Goal: Task Accomplishment & Management: Complete application form

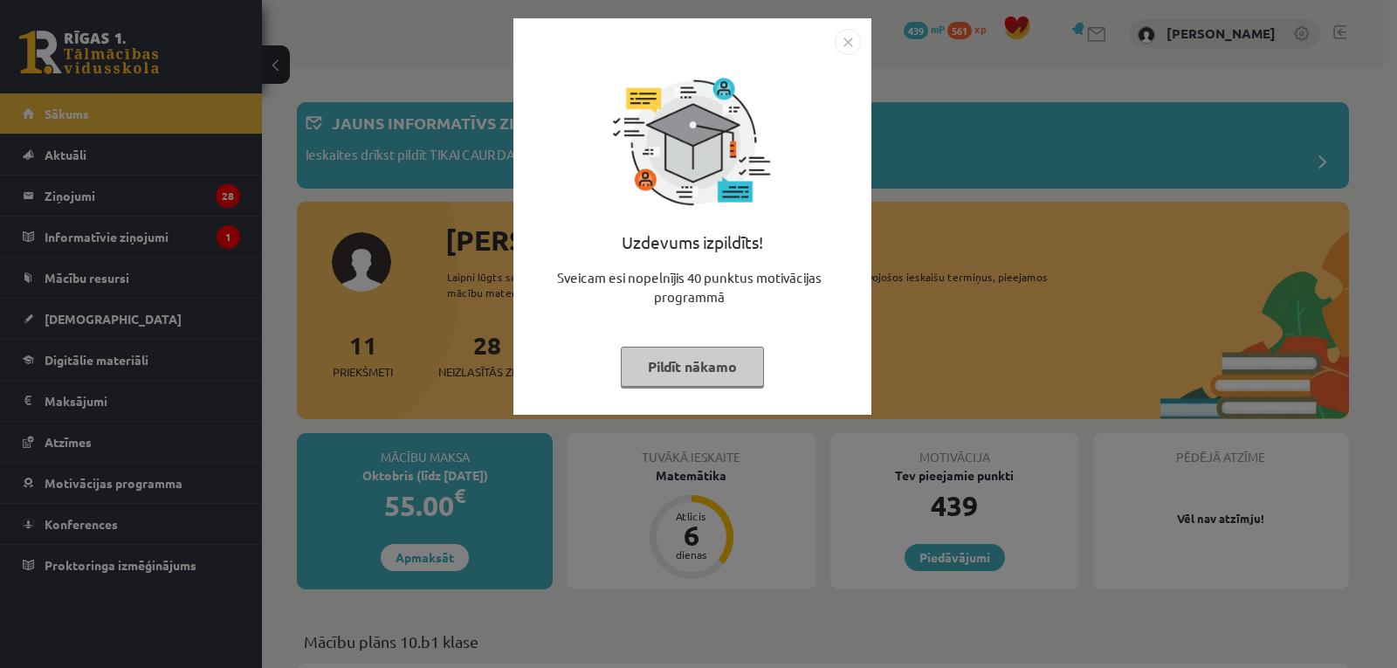
click at [685, 348] on button "Pildīt nākamo" at bounding box center [692, 367] width 143 height 40
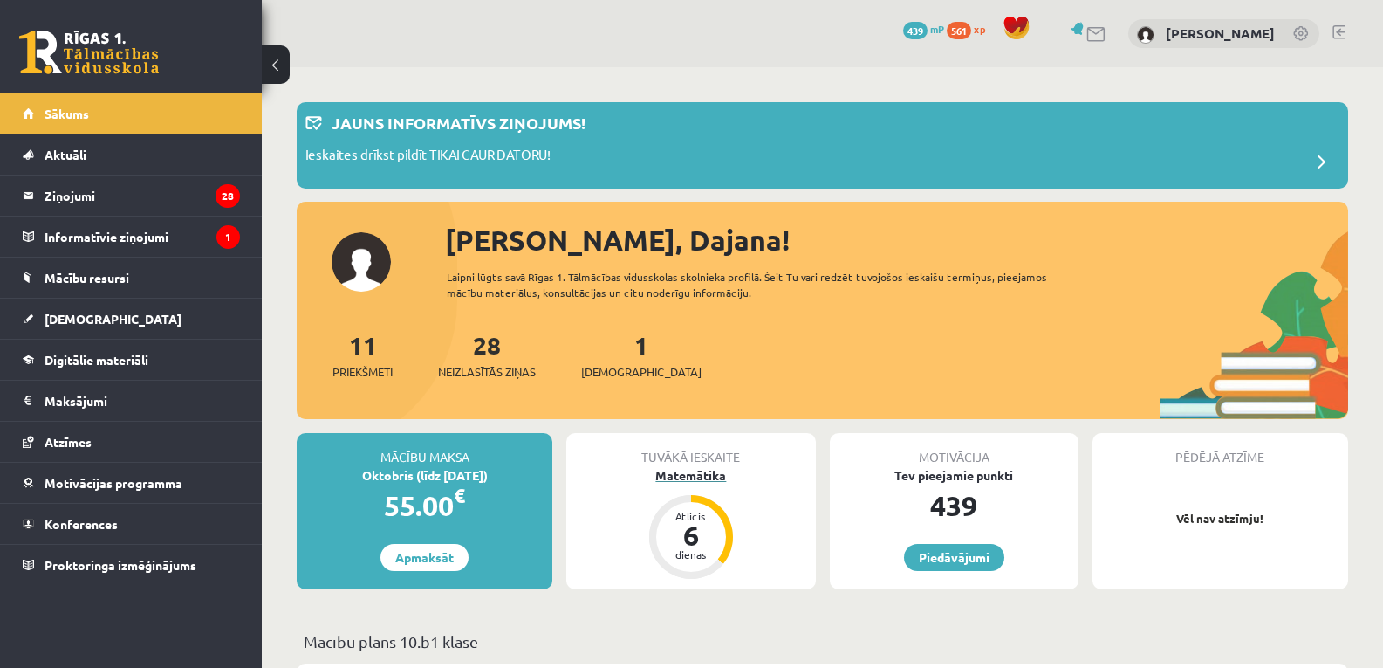
click at [700, 513] on div "Atlicis" at bounding box center [691, 516] width 52 height 10
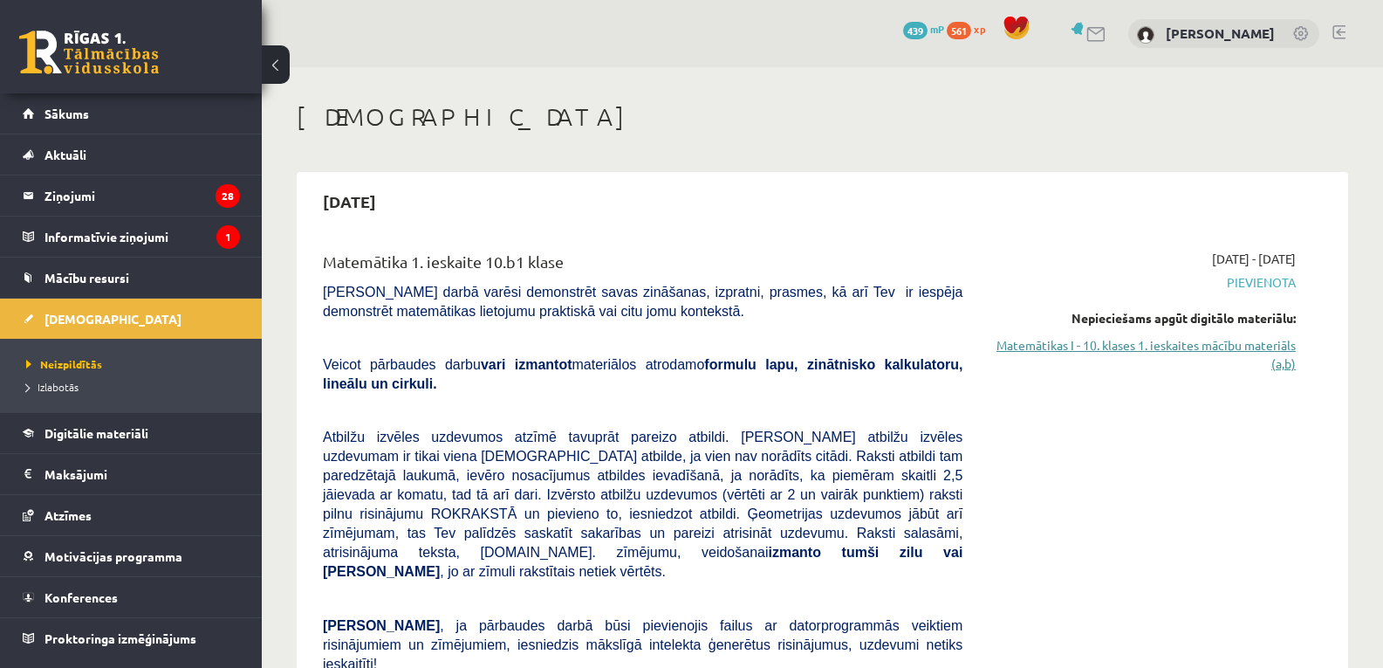
click at [1065, 346] on link "Matemātikas I - 10. klases 1. ieskaites mācību materiāls (a,b)" at bounding box center [1142, 354] width 307 height 37
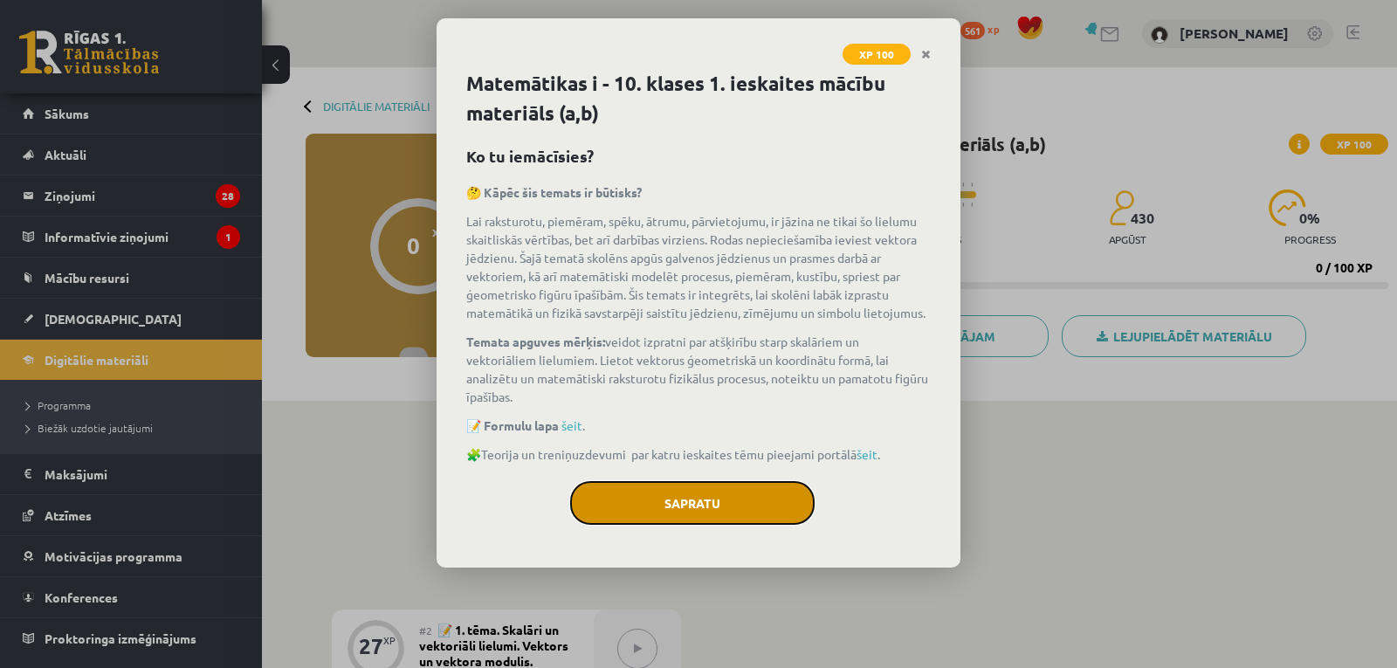
click at [786, 505] on button "Sapratu" at bounding box center [692, 503] width 244 height 44
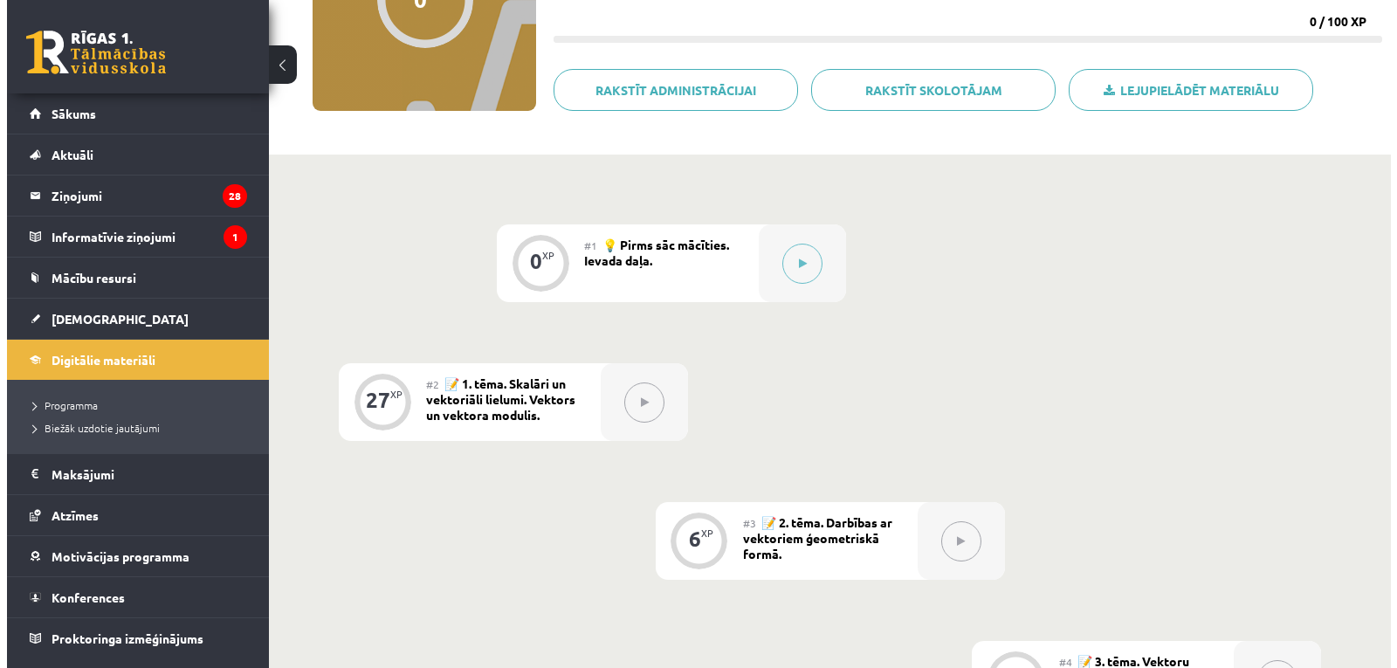
scroll to position [223, 0]
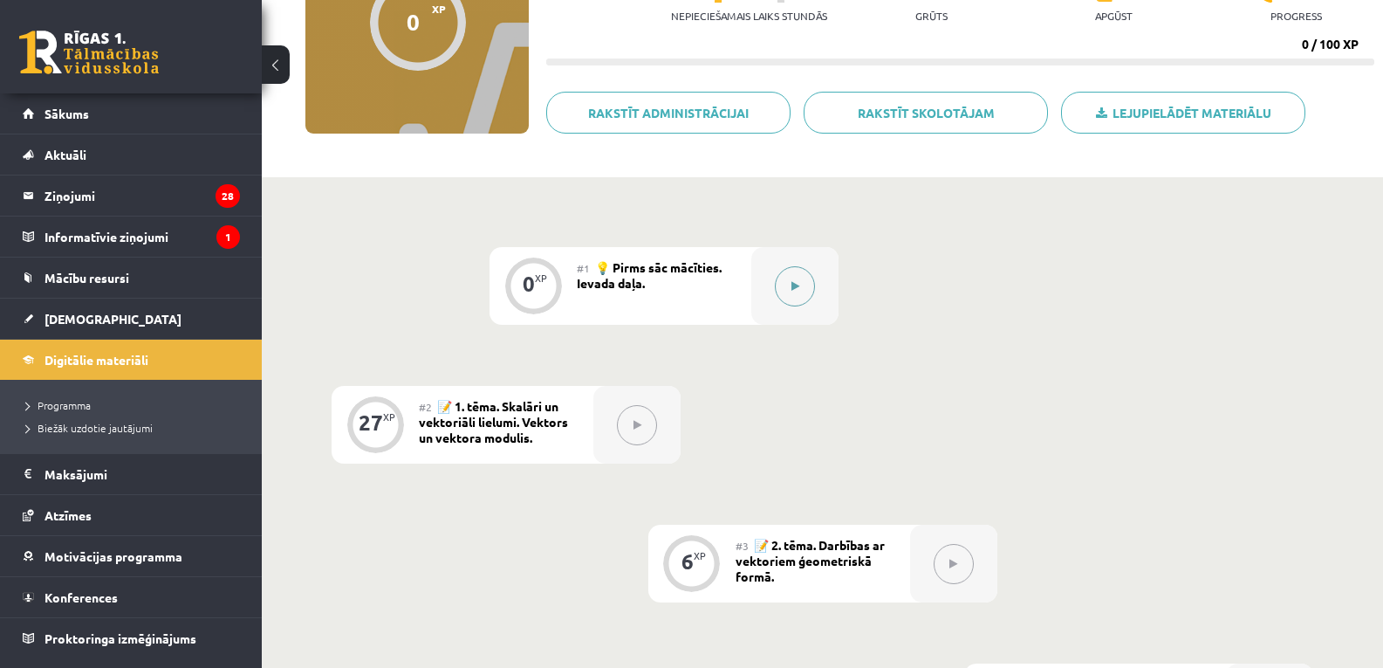
click at [799, 285] on icon at bounding box center [796, 286] width 8 height 10
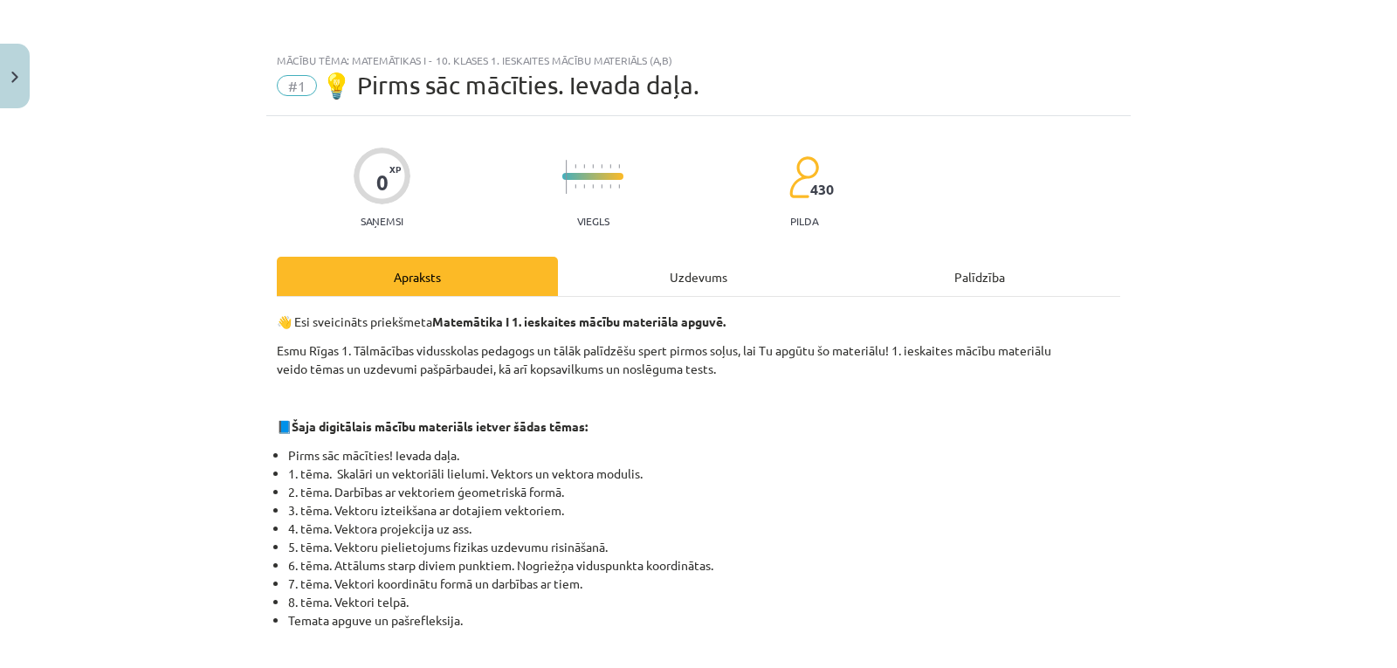
click at [674, 284] on div "Uzdevums" at bounding box center [698, 276] width 281 height 39
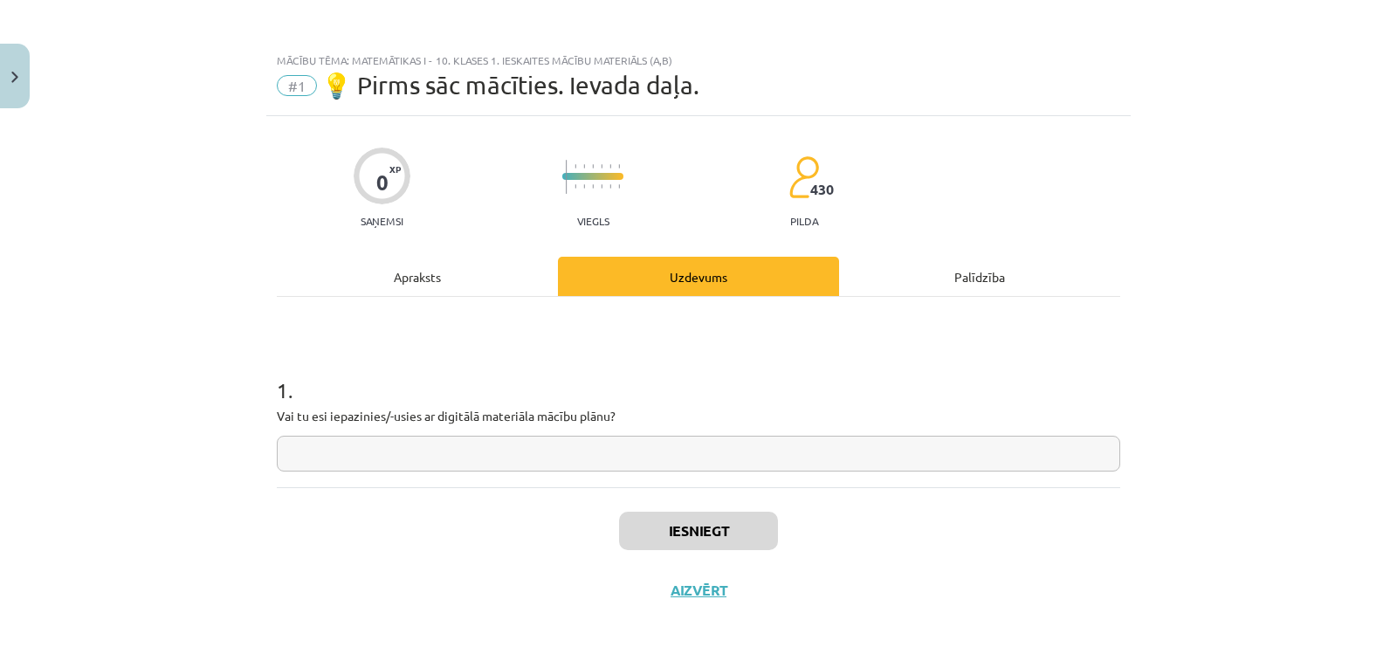
click at [696, 443] on input "text" at bounding box center [698, 454] width 843 height 36
type input "**"
click at [724, 520] on button "Iesniegt" at bounding box center [698, 530] width 159 height 38
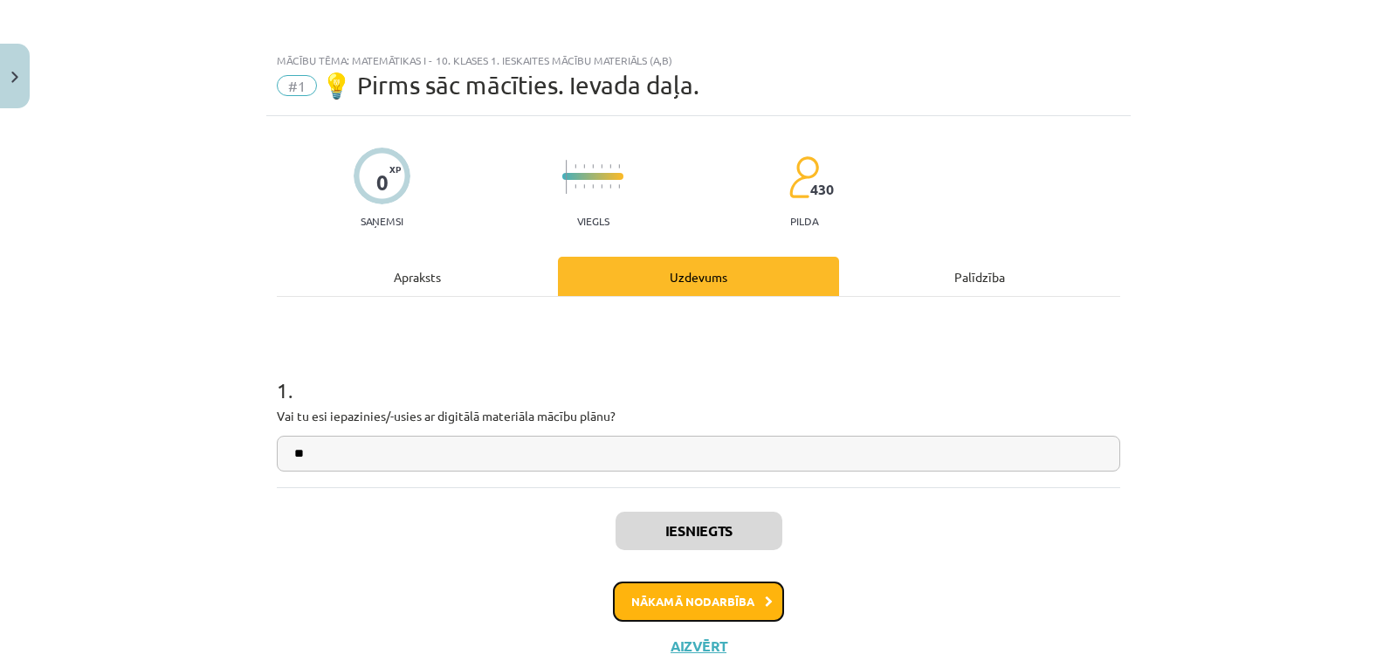
click at [715, 589] on button "Nākamā nodarbība" at bounding box center [698, 601] width 171 height 40
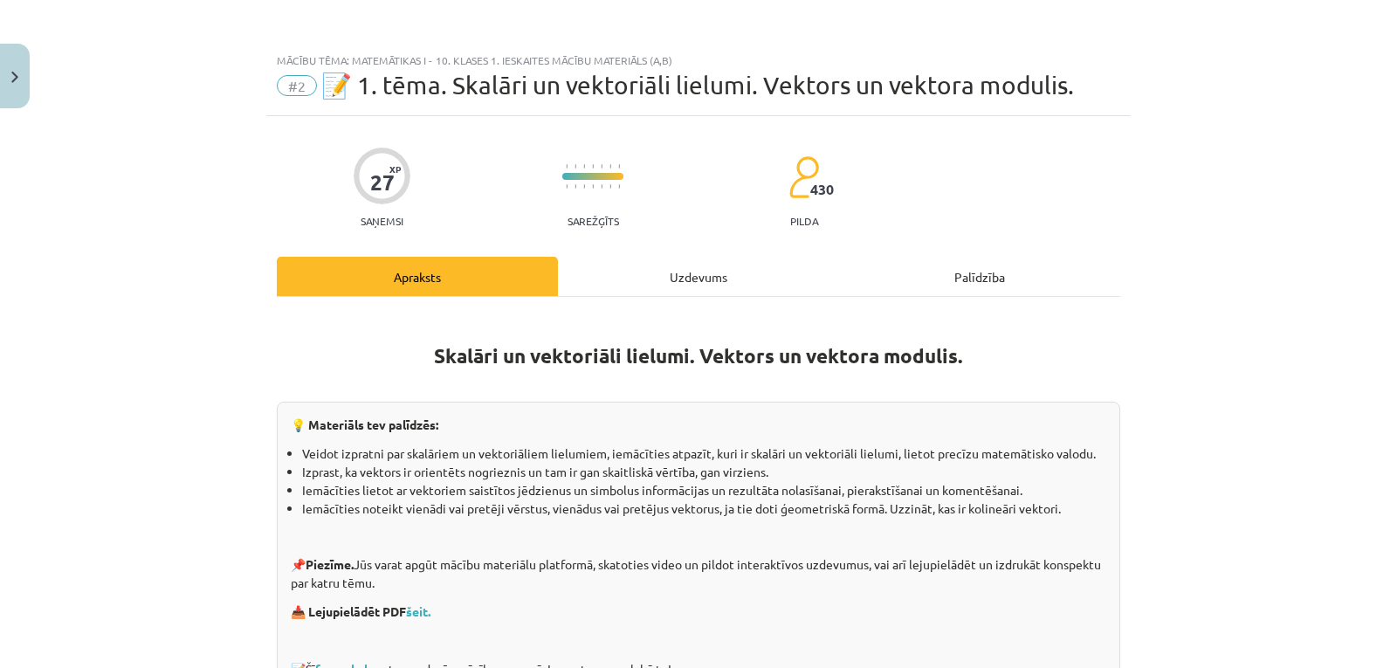
scroll to position [44, 0]
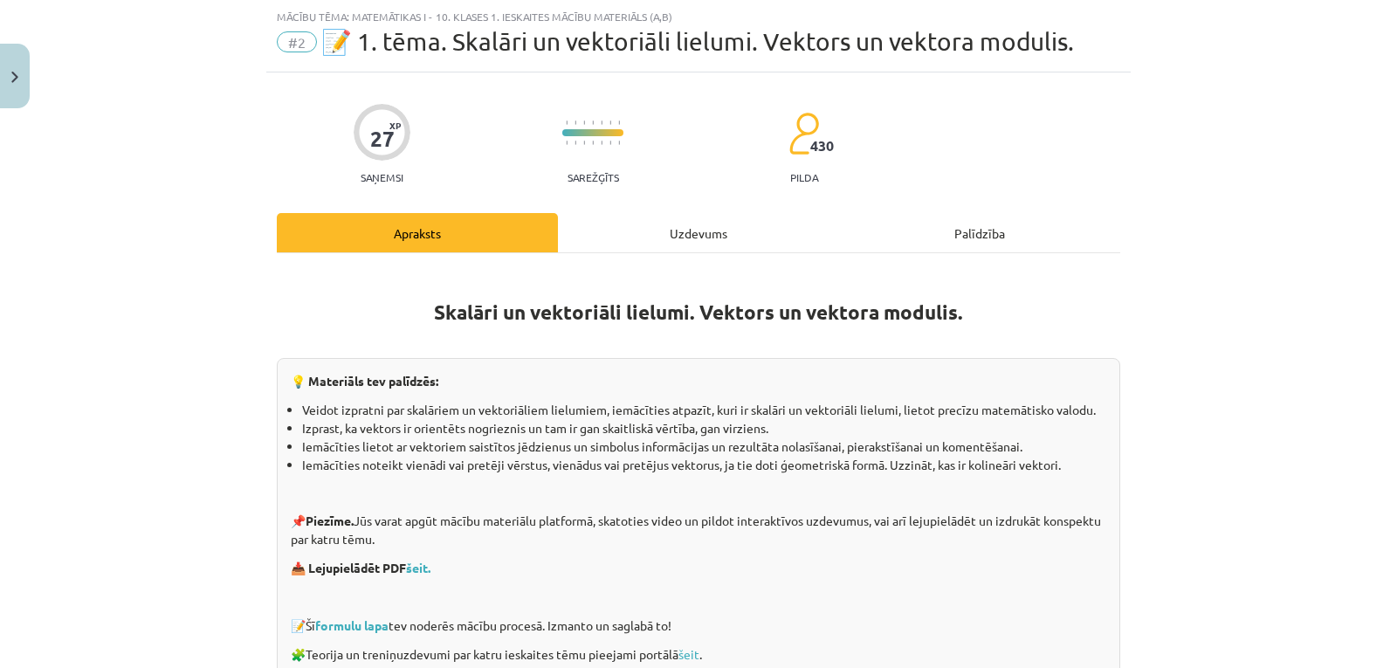
click at [703, 233] on div "Uzdevums" at bounding box center [698, 232] width 281 height 39
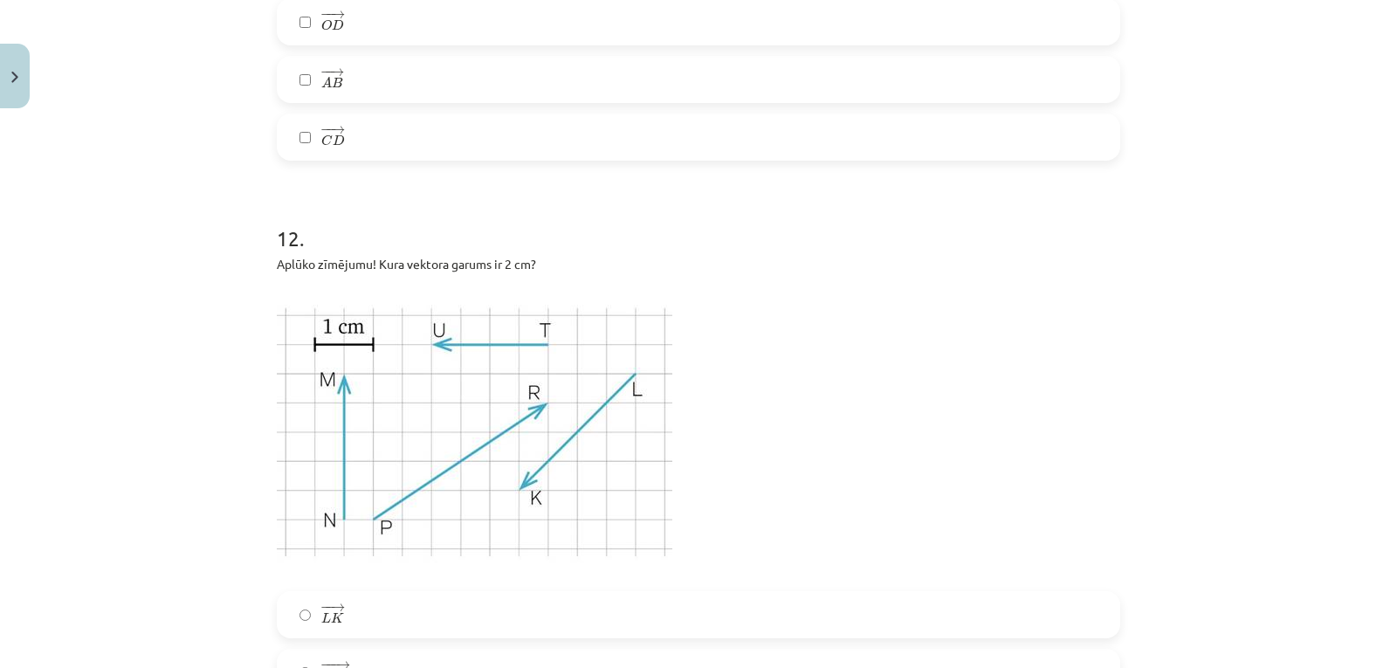
scroll to position [6051, 0]
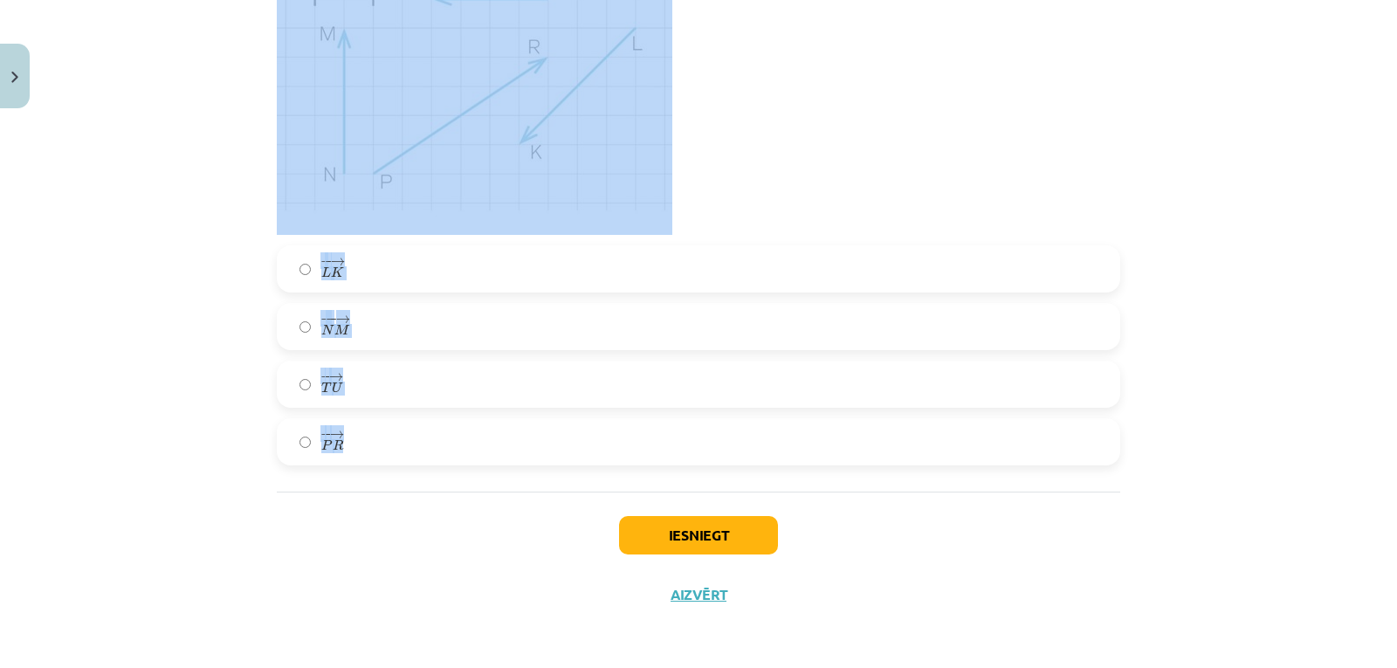
drag, startPoint x: 271, startPoint y: 142, endPoint x: 539, endPoint y: 440, distance: 401.1
copy form "Aplūko zīmējumu! Dots kvadrāts KLMN. Kuri no dotajiem vektoru pāriem ir vienādi…"
click at [738, 230] on p at bounding box center [698, 86] width 843 height 297
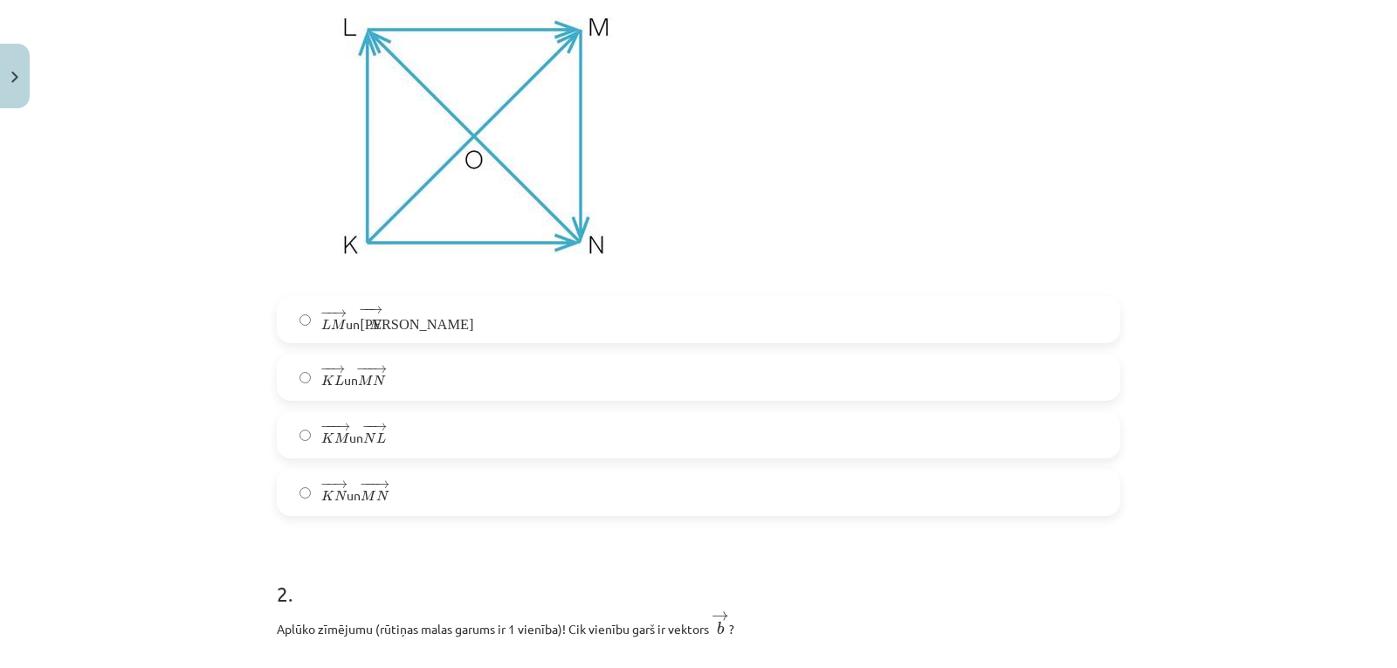
scroll to position [448, 0]
click at [588, 384] on label "− − → K L K L → un − −− → M N M N →" at bounding box center [698, 376] width 840 height 44
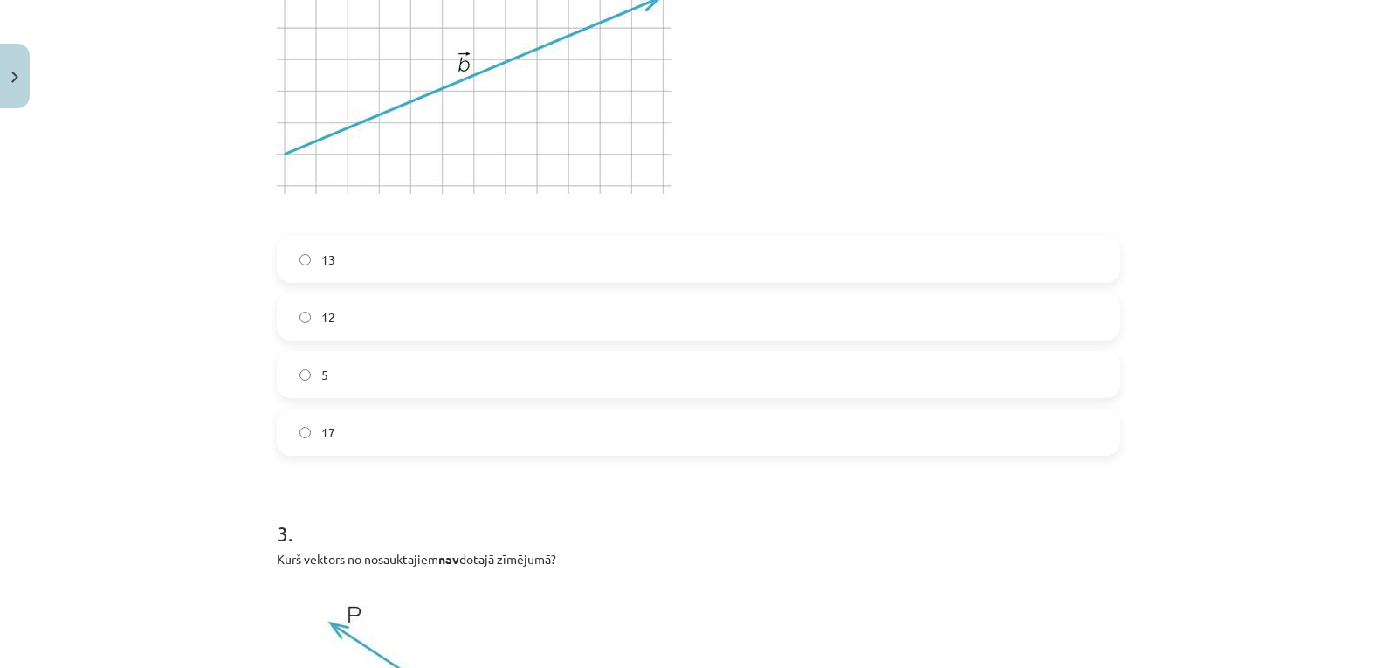
scroll to position [1168, 0]
click at [488, 378] on label "5" at bounding box center [698, 374] width 840 height 44
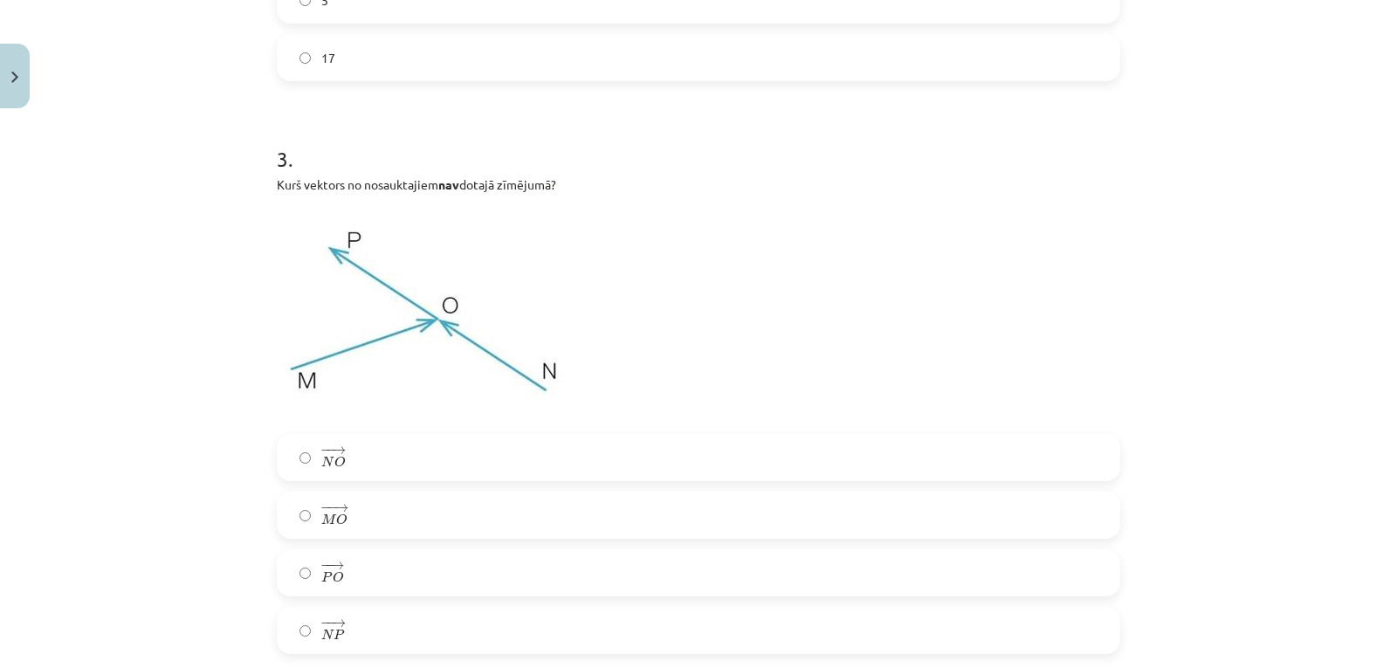
scroll to position [1542, 0]
click at [536, 522] on label "− − → M O M O →" at bounding box center [698, 514] width 840 height 44
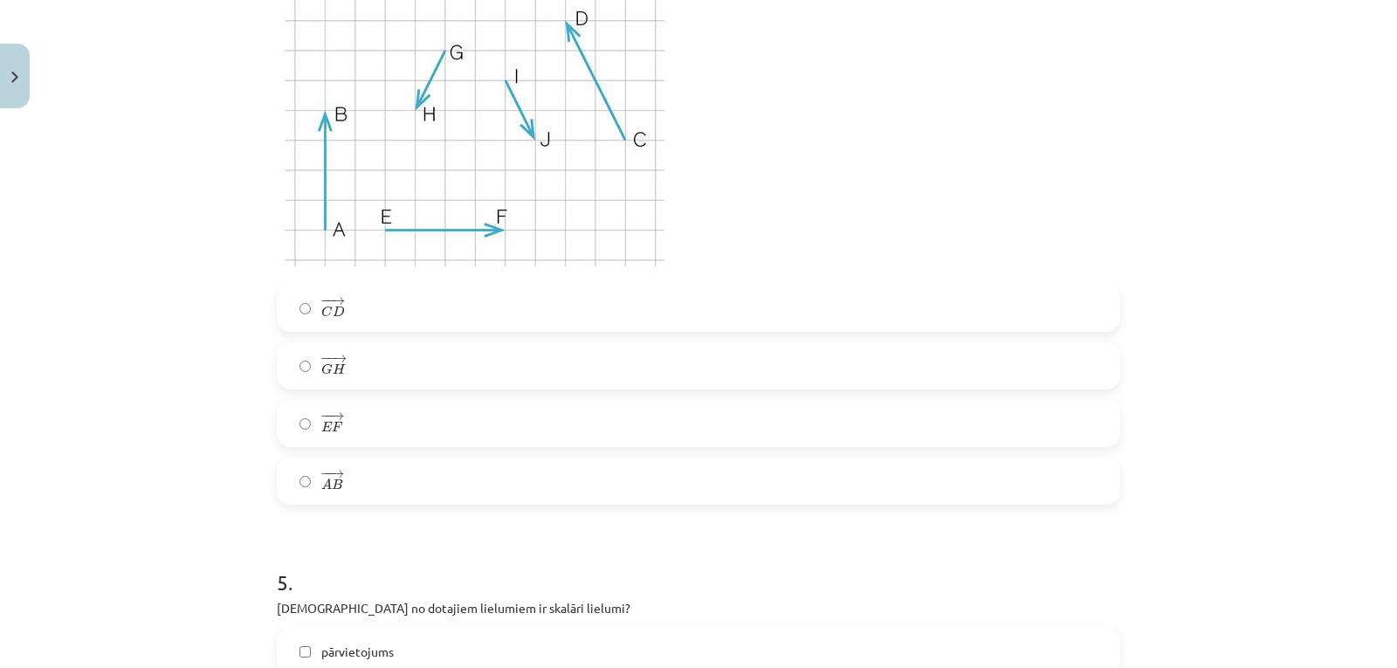
scroll to position [2352, 0]
click at [580, 370] on label "− − → G H G H →" at bounding box center [698, 365] width 840 height 44
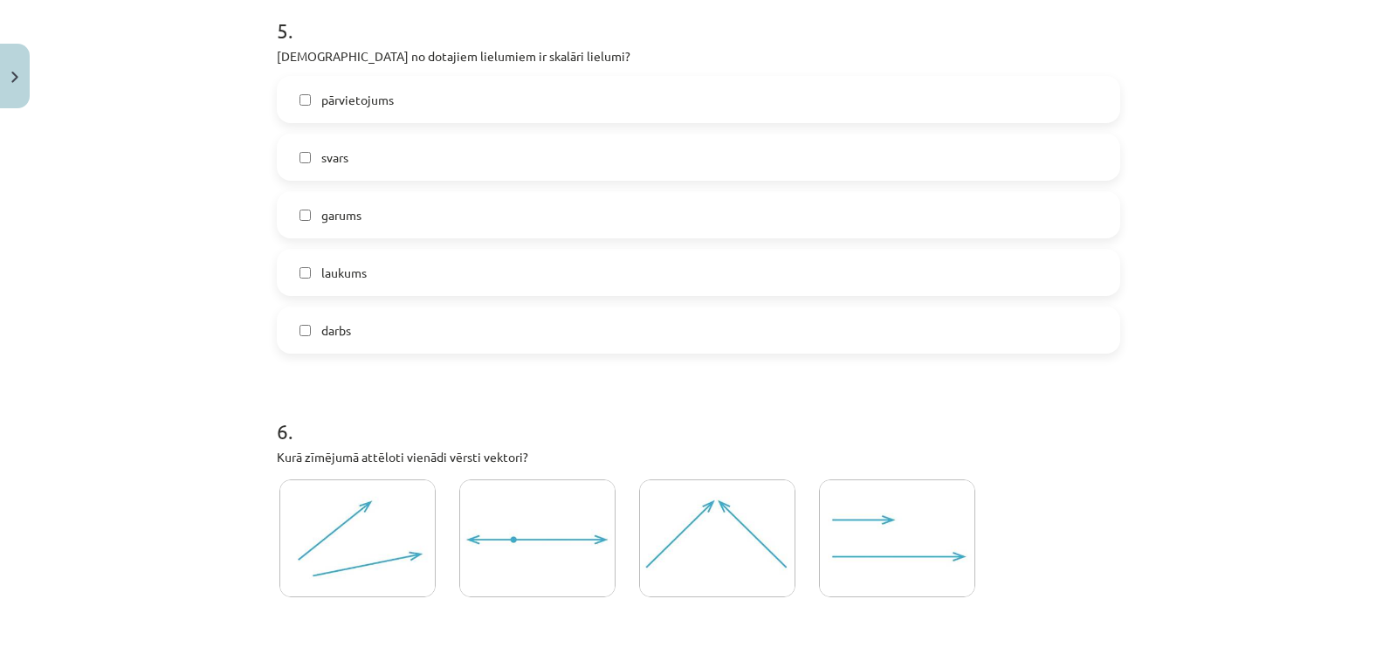
click at [584, 275] on label "laukums" at bounding box center [698, 273] width 840 height 44
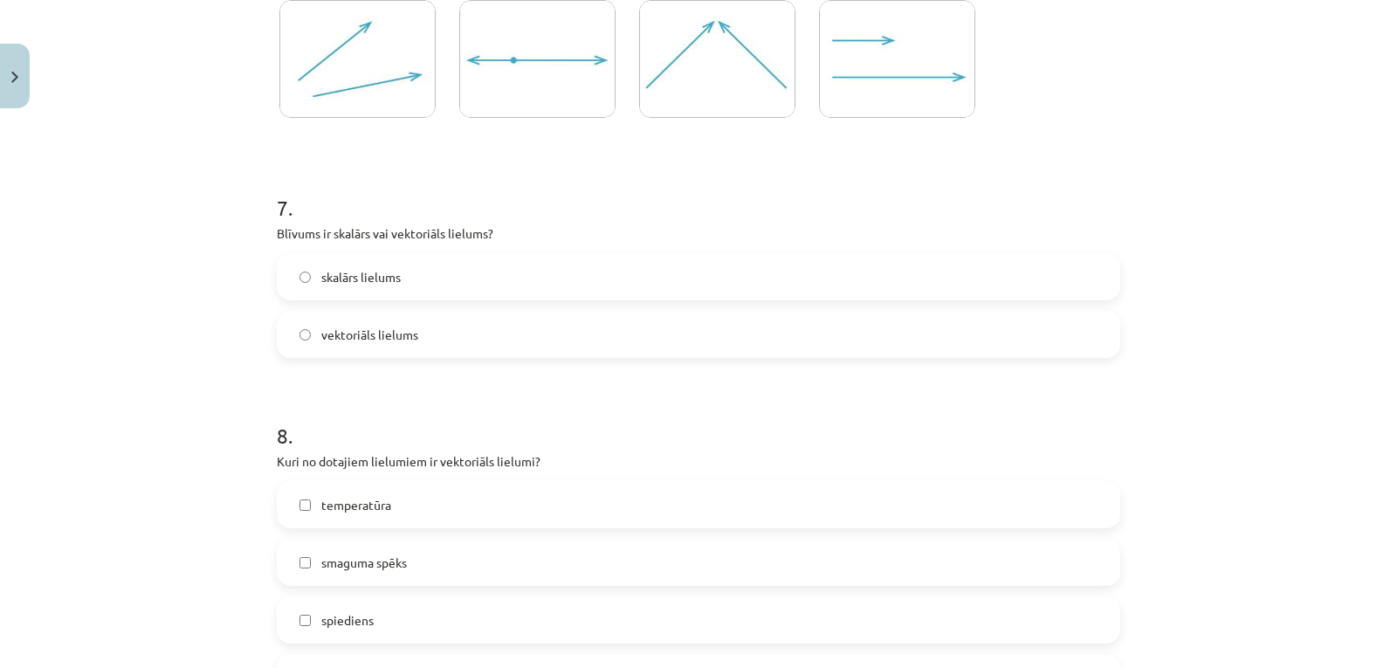
scroll to position [3383, 0]
click at [540, 329] on label "vektoriāls lielums" at bounding box center [698, 334] width 840 height 44
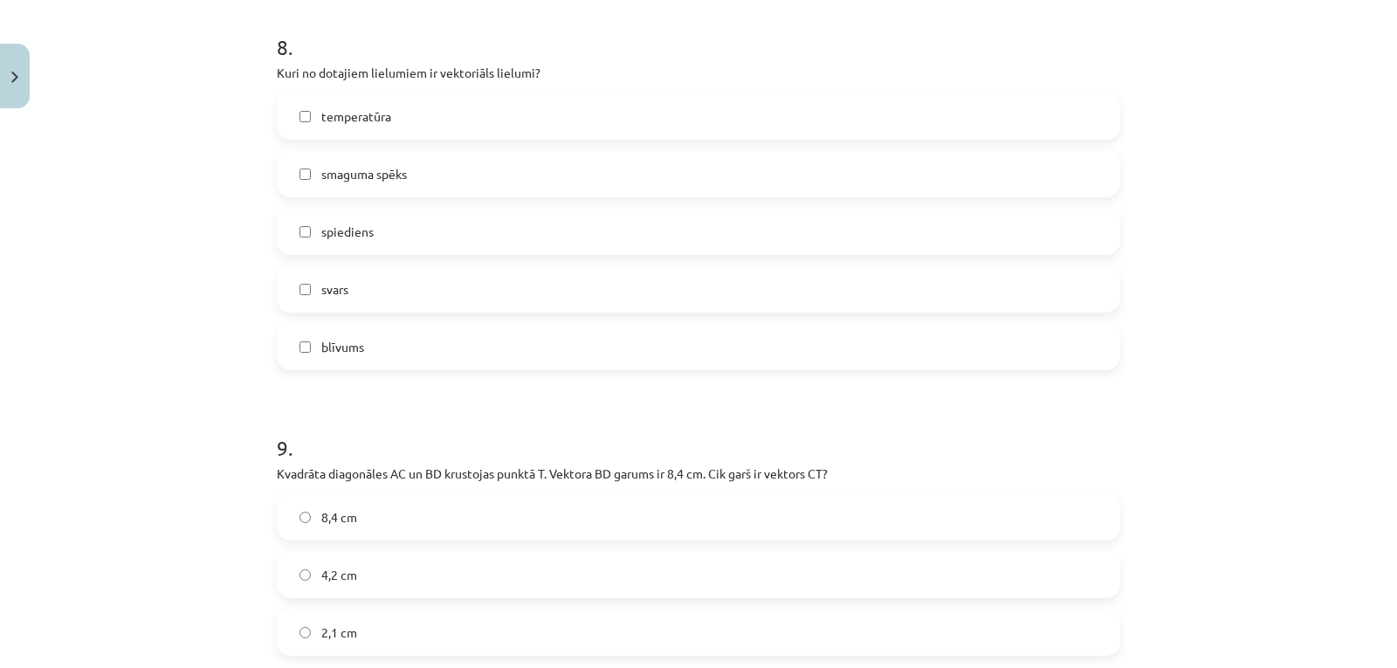
click at [581, 291] on label "svars" at bounding box center [698, 289] width 840 height 44
click at [581, 317] on div "temperatūra smaguma spēks spiediens svars blīvums" at bounding box center [698, 231] width 843 height 278
click at [579, 342] on label "blīvums" at bounding box center [698, 346] width 840 height 44
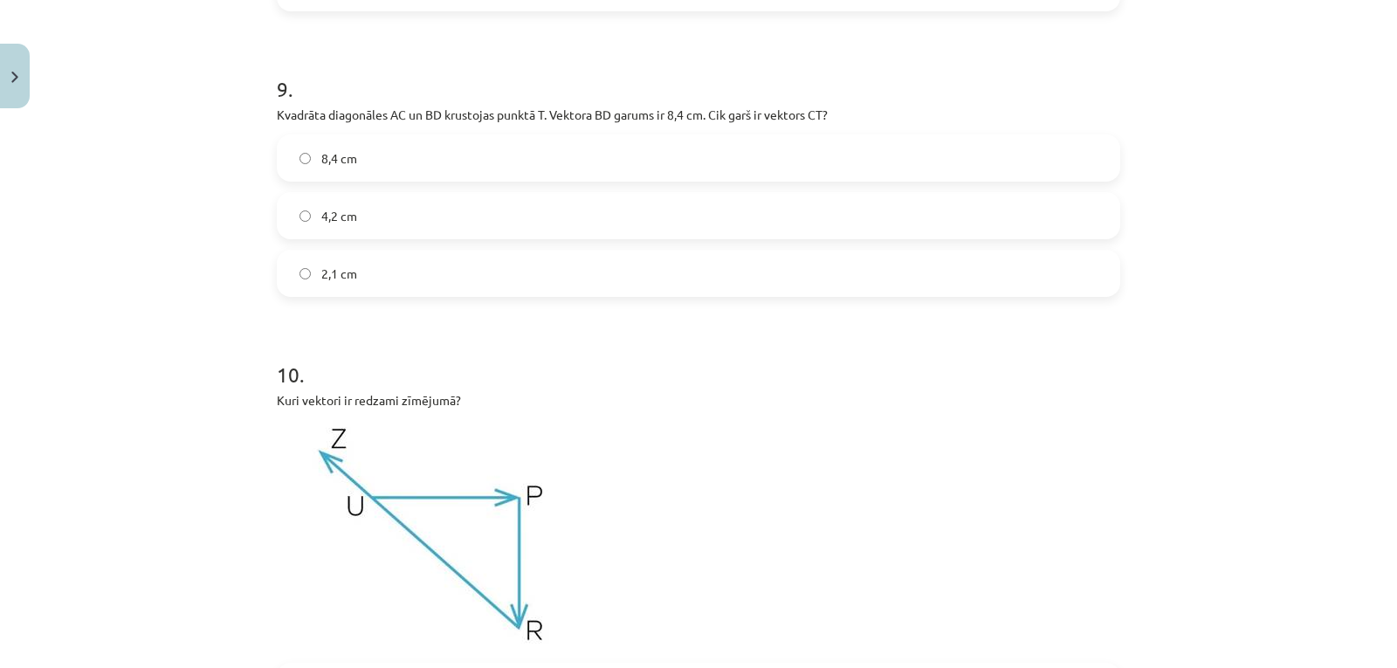
scroll to position [4135, 0]
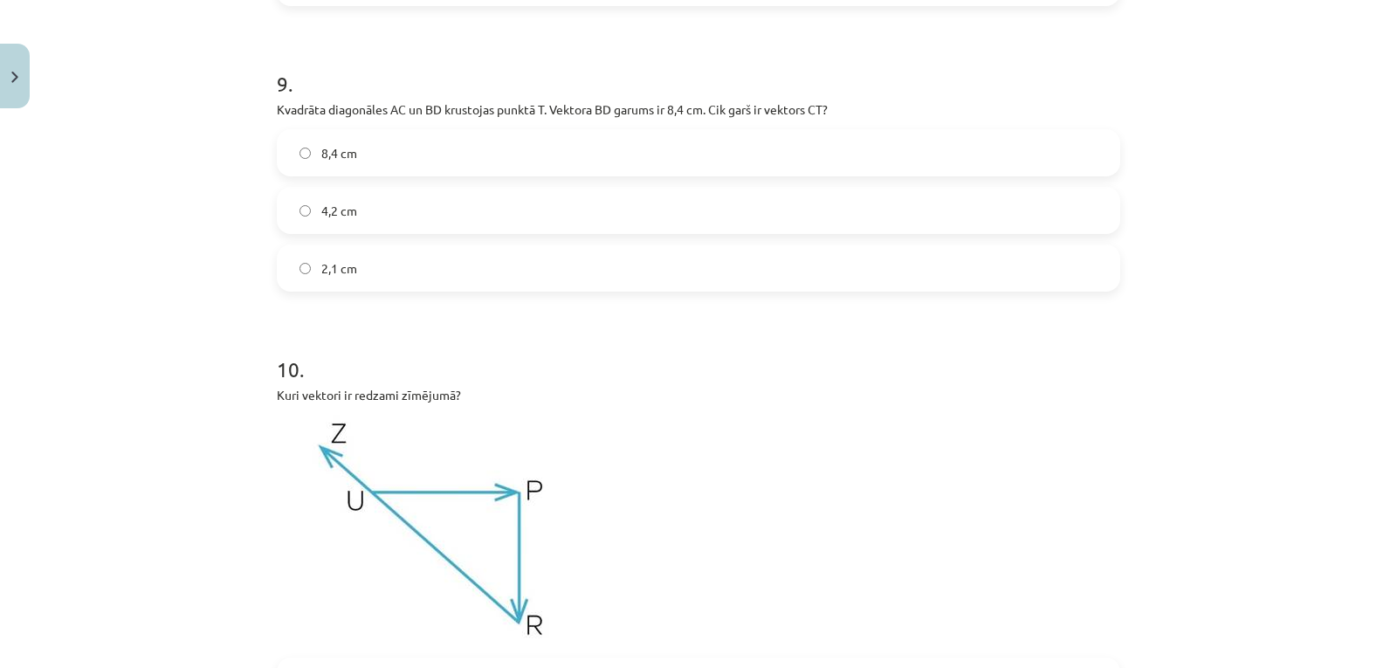
click at [575, 230] on label "4,2 cm" at bounding box center [698, 211] width 840 height 44
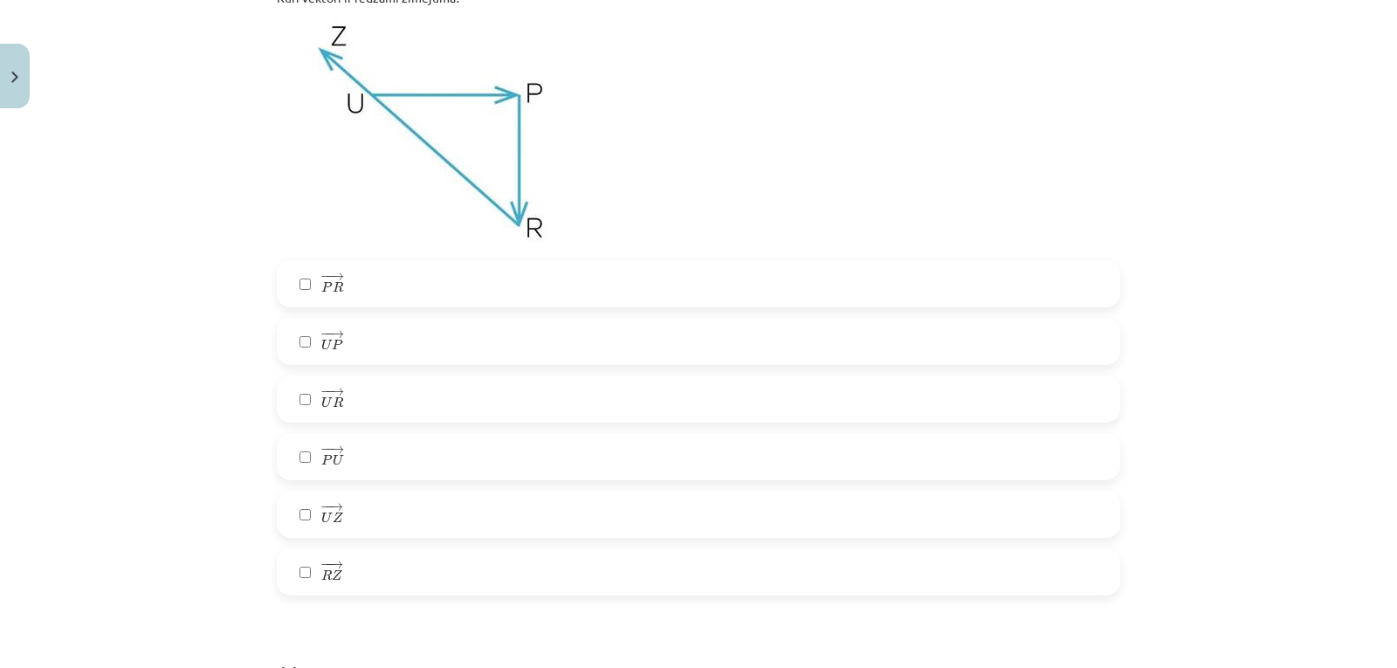
scroll to position [4533, 0]
click at [553, 350] on label "− − → U P U P →" at bounding box center [698, 341] width 840 height 44
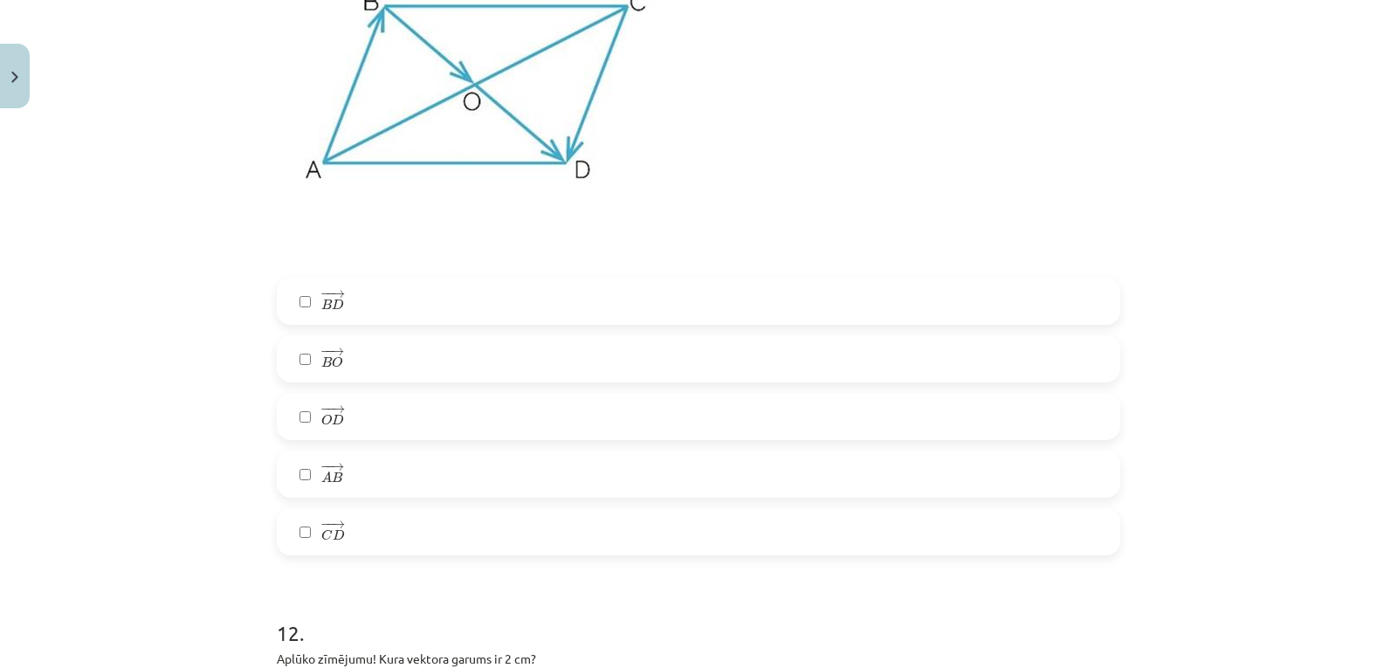
scroll to position [5325, 0]
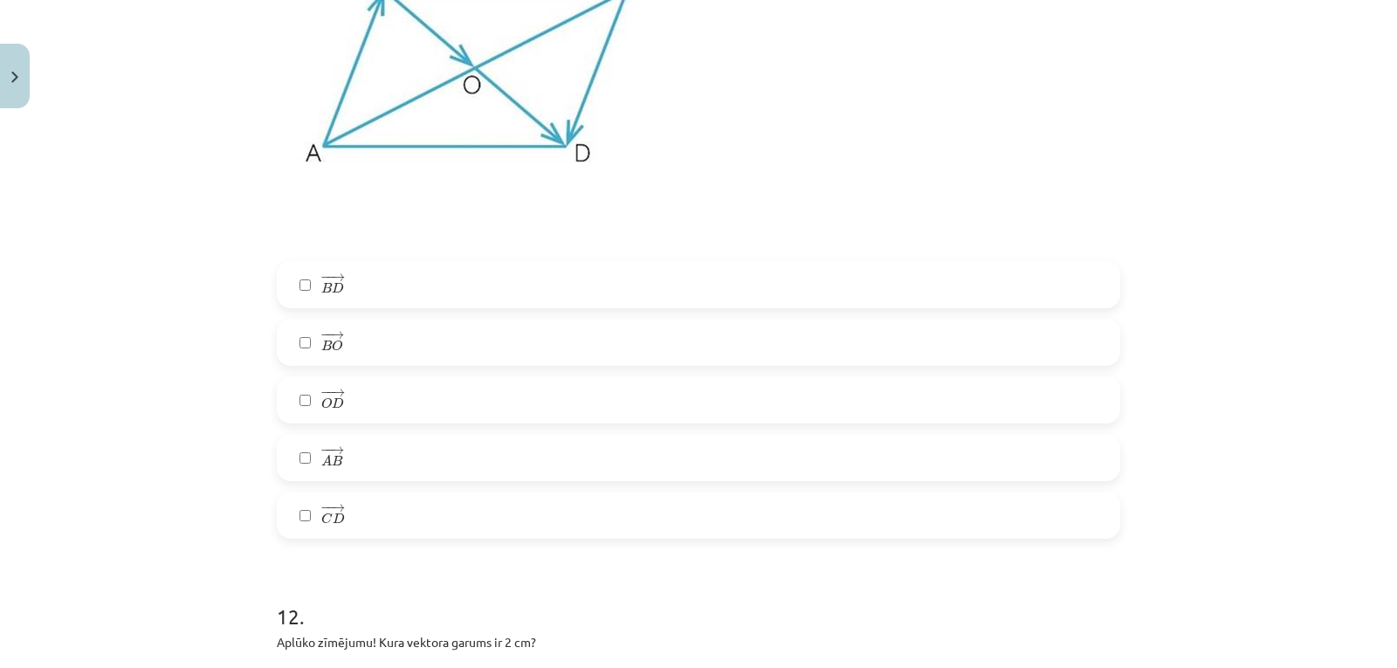
click at [510, 333] on label "− − → B O B O →" at bounding box center [698, 342] width 840 height 44
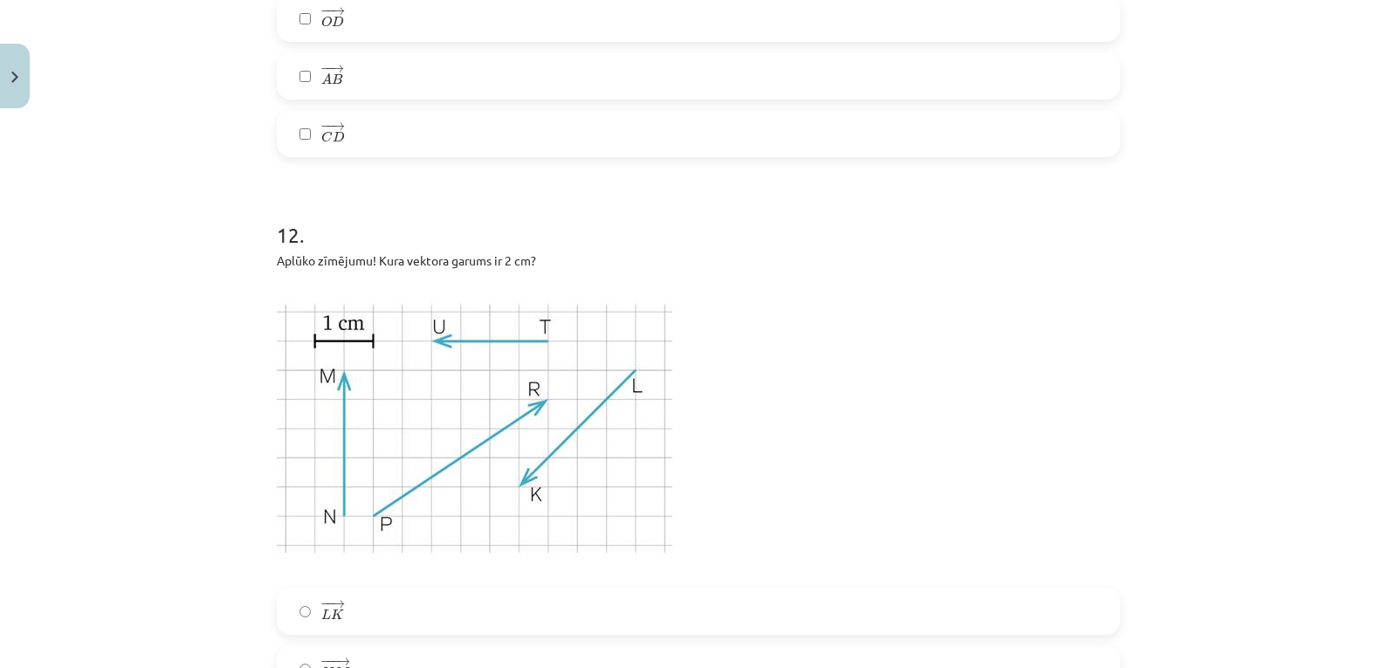
scroll to position [5976, 0]
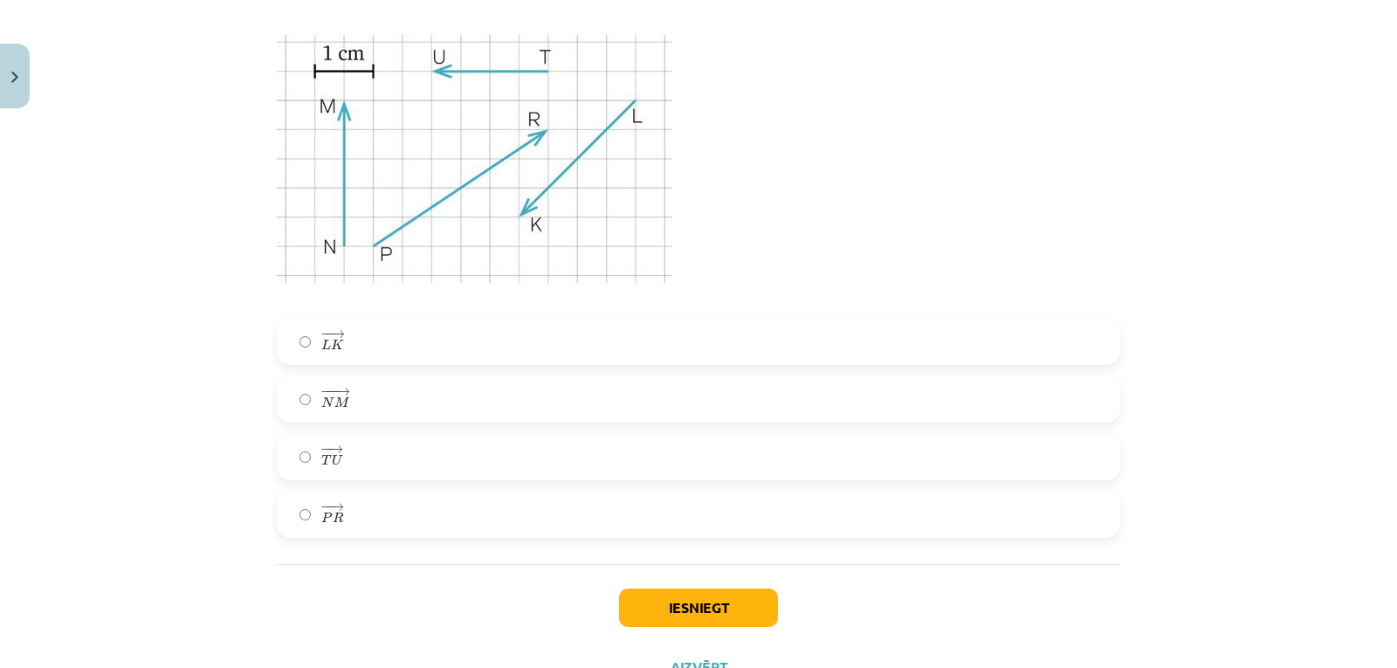
click at [548, 378] on div "− −− → N M N M →" at bounding box center [698, 398] width 843 height 47
click at [610, 405] on label "− −− → N M N M →" at bounding box center [698, 399] width 840 height 44
click at [705, 616] on button "Iesniegt" at bounding box center [698, 607] width 159 height 38
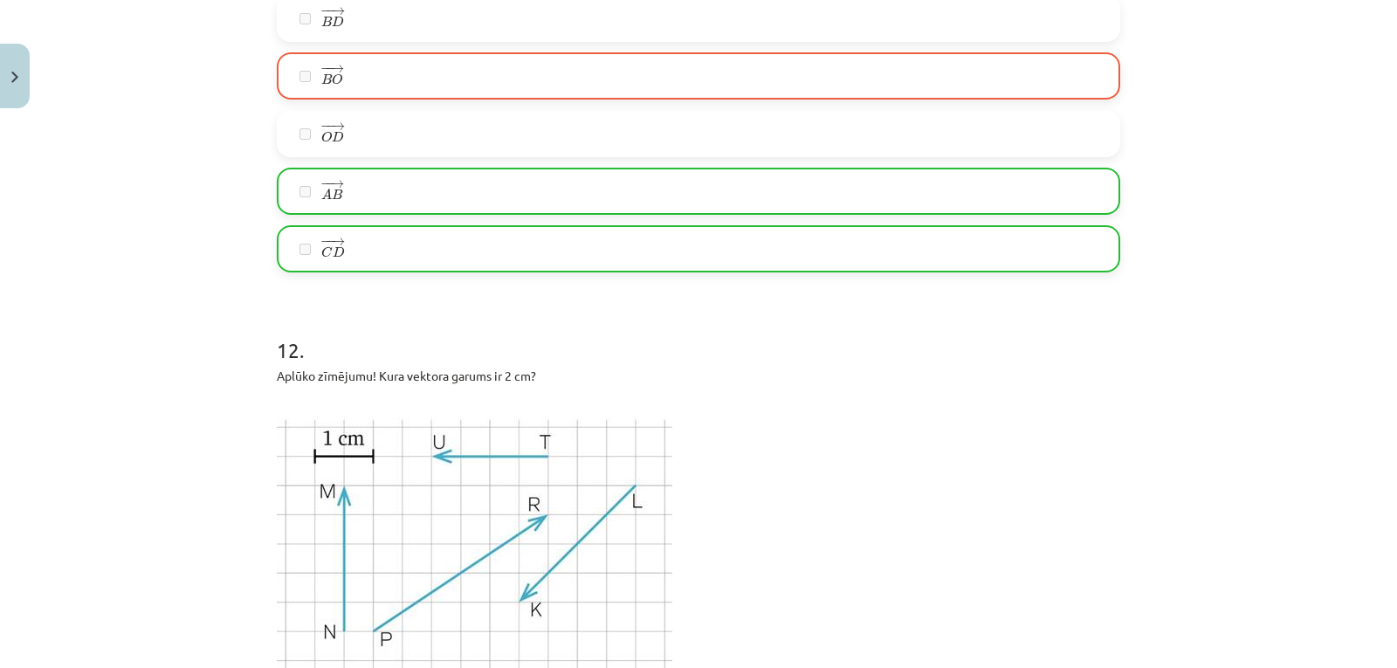
scroll to position [6107, 0]
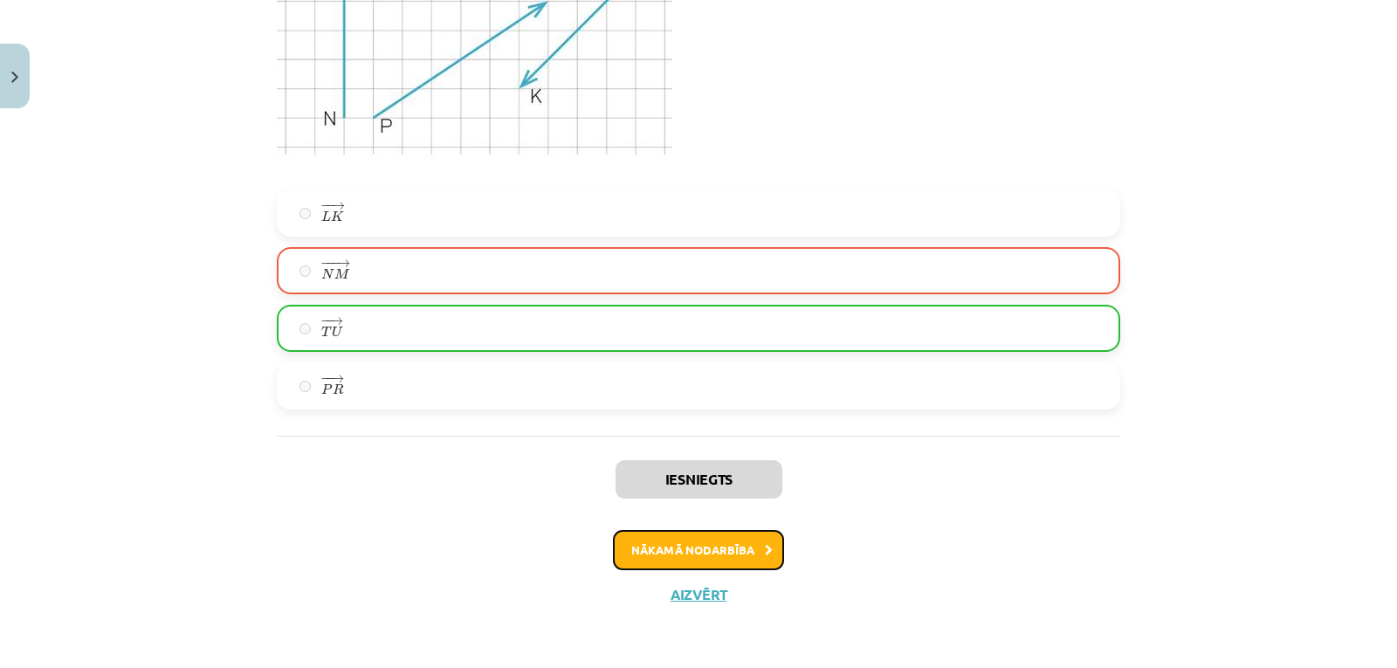
click at [729, 548] on button "Nākamā nodarbība" at bounding box center [698, 550] width 171 height 40
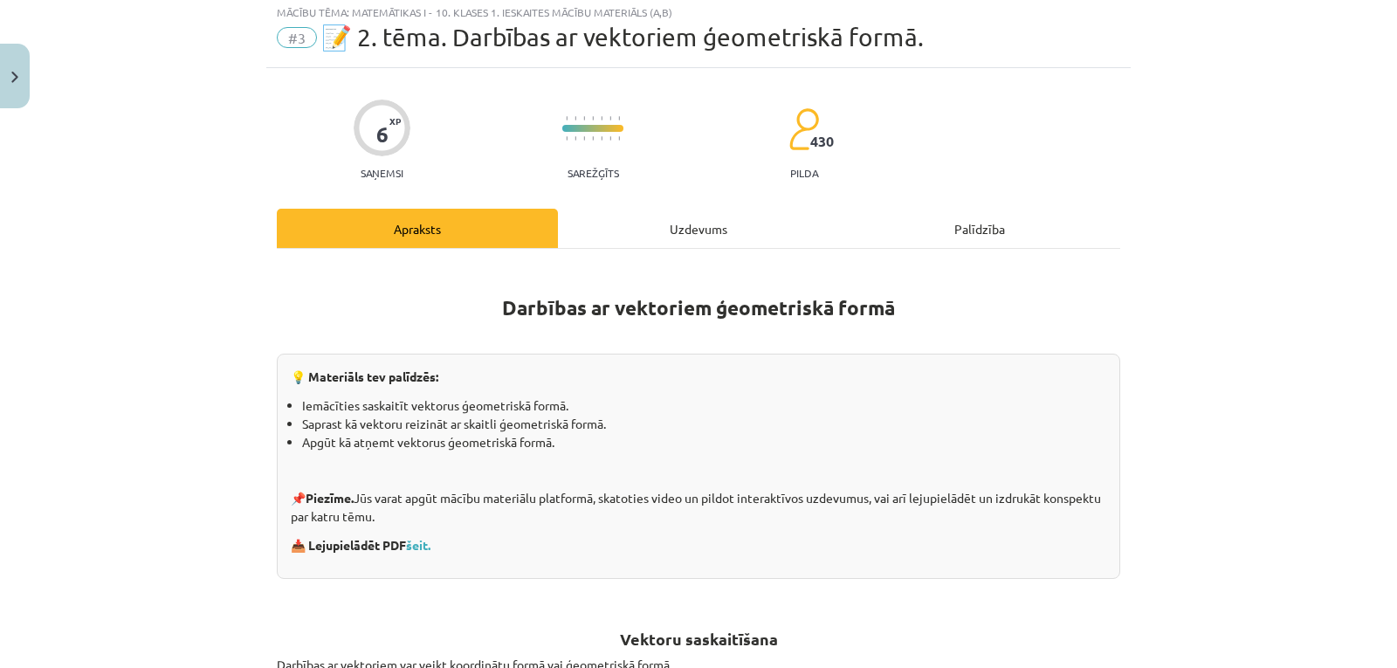
scroll to position [44, 0]
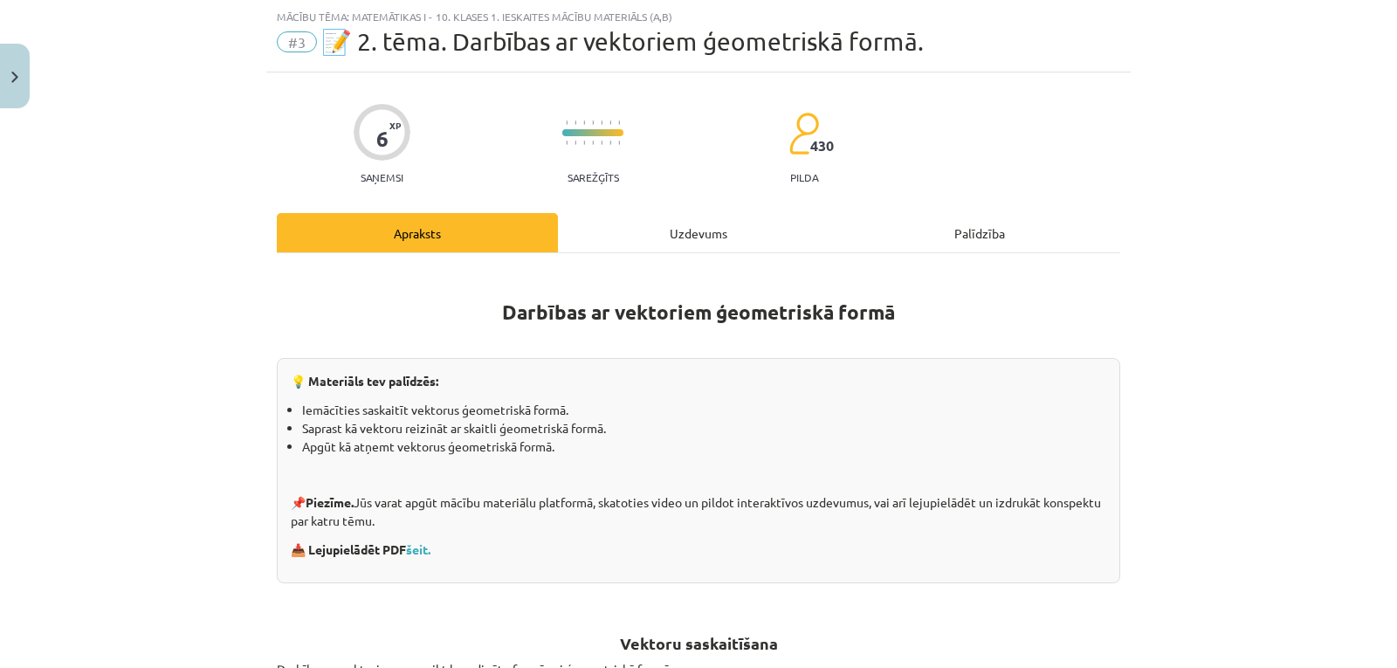
click at [690, 218] on div "Uzdevums" at bounding box center [698, 232] width 281 height 39
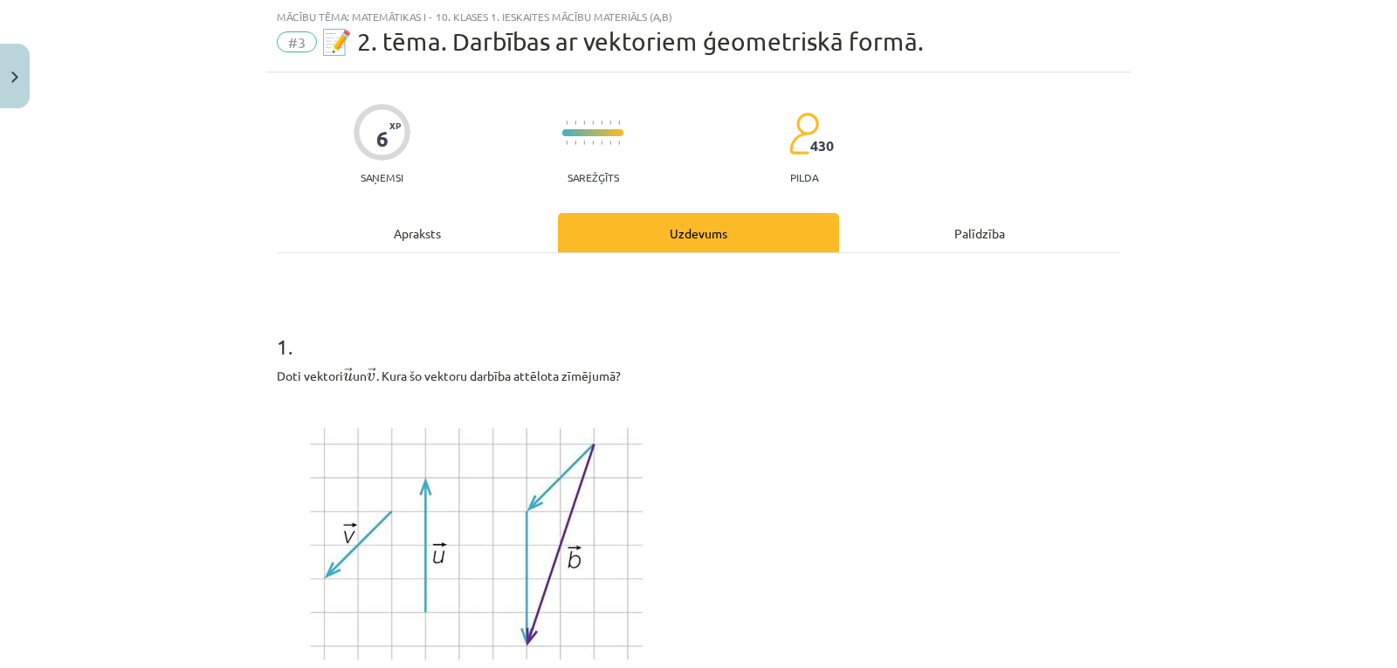
scroll to position [501, 0]
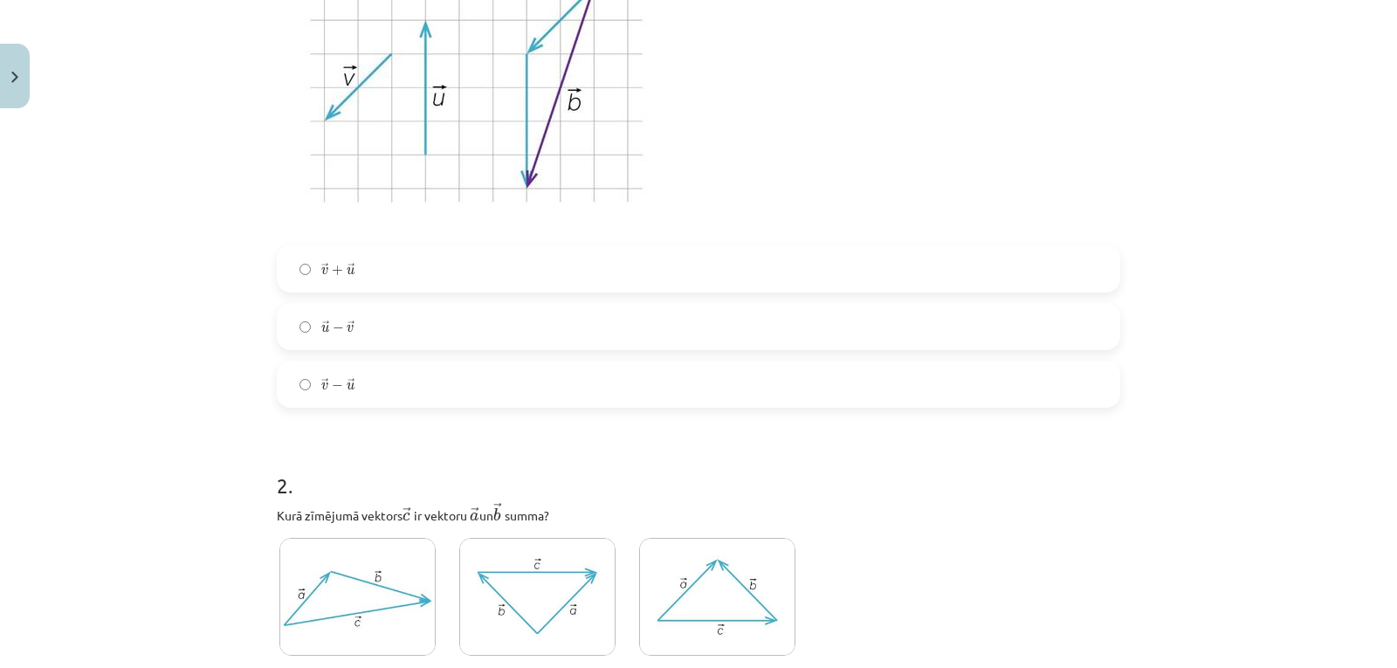
click at [663, 340] on label "→ u − → v u → − v →" at bounding box center [698, 327] width 840 height 44
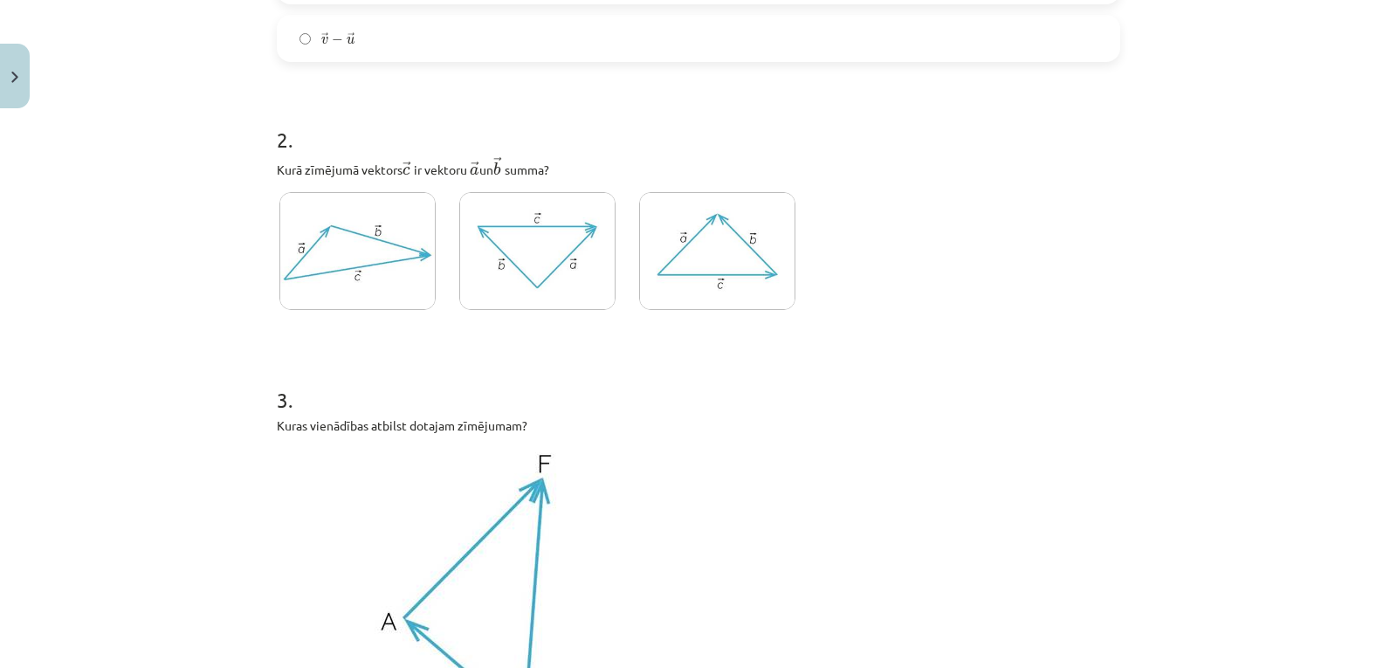
scroll to position [846, 0]
click at [544, 277] on img at bounding box center [537, 252] width 156 height 118
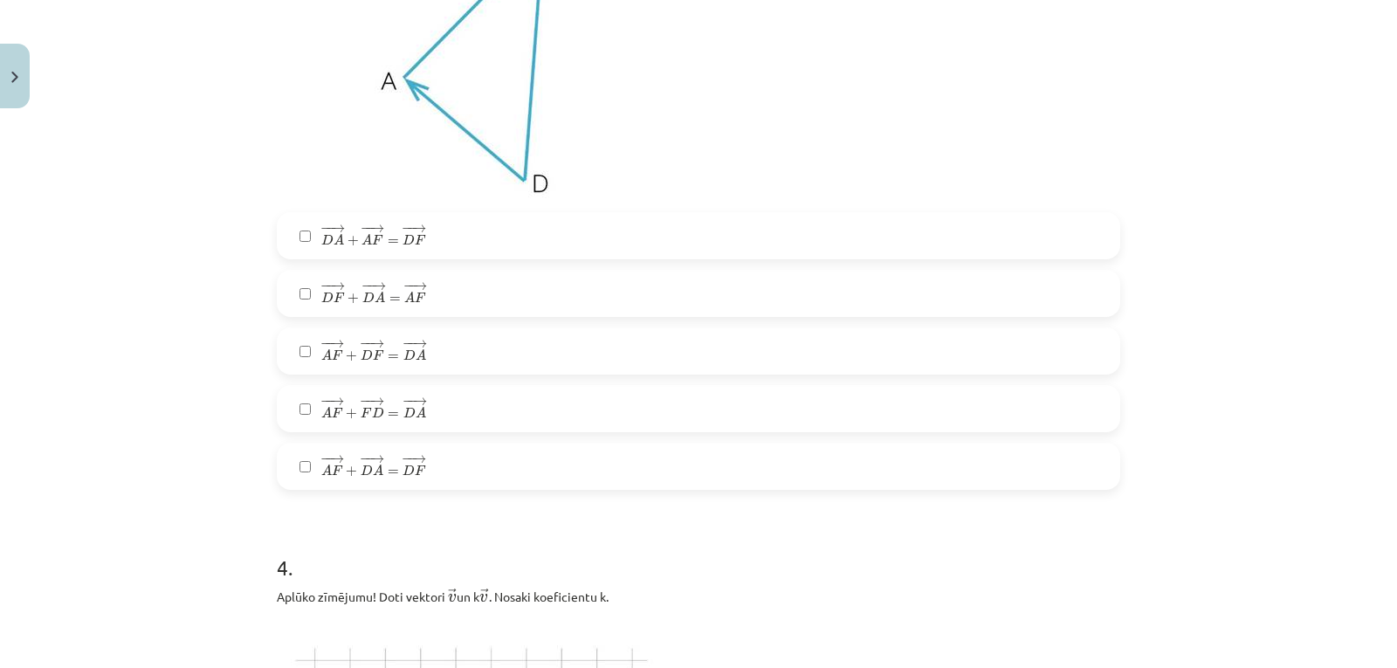
scroll to position [1388, 0]
click at [559, 326] on div "− − → D A + − − → A F = − − → D F D A → + A F → = D F → − − → D F + − − → D A =…" at bounding box center [698, 350] width 843 height 278
click at [559, 332] on label "− − → A F + − − → D F = − − → D A A F → + D F → = D A →" at bounding box center [698, 350] width 840 height 44
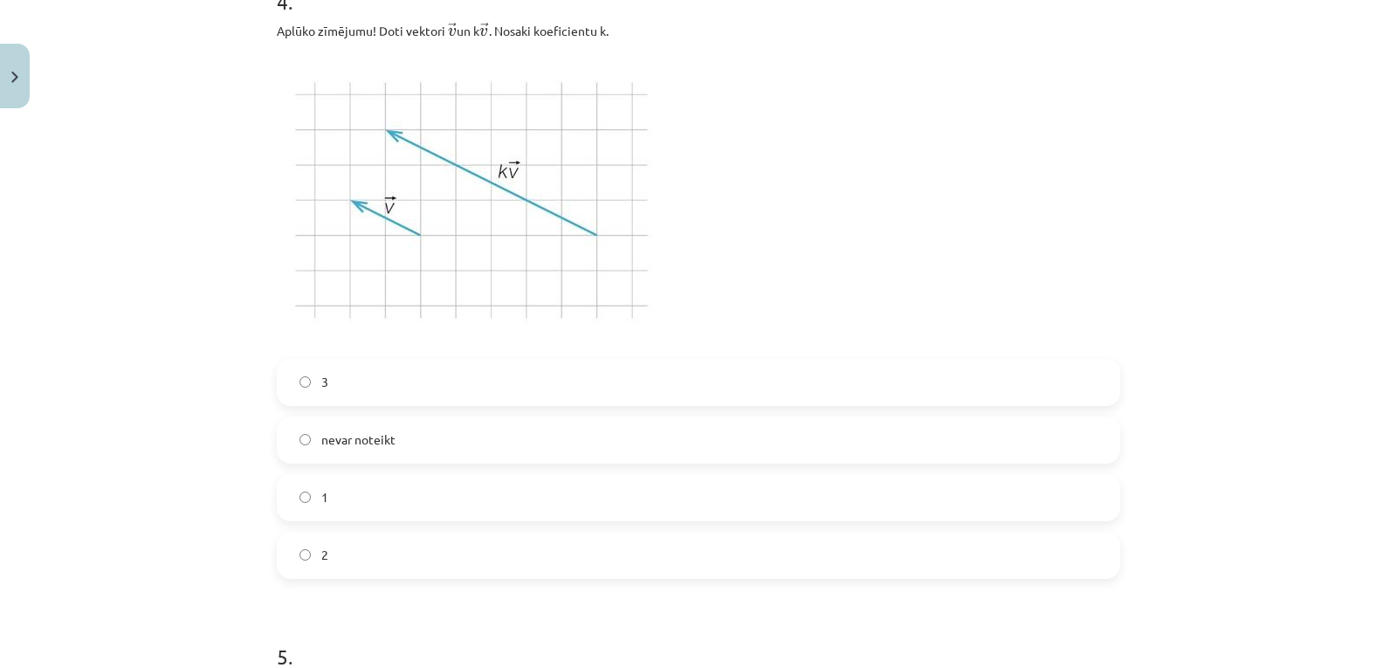
scroll to position [1961, 0]
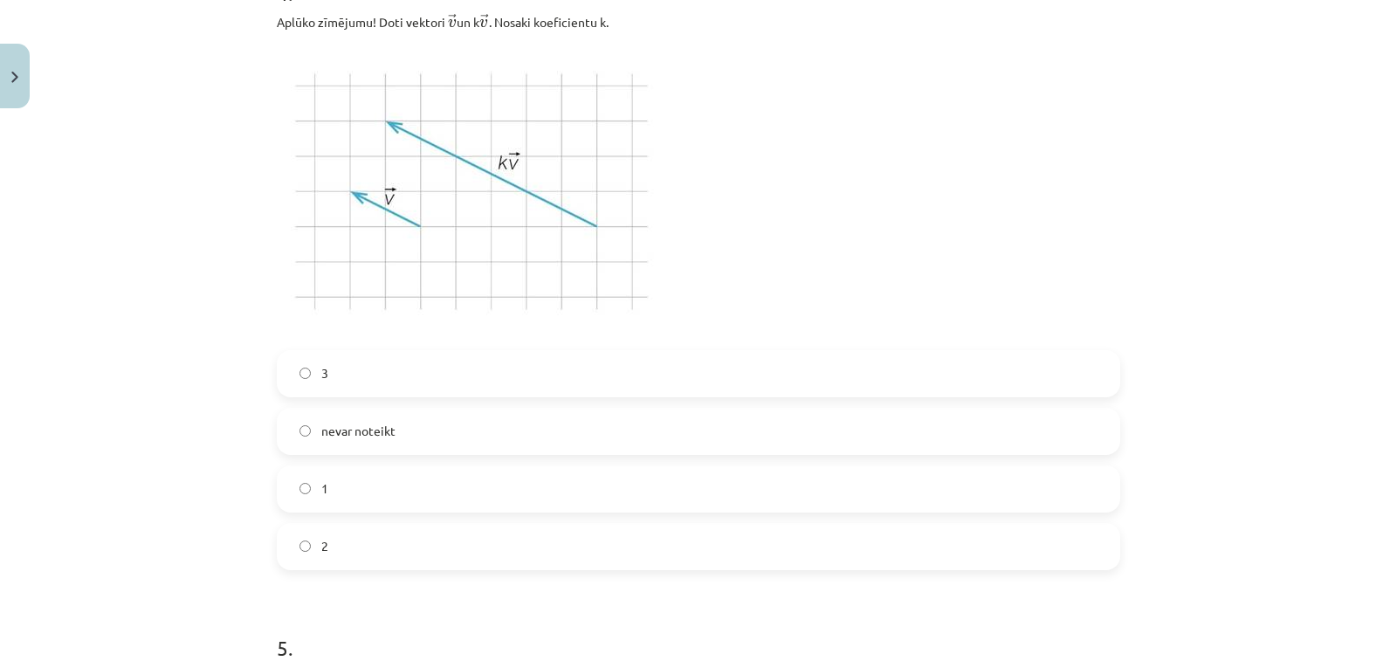
click at [559, 422] on label "nevar noteikt" at bounding box center [698, 431] width 840 height 44
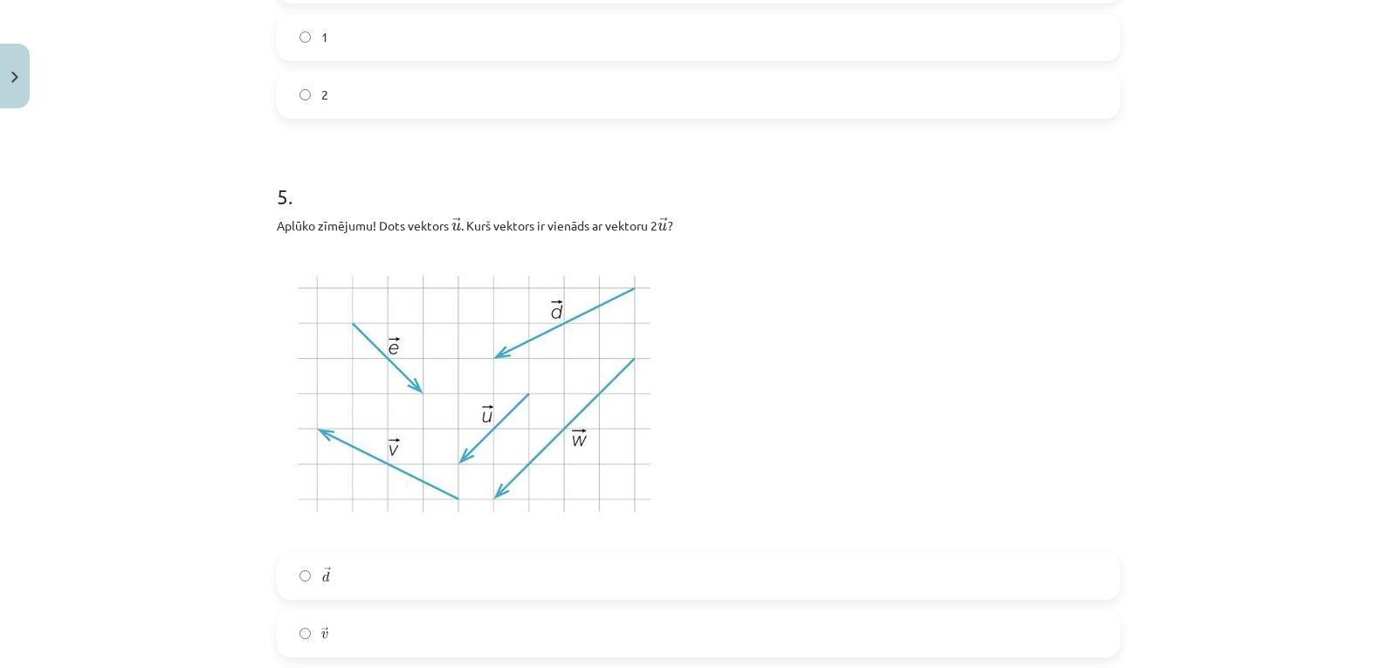
scroll to position [2722, 0]
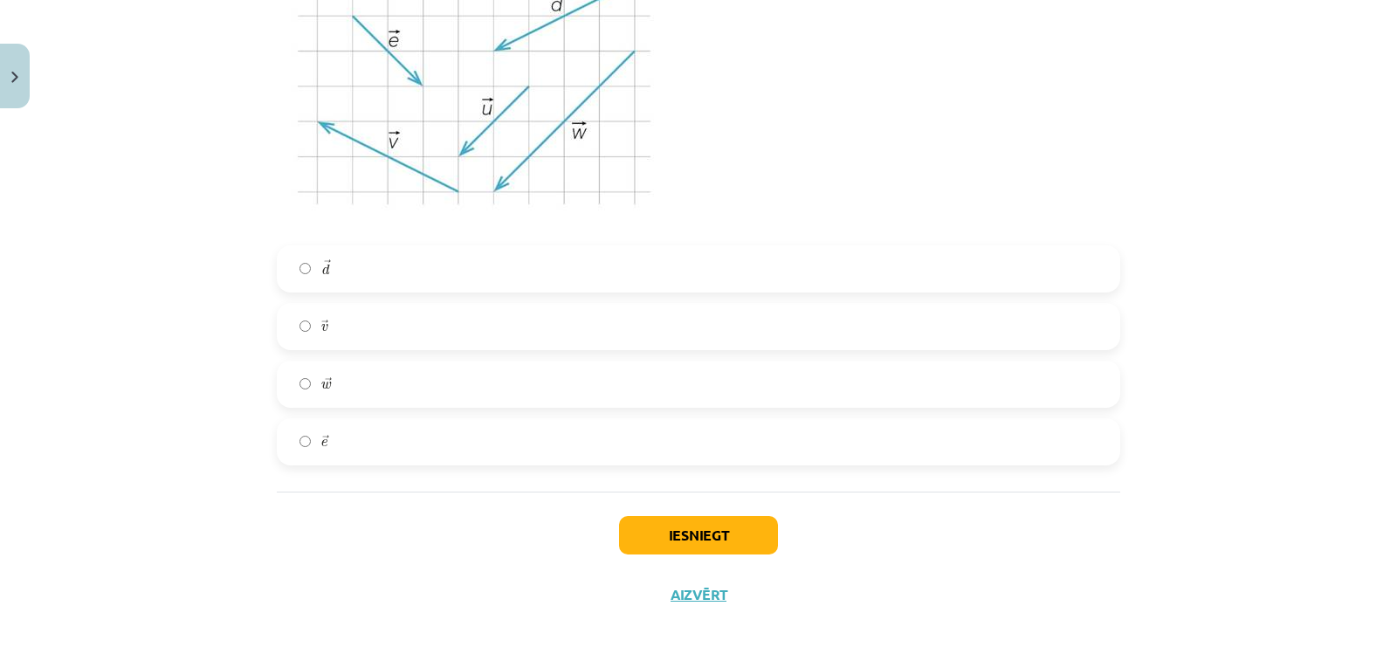
click at [564, 344] on label "→ v v →" at bounding box center [698, 327] width 840 height 44
click at [674, 538] on button "Iesniegt" at bounding box center [698, 535] width 159 height 38
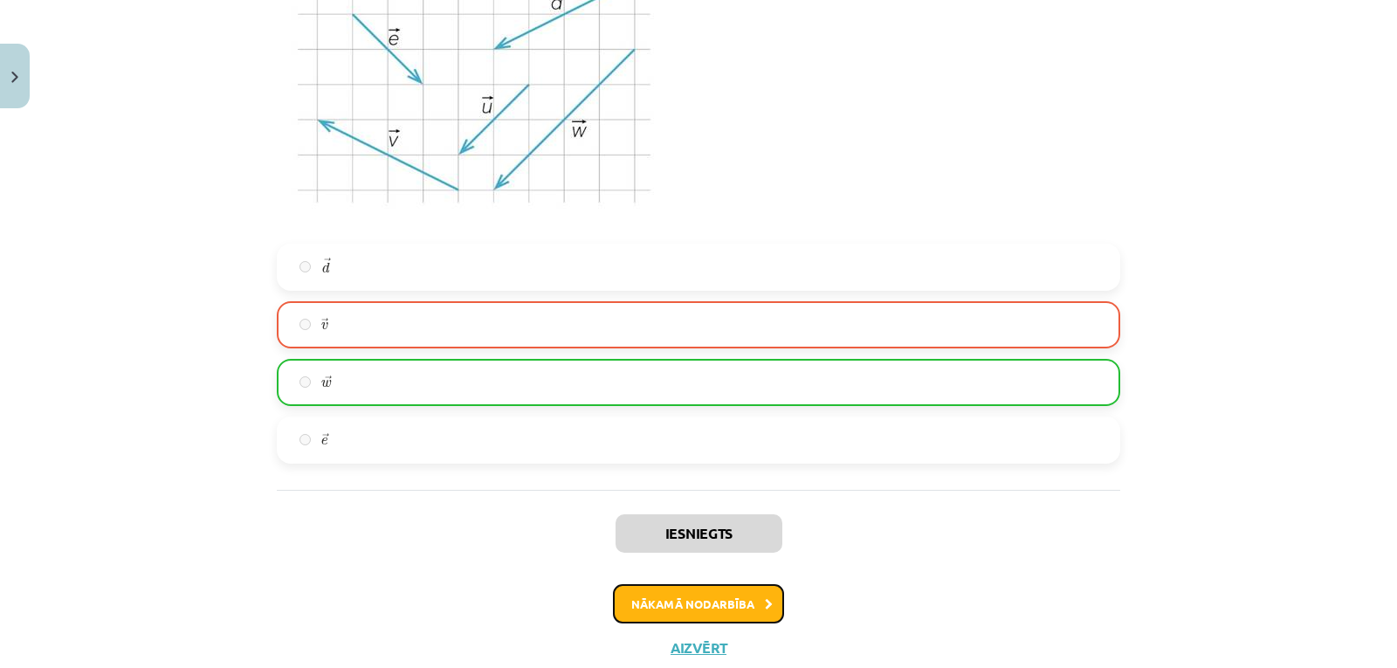
click at [694, 614] on button "Nākamā nodarbība" at bounding box center [698, 604] width 171 height 40
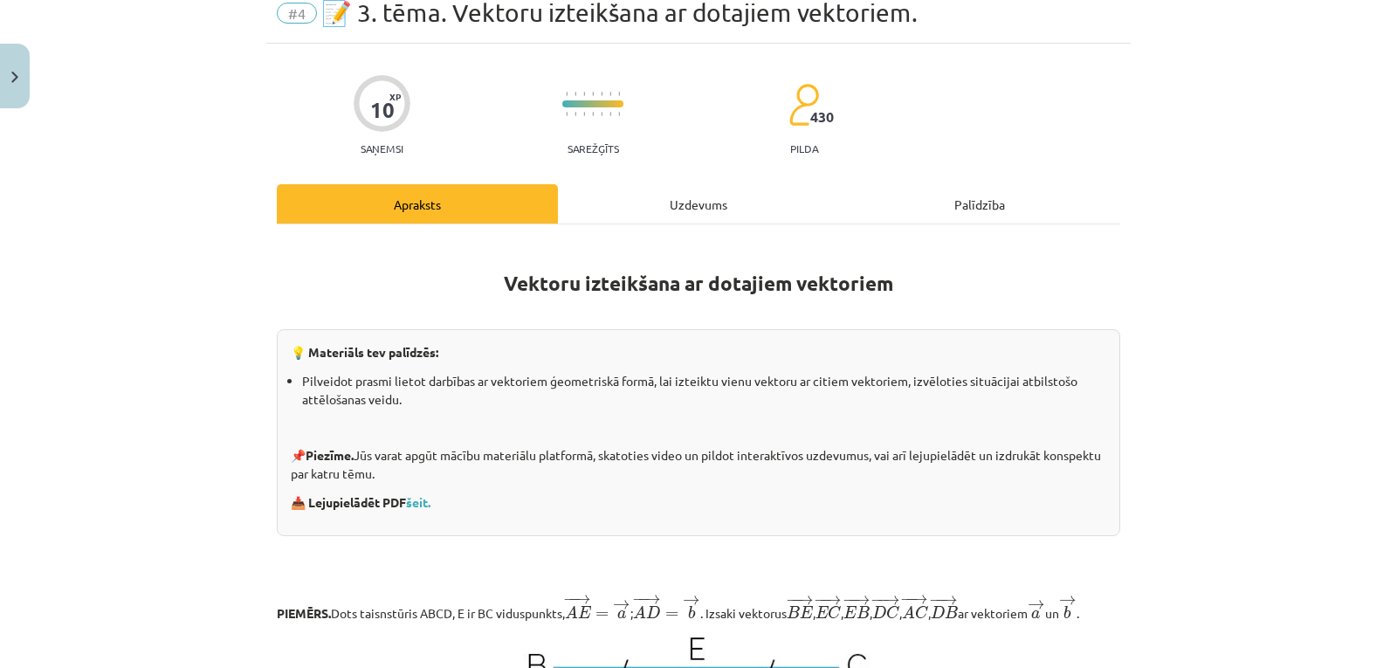
scroll to position [44, 0]
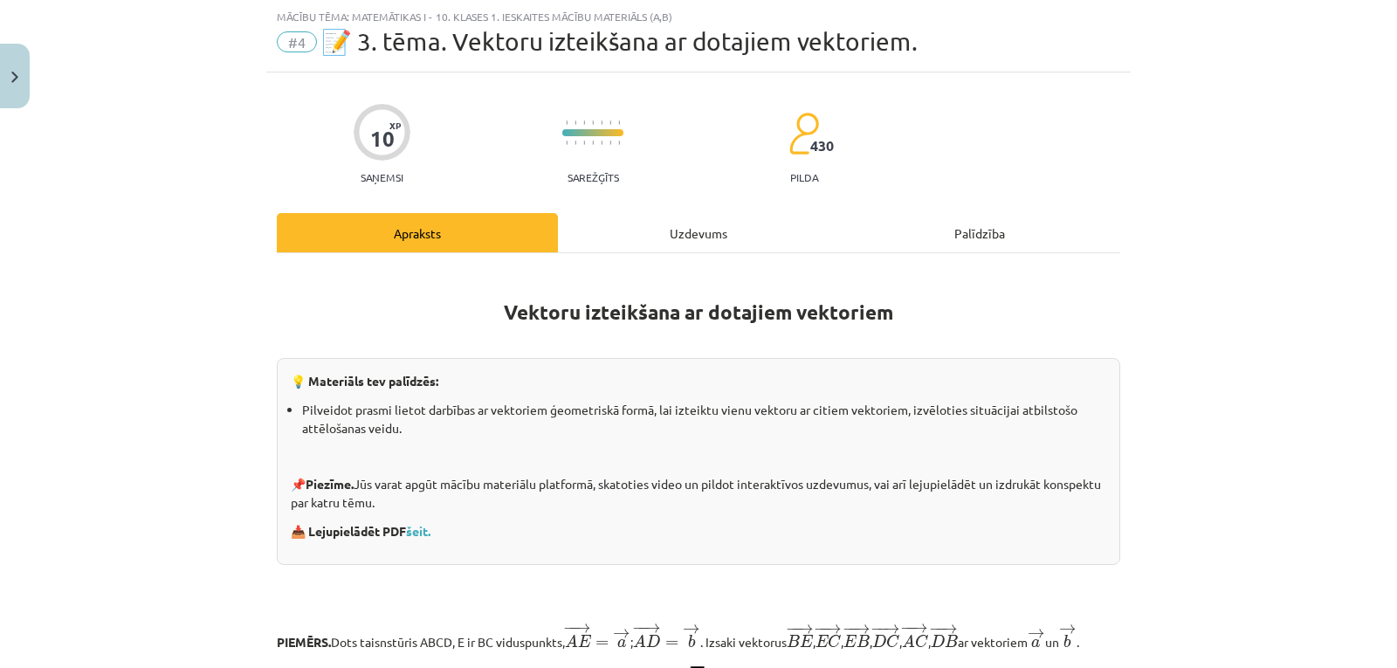
click at [696, 243] on div "Uzdevums" at bounding box center [698, 232] width 281 height 39
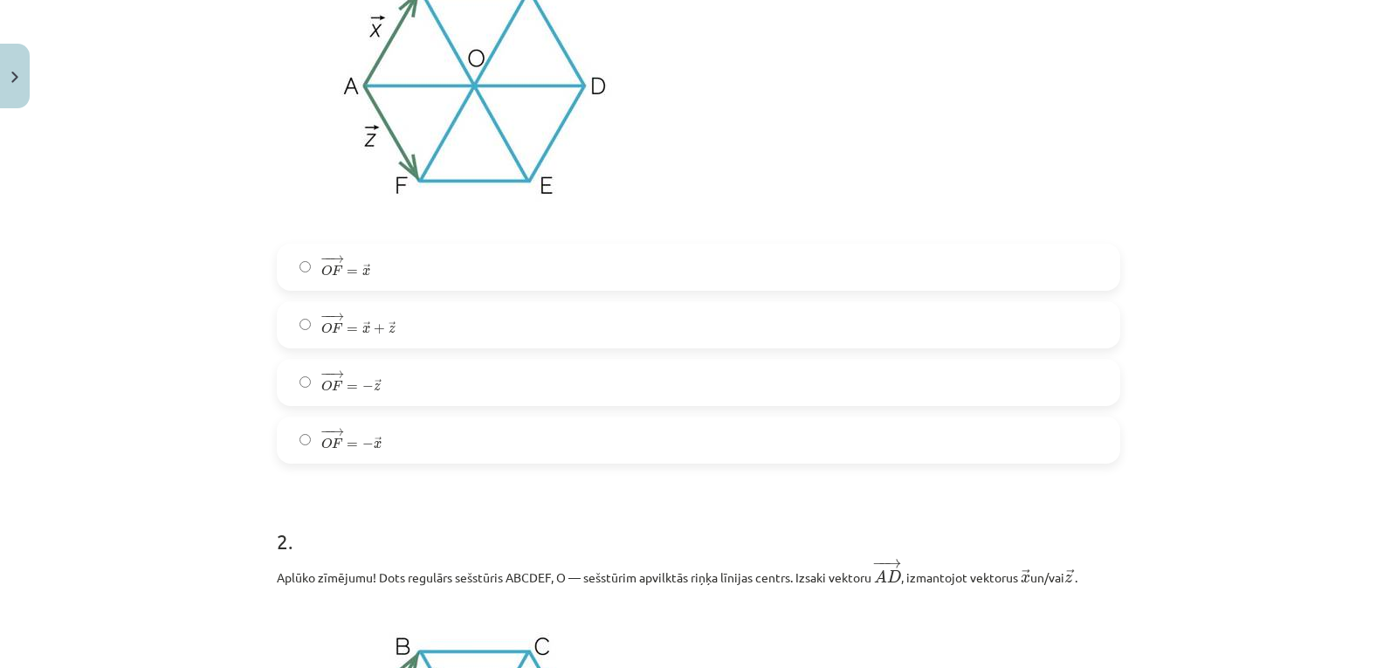
click at [657, 343] on label "− − → O F = → x + → z O F → = x → + z →" at bounding box center [698, 325] width 840 height 44
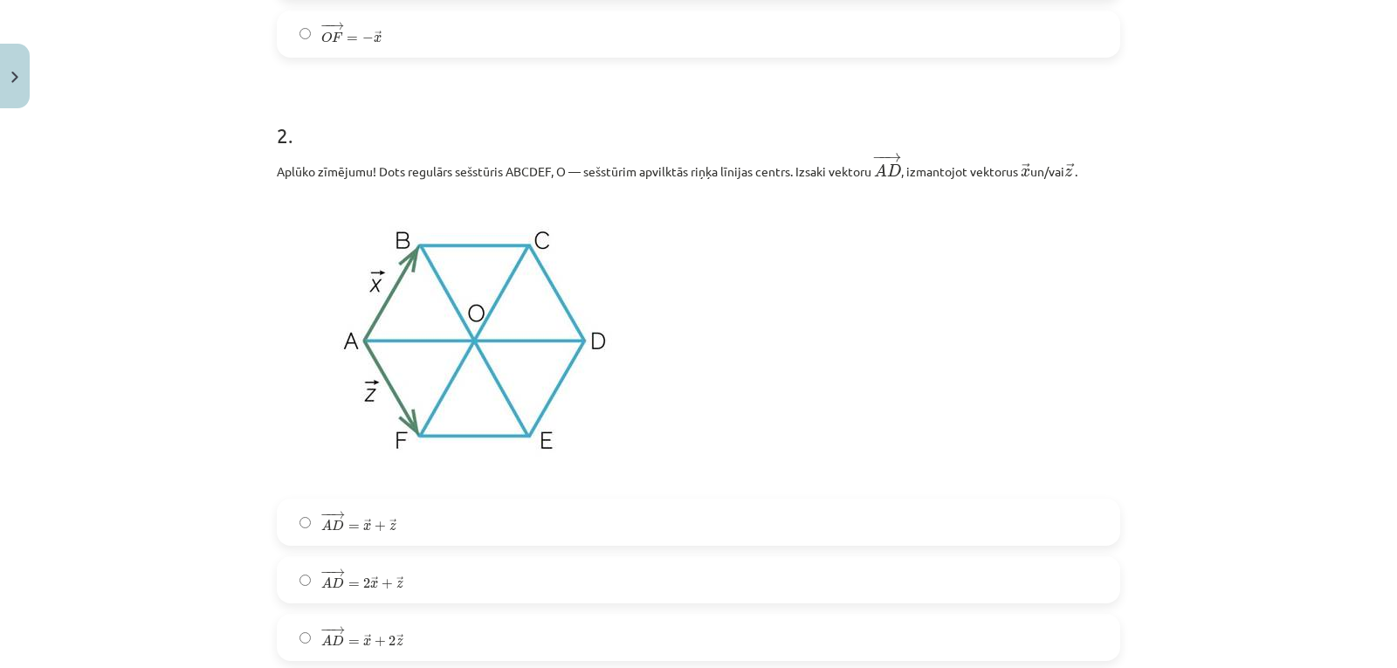
scroll to position [1080, 0]
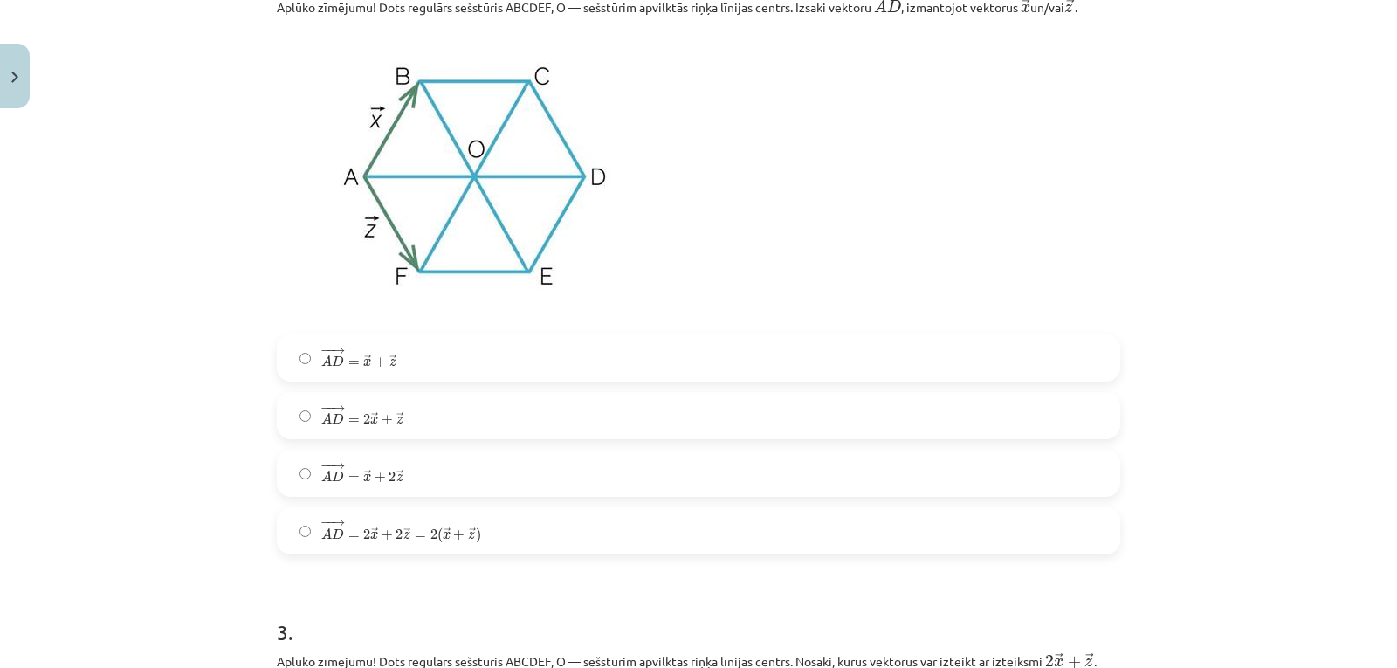
click at [616, 415] on label "− − → A D = 2 → x + → z A D → = 2 x → + z →" at bounding box center [698, 416] width 840 height 44
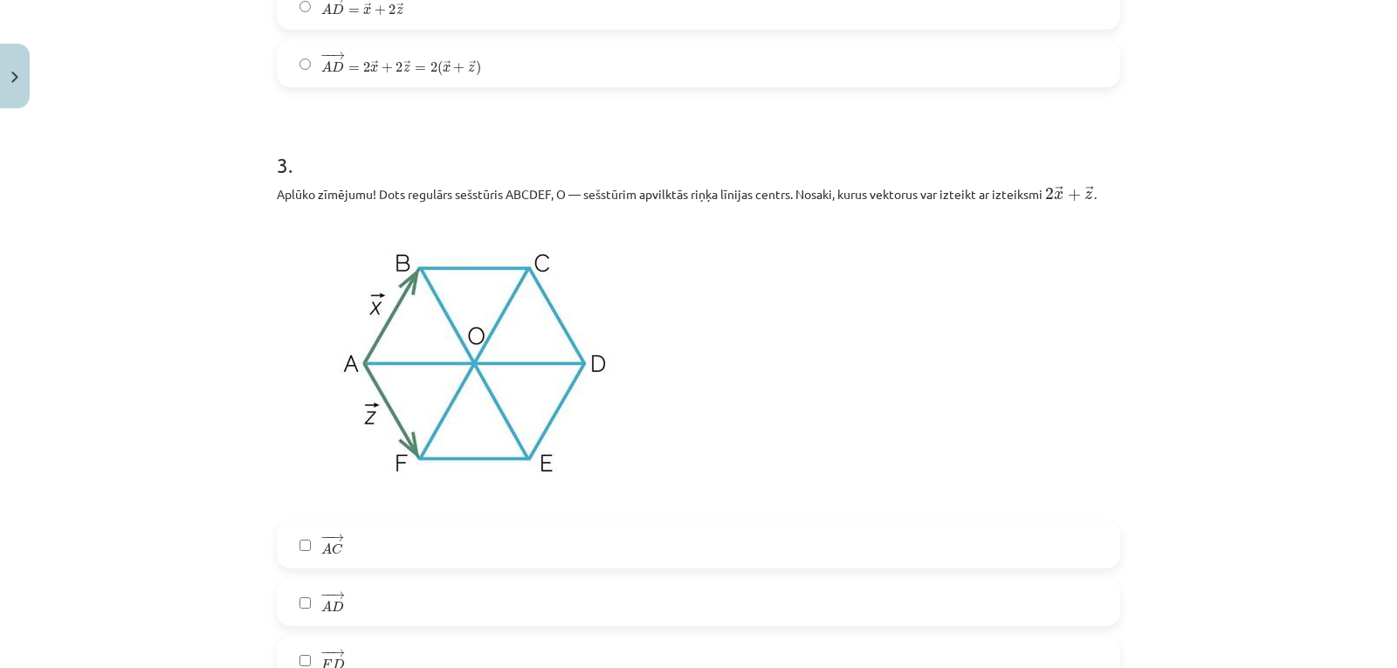
click at [617, 477] on img at bounding box center [475, 362] width 396 height 297
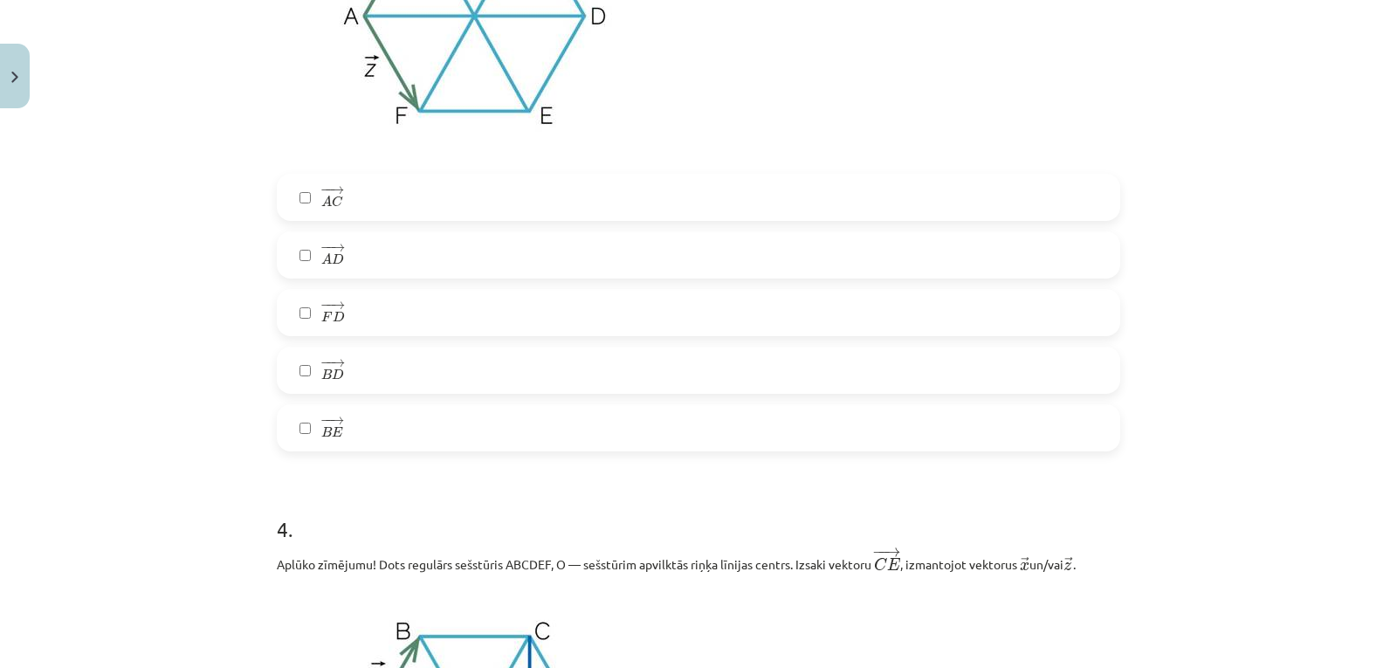
scroll to position [1895, 0]
click at [627, 333] on label "− − → F D F D →" at bounding box center [698, 312] width 840 height 44
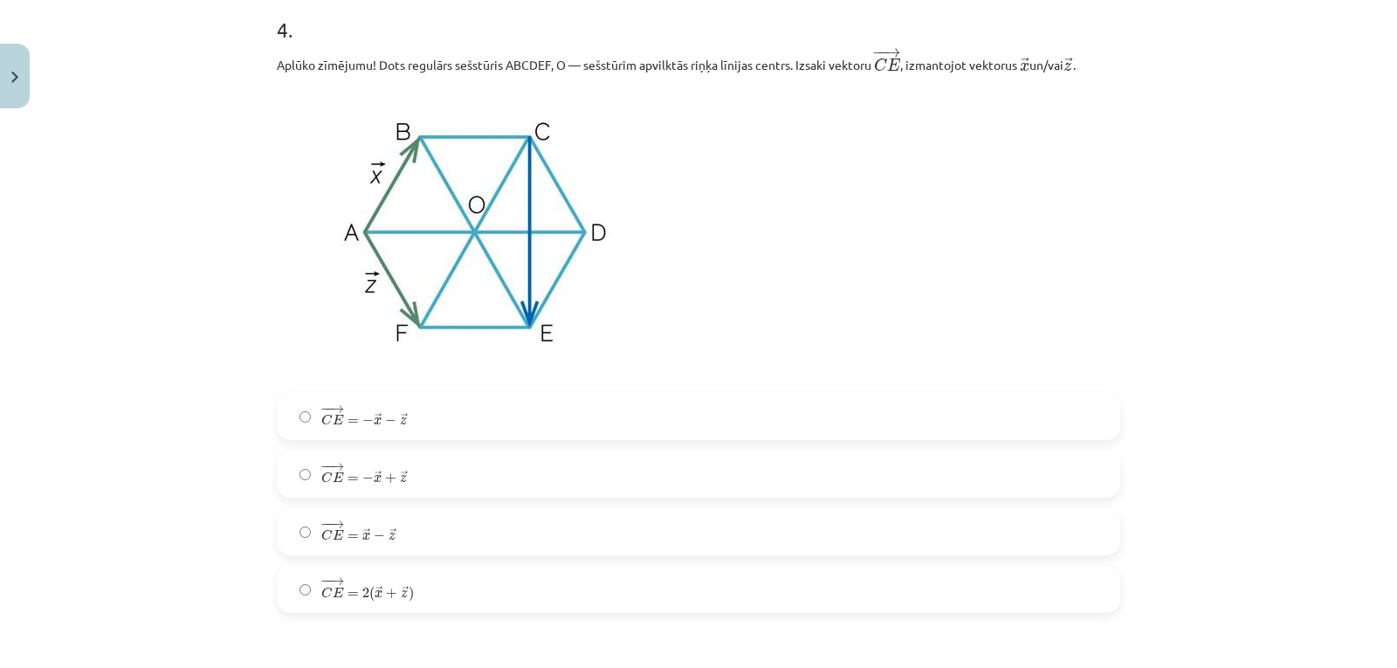
click at [599, 477] on label "− − → C E = − → x + → z C E → = − x → + z →" at bounding box center [698, 474] width 840 height 44
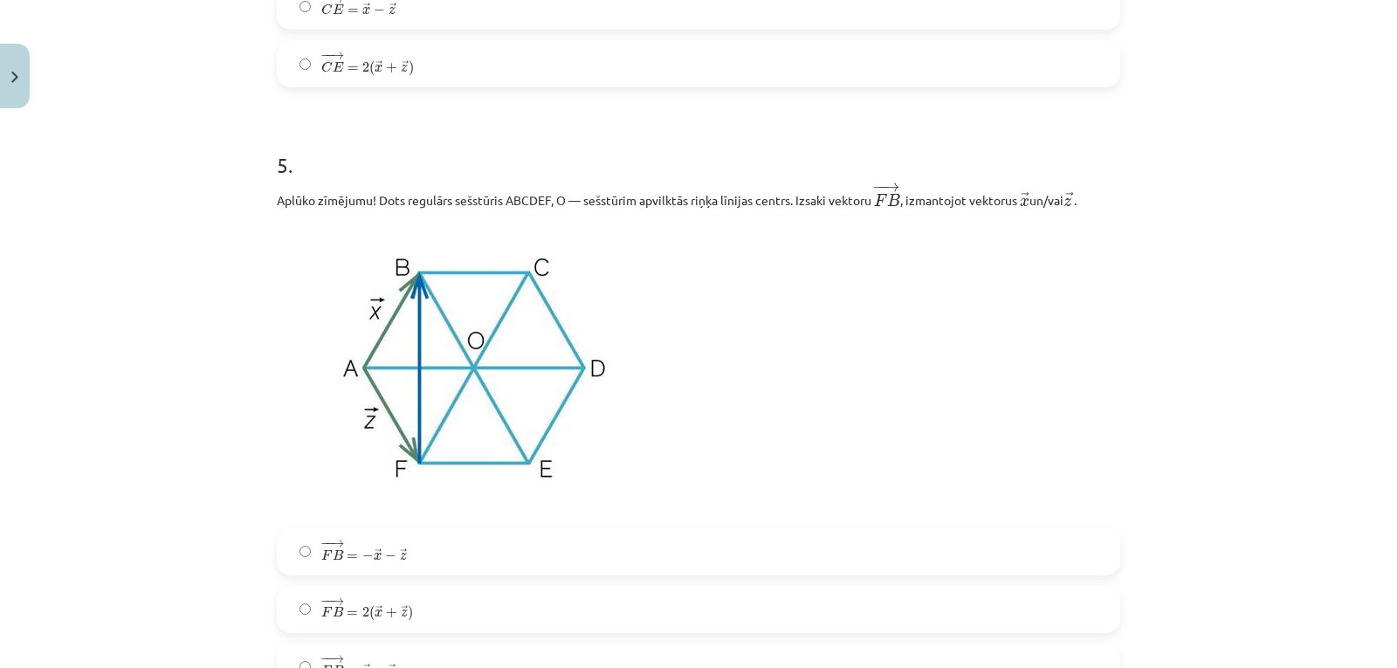
scroll to position [3180, 0]
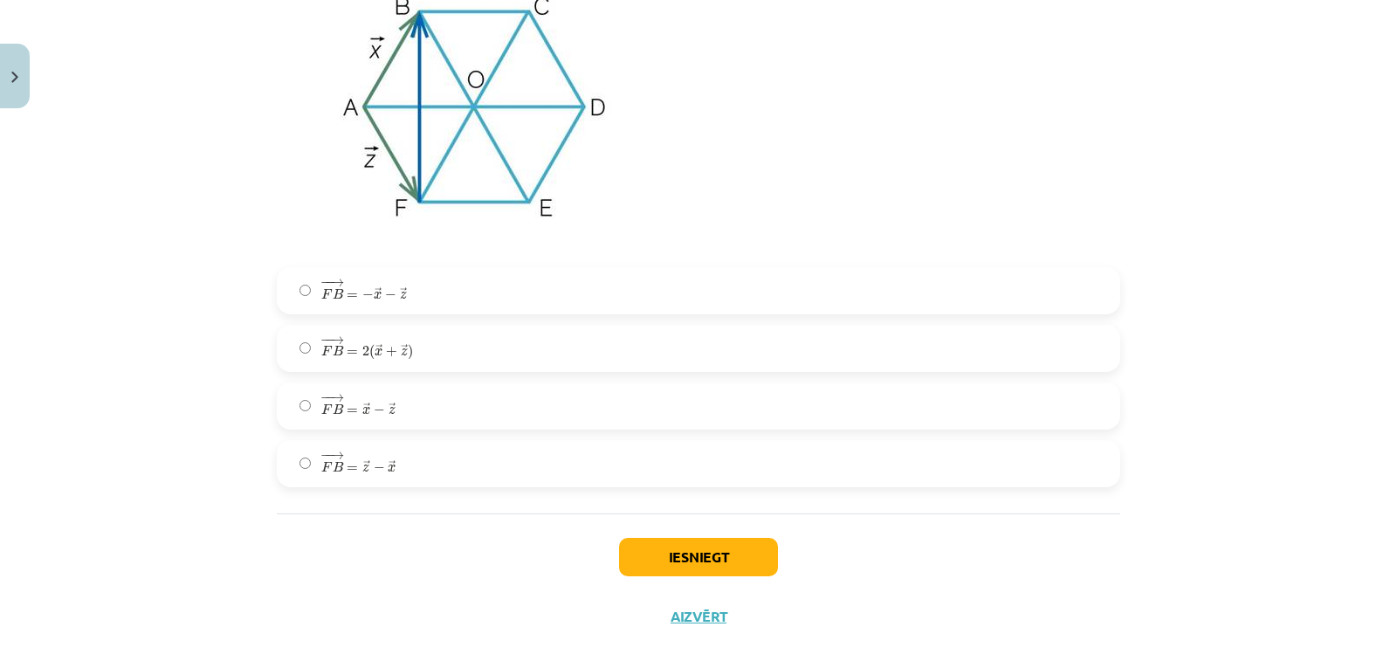
click at [629, 397] on label "− − → F B = → x − → z F B → = x → − z →" at bounding box center [698, 406] width 840 height 44
click at [681, 562] on button "Iesniegt" at bounding box center [698, 557] width 159 height 38
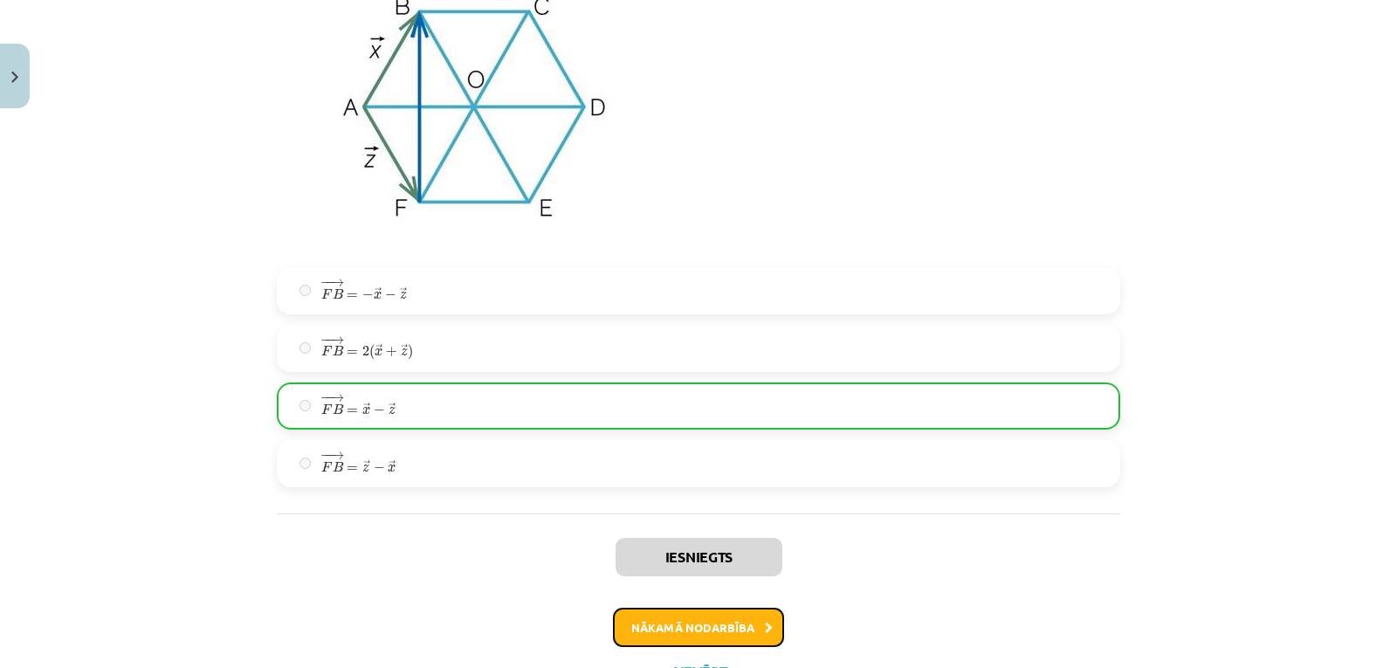
click at [676, 633] on button "Nākamā nodarbība" at bounding box center [698, 627] width 171 height 40
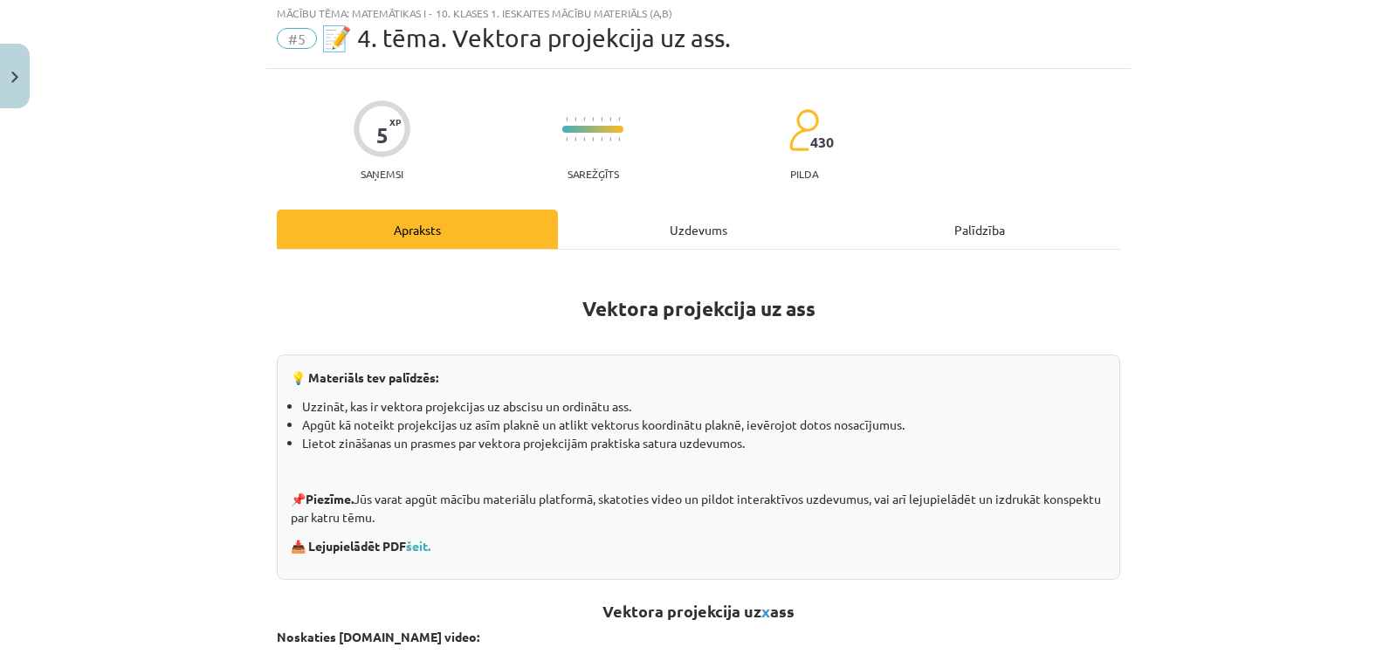
scroll to position [44, 0]
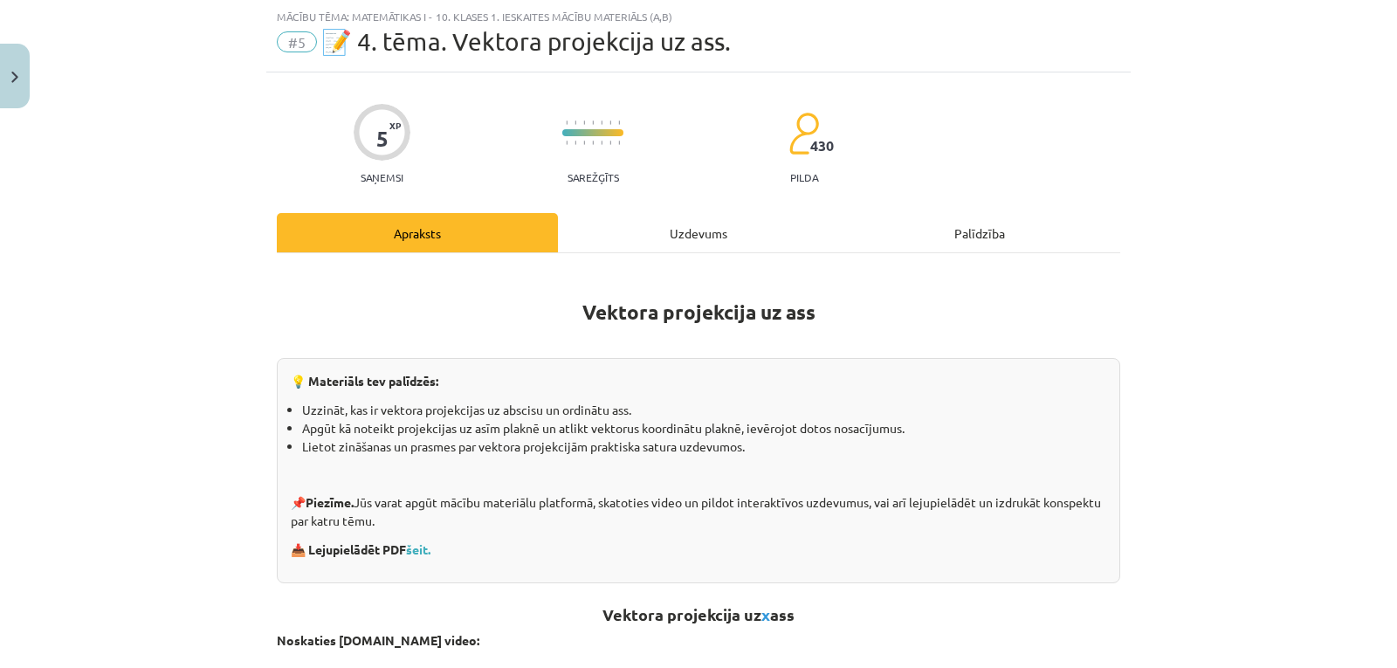
click at [704, 249] on div "Uzdevums" at bounding box center [698, 232] width 281 height 39
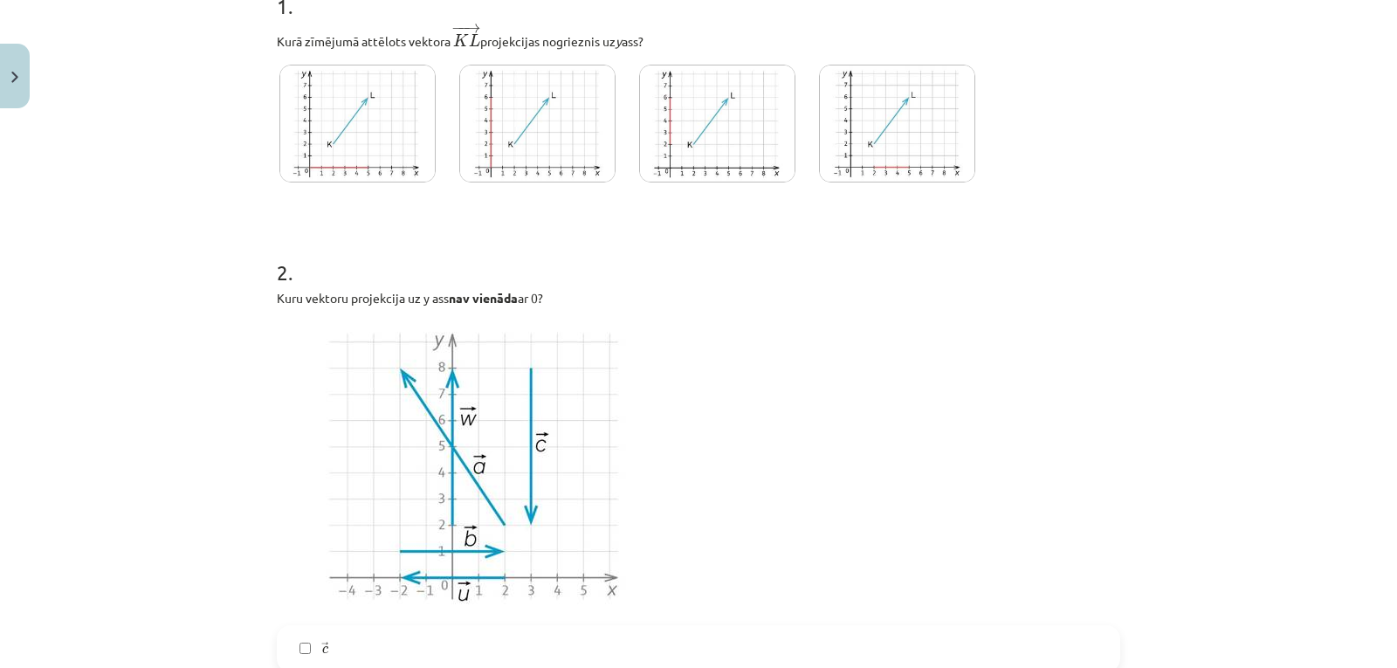
scroll to position [383, 0]
click at [705, 147] on img at bounding box center [717, 124] width 156 height 118
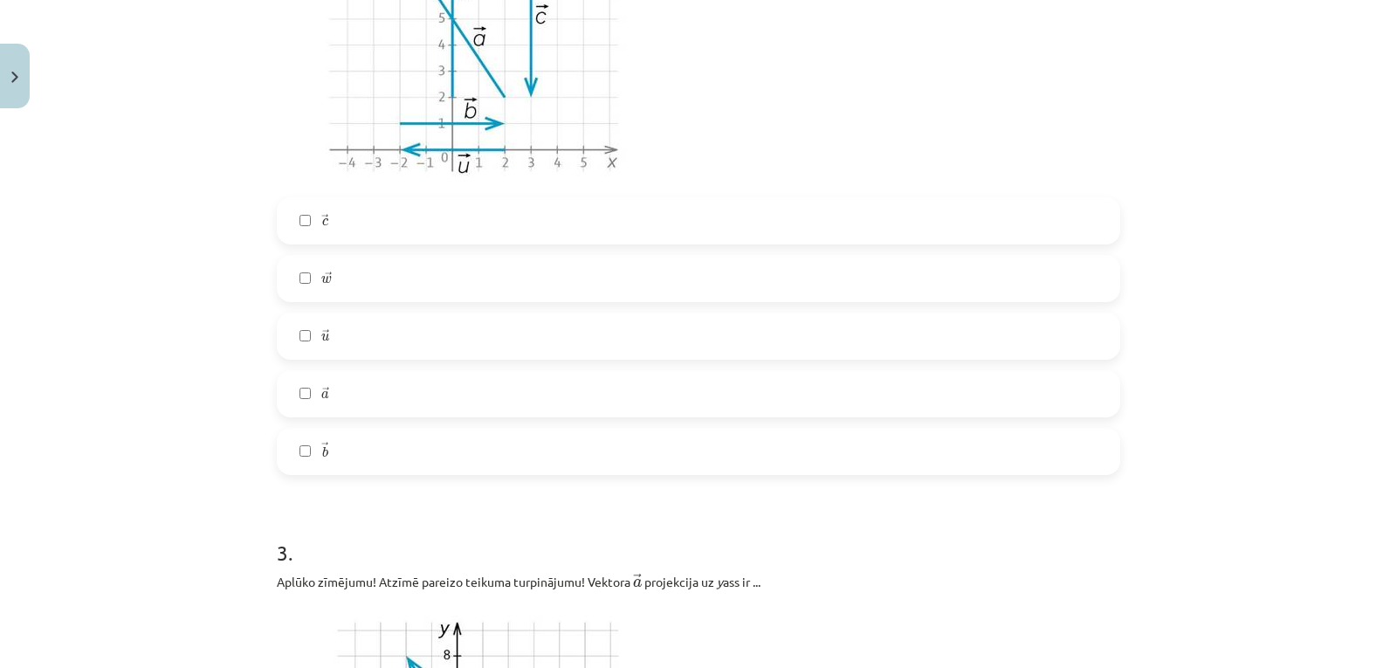
scroll to position [813, 0]
click at [586, 347] on label "→ u u →" at bounding box center [698, 334] width 840 height 44
click at [577, 397] on label "→ a a →" at bounding box center [698, 392] width 840 height 44
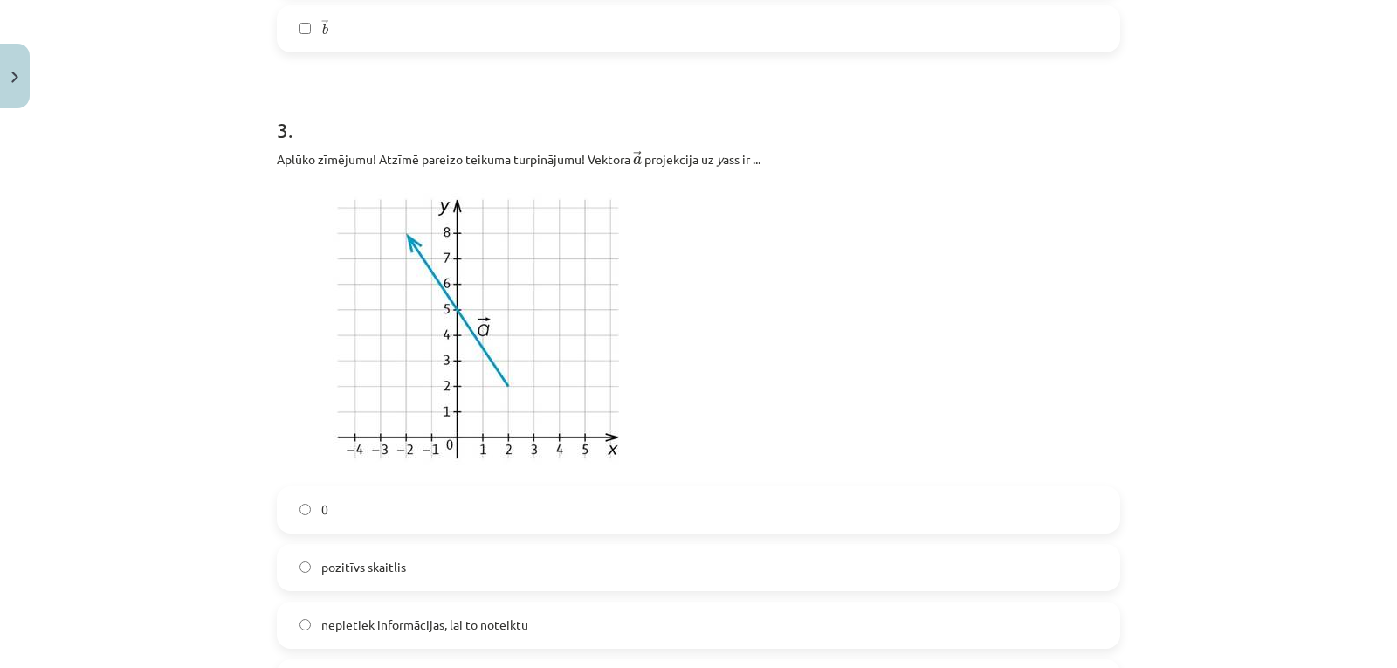
scroll to position [1477, 0]
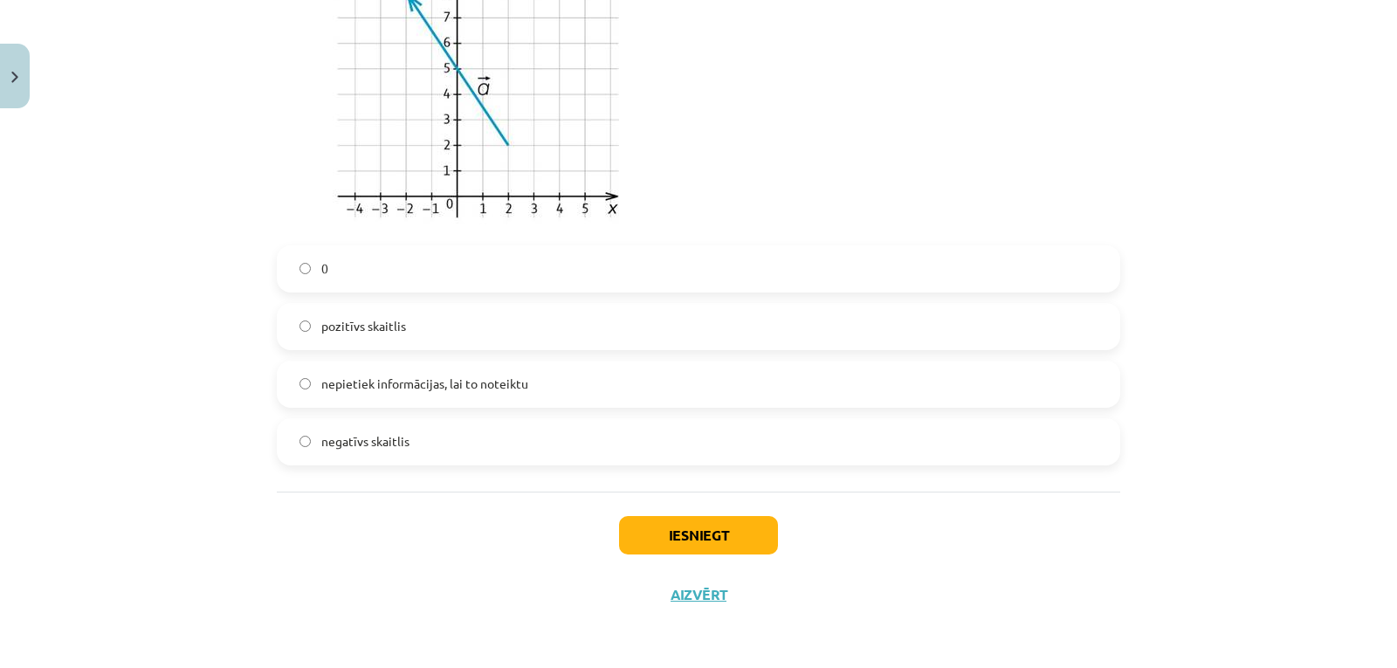
click at [601, 363] on label "nepietiek informācijas, lai to noteiktu" at bounding box center [698, 384] width 840 height 44
click at [680, 544] on button "Iesniegt" at bounding box center [698, 535] width 159 height 38
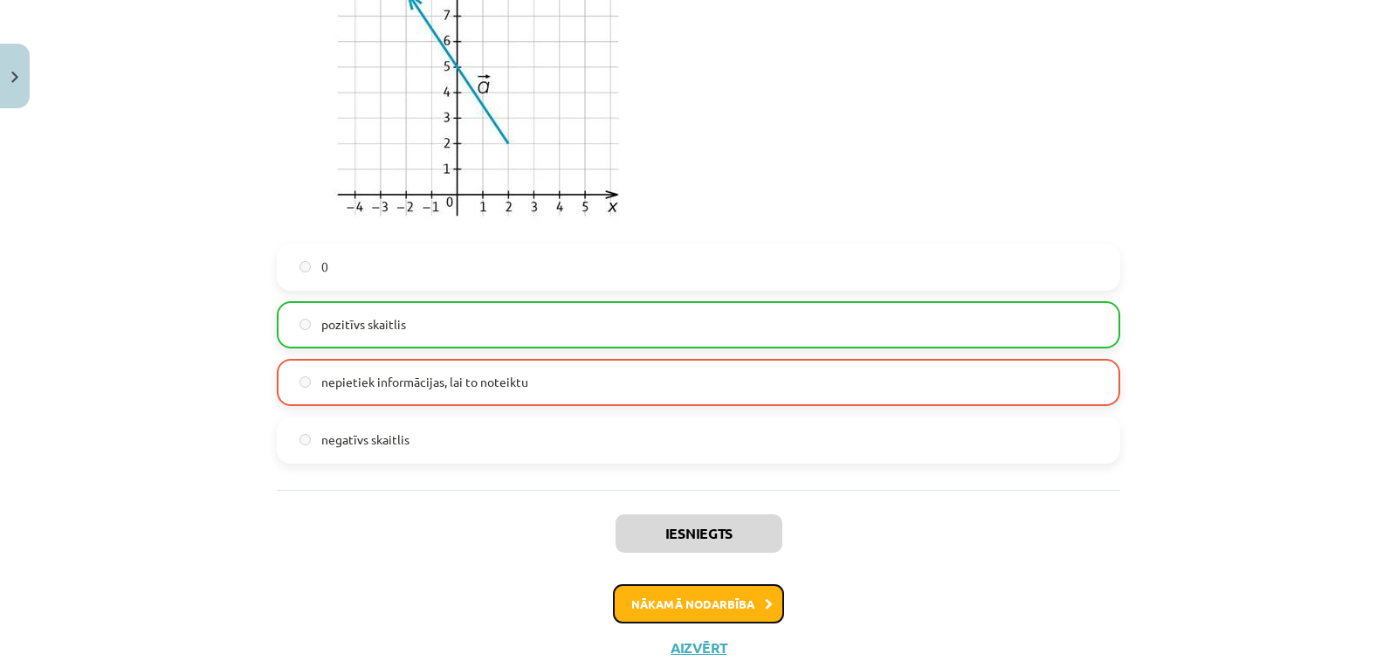
click at [687, 603] on button "Nākamā nodarbība" at bounding box center [698, 604] width 171 height 40
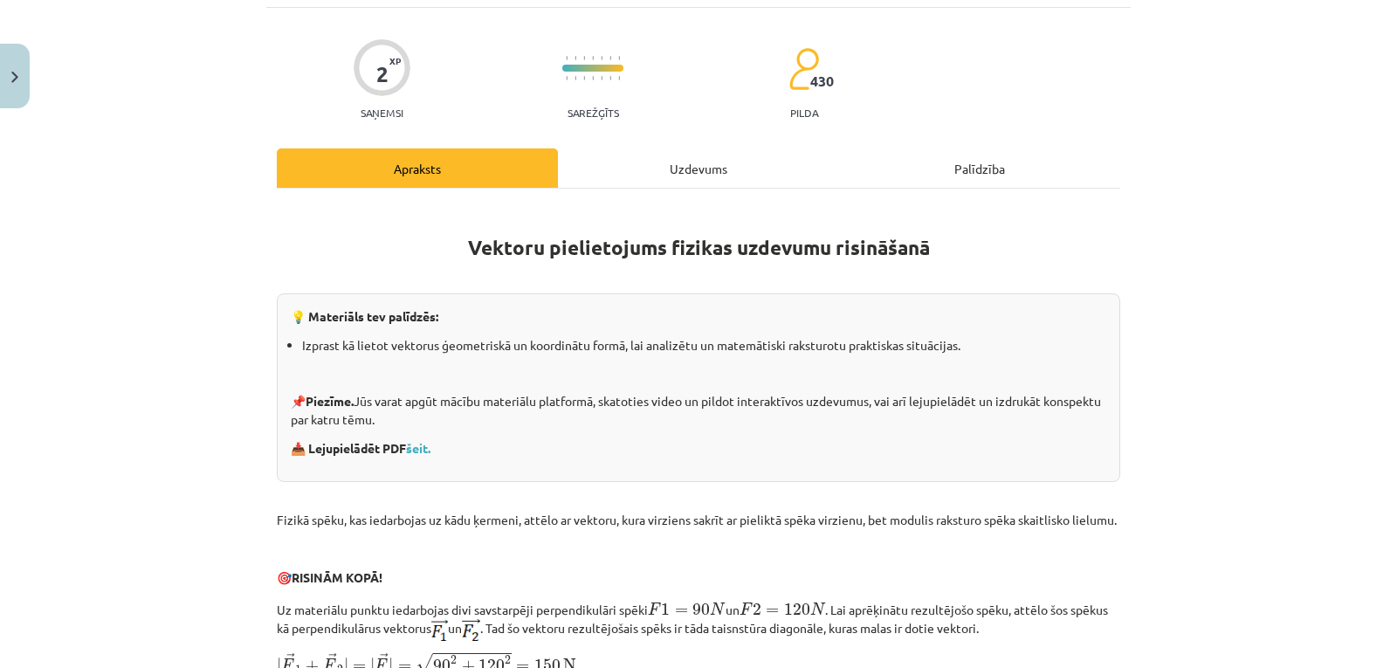
scroll to position [109, 0]
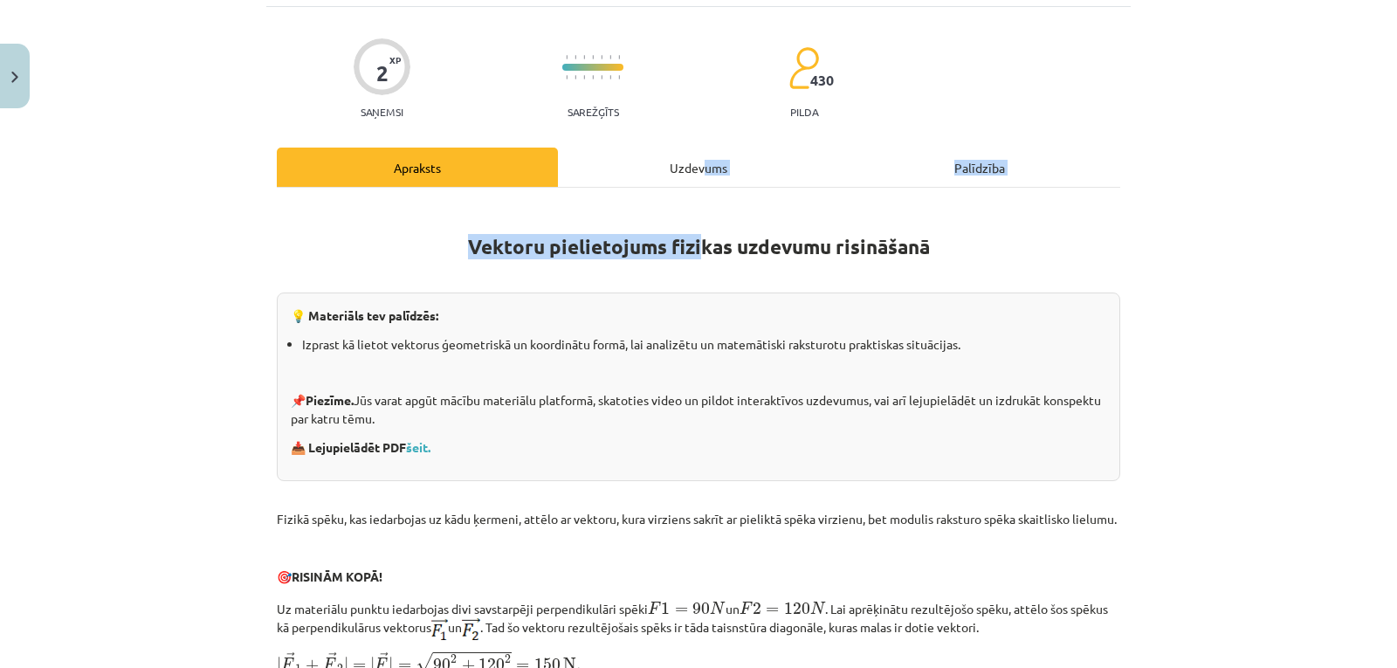
drag, startPoint x: 695, startPoint y: 189, endPoint x: 695, endPoint y: 175, distance: 14.0
click at [695, 175] on div "Uzdevums" at bounding box center [698, 167] width 281 height 39
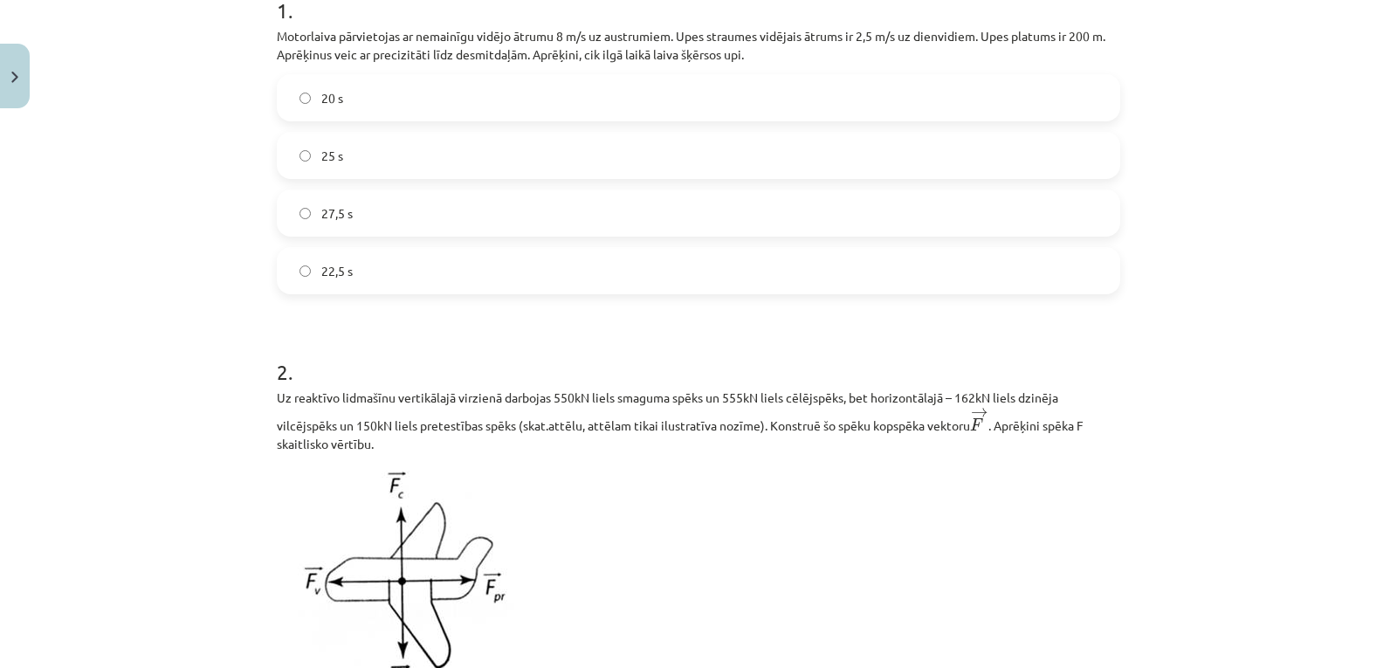
scroll to position [380, 0]
drag, startPoint x: 652, startPoint y: 237, endPoint x: 664, endPoint y: 190, distance: 47.8
click at [664, 190] on div "20 s 25 s 27,5 s 22,5 s" at bounding box center [698, 184] width 843 height 220
click at [664, 190] on div "27,5 s" at bounding box center [698, 212] width 843 height 47
click at [641, 220] on label "27,5 s" at bounding box center [698, 213] width 840 height 44
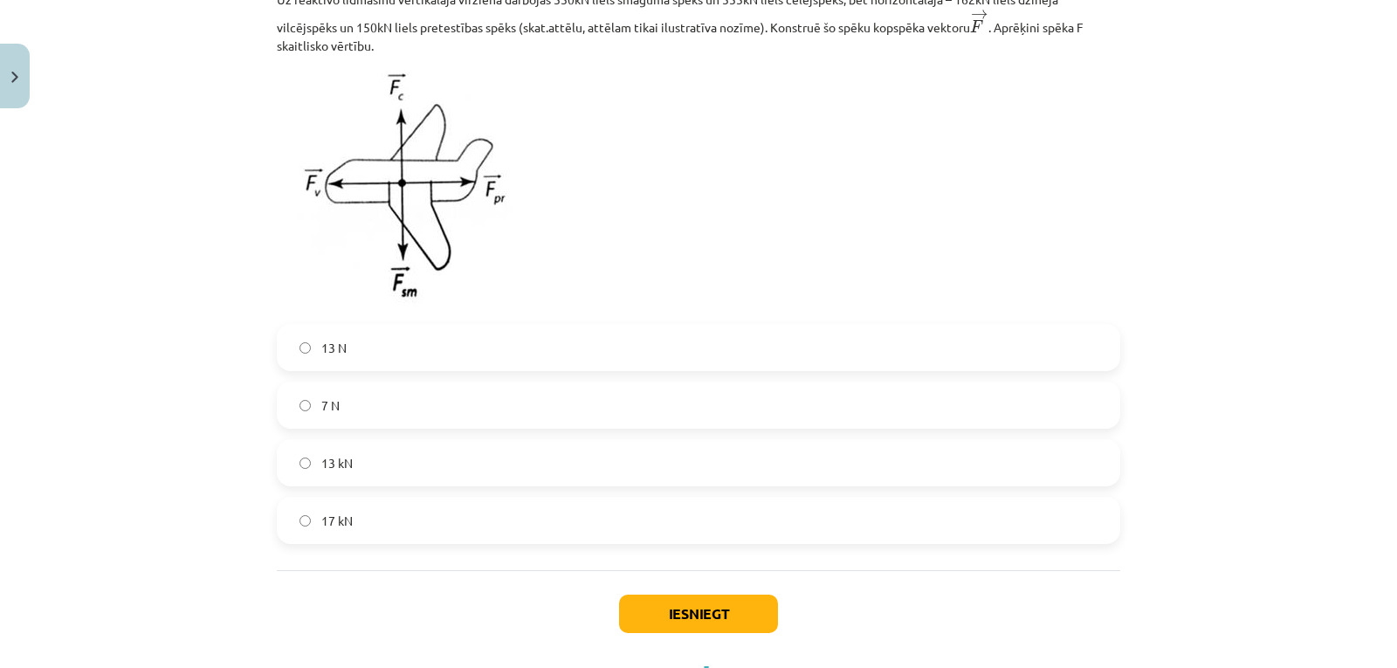
scroll to position [787, 0]
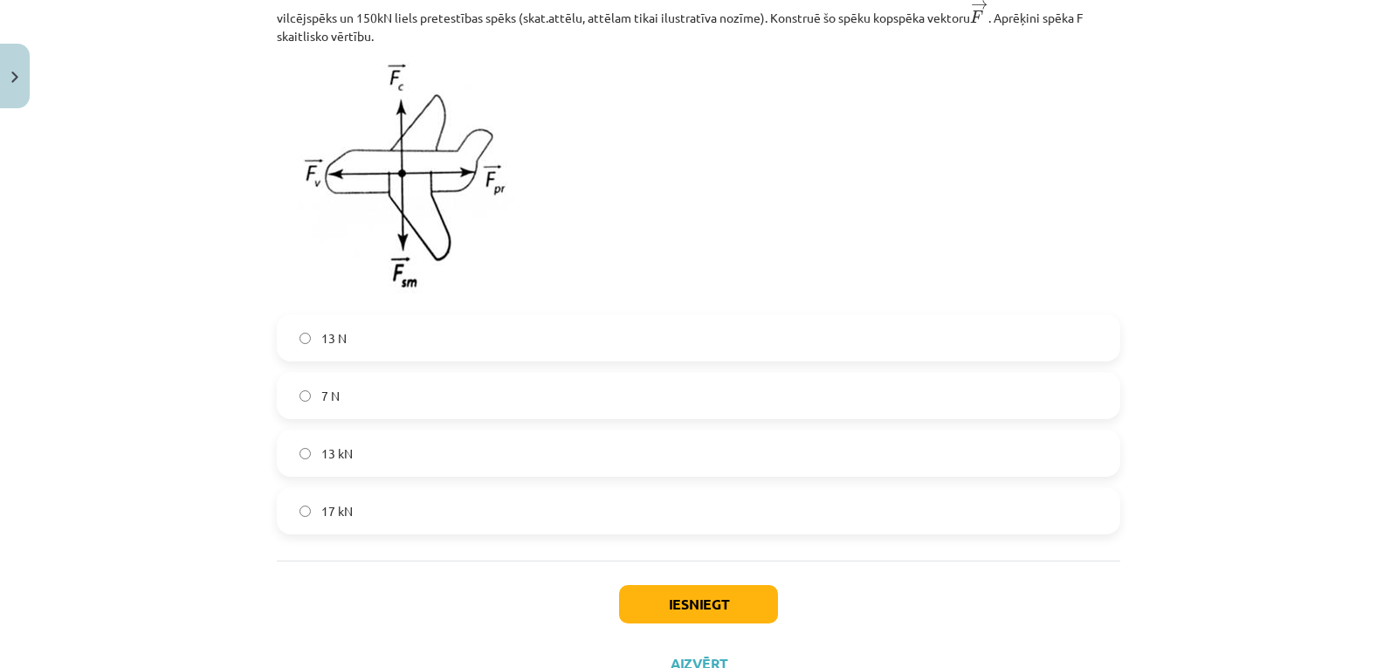
click at [600, 381] on label "7 N" at bounding box center [698, 396] width 840 height 44
click at [689, 622] on button "Iesniegt" at bounding box center [698, 604] width 159 height 38
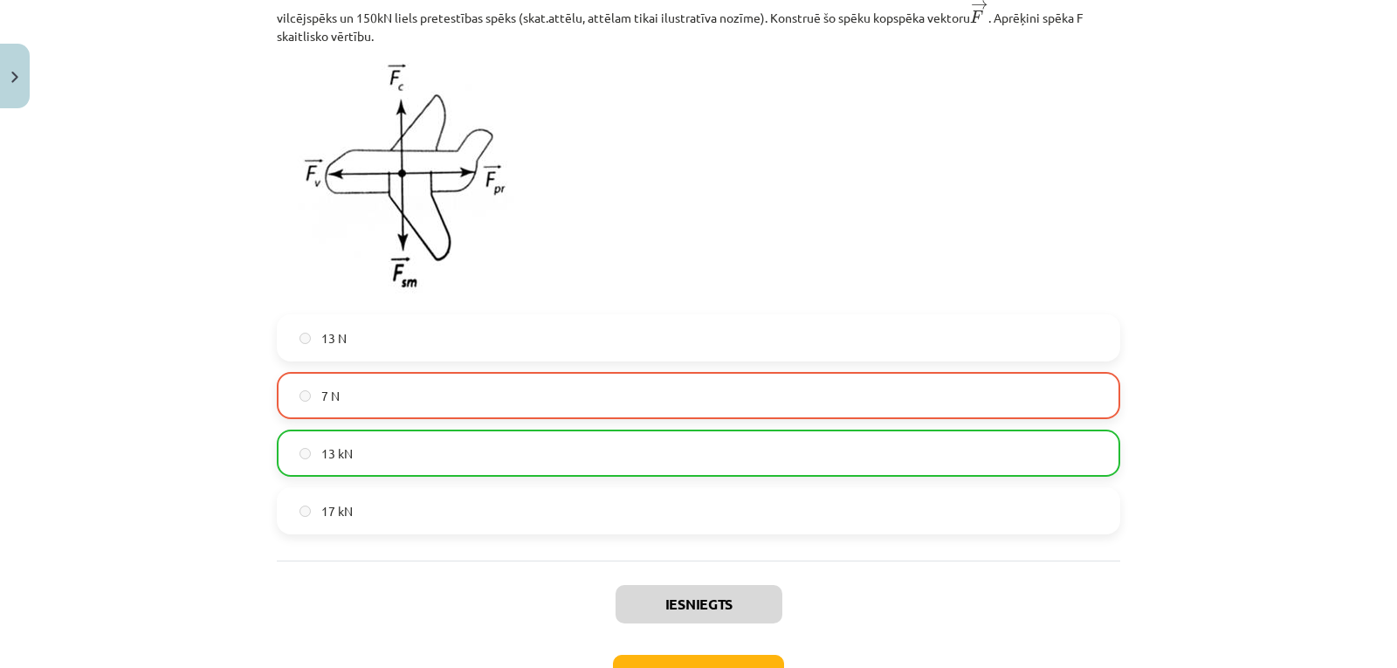
scroll to position [913, 0]
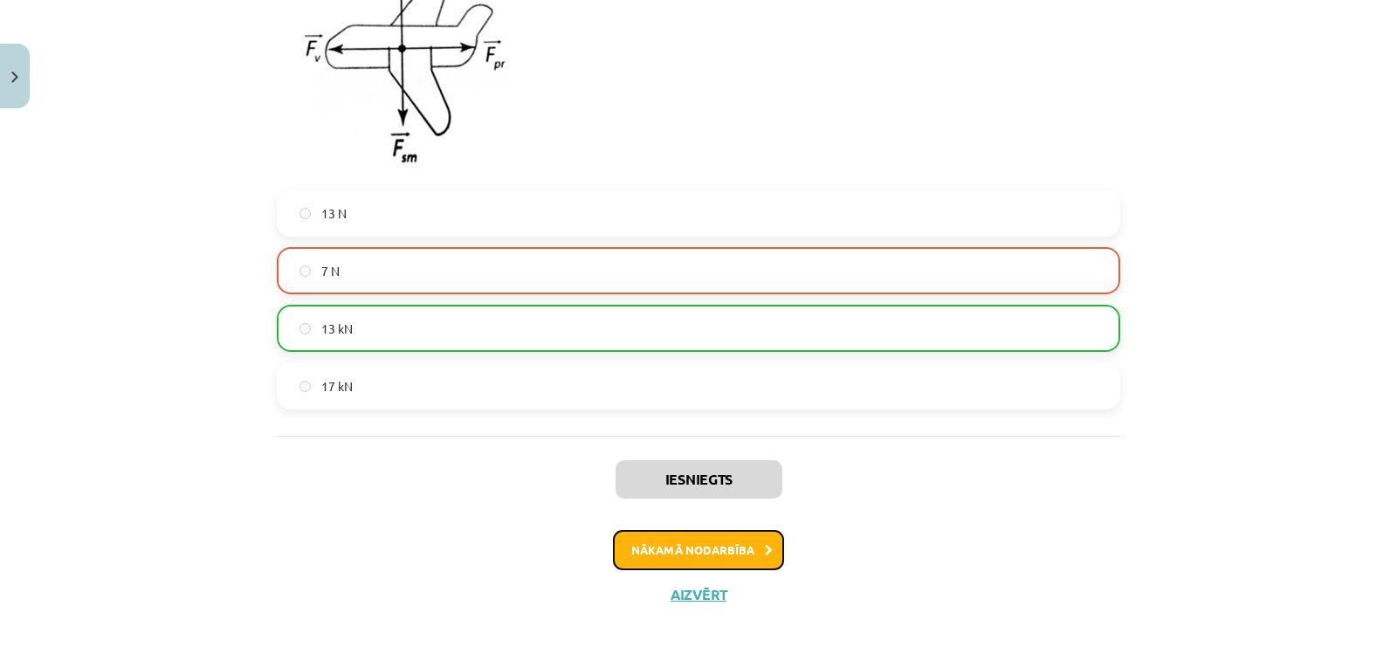
click at [714, 550] on button "Nākamā nodarbība" at bounding box center [698, 550] width 171 height 40
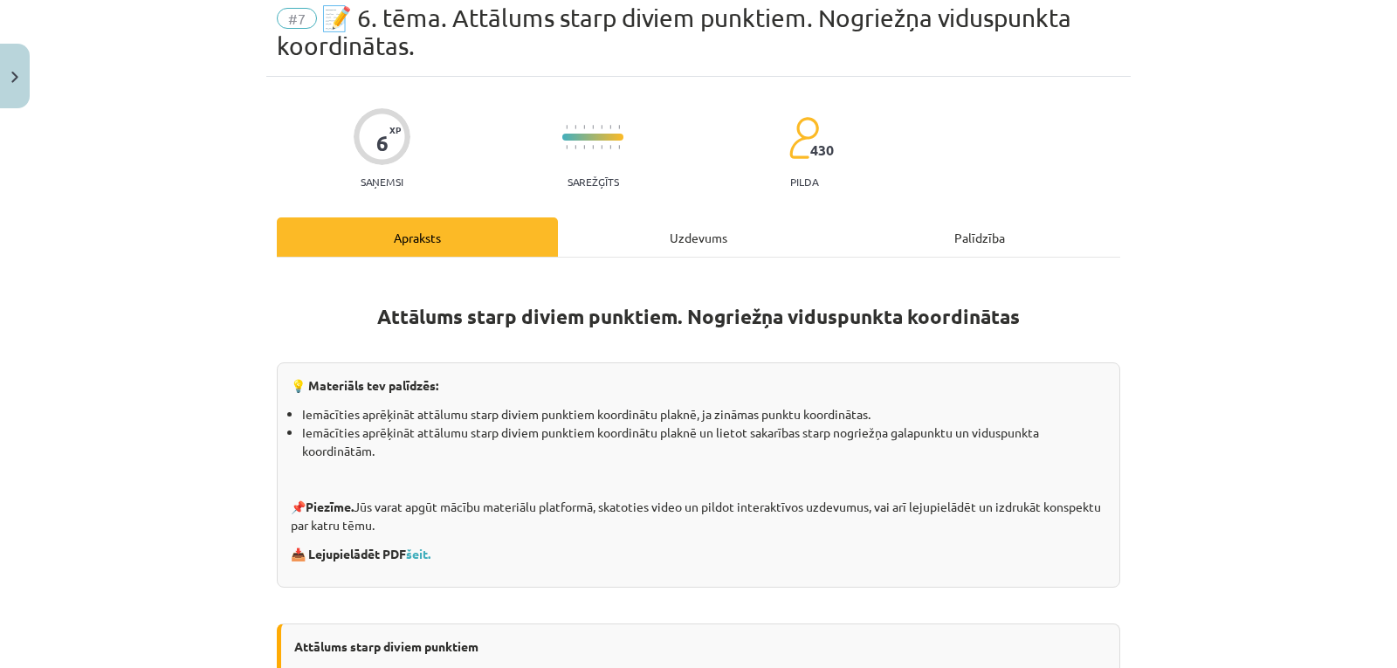
scroll to position [44, 0]
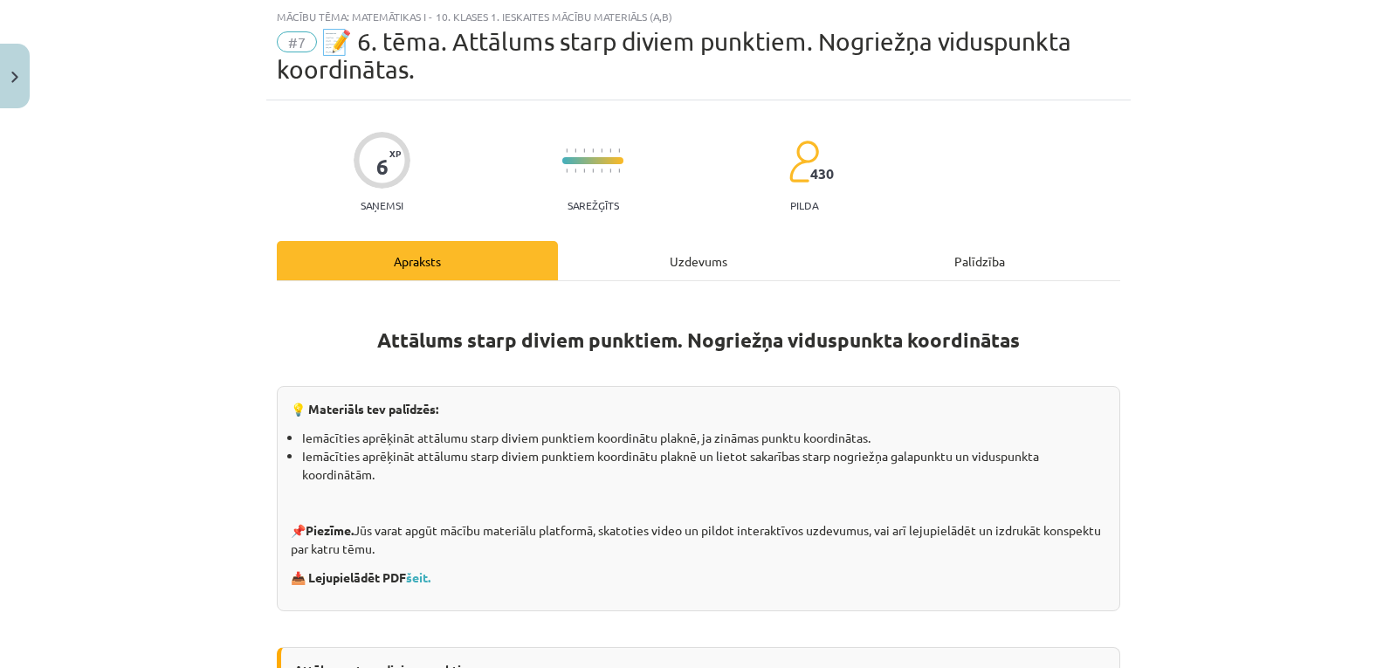
click at [710, 253] on div "Uzdevums" at bounding box center [698, 260] width 281 height 39
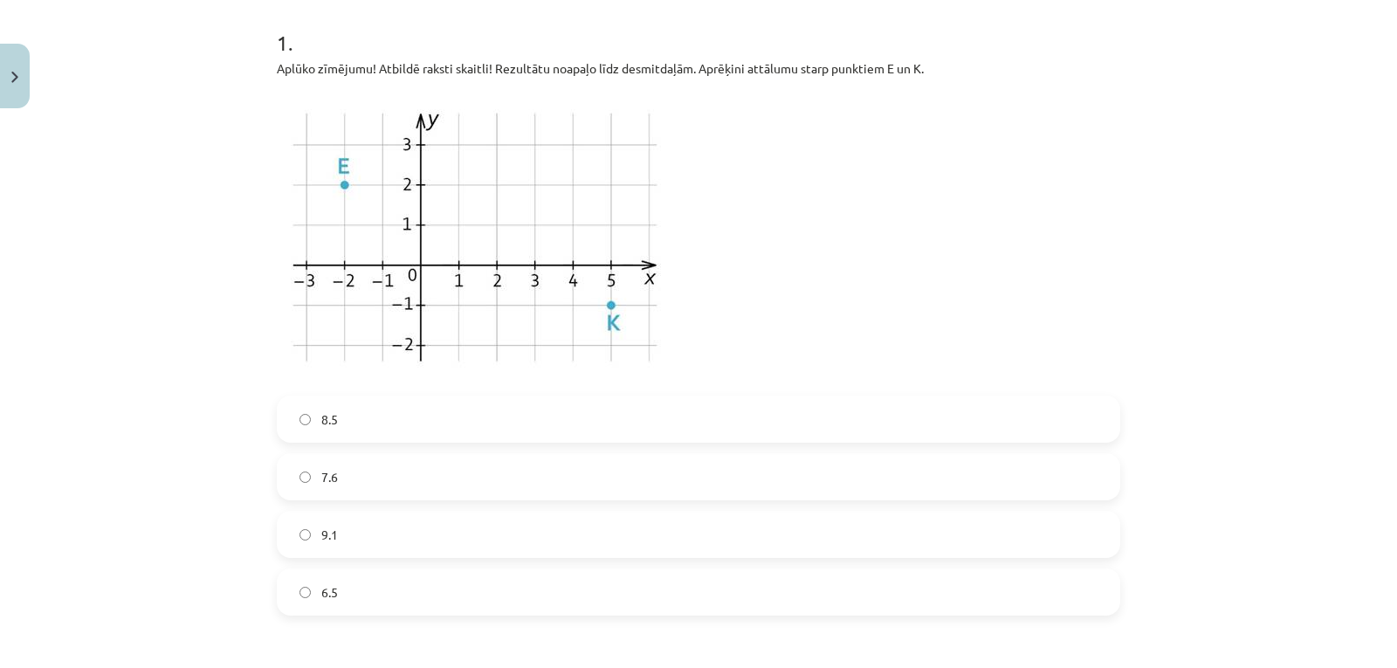
scroll to position [423, 0]
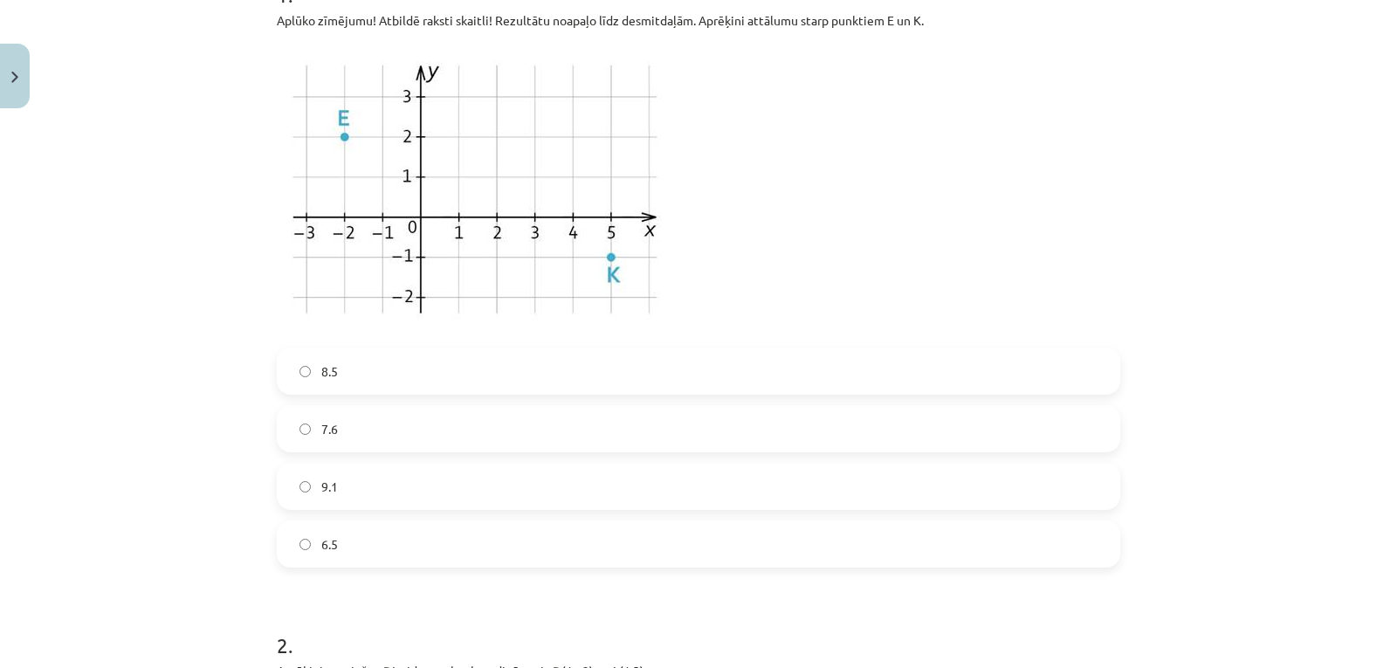
click at [607, 431] on label "7.6" at bounding box center [698, 429] width 840 height 44
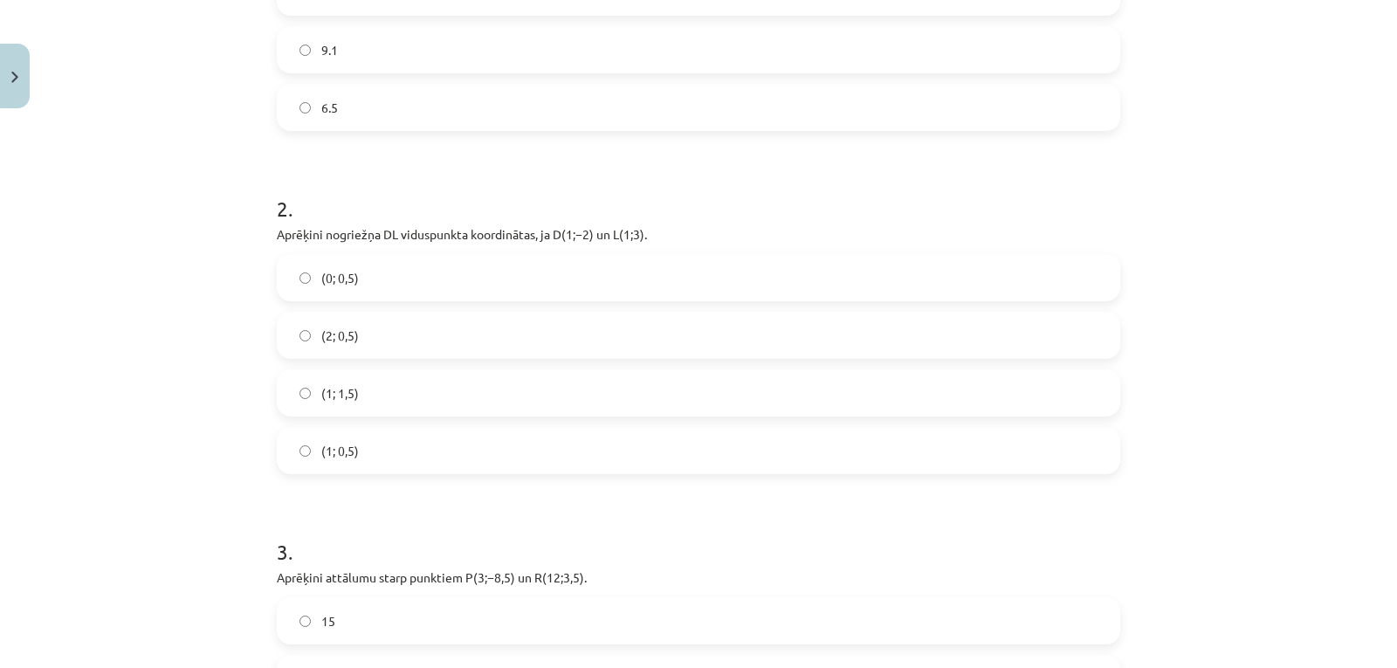
scroll to position [874, 0]
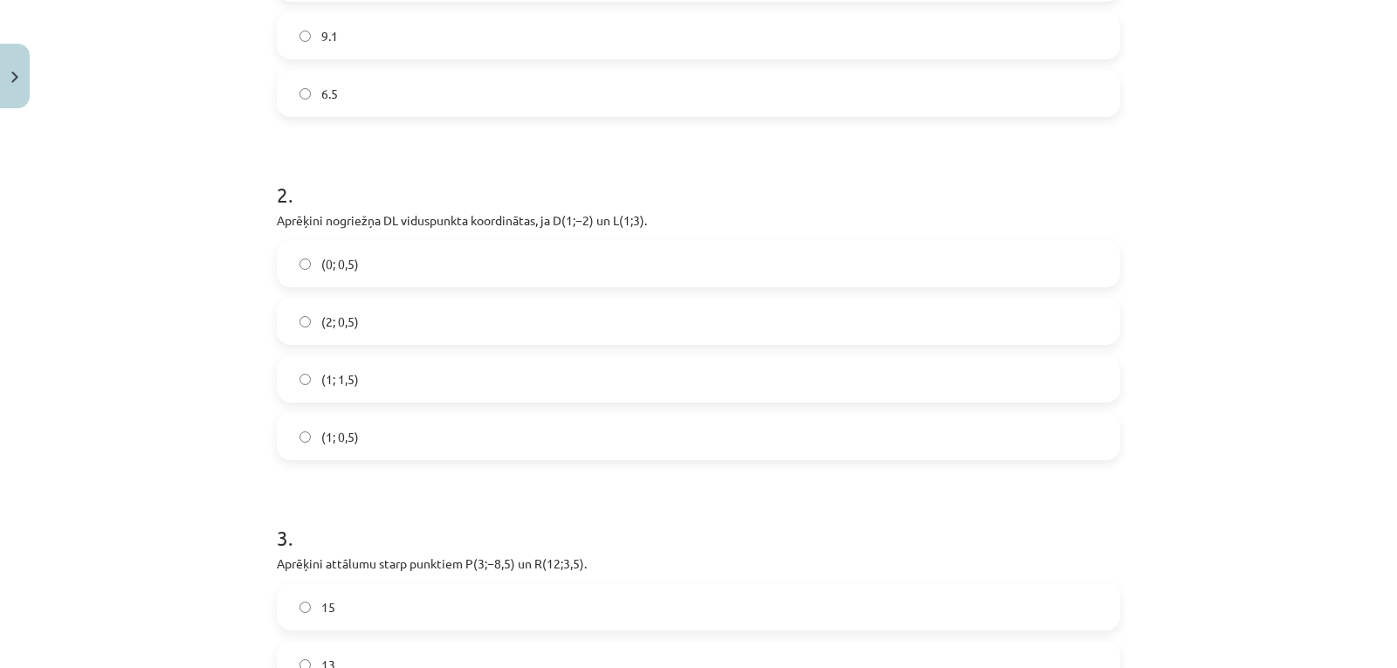
click at [622, 386] on label "(1; 1,5)" at bounding box center [698, 379] width 840 height 44
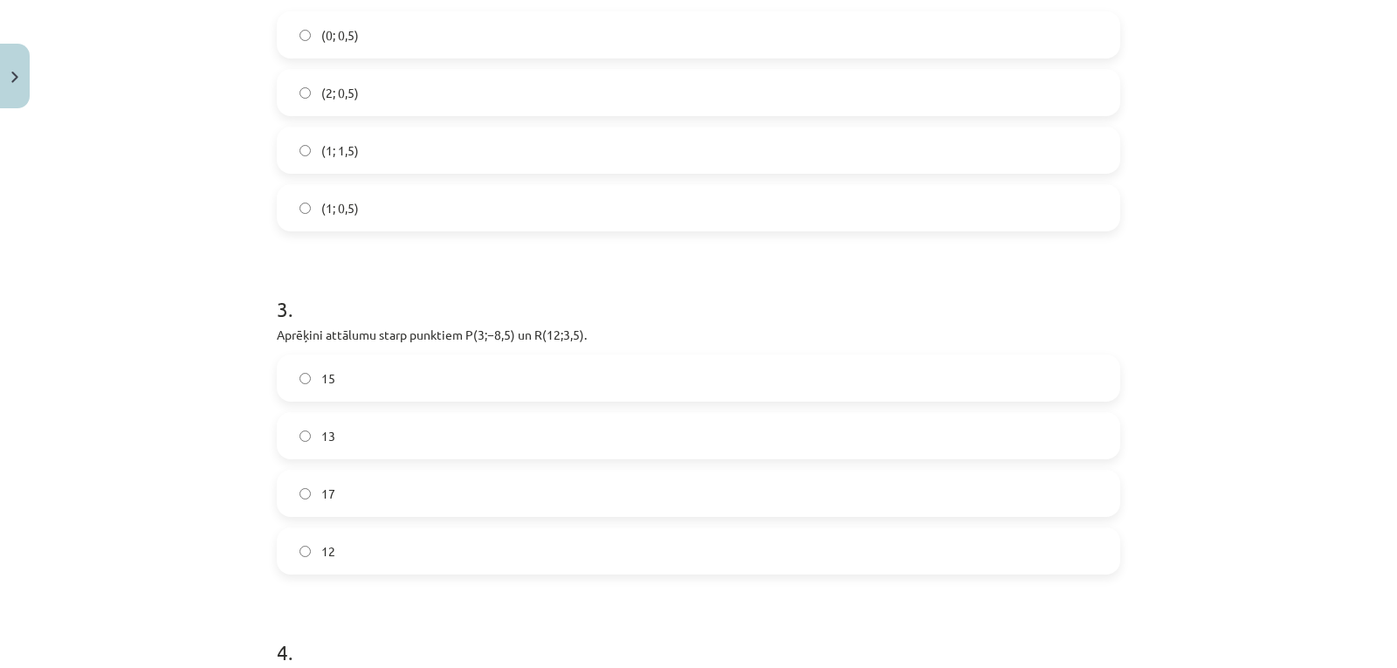
scroll to position [1247, 0]
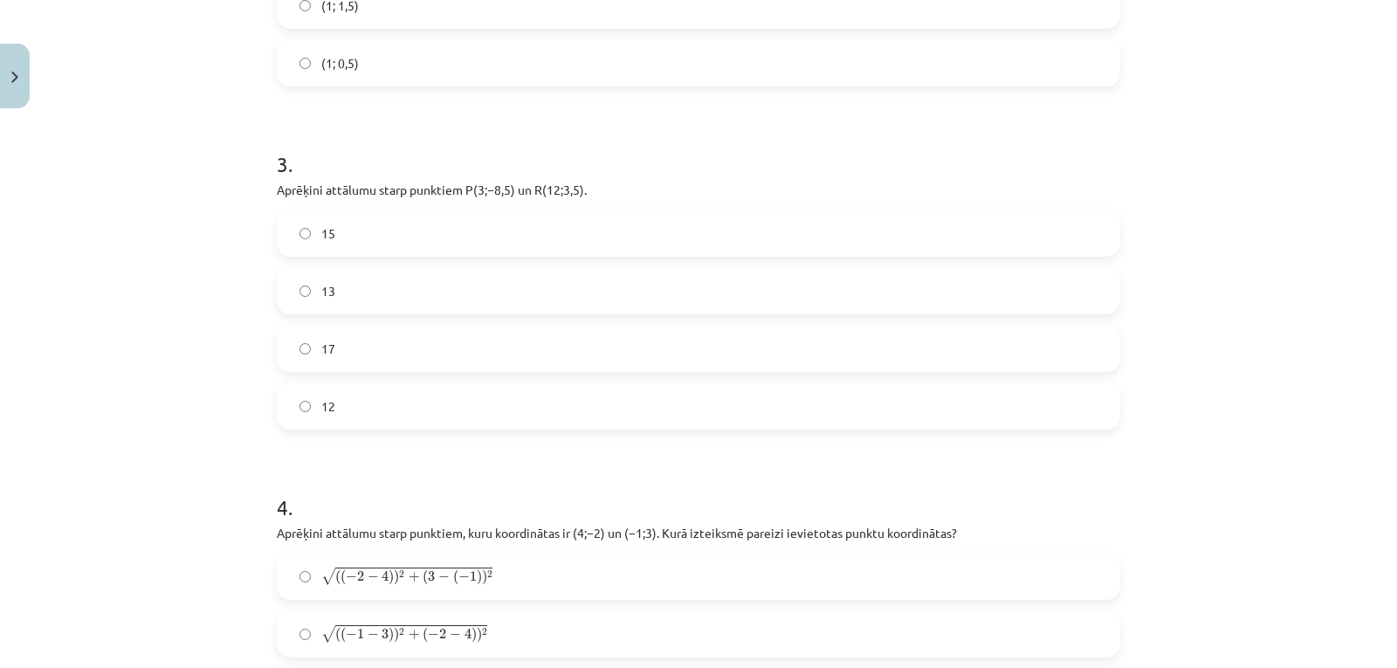
click at [643, 333] on label "17" at bounding box center [698, 348] width 840 height 44
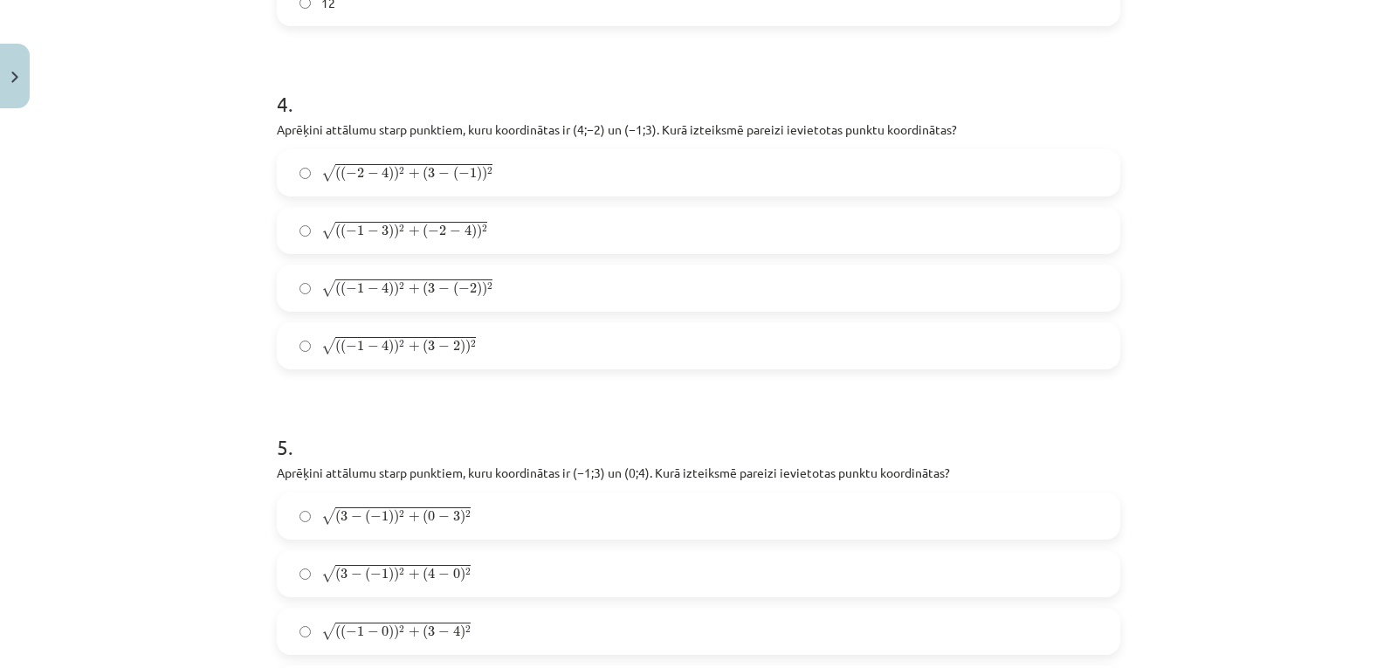
scroll to position [1651, 0]
click at [663, 276] on label "√ ( ( − 1 − 4 ) ) 2 + ( 3 − ( − 2 ) ) 2 ( ( − 1 − 4 ) ) 2 + ( 3 − ( − 2 ) ) 2" at bounding box center [698, 287] width 840 height 44
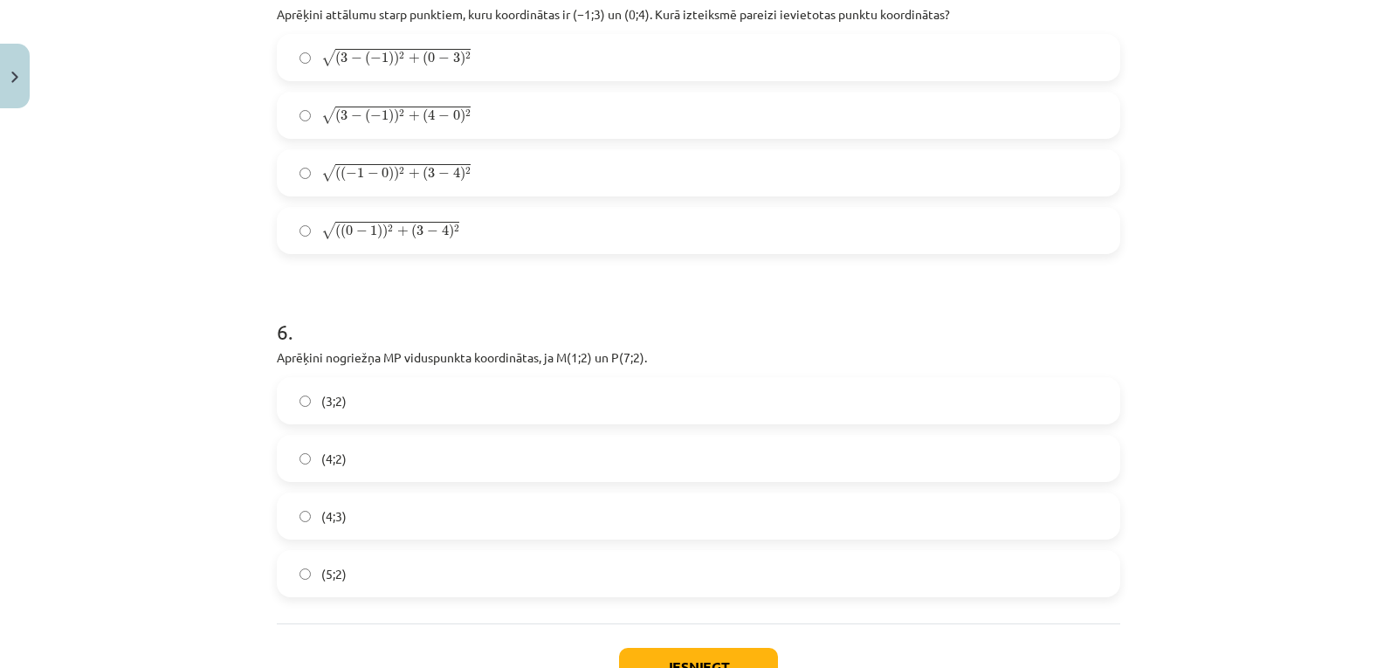
scroll to position [2110, 0]
click at [690, 193] on label "√ ( ( − 1 − 0 ) ) 2 + ( 3 − 4 ) 2 ( ( − 1 − 0 ) ) 2 + ( 3 − 4 ) 2" at bounding box center [698, 172] width 840 height 44
click at [595, 459] on label "(4;2)" at bounding box center [698, 458] width 840 height 44
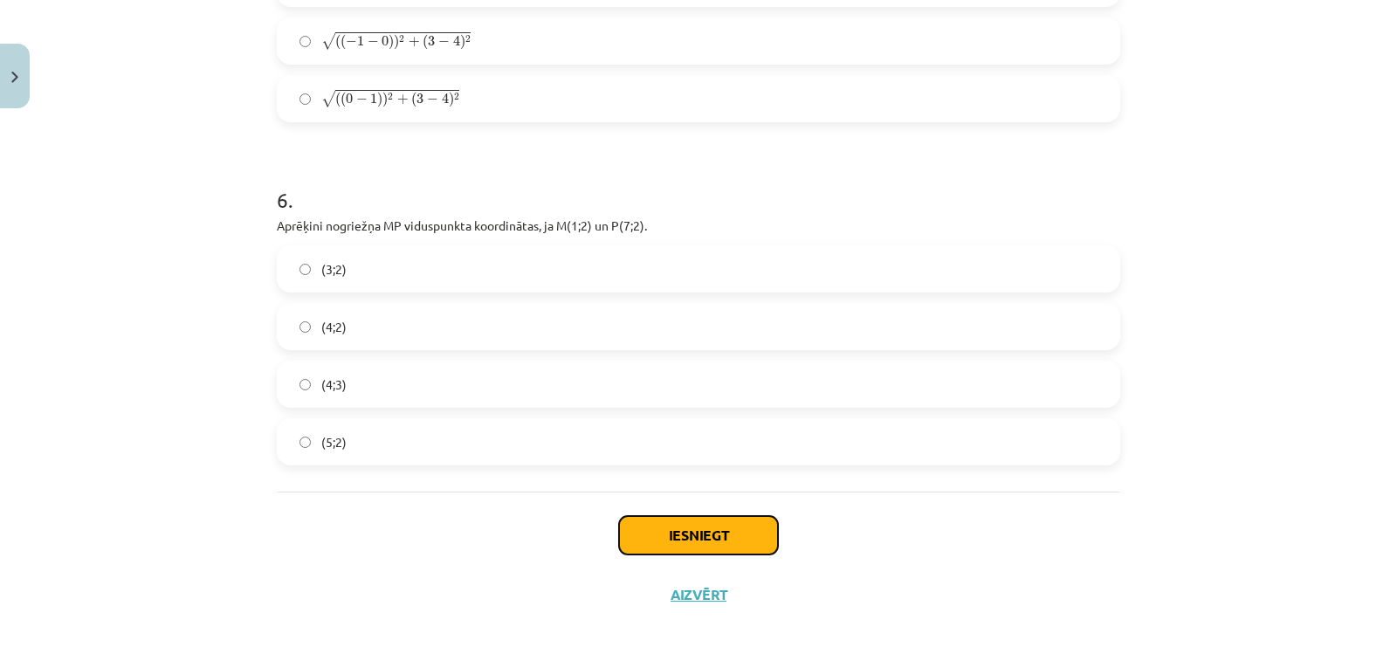
click at [653, 546] on button "Iesniegt" at bounding box center [698, 535] width 159 height 38
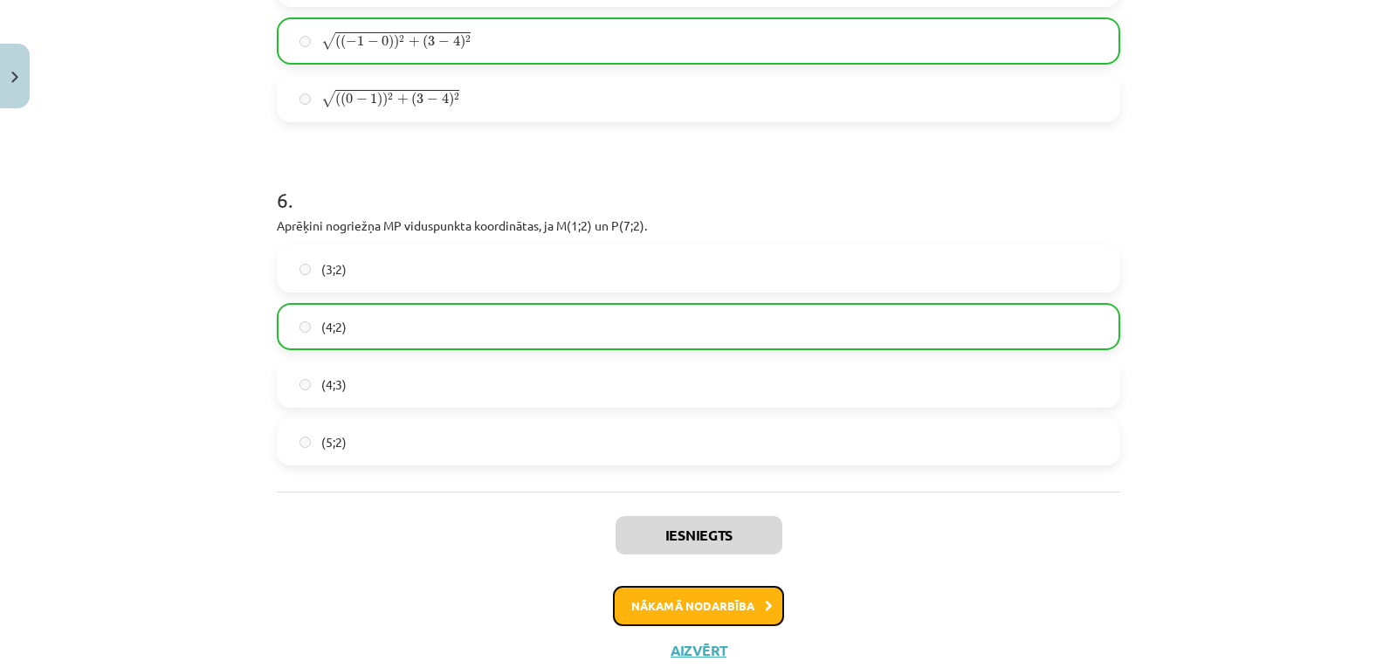
click at [684, 592] on button "Nākamā nodarbība" at bounding box center [698, 606] width 171 height 40
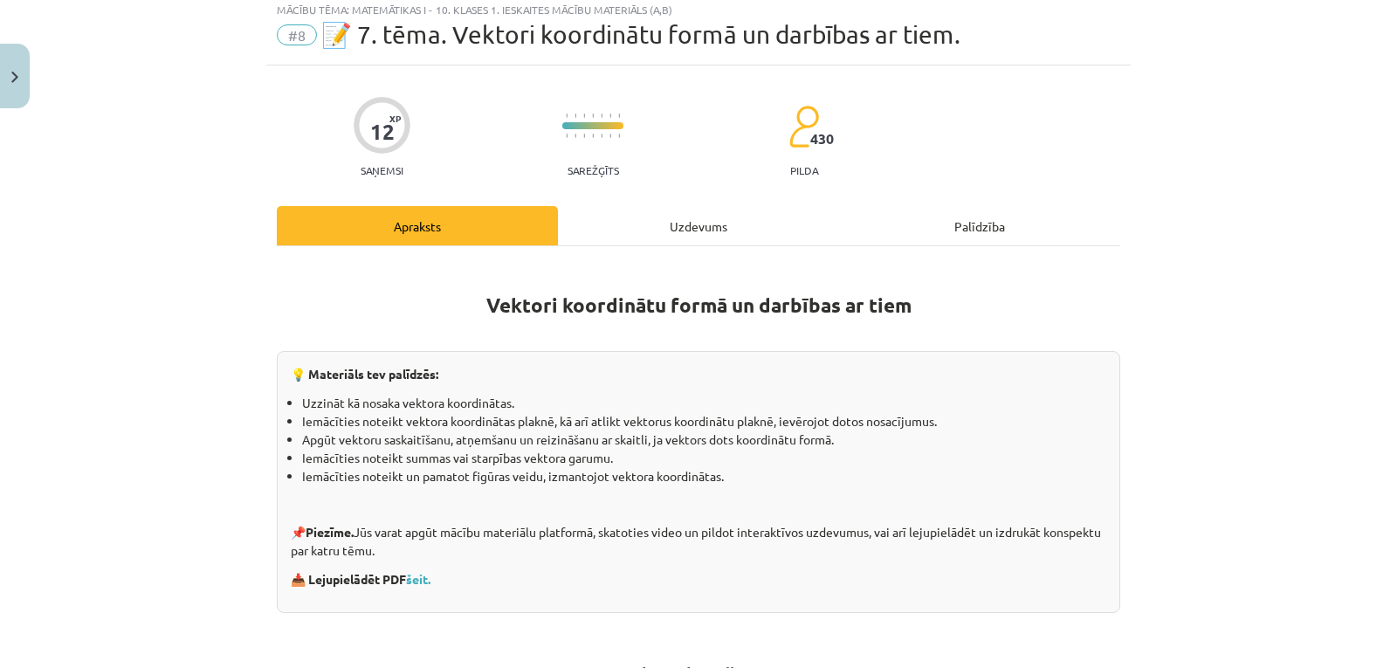
scroll to position [44, 0]
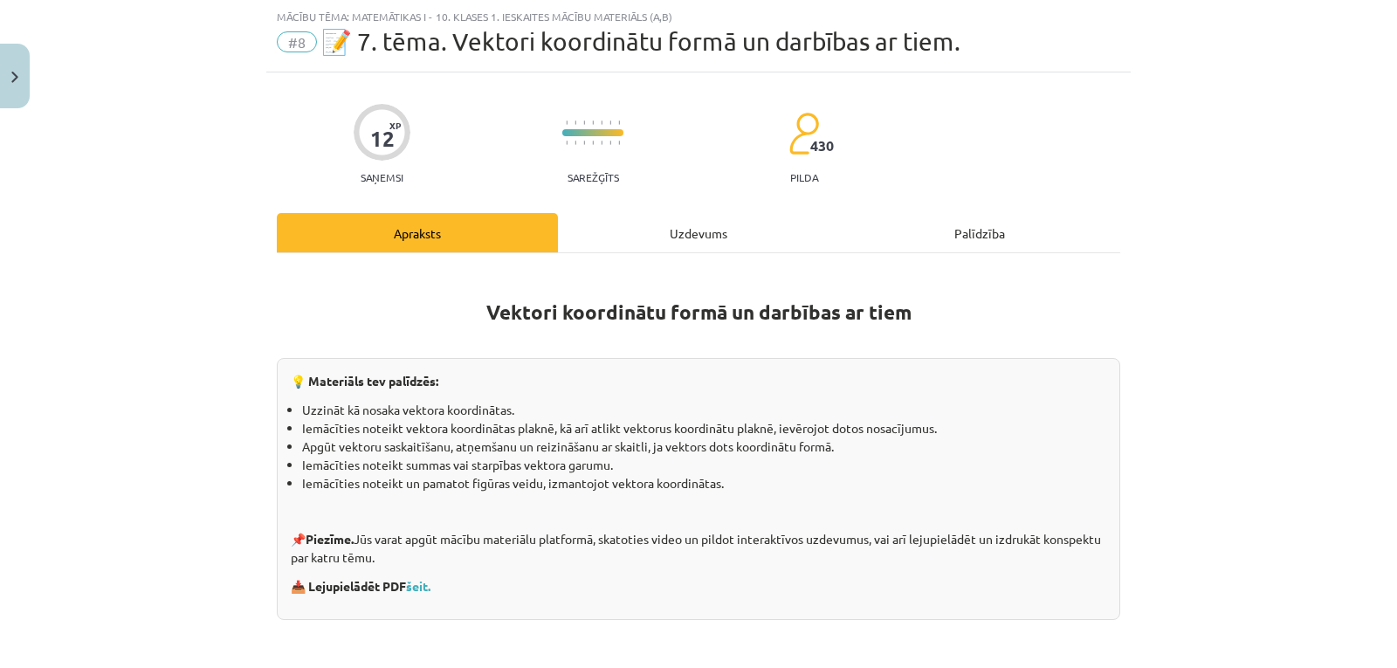
click at [707, 231] on div "Uzdevums" at bounding box center [698, 232] width 281 height 39
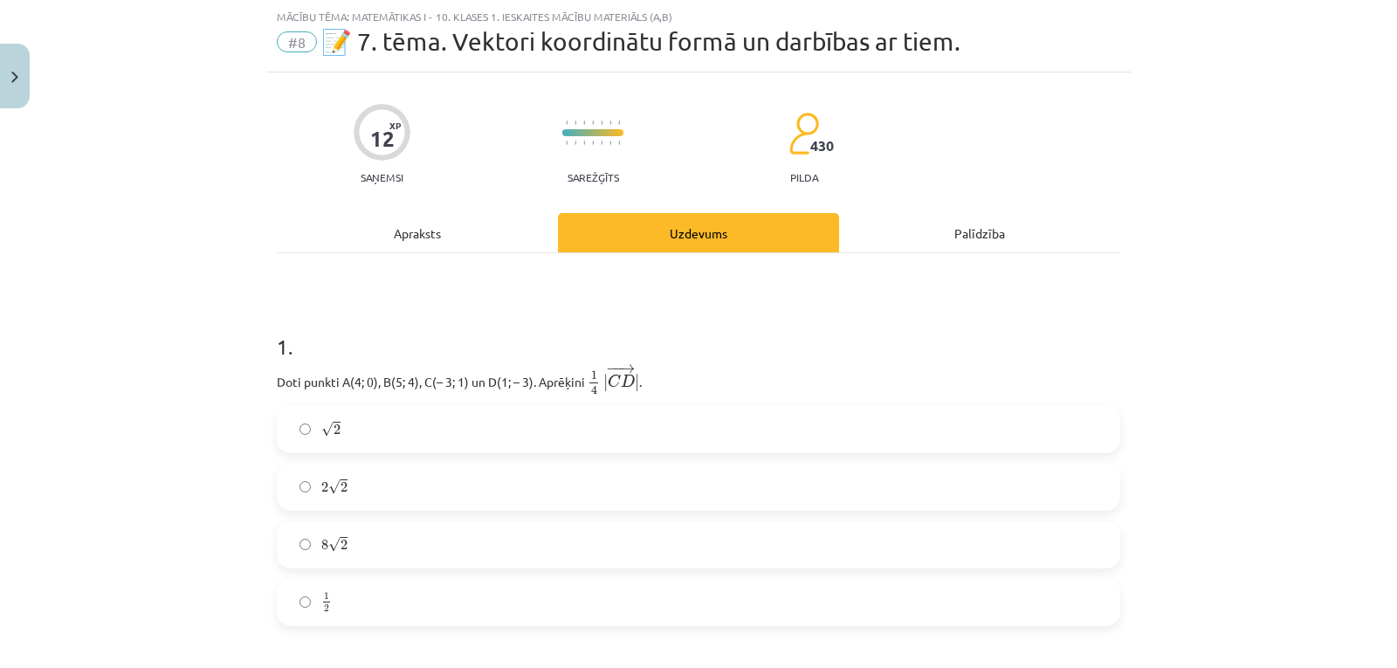
scroll to position [274, 0]
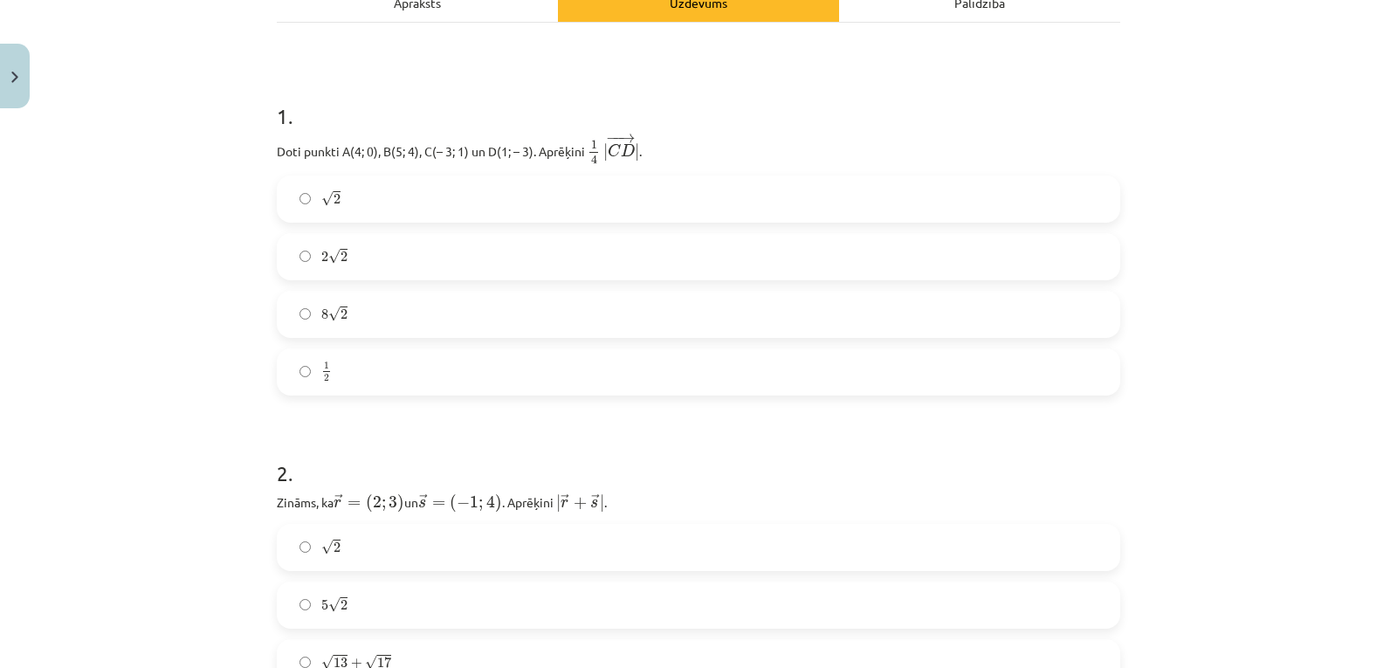
click at [697, 320] on label "8 √ 2 8 2" at bounding box center [698, 314] width 840 height 44
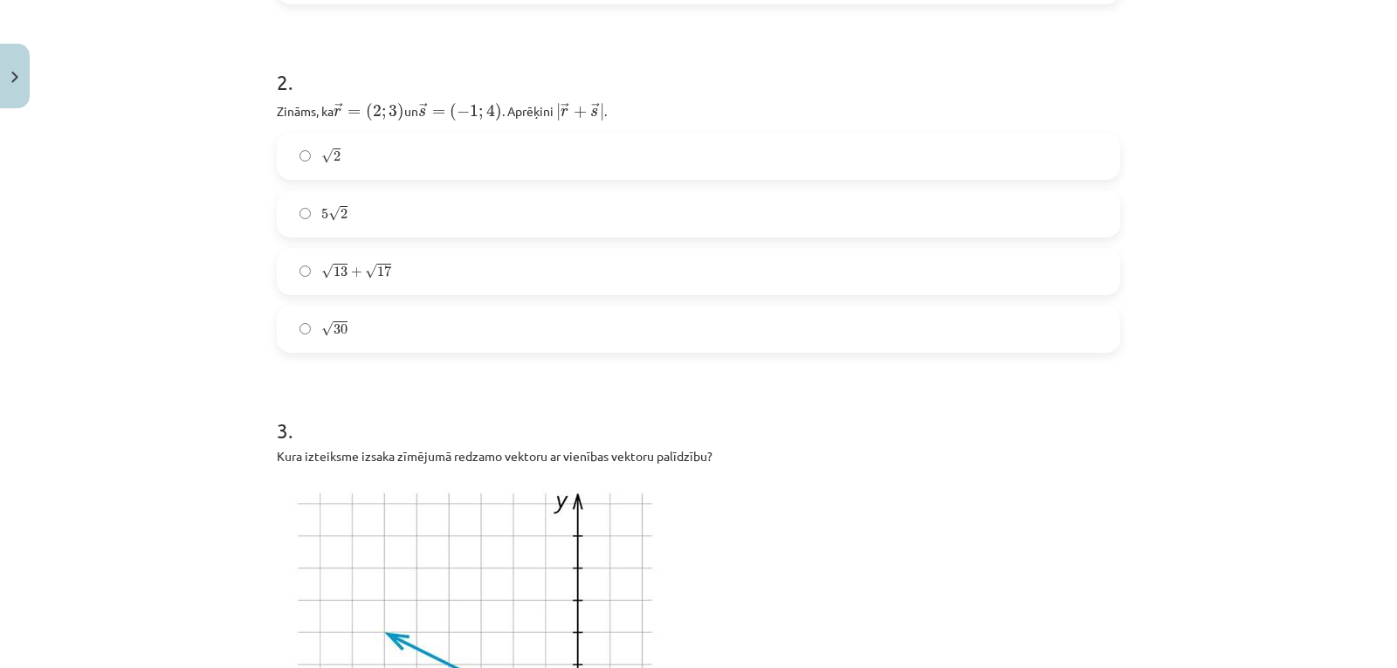
scroll to position [690, 0]
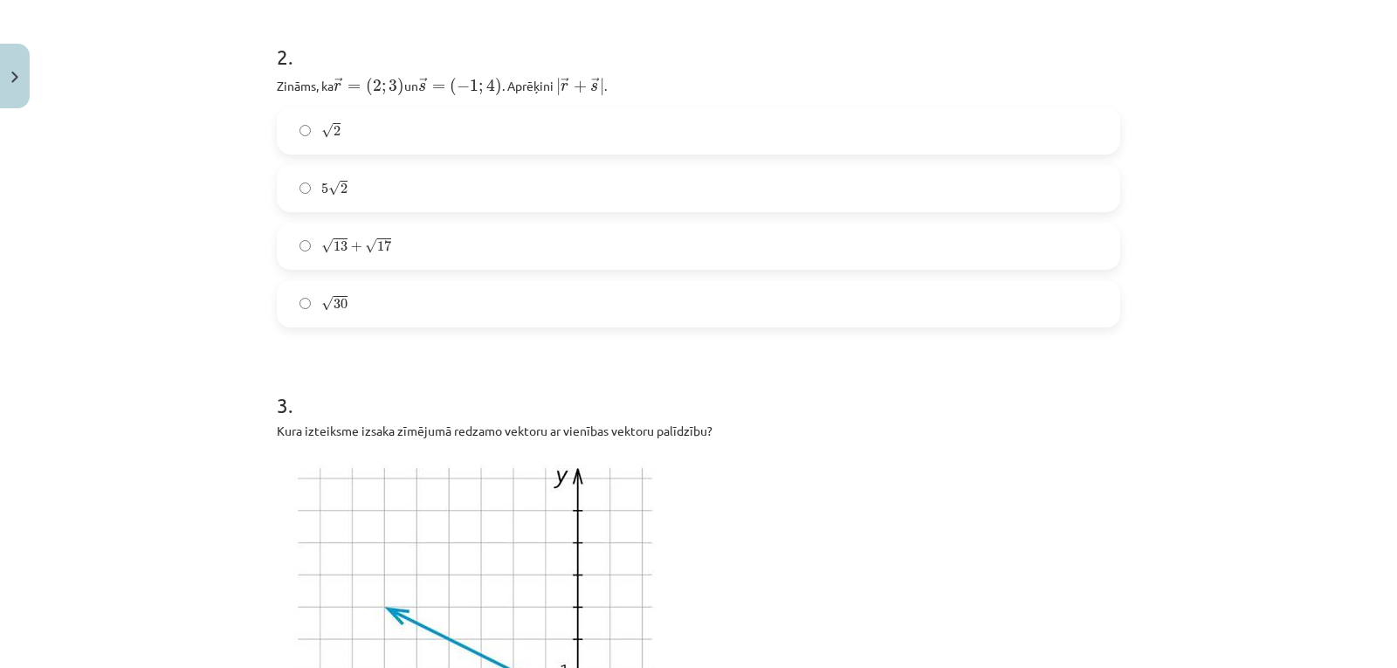
click at [687, 239] on label "√ 13 + √ 17 13 + 17" at bounding box center [698, 246] width 840 height 44
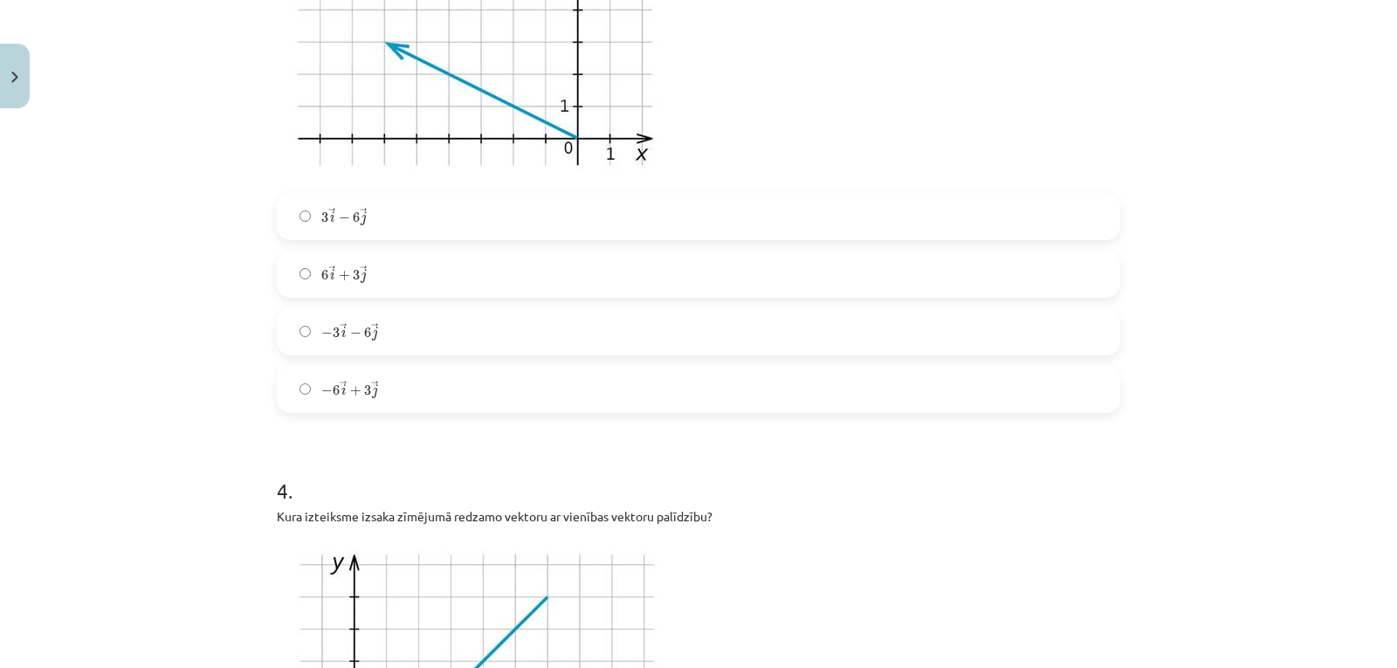
click at [666, 267] on label "6 → i + 3 → j 6 i → + 3 j →" at bounding box center [698, 274] width 840 height 44
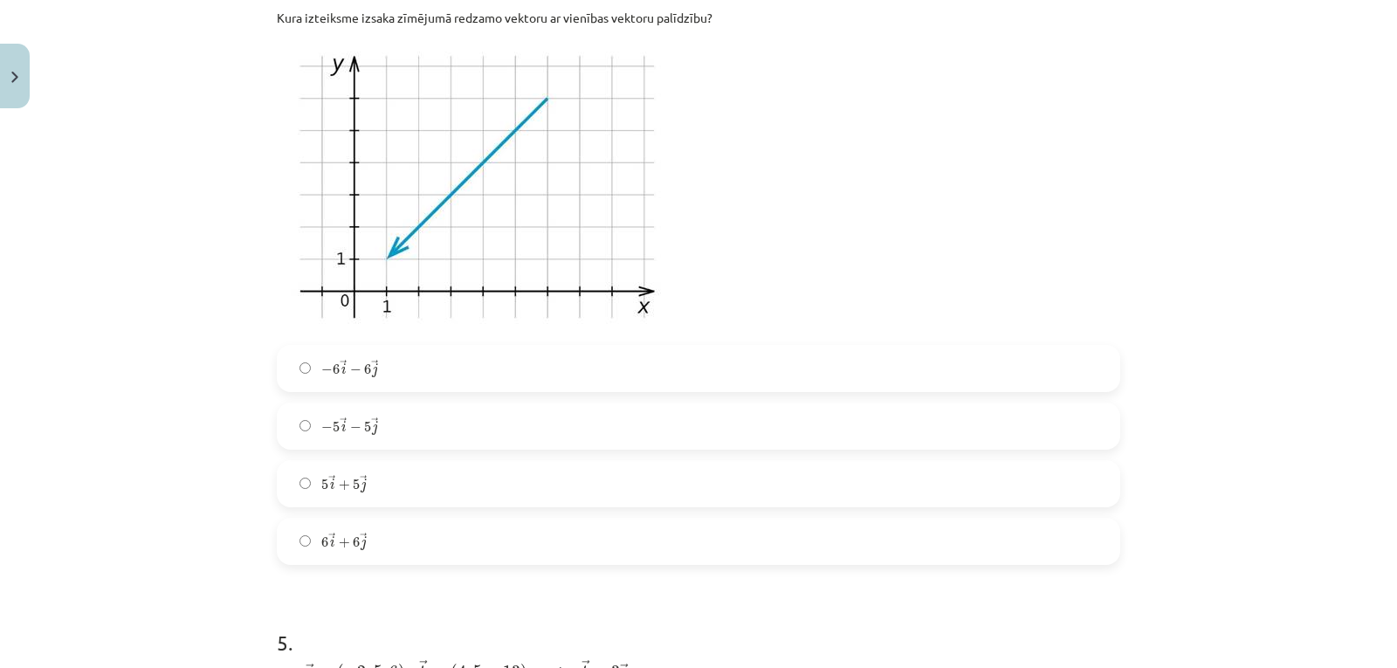
click at [605, 422] on label "− 5 → i − 5 → j − 5 i → − 5 j →" at bounding box center [698, 426] width 840 height 44
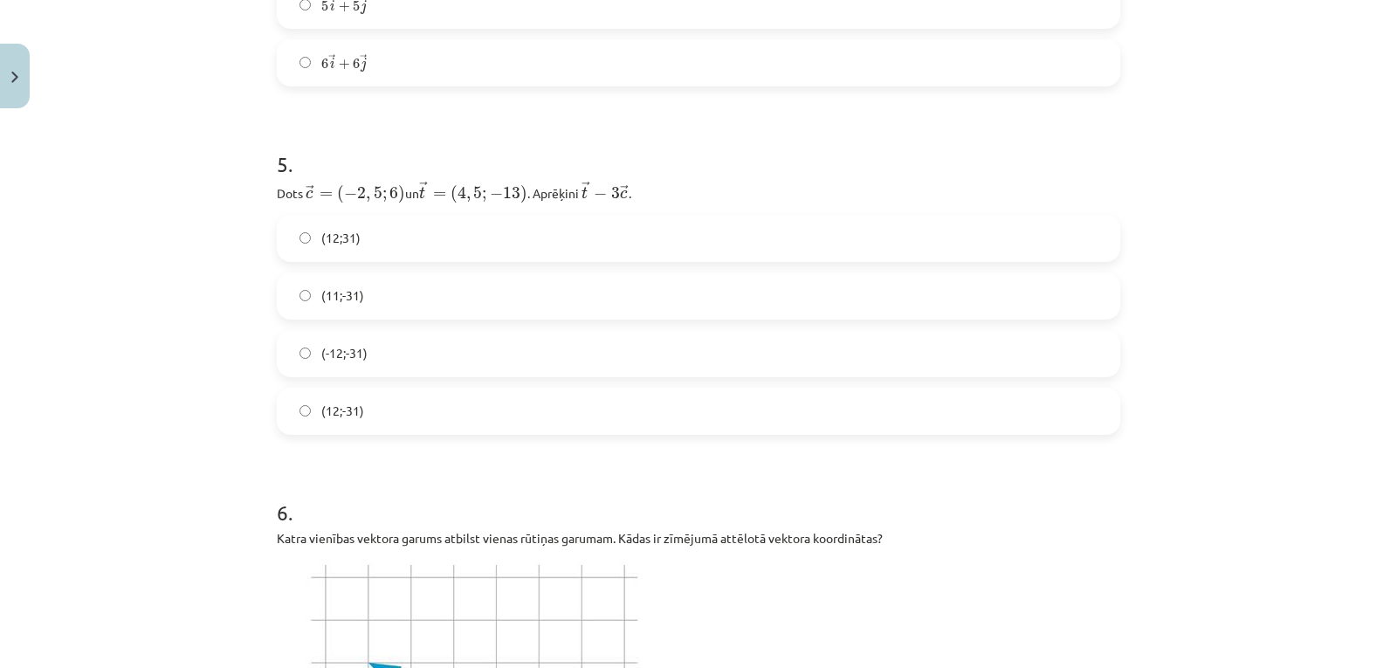
scroll to position [2232, 0]
click at [645, 336] on label "(-12;-31)" at bounding box center [698, 354] width 840 height 44
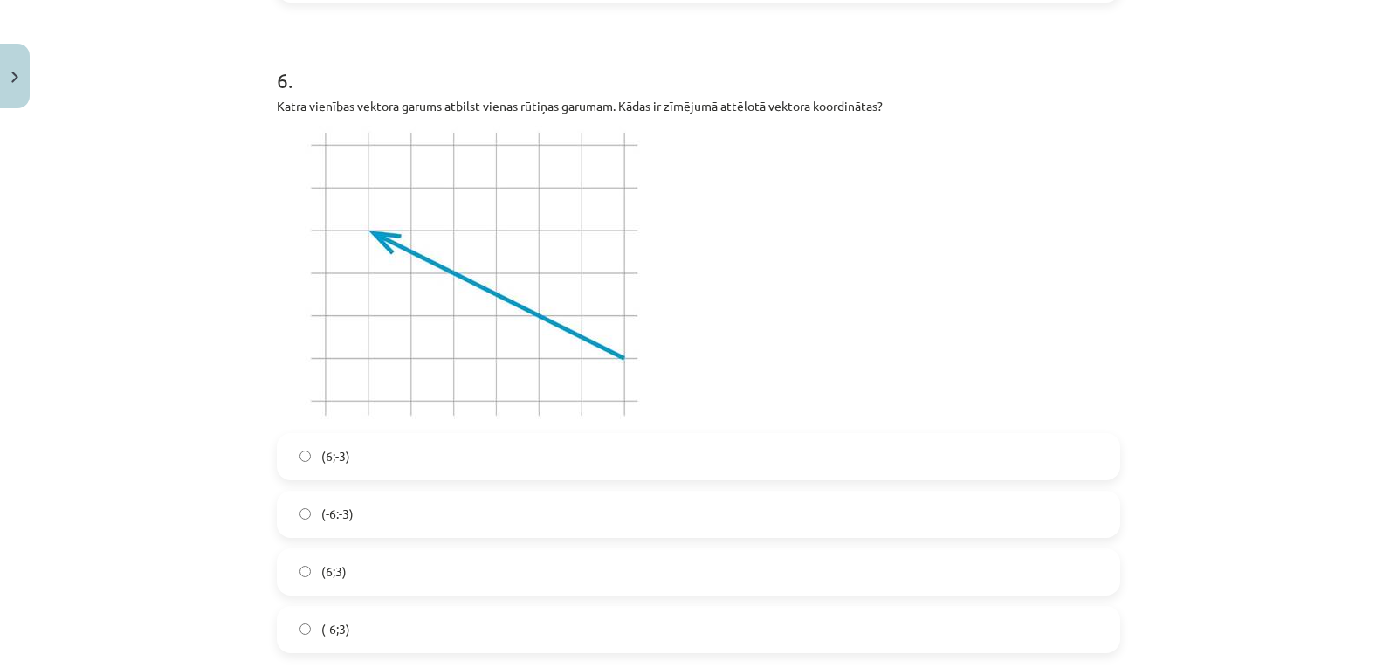
scroll to position [2664, 0]
click at [587, 528] on label "(-6:-3)" at bounding box center [698, 514] width 840 height 44
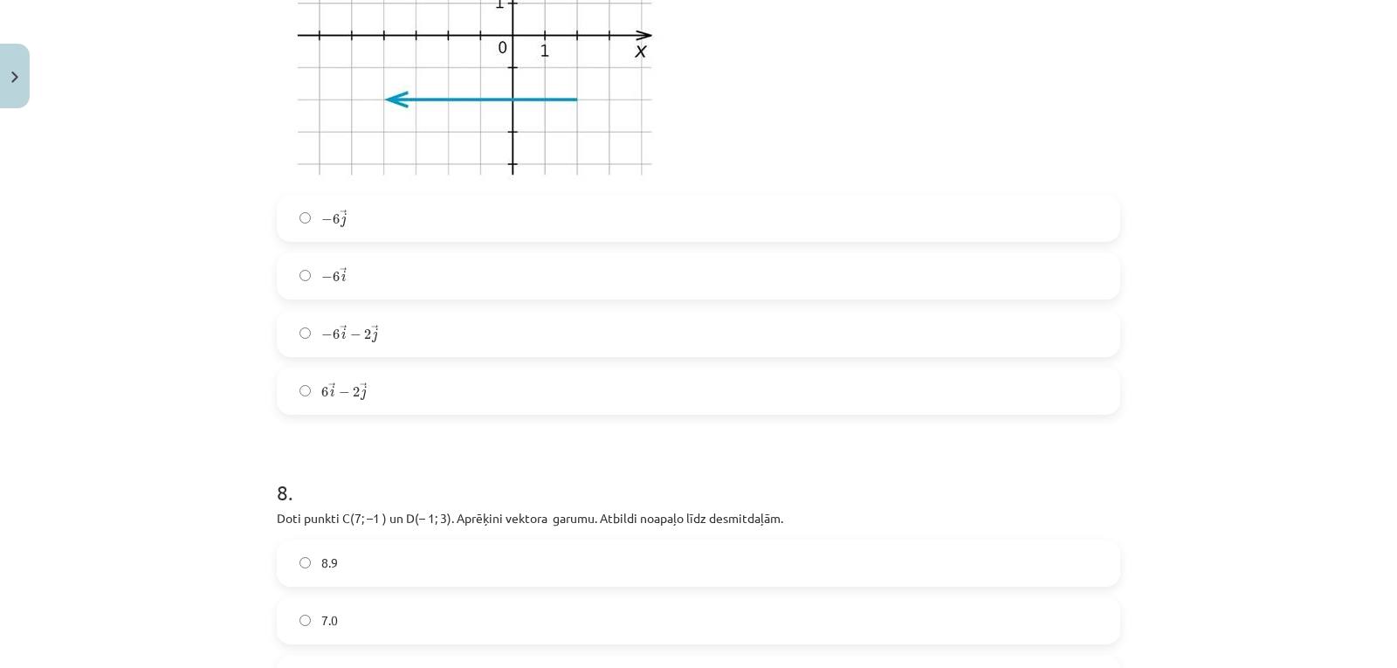
scroll to position [3553, 0]
click at [669, 311] on label "− 6 → i − 2 → j − 6 i → − 2 j →" at bounding box center [698, 333] width 840 height 44
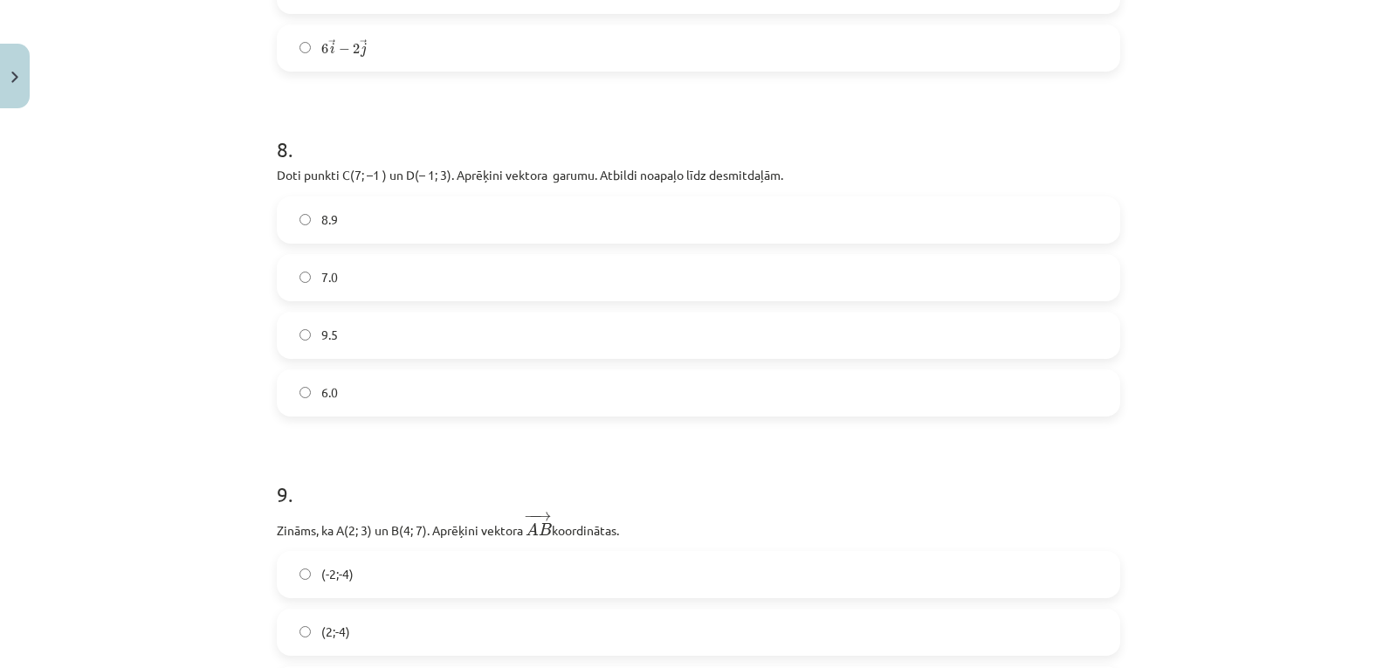
scroll to position [3896, 0]
click at [661, 268] on label "7.0" at bounding box center [698, 277] width 840 height 44
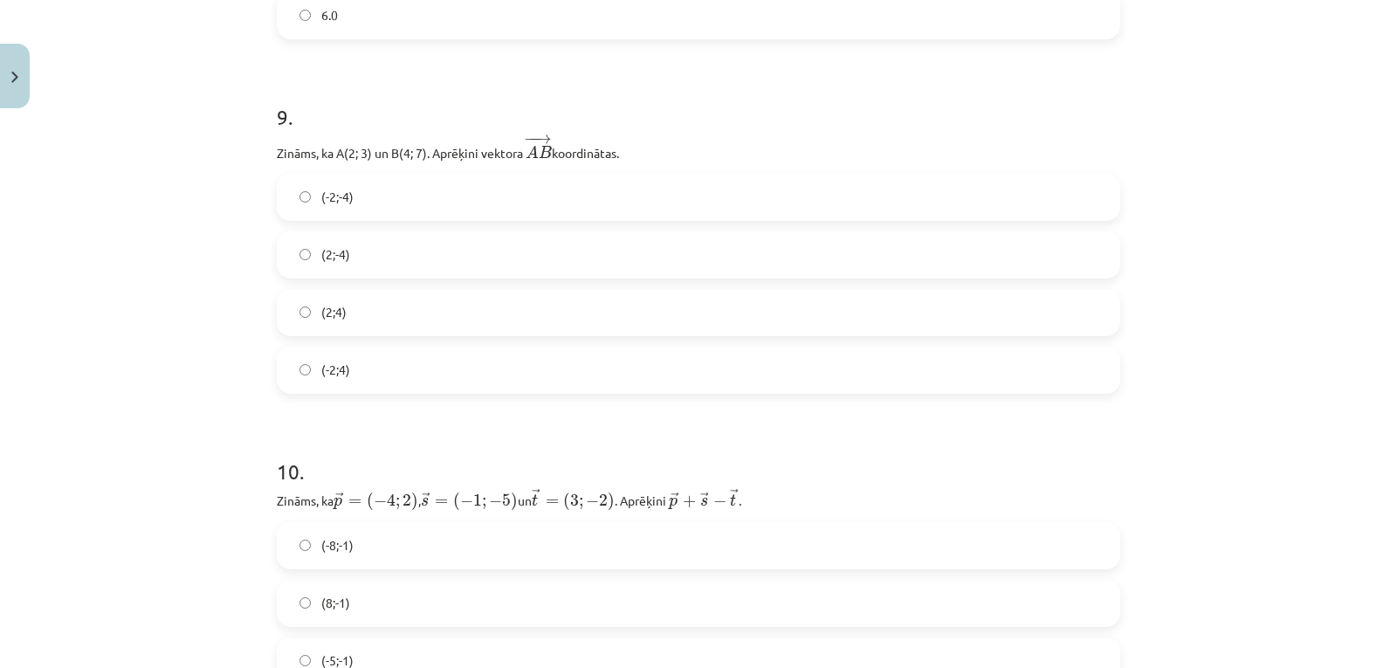
scroll to position [4273, 0]
click at [676, 250] on label "(2;-4)" at bounding box center [698, 254] width 840 height 44
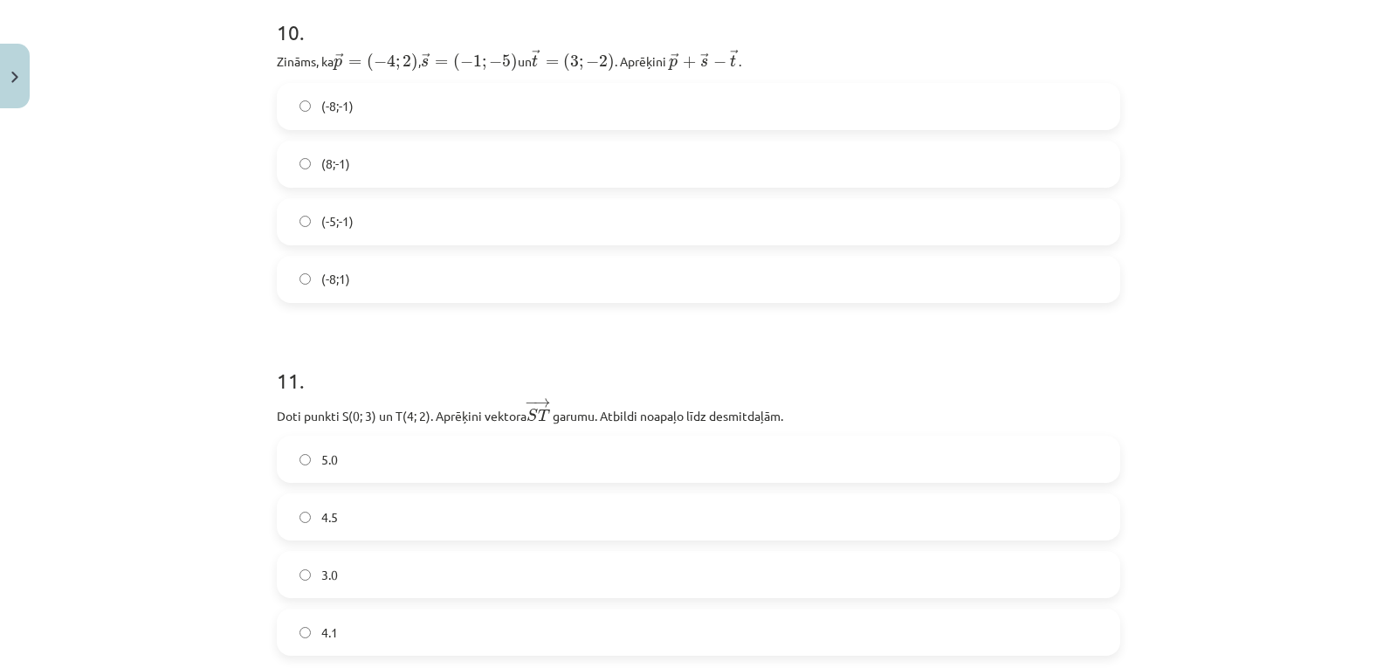
scroll to position [4712, 0]
click at [676, 223] on label "(-5;-1)" at bounding box center [698, 221] width 840 height 44
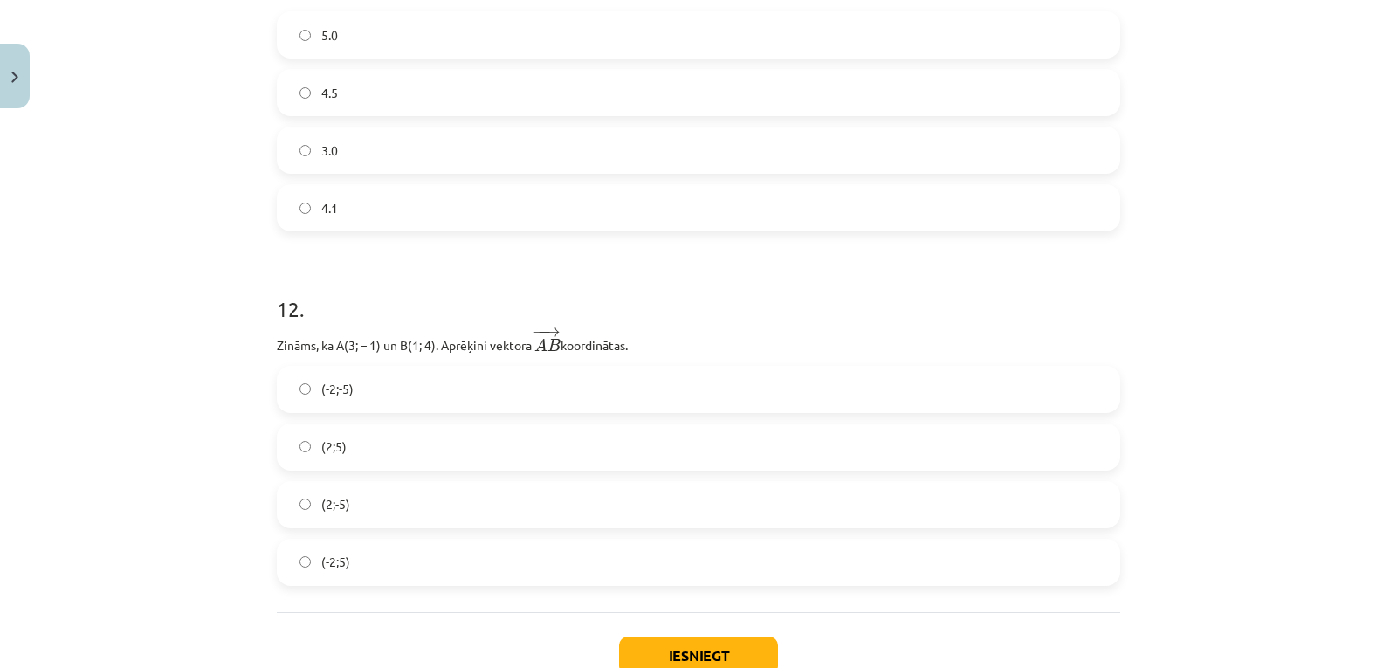
scroll to position [5137, 0]
click at [690, 146] on label "3.0" at bounding box center [698, 149] width 840 height 44
click at [603, 433] on label "(2;5)" at bounding box center [698, 446] width 840 height 44
click at [710, 651] on button "Iesniegt" at bounding box center [698, 654] width 159 height 38
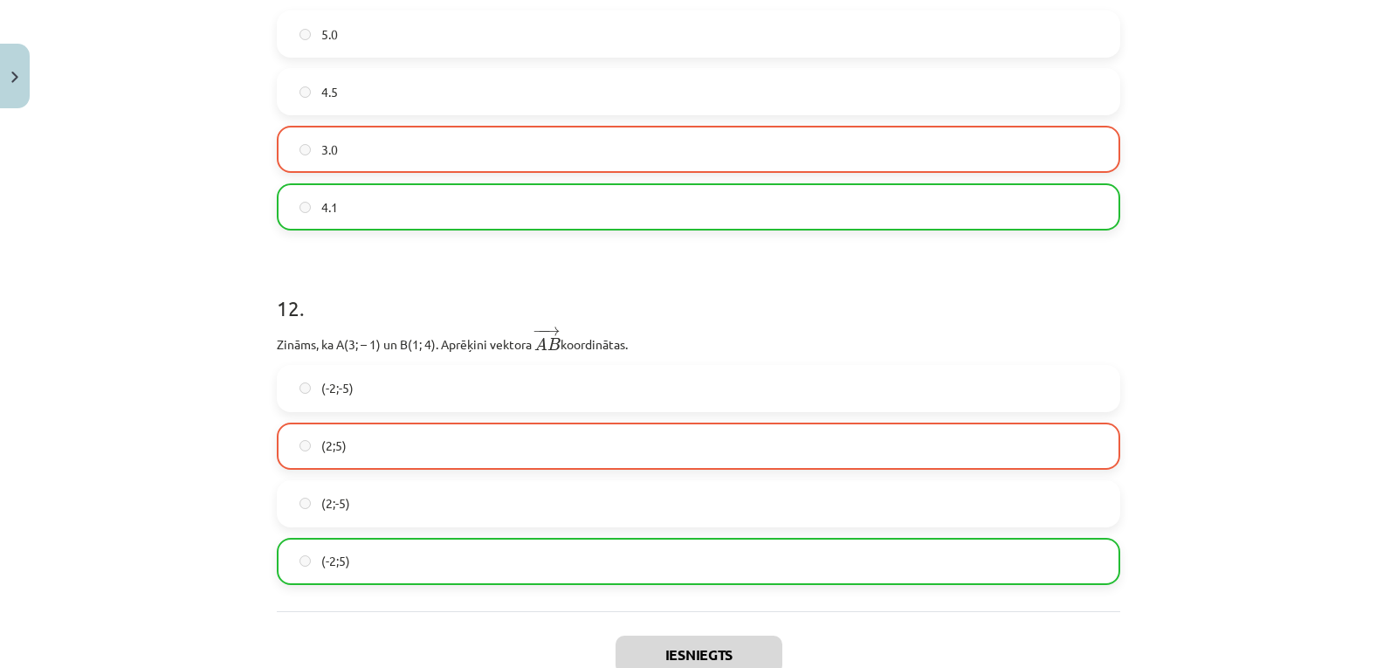
scroll to position [5311, 0]
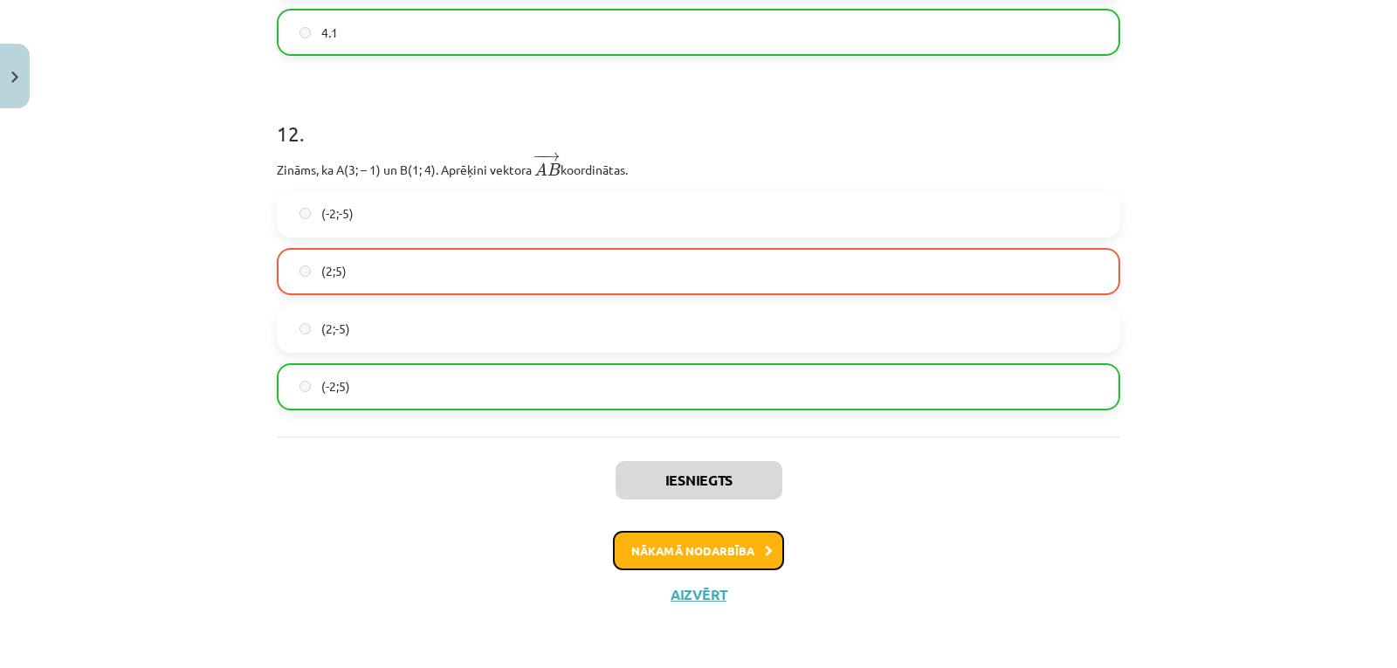
click at [752, 536] on button "Nākamā nodarbība" at bounding box center [698, 551] width 171 height 40
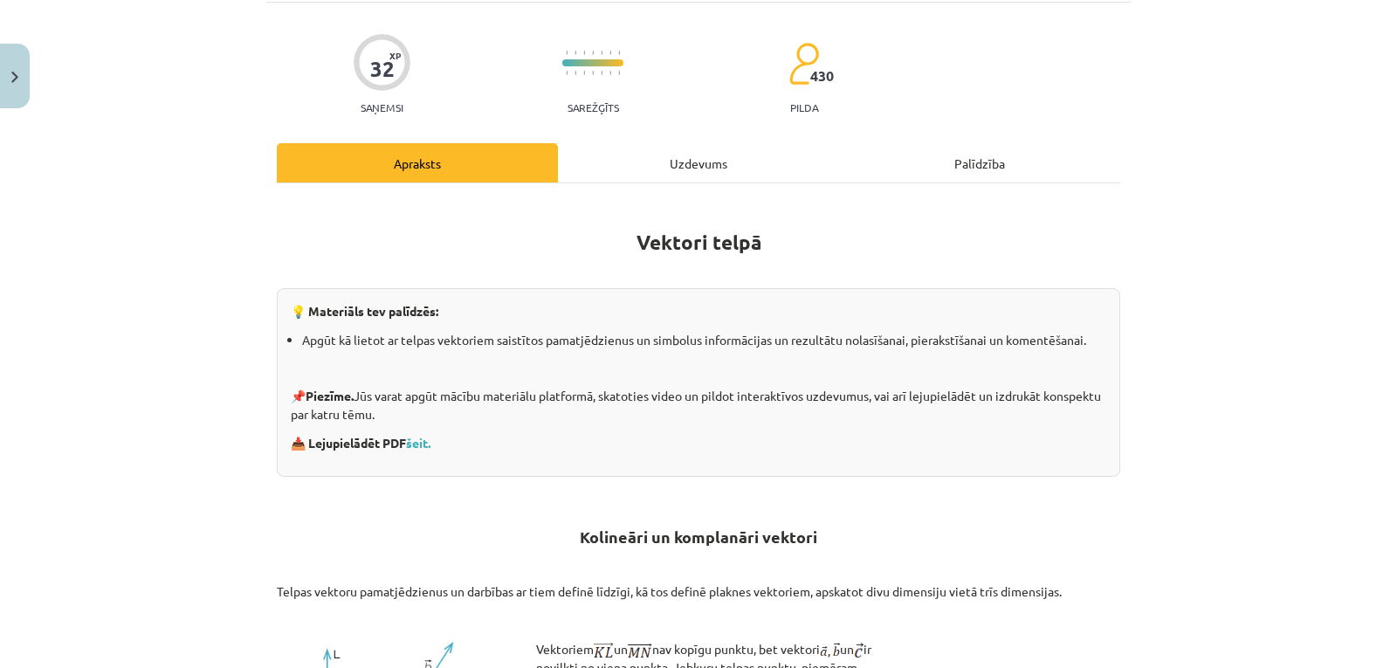
scroll to position [44, 0]
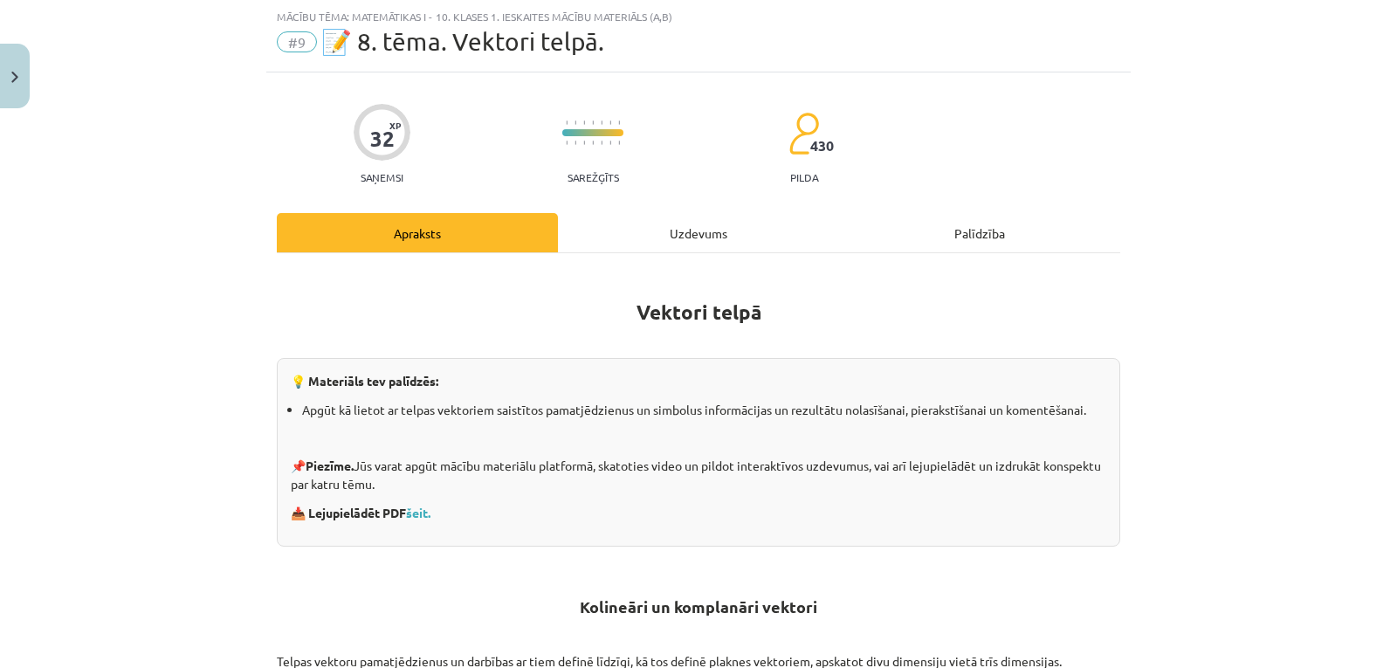
click at [683, 226] on div "Uzdevums" at bounding box center [698, 232] width 281 height 39
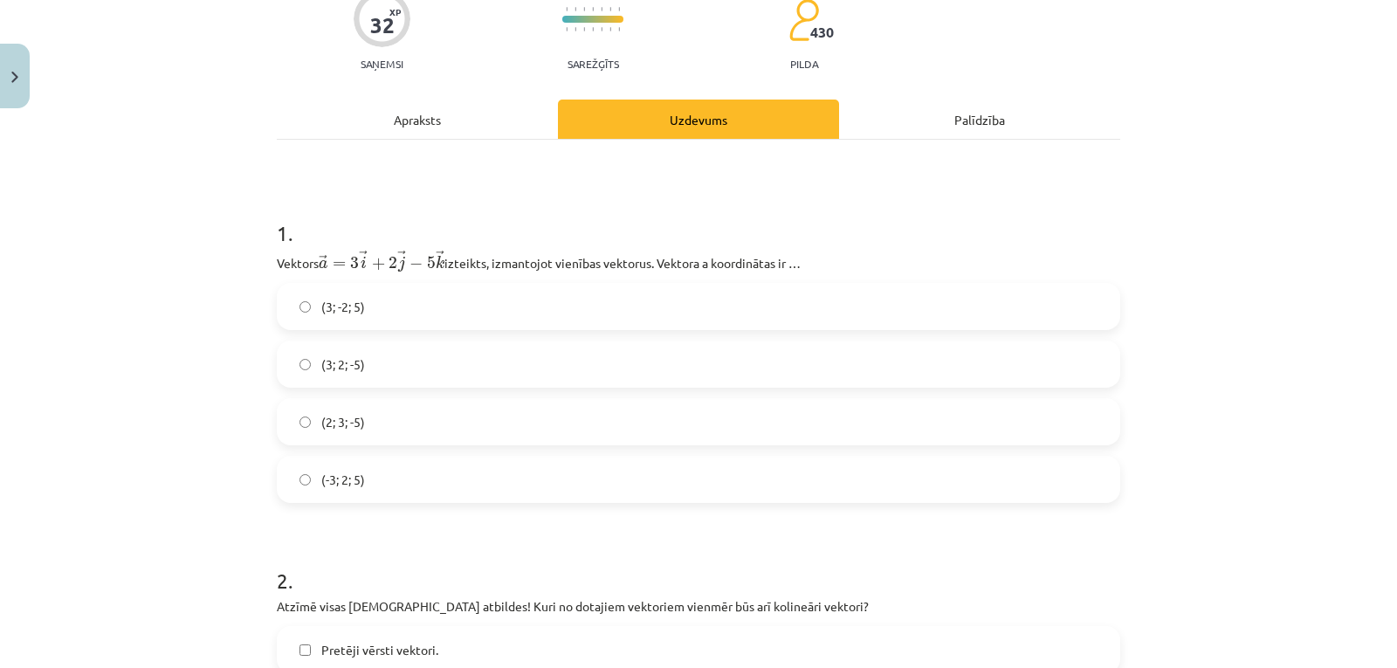
scroll to position [158, 0]
click at [654, 375] on label "(3; 2; -5)" at bounding box center [698, 363] width 840 height 44
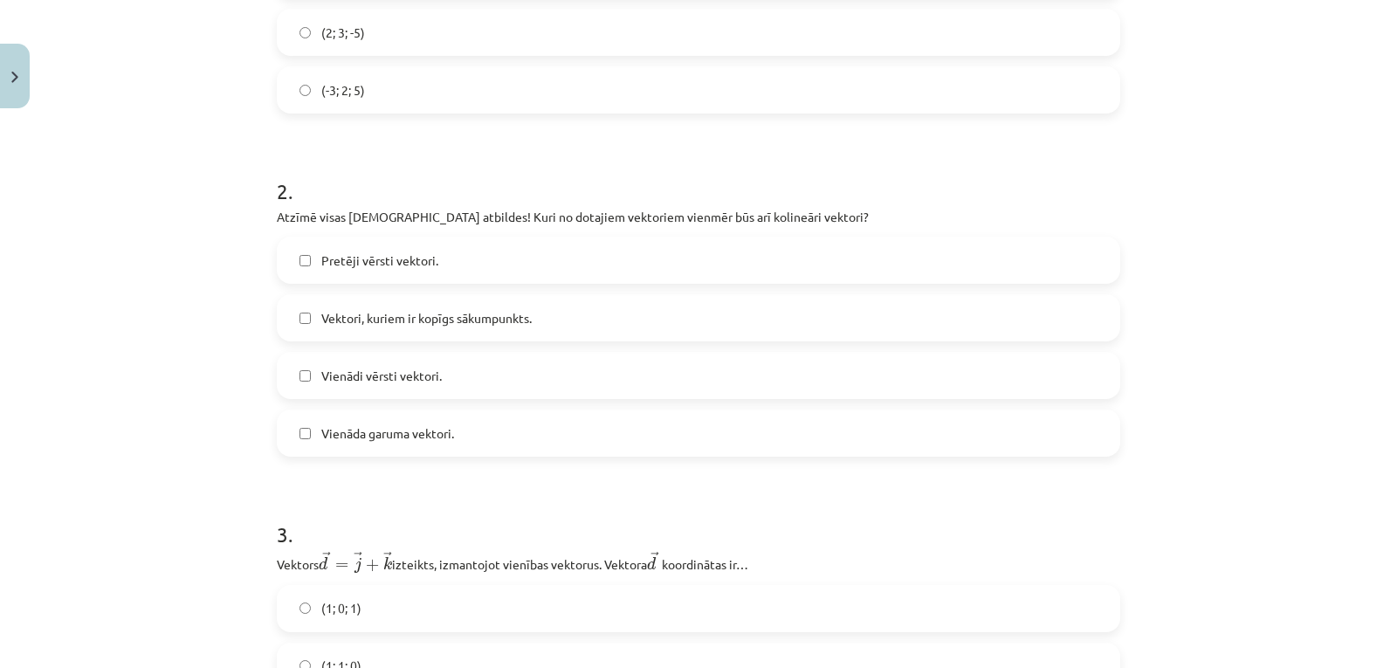
scroll to position [553, 0]
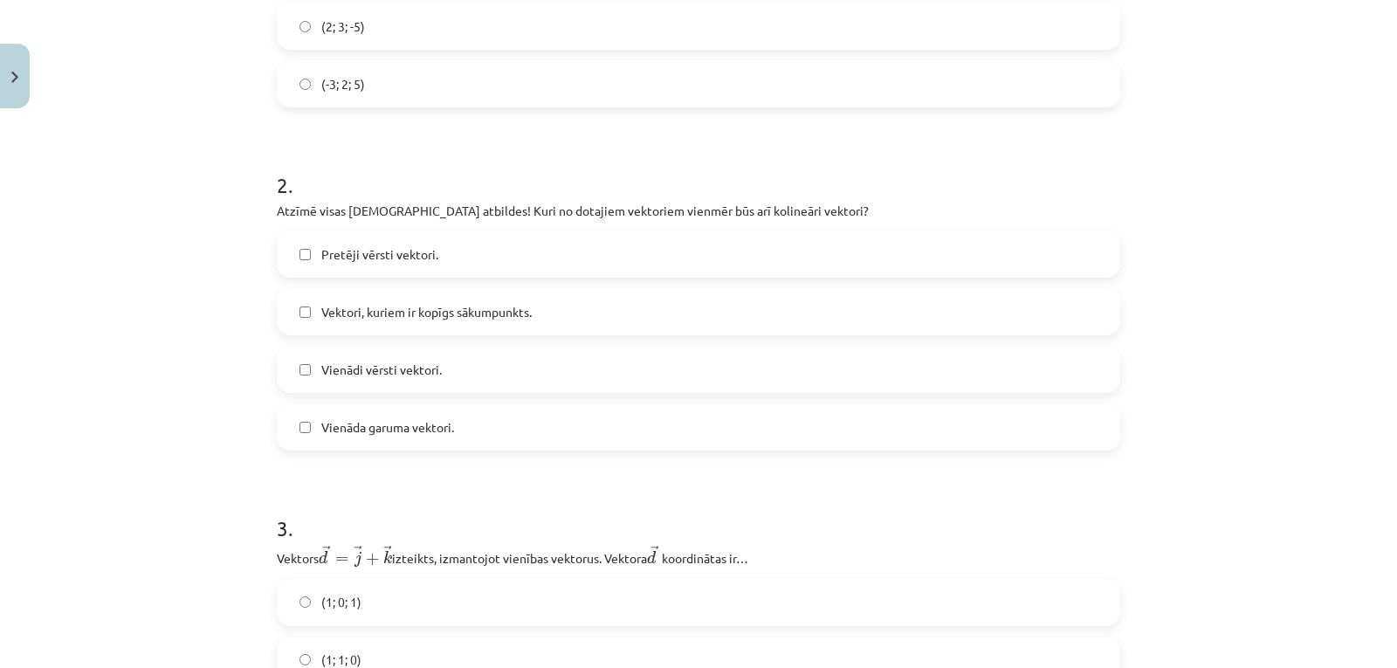
click at [666, 331] on label "Vektori, kuriem ir kopīgs sākumpunkts." at bounding box center [698, 312] width 840 height 44
click at [656, 372] on label "Vienādi vērsti vektori." at bounding box center [698, 369] width 840 height 44
click at [650, 436] on label "Vienāda garuma vektori." at bounding box center [698, 427] width 840 height 44
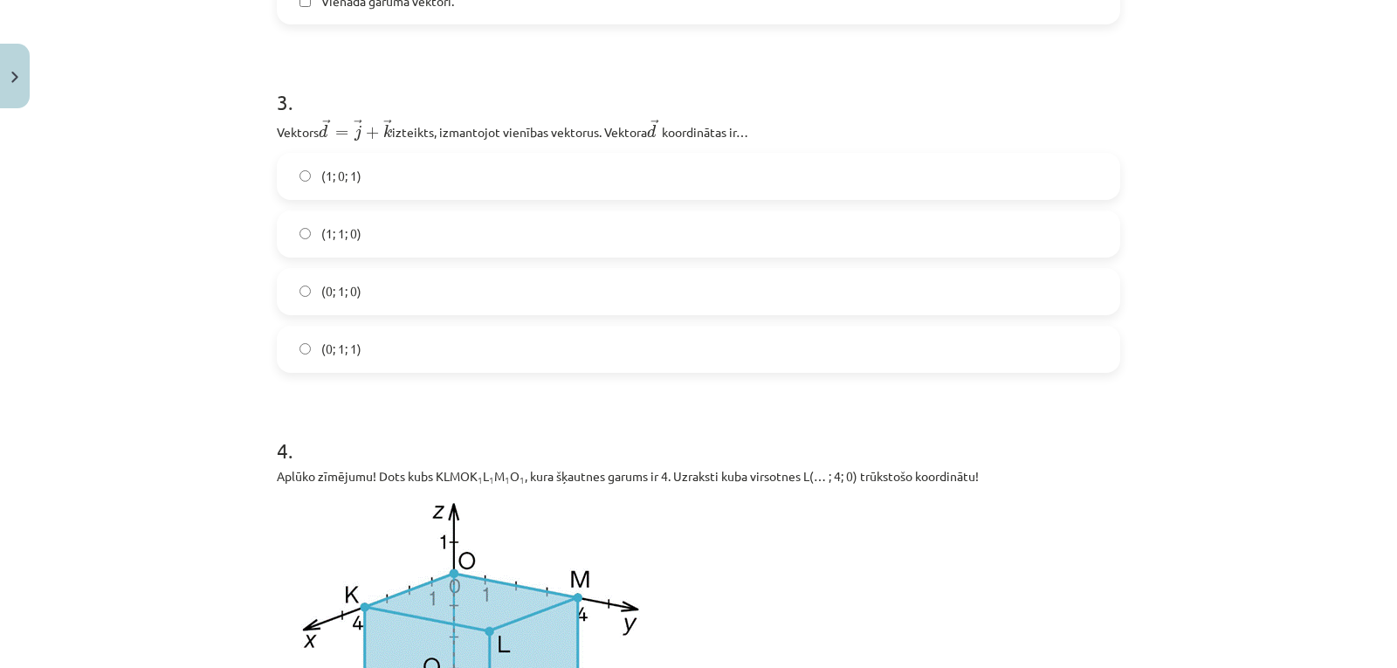
click at [672, 305] on label "(0; 1; 0)" at bounding box center [698, 292] width 840 height 44
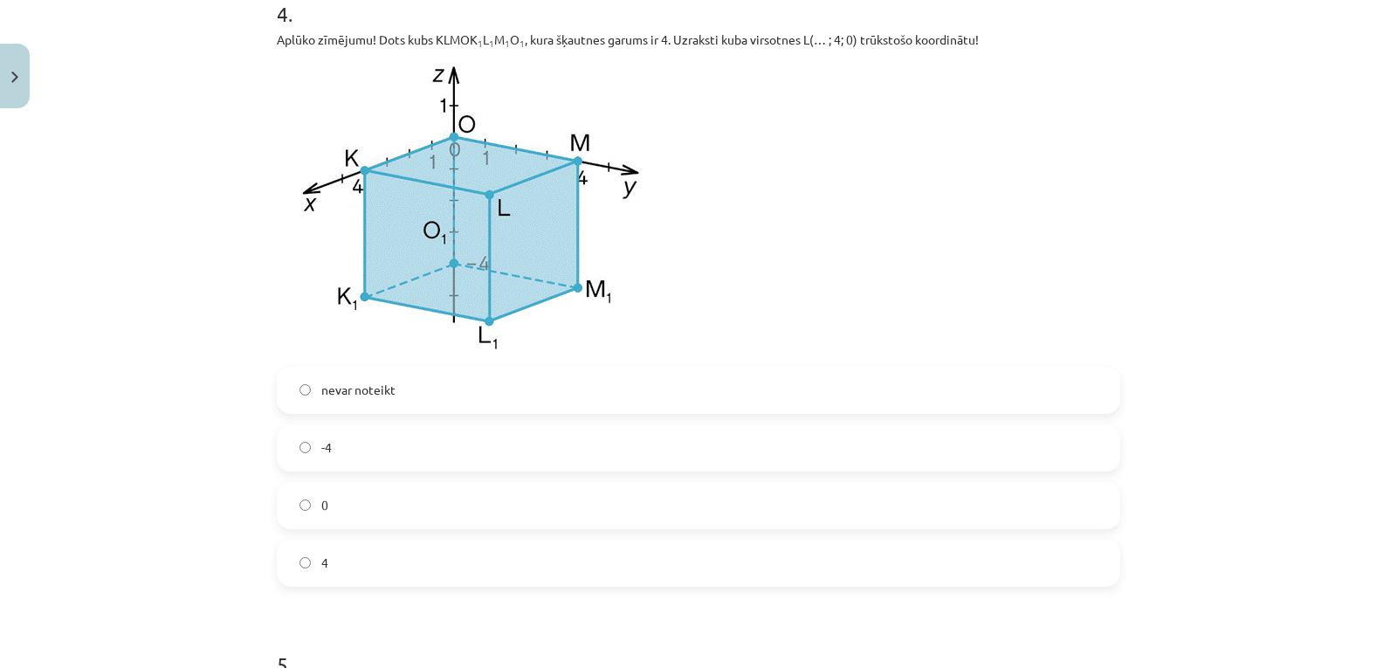
click at [607, 493] on label "0" at bounding box center [698, 506] width 840 height 44
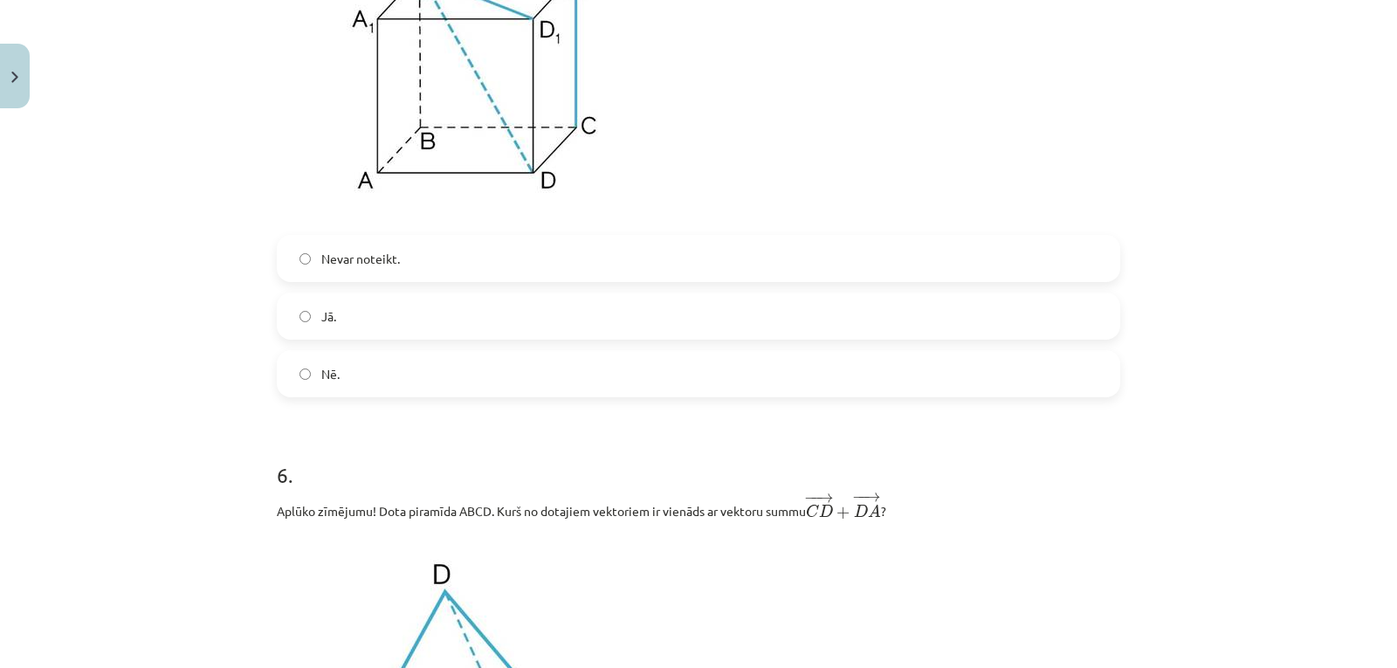
scroll to position [2211, 0]
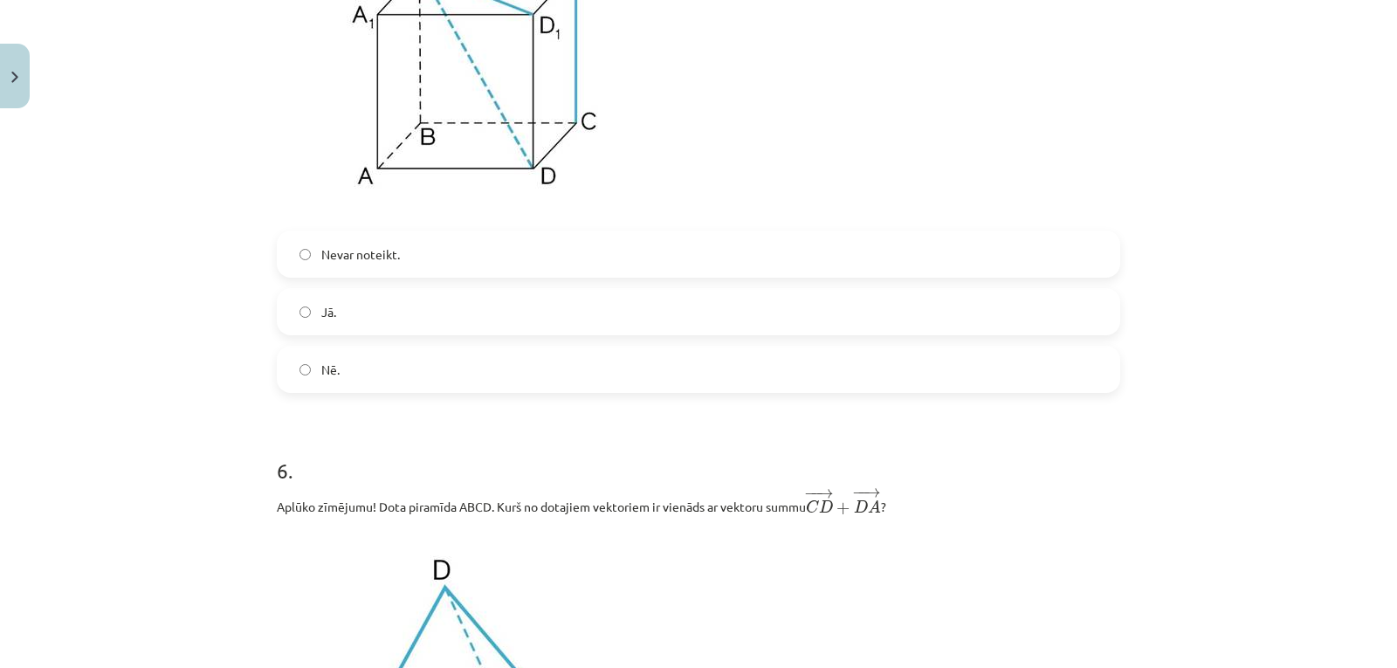
click at [640, 331] on label "Jā." at bounding box center [698, 312] width 840 height 44
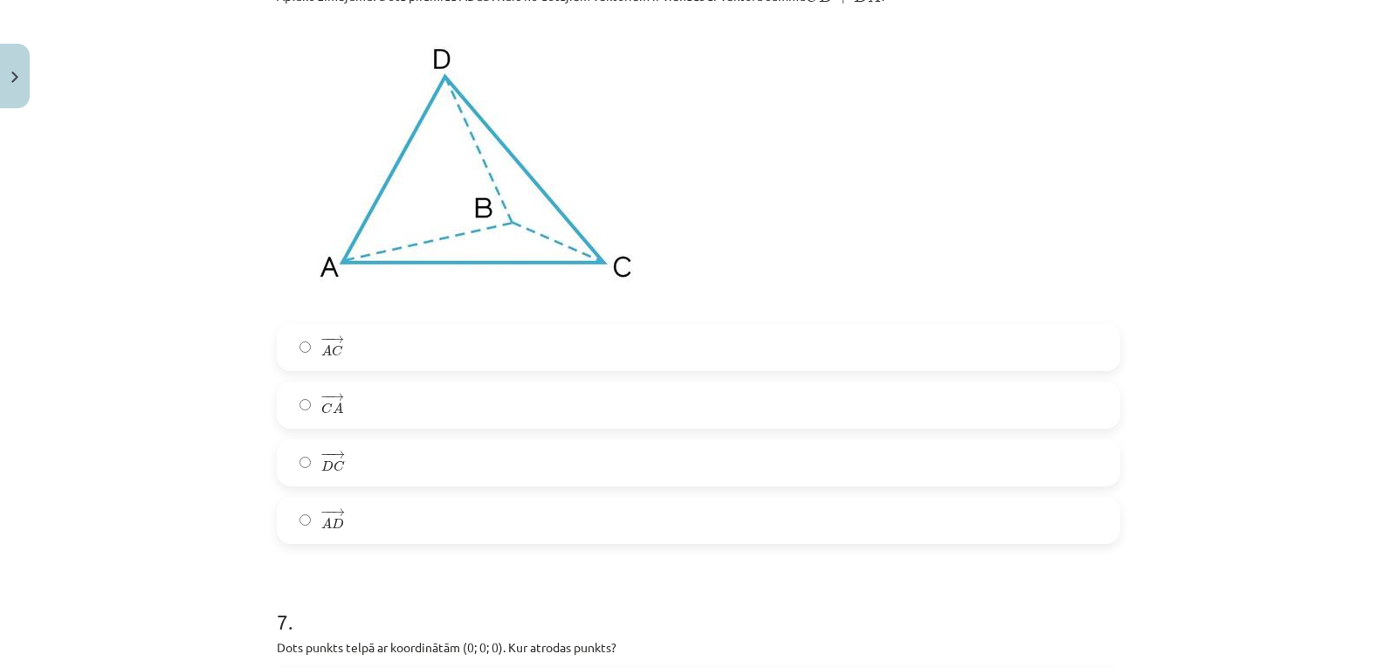
scroll to position [2722, 0]
click at [583, 431] on div "− − → A C A C → − − → C A C A → − − → D C D C → − − → A D A D →" at bounding box center [698, 433] width 843 height 220
click at [584, 451] on label "− − → D C D C →" at bounding box center [698, 462] width 840 height 44
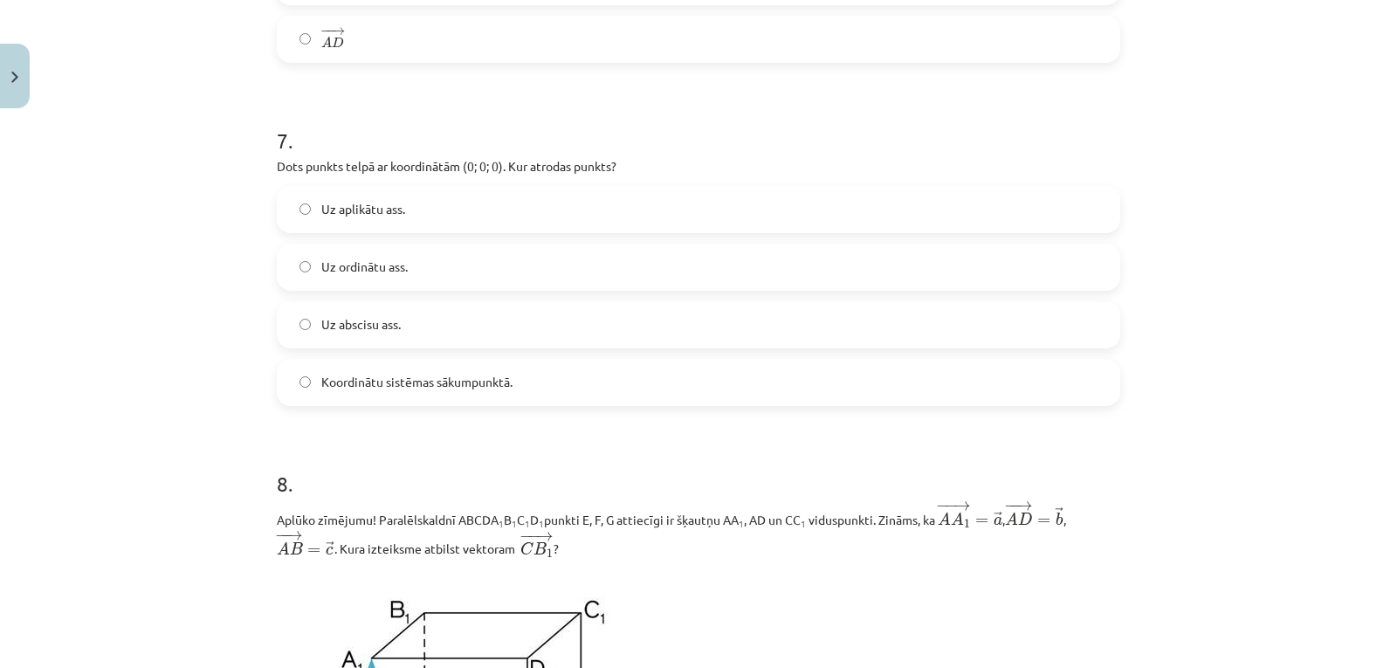
scroll to position [3203, 0]
click at [659, 319] on label "Uz abscisu ass." at bounding box center [698, 324] width 840 height 44
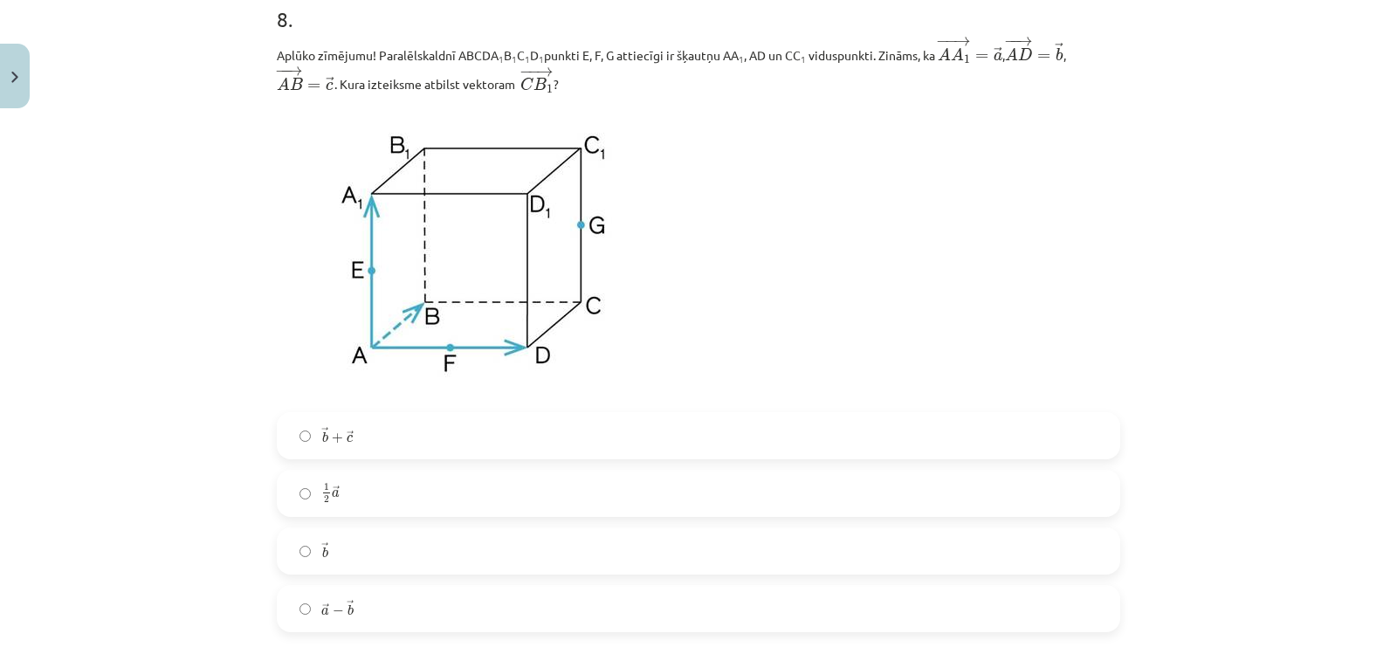
scroll to position [3668, 0]
click at [607, 507] on label "1 2 → a 1 2 a →" at bounding box center [698, 492] width 840 height 44
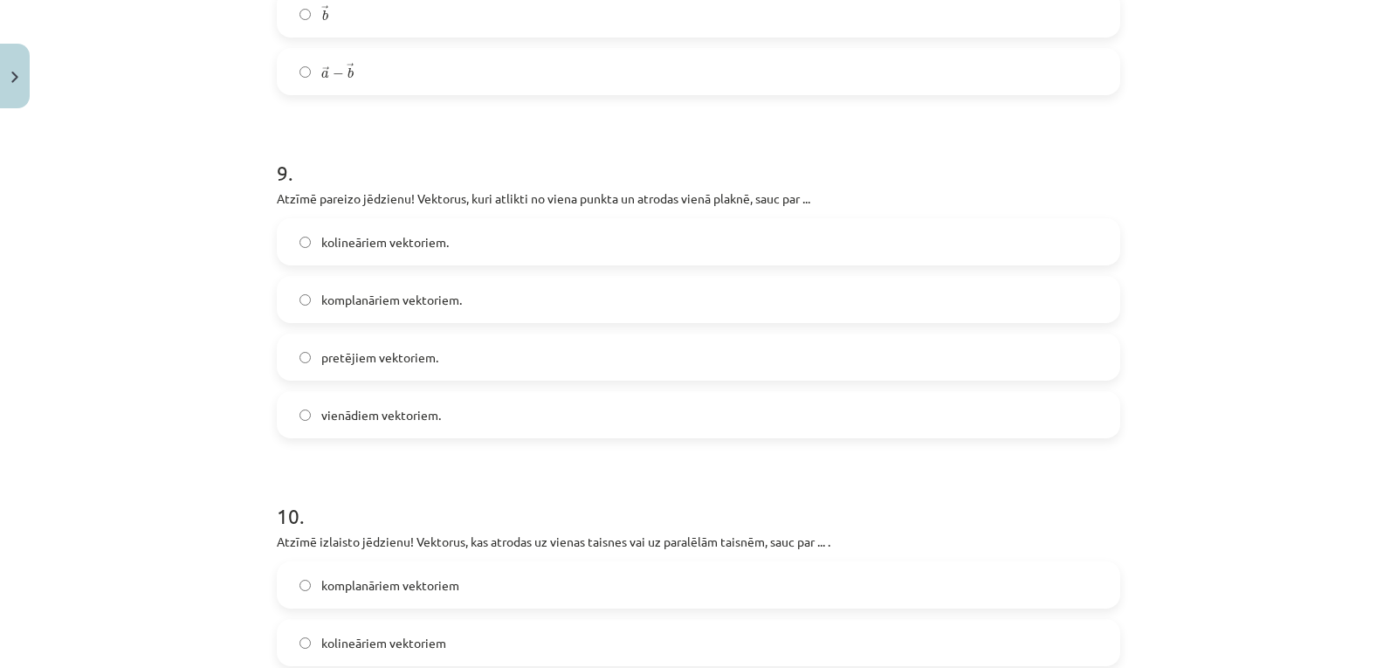
scroll to position [4204, 0]
click at [642, 302] on label "komplanāriem vektoriem." at bounding box center [698, 299] width 840 height 44
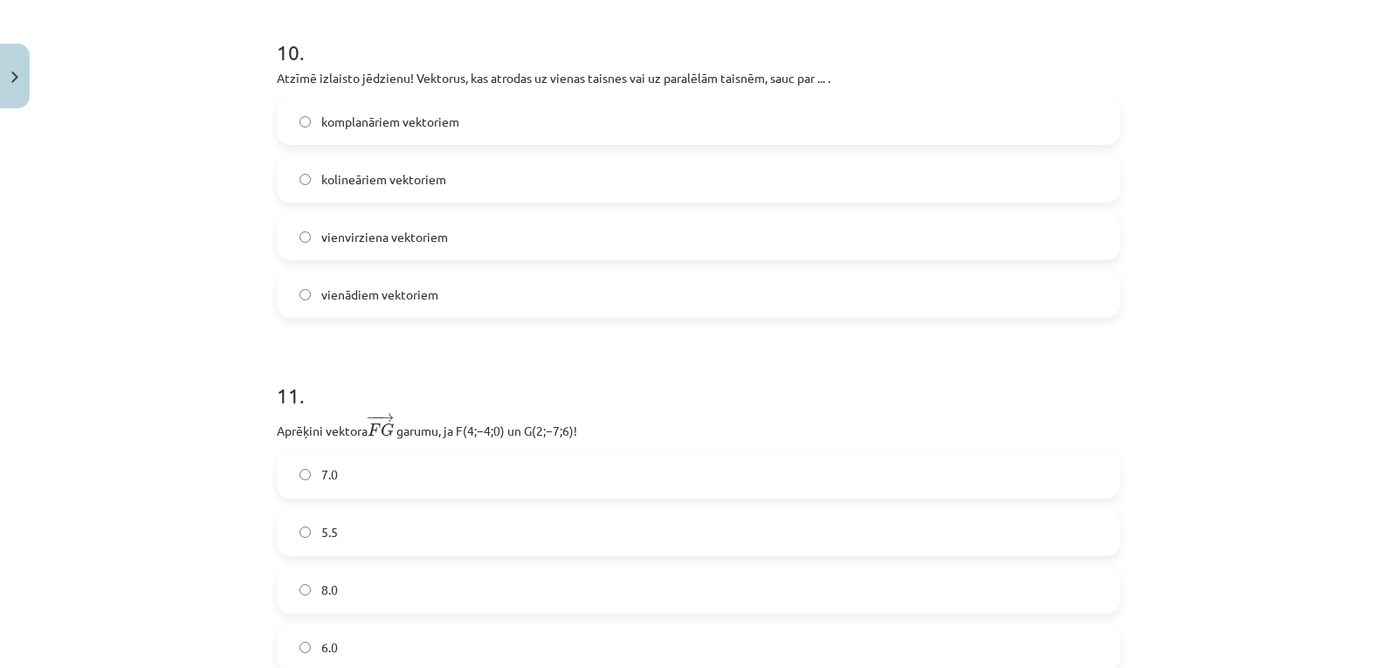
click at [673, 225] on label "vienvirziena vektoriem" at bounding box center [698, 237] width 840 height 44
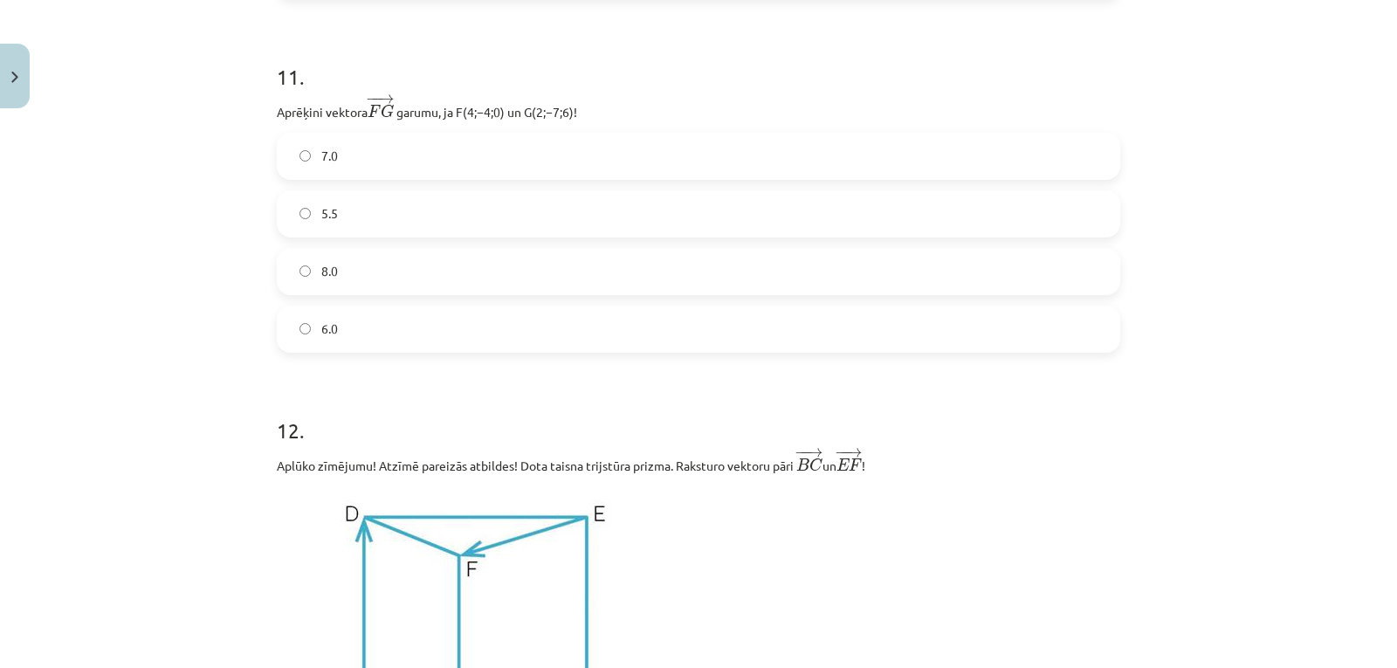
scroll to position [4987, 0]
click at [608, 294] on div "8.0" at bounding box center [698, 270] width 843 height 47
click at [617, 260] on label "8.0" at bounding box center [698, 271] width 840 height 44
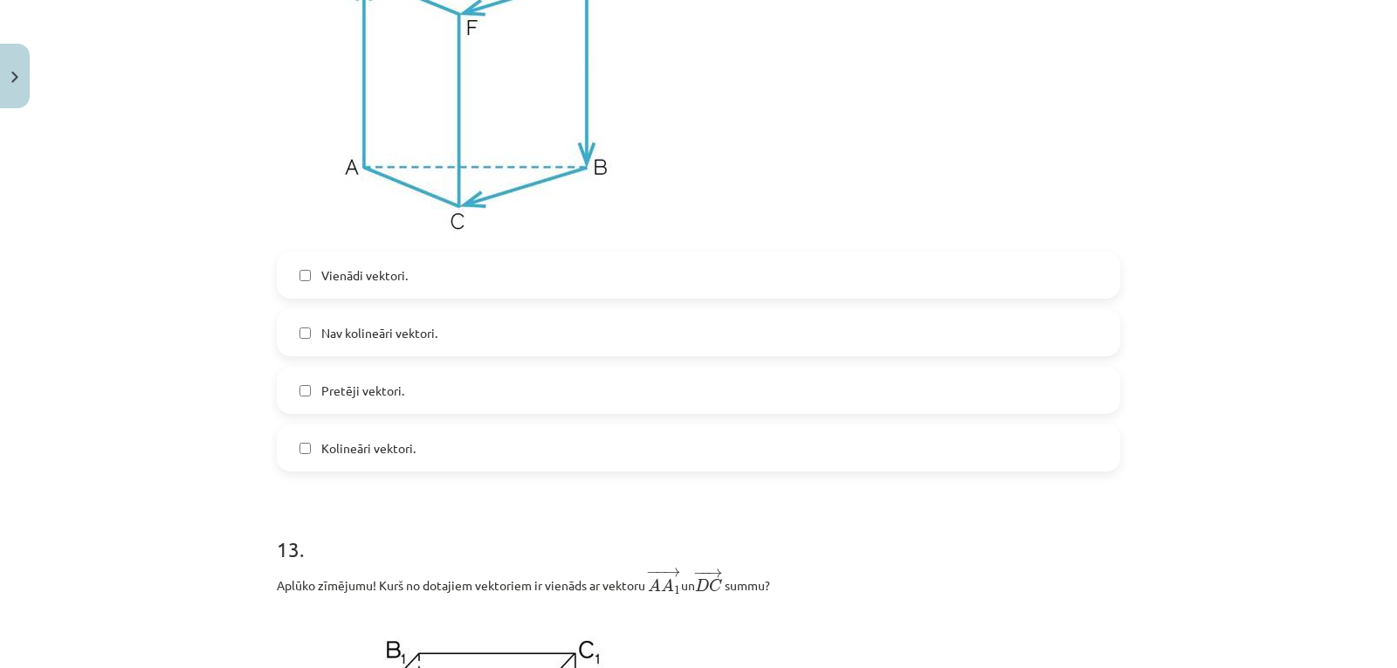
scroll to position [5527, 0]
click at [572, 347] on label "Nav kolineāri vektori." at bounding box center [698, 333] width 840 height 44
click at [555, 395] on label "Pretēji vektori." at bounding box center [698, 390] width 840 height 44
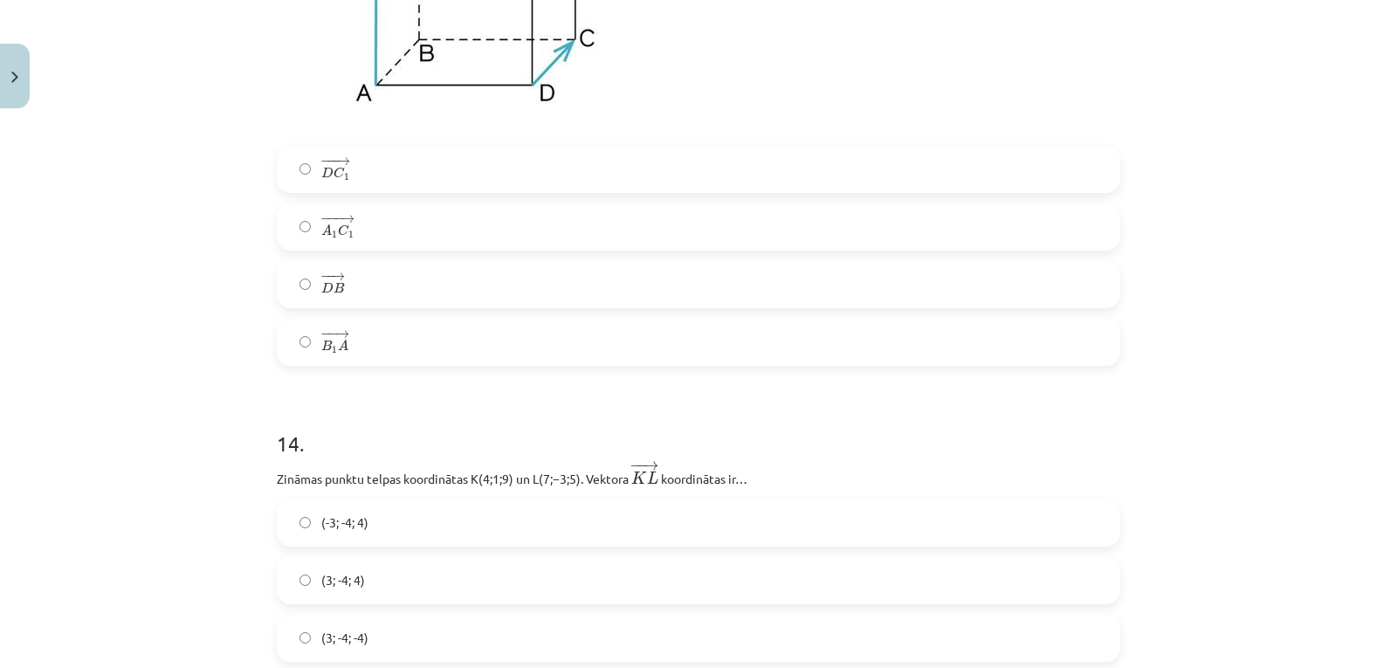
scroll to position [6336, 0]
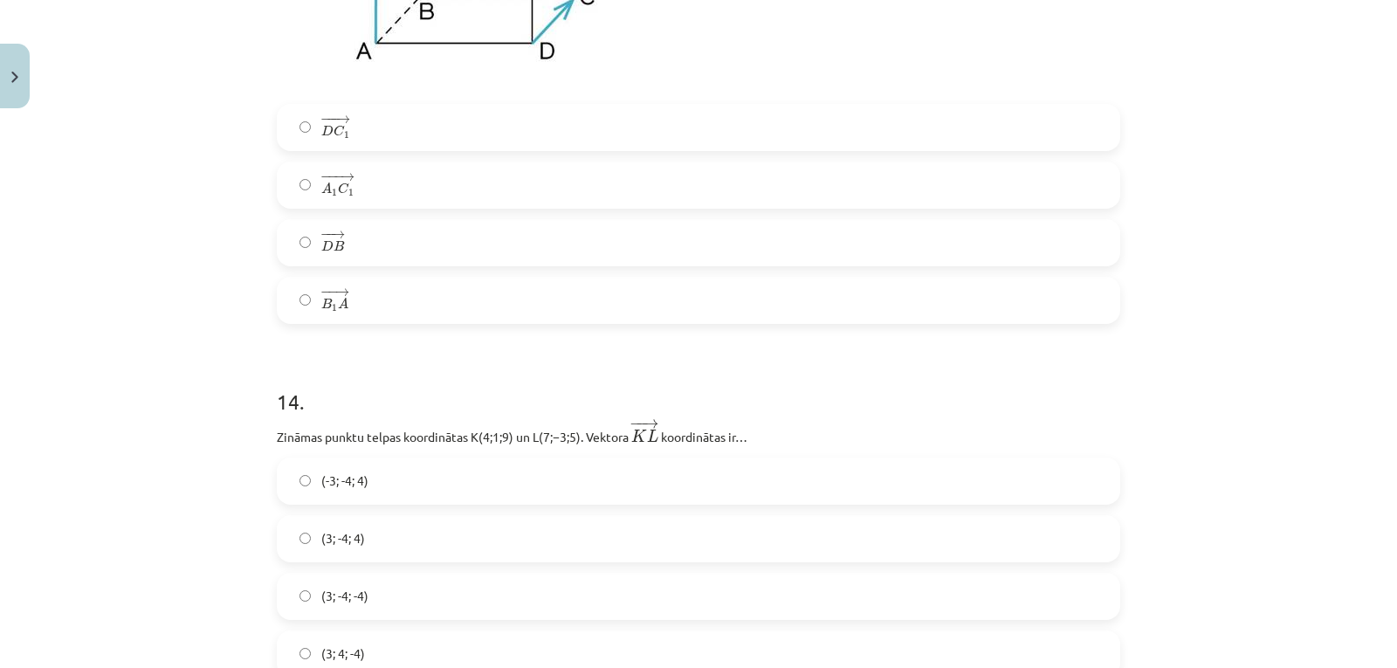
click at [586, 233] on label "− − → D B D B →" at bounding box center [698, 243] width 840 height 44
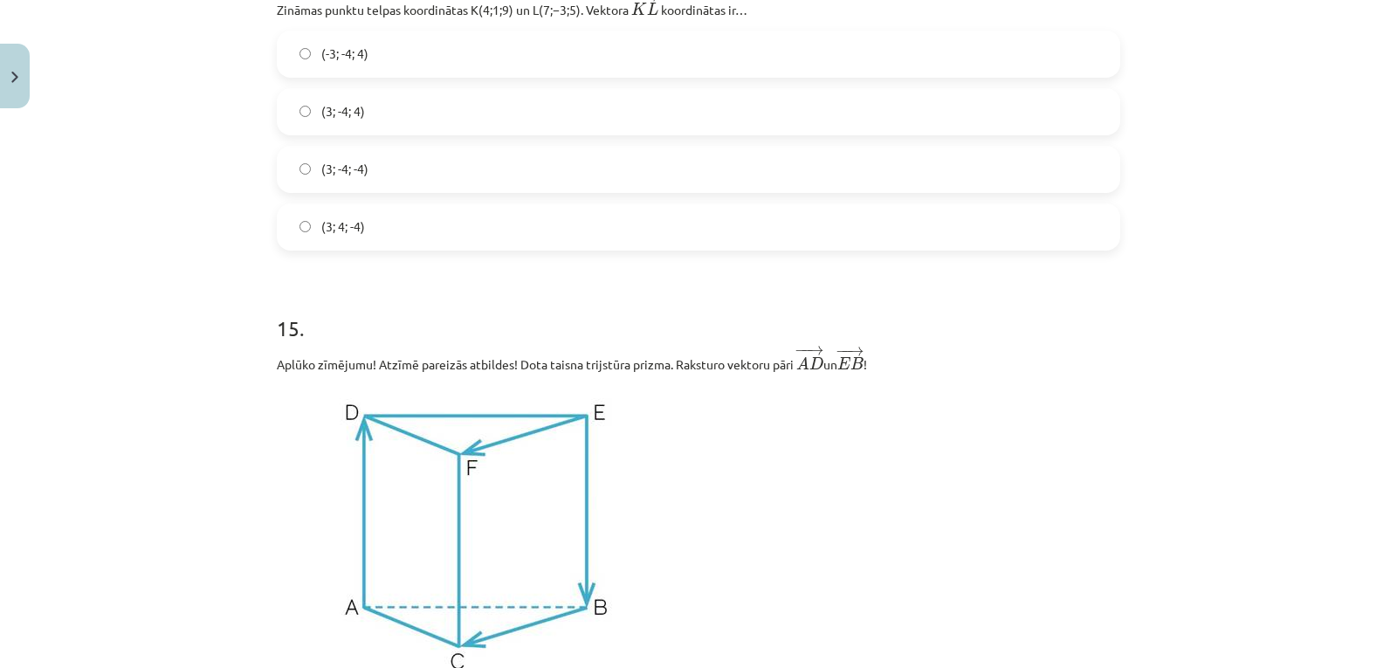
scroll to position [6764, 0]
click at [567, 189] on label "(3; -4; -4)" at bounding box center [698, 169] width 840 height 44
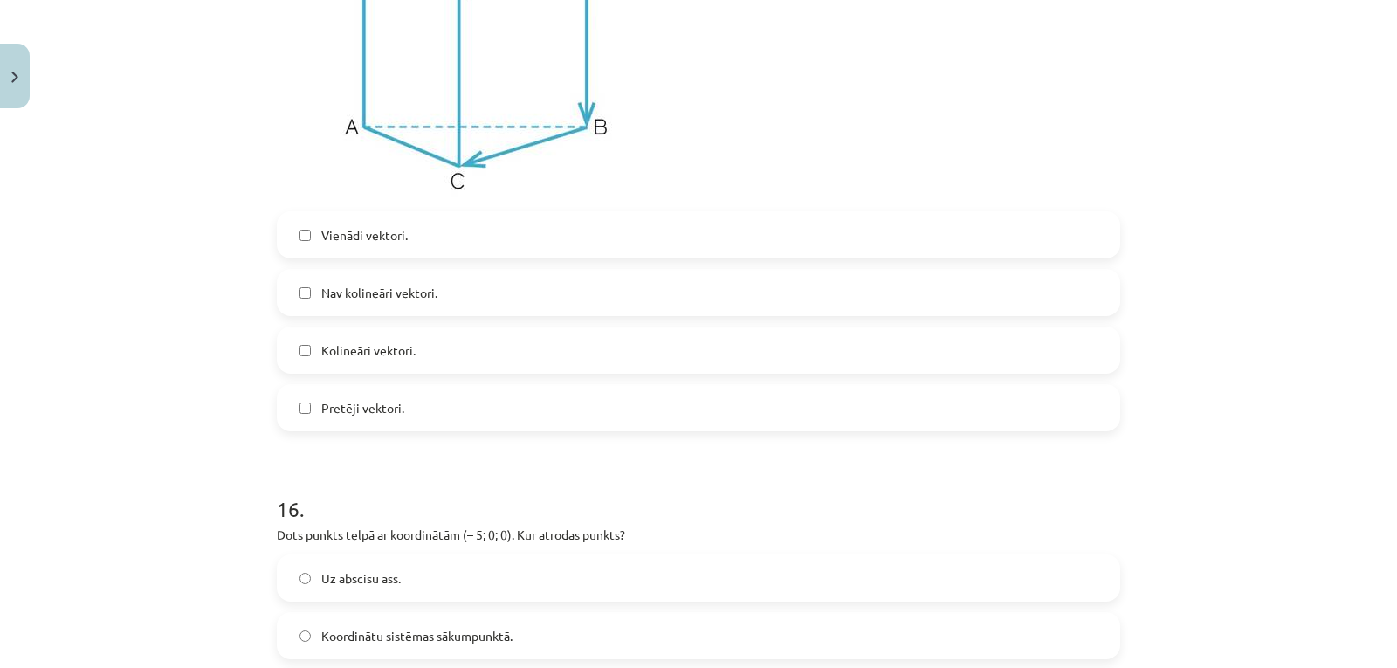
scroll to position [7369, 0]
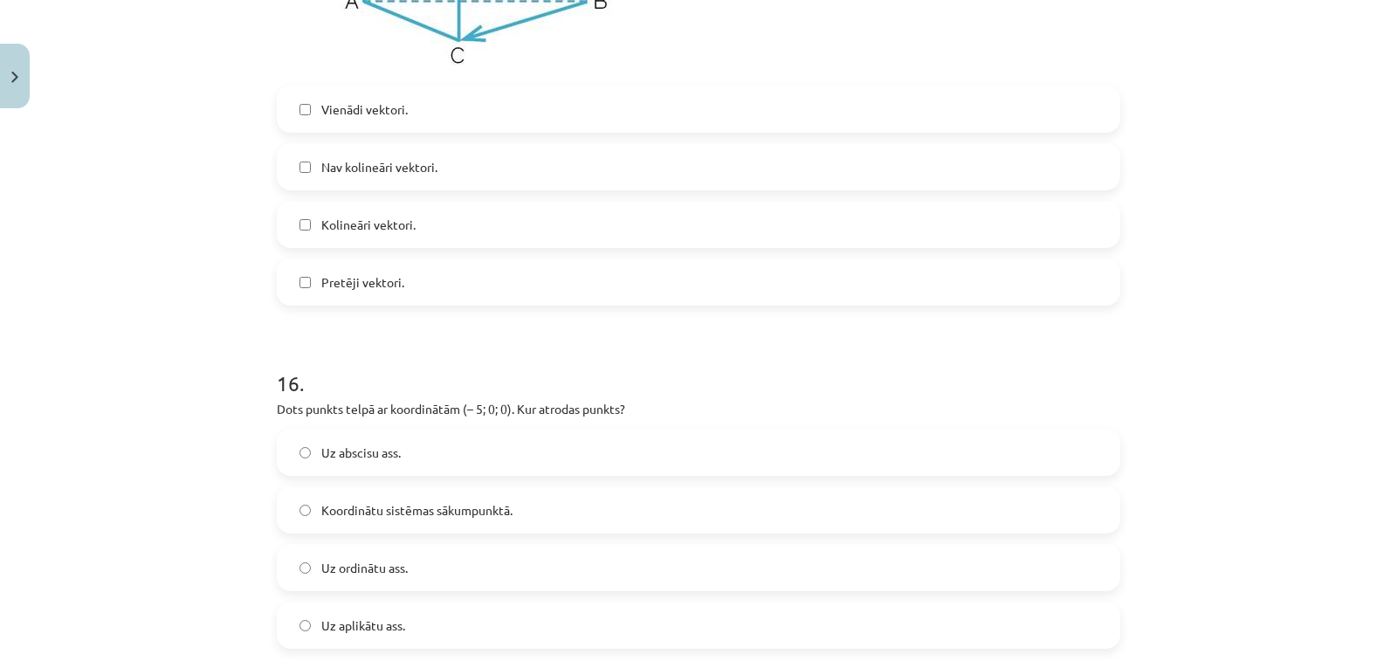
click at [574, 246] on label "Kolineāri vektori." at bounding box center [698, 224] width 840 height 44
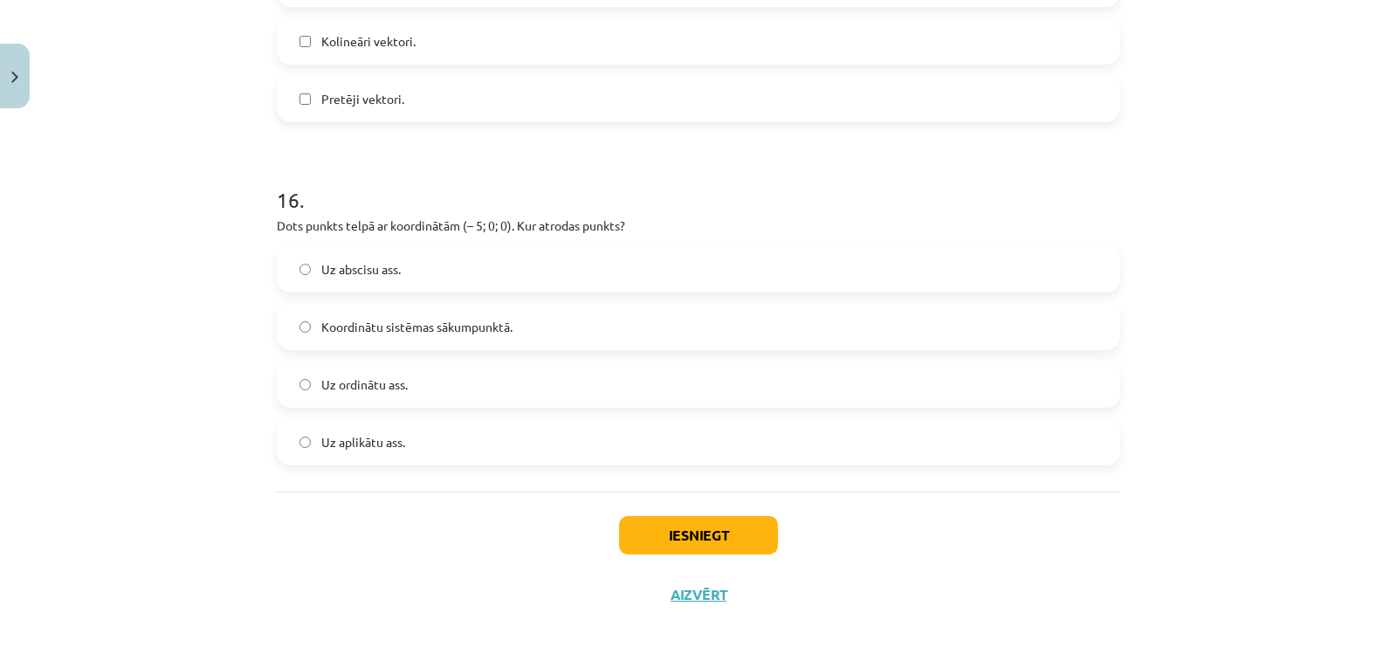
click at [563, 322] on label "Koordinātu sistēmas sākumpunktā." at bounding box center [698, 327] width 840 height 44
click at [653, 539] on button "Iesniegt" at bounding box center [698, 535] width 159 height 38
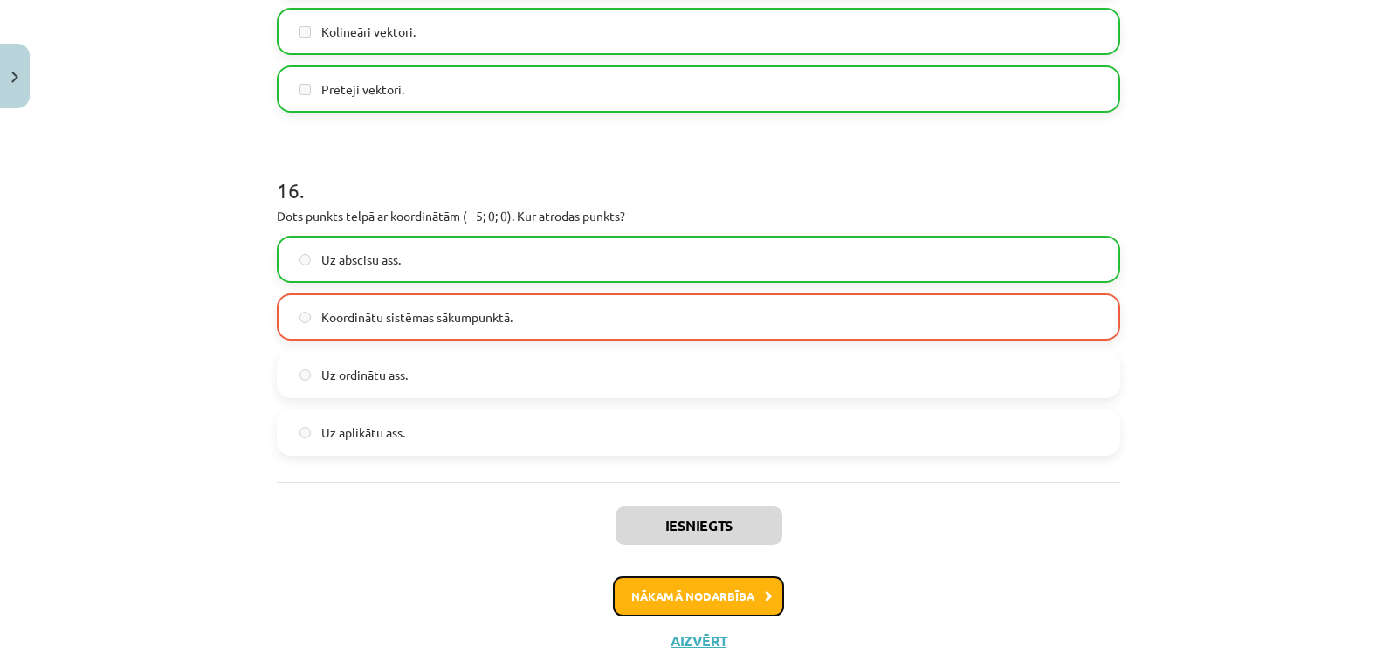
click at [694, 608] on button "Nākamā nodarbība" at bounding box center [698, 596] width 171 height 40
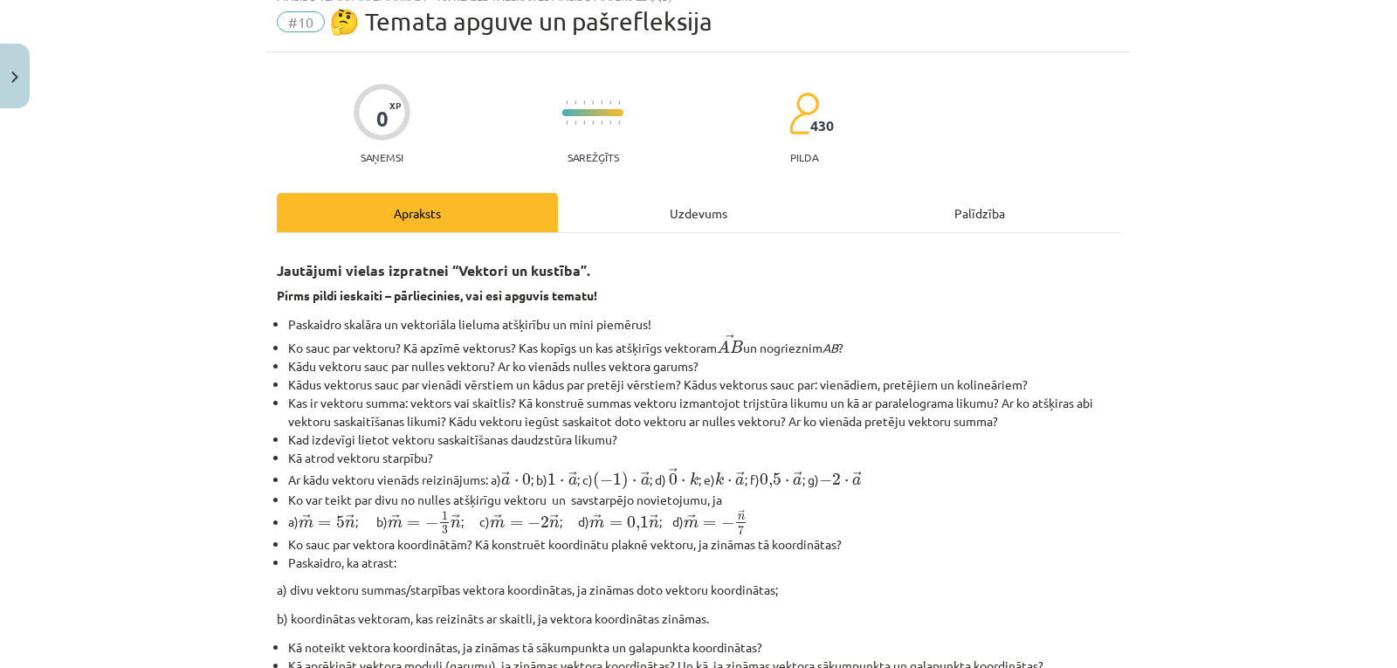
scroll to position [44, 0]
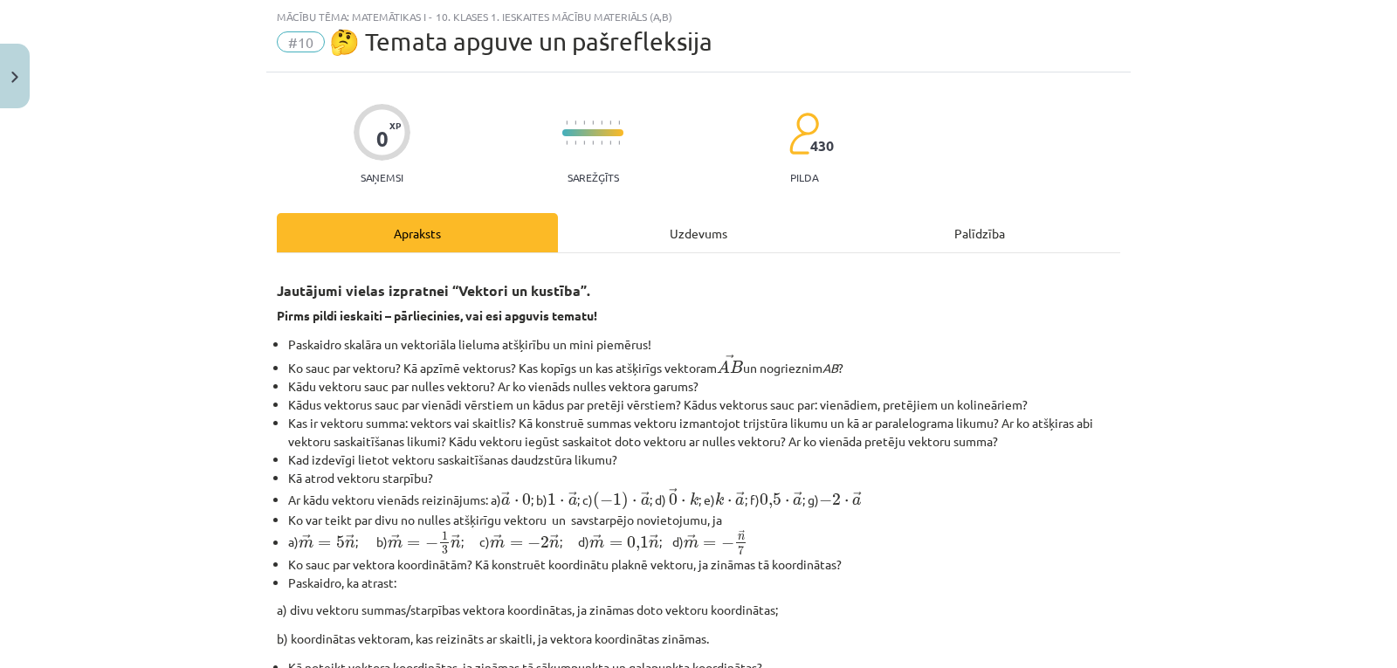
click at [678, 244] on div "Uzdevums" at bounding box center [698, 232] width 281 height 39
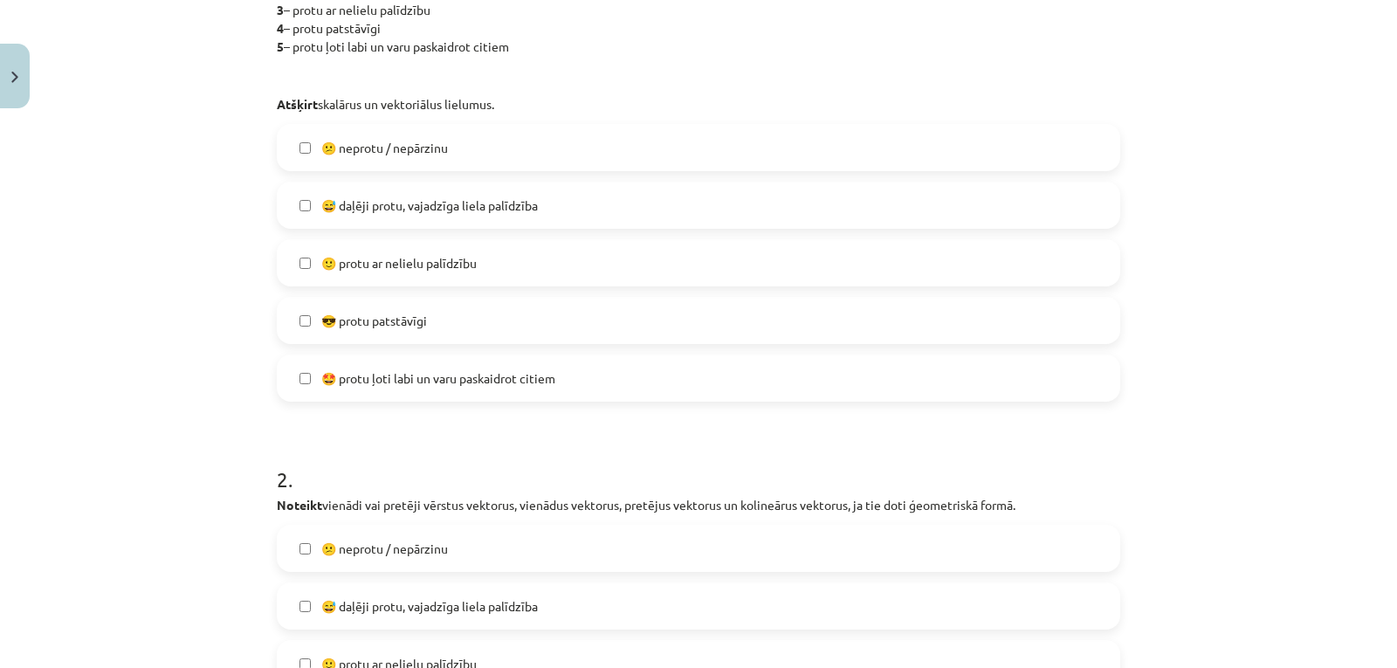
scroll to position [472, 0]
click at [614, 316] on label "😎 protu patstāvīgi" at bounding box center [698, 320] width 840 height 44
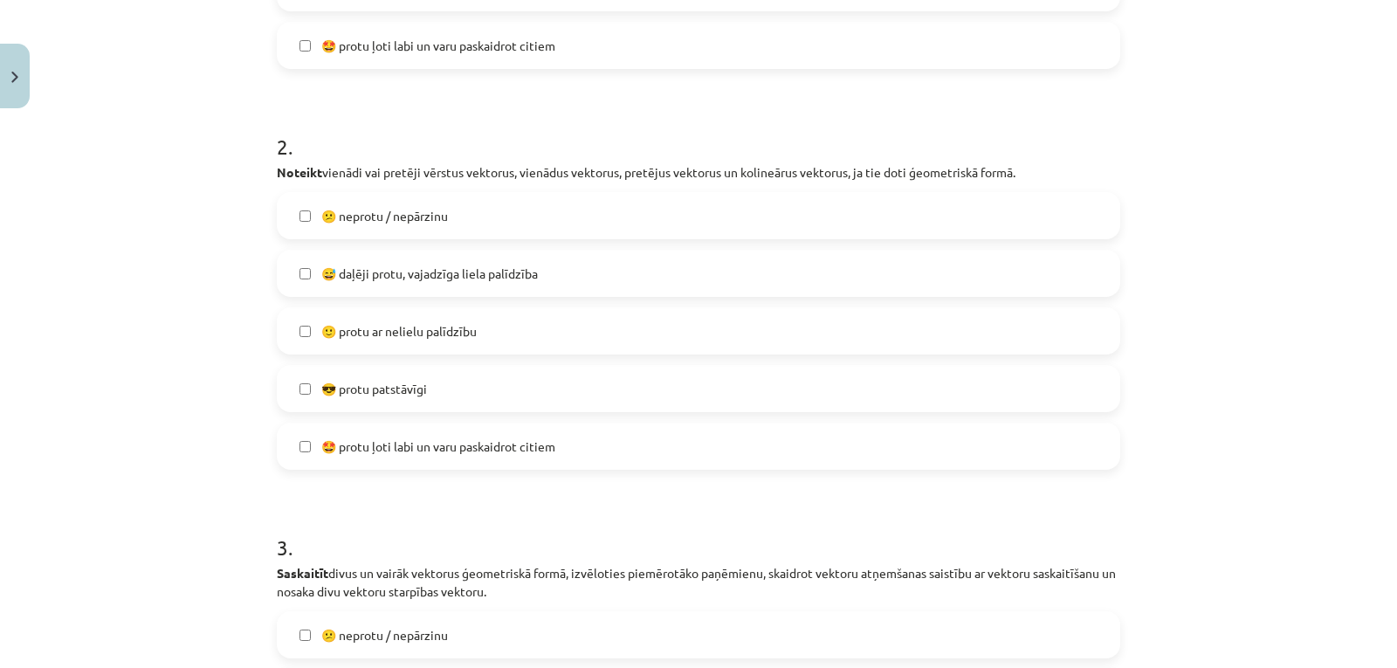
scroll to position [804, 0]
click at [607, 323] on label "🙂 protu ar nelielu palīdzību" at bounding box center [698, 331] width 840 height 44
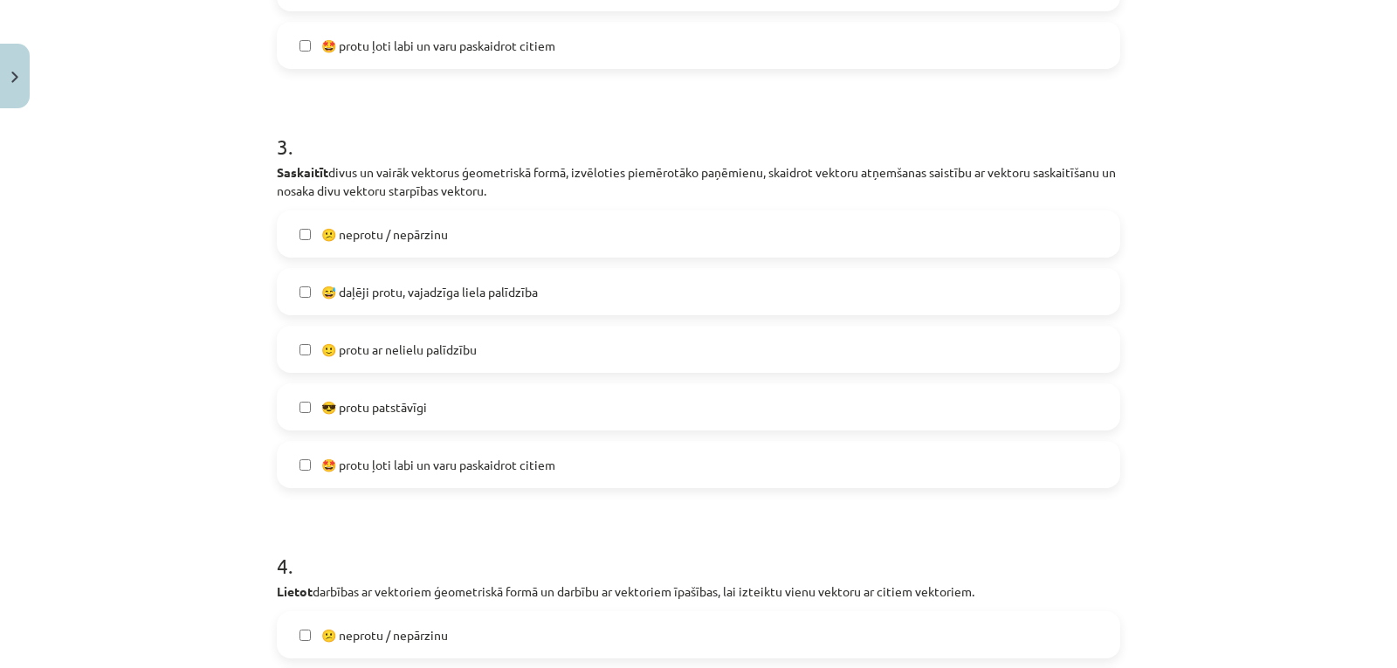
scroll to position [1205, 0]
click at [592, 353] on label "🙂 protu ar nelielu palīdzību" at bounding box center [698, 348] width 840 height 44
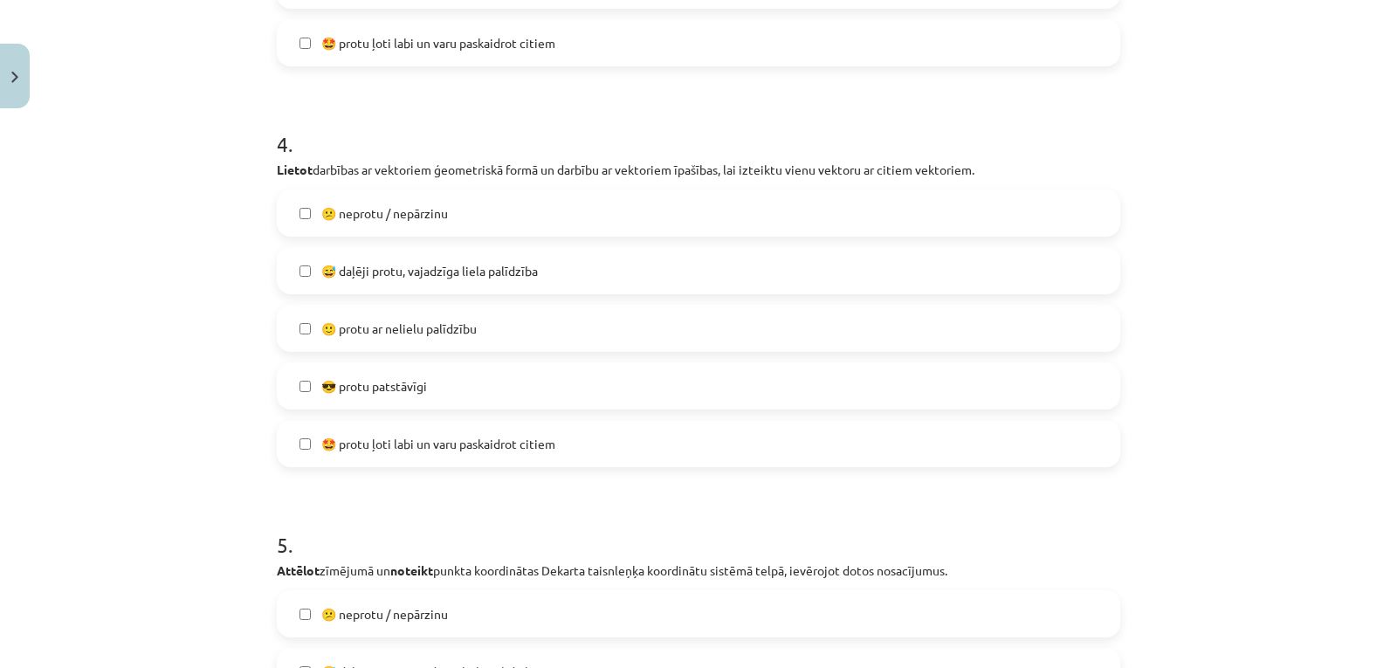
scroll to position [1627, 0]
click at [576, 329] on label "🙂 protu ar nelielu palīdzību" at bounding box center [698, 327] width 840 height 44
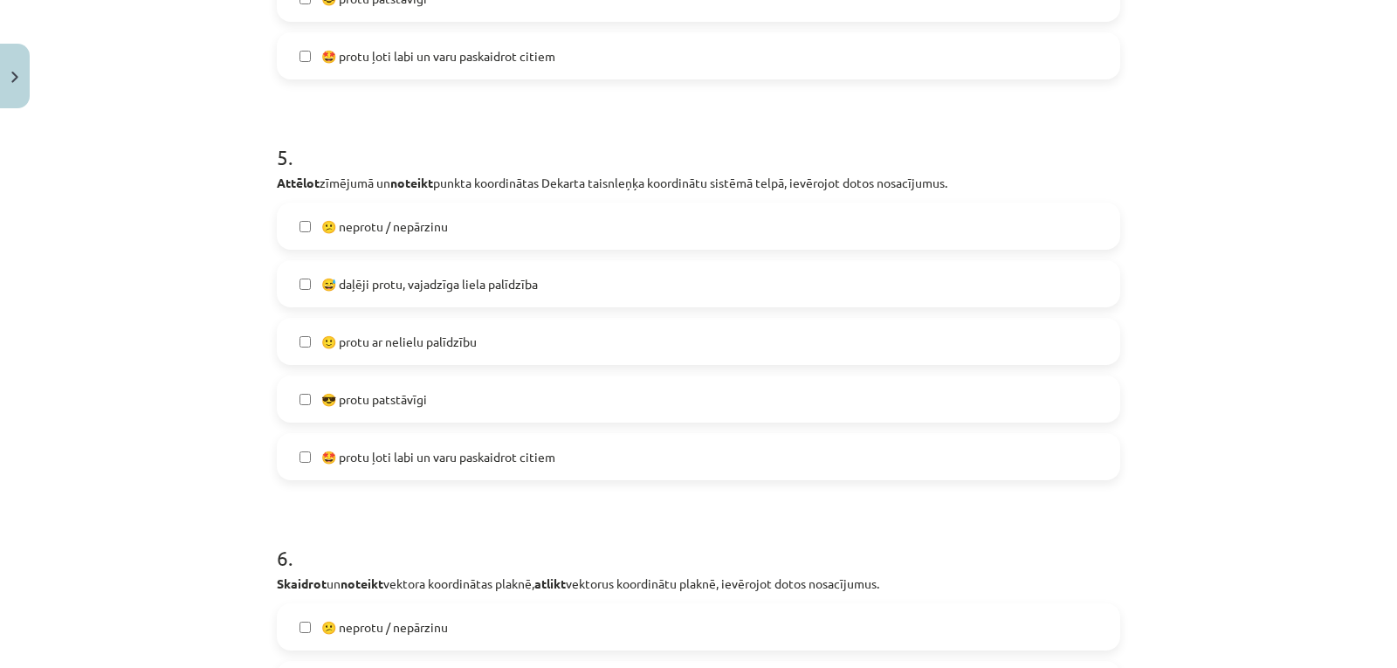
scroll to position [2015, 0]
click at [598, 345] on label "🙂 protu ar nelielu palīdzību" at bounding box center [698, 341] width 840 height 44
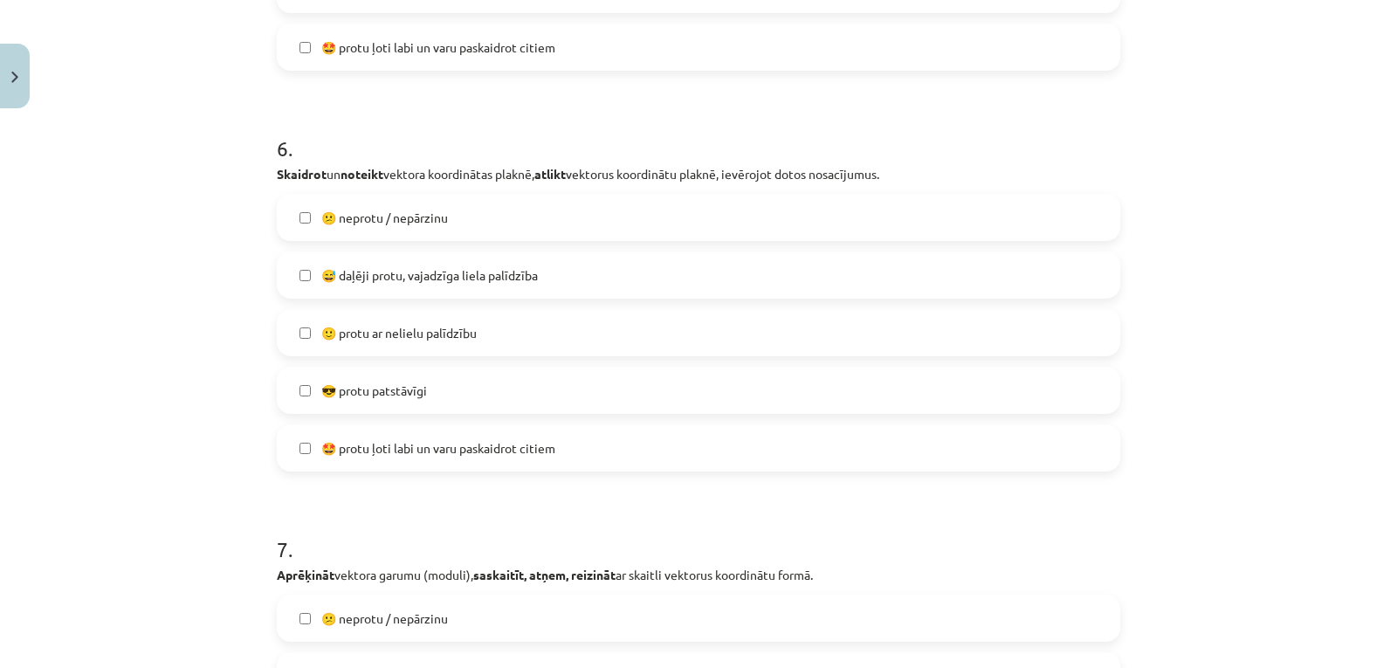
scroll to position [2423, 0]
click at [590, 346] on label "🙂 protu ar nelielu palīdzību" at bounding box center [698, 333] width 840 height 44
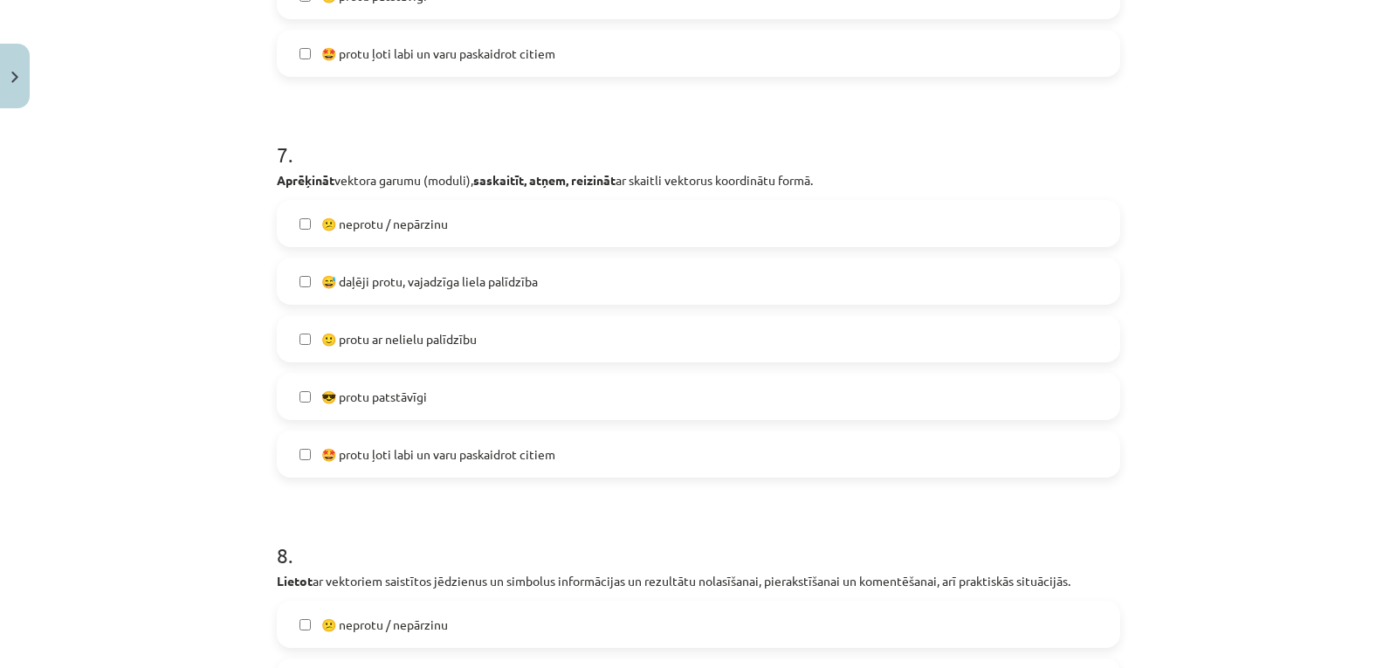
click at [587, 334] on label "🙂 protu ar nelielu palīdzību" at bounding box center [698, 339] width 840 height 44
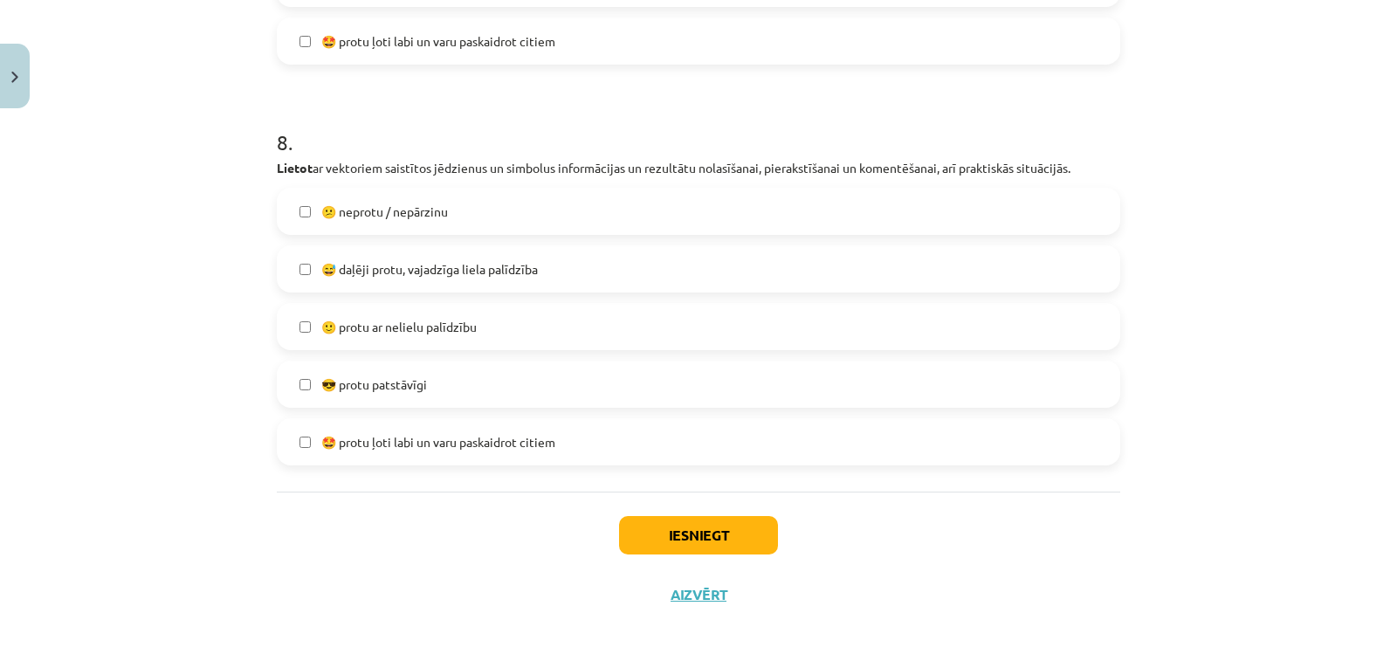
click at [574, 324] on label "🙂 protu ar nelielu palīdzību" at bounding box center [698, 327] width 840 height 44
click at [658, 546] on button "Iesniegt" at bounding box center [698, 535] width 159 height 38
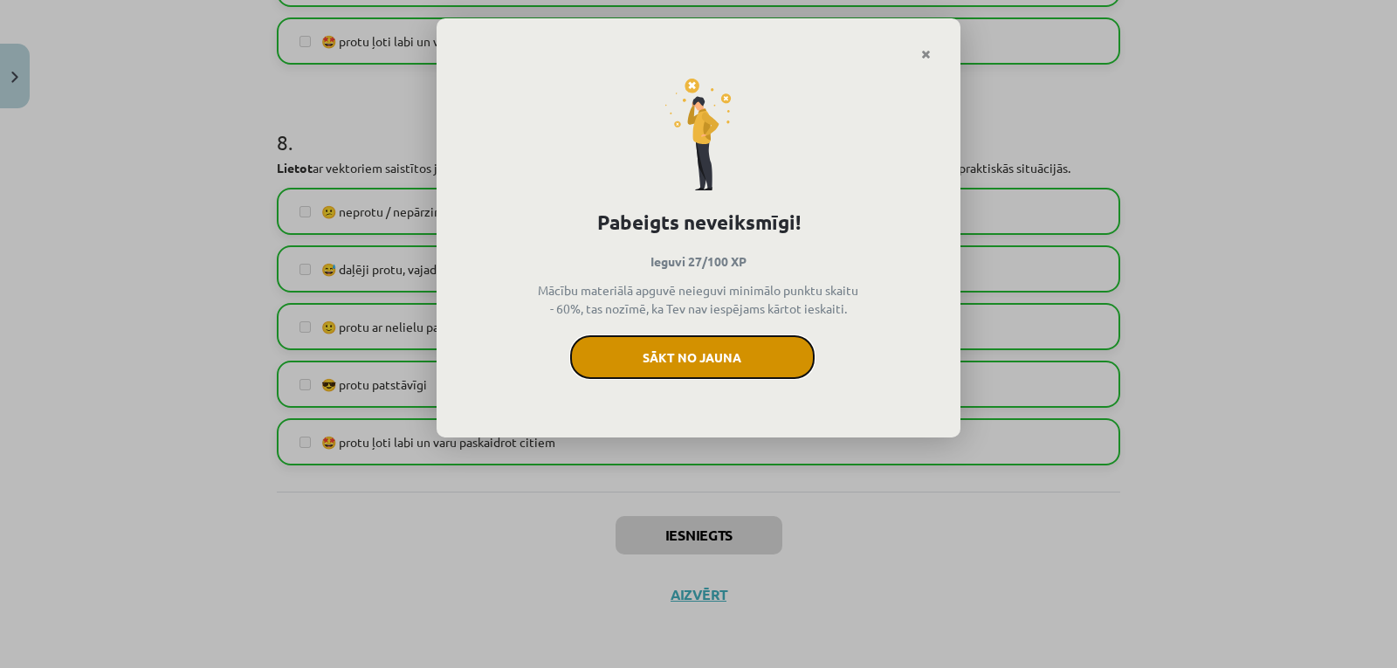
click at [737, 359] on button "Sākt no jauna" at bounding box center [692, 357] width 244 height 44
click at [729, 357] on button "Sākt no jauna" at bounding box center [692, 357] width 244 height 44
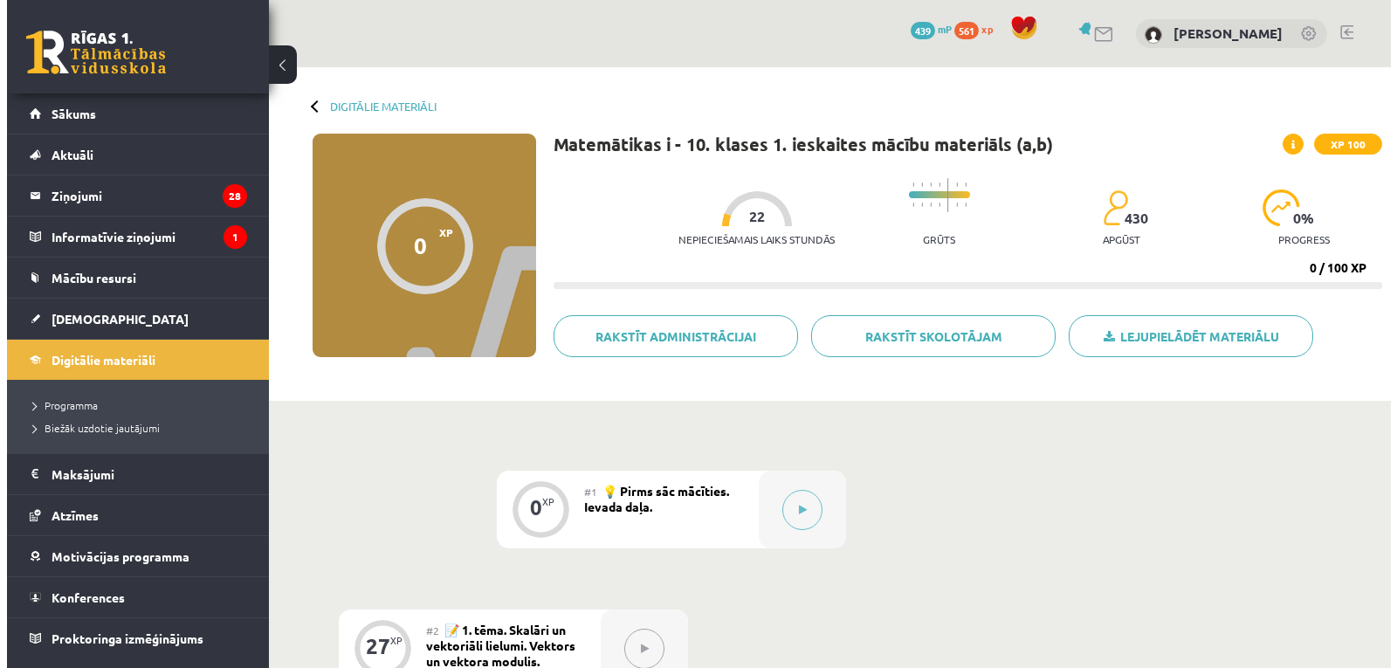
scroll to position [223, 0]
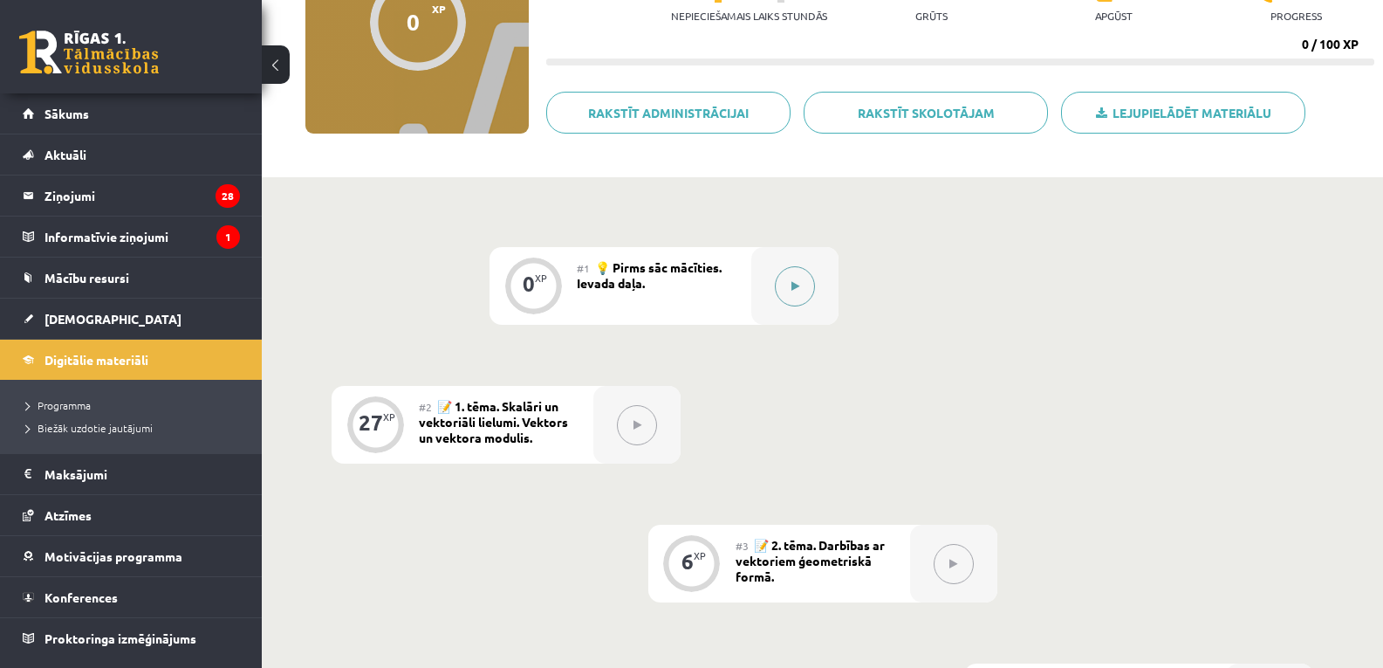
click at [793, 299] on button at bounding box center [795, 286] width 40 height 40
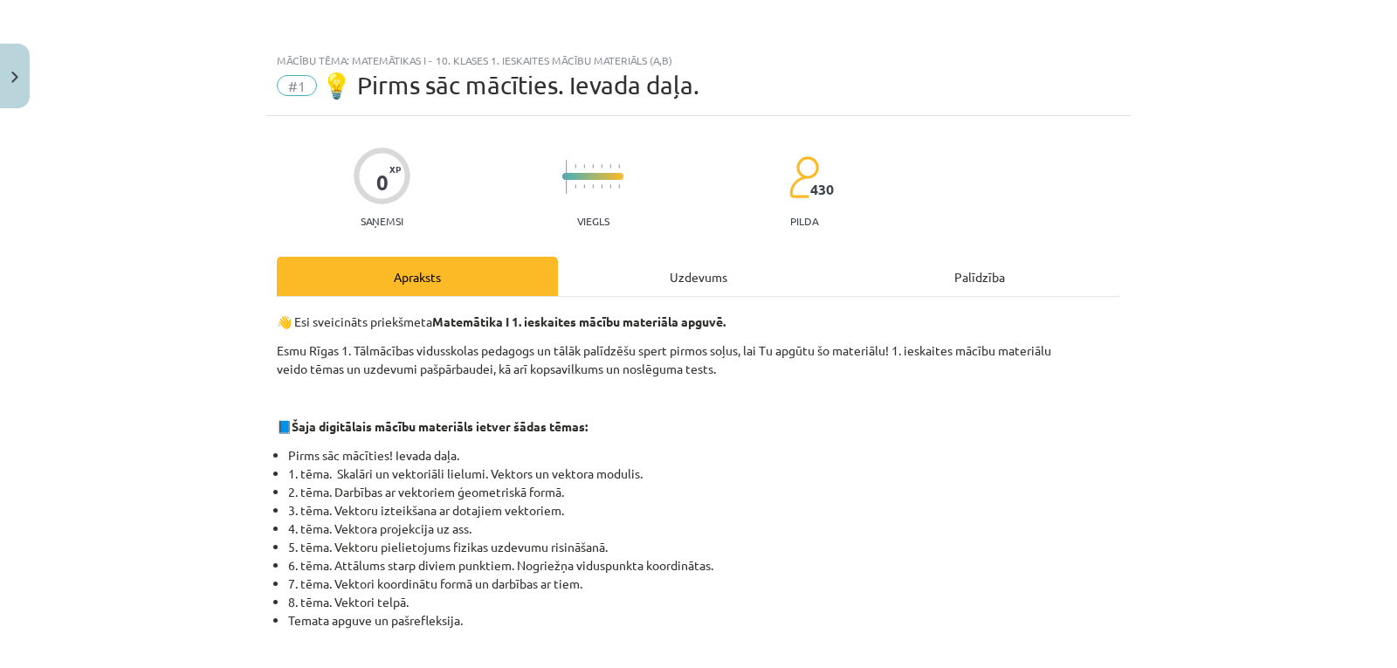
click at [717, 259] on div "Uzdevums" at bounding box center [698, 276] width 281 height 39
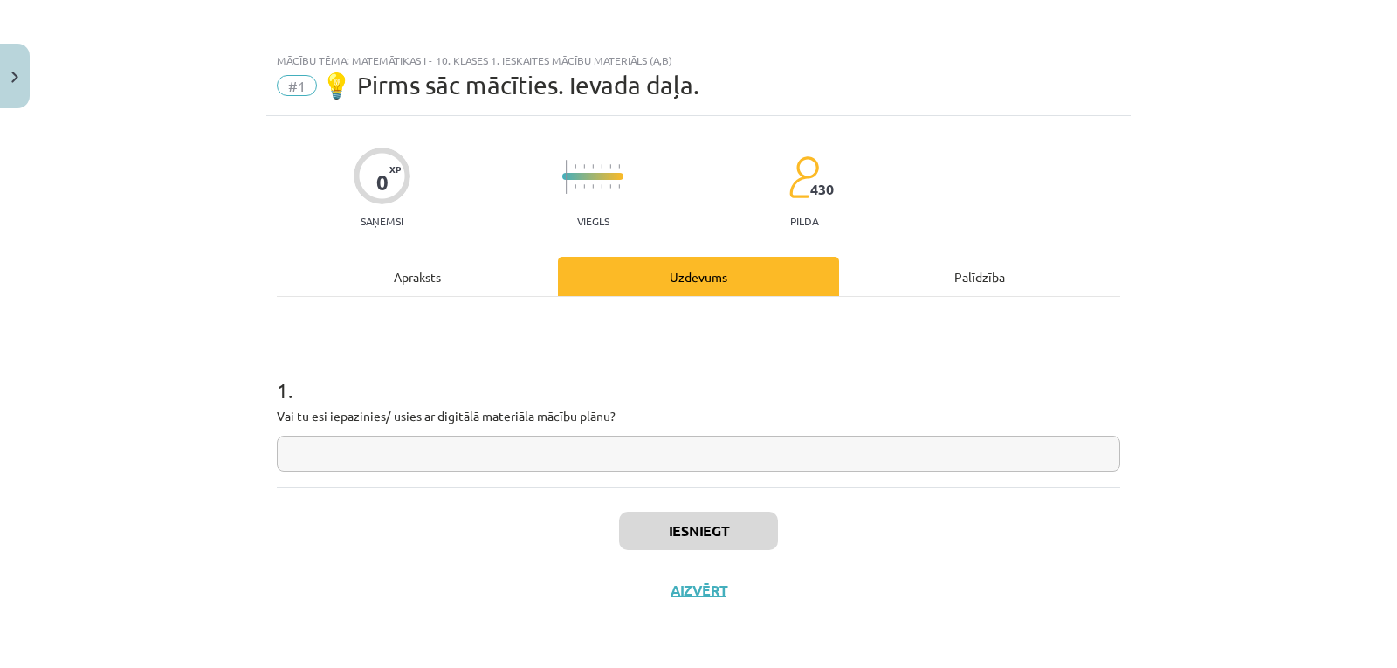
click at [701, 440] on input "text" at bounding box center [698, 454] width 843 height 36
type input "**"
click at [704, 540] on button "Iesniegt" at bounding box center [698, 530] width 159 height 38
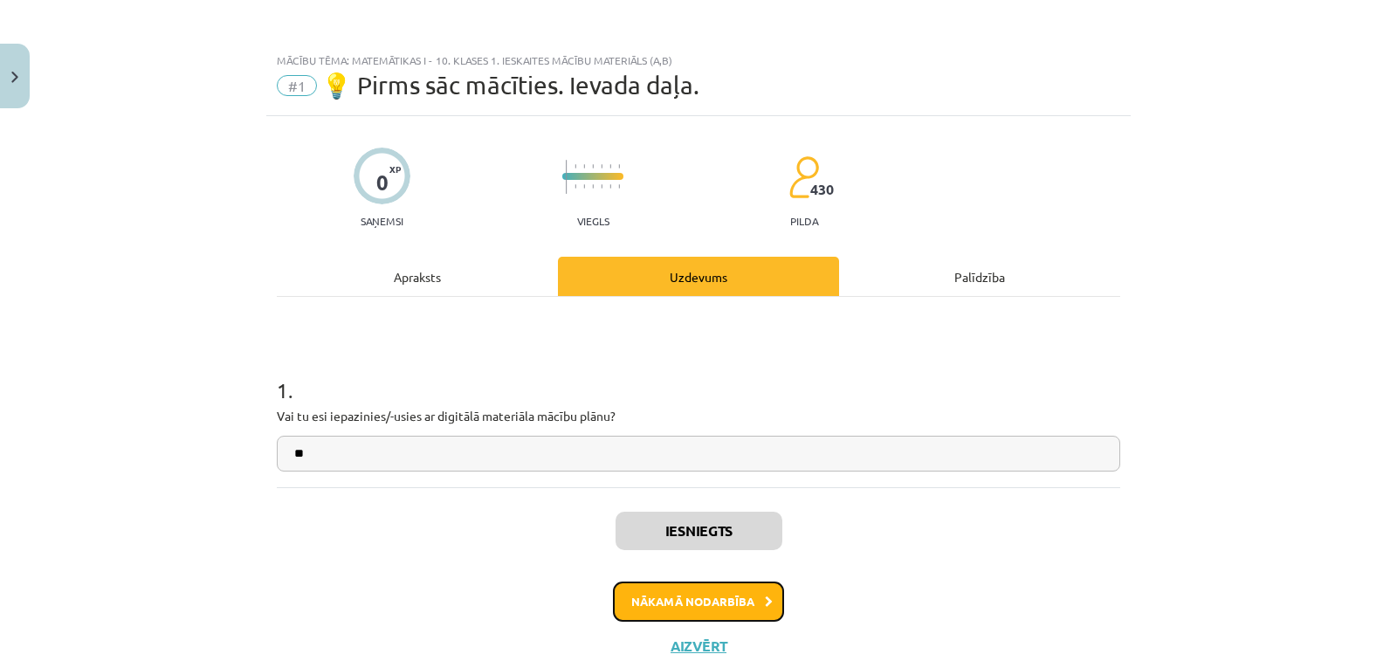
click at [738, 590] on button "Nākamā nodarbība" at bounding box center [698, 601] width 171 height 40
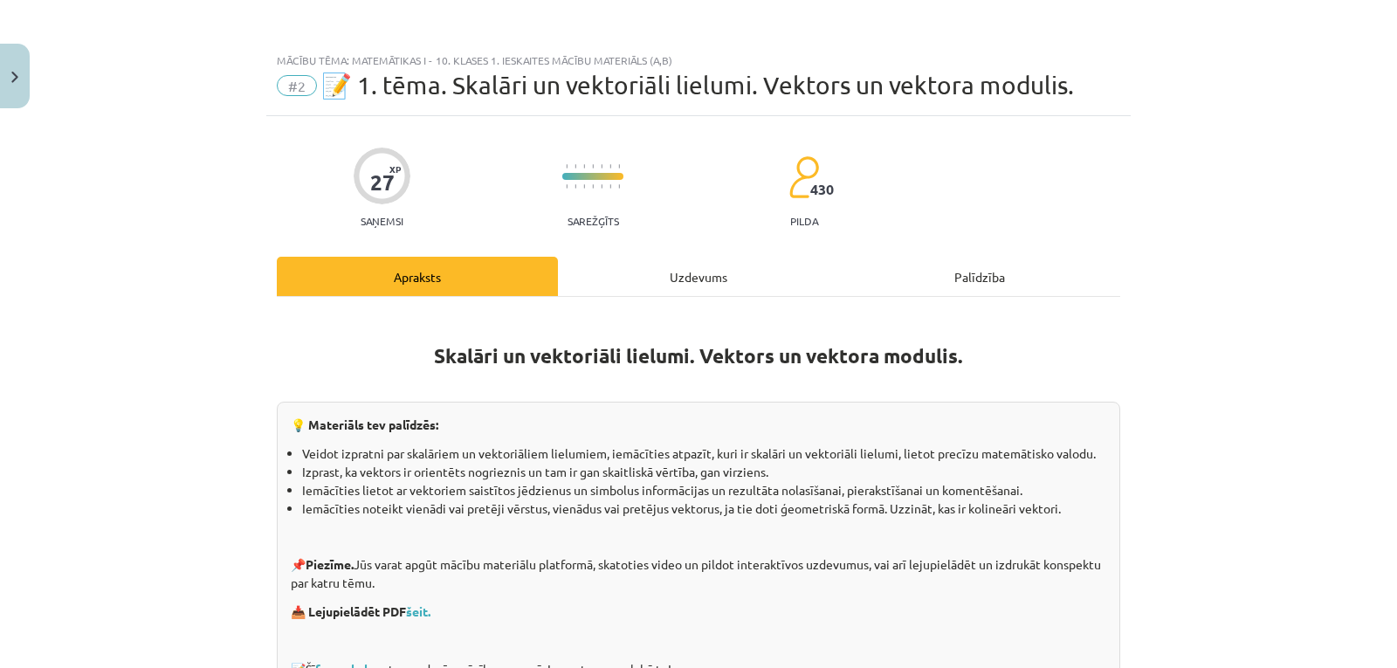
scroll to position [44, 0]
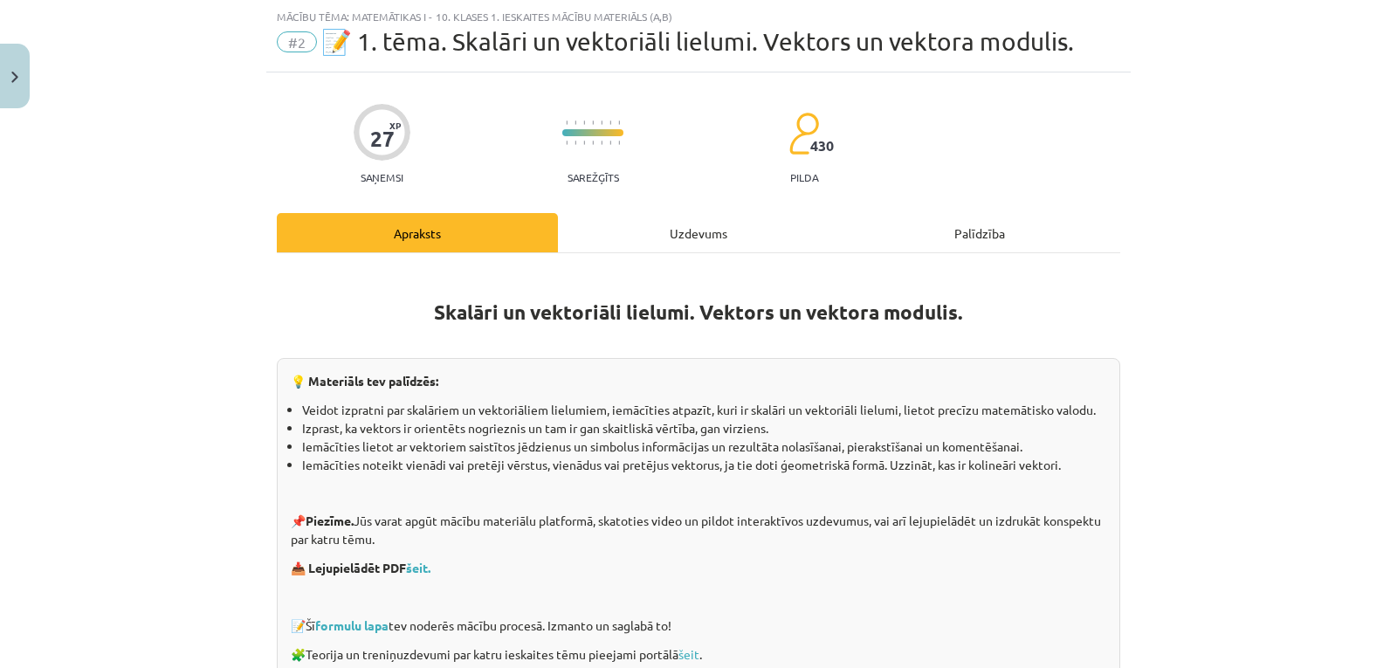
click at [692, 241] on div "Uzdevums" at bounding box center [698, 232] width 281 height 39
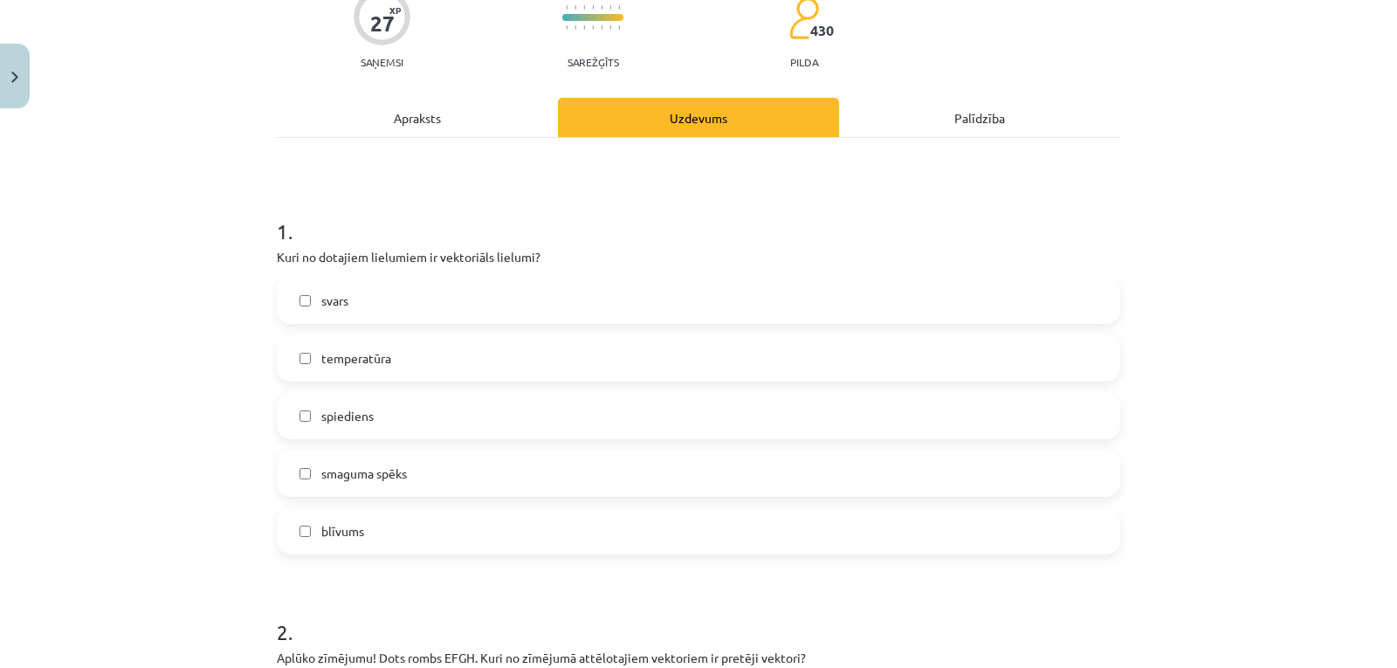
scroll to position [126, 0]
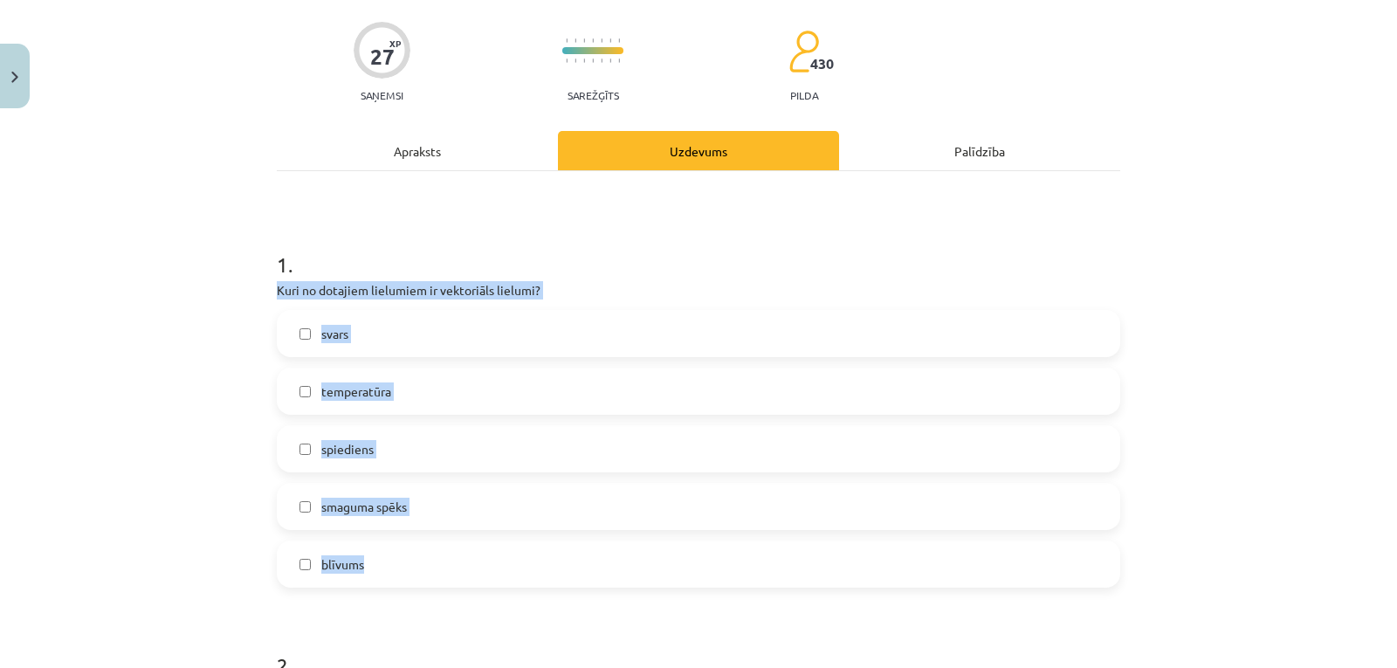
drag, startPoint x: 269, startPoint y: 289, endPoint x: 594, endPoint y: 559, distance: 422.1
copy div "Kuri no dotajiem lielumiem ir vektoriāls lielumi? svars temperatūra spiediens s…"
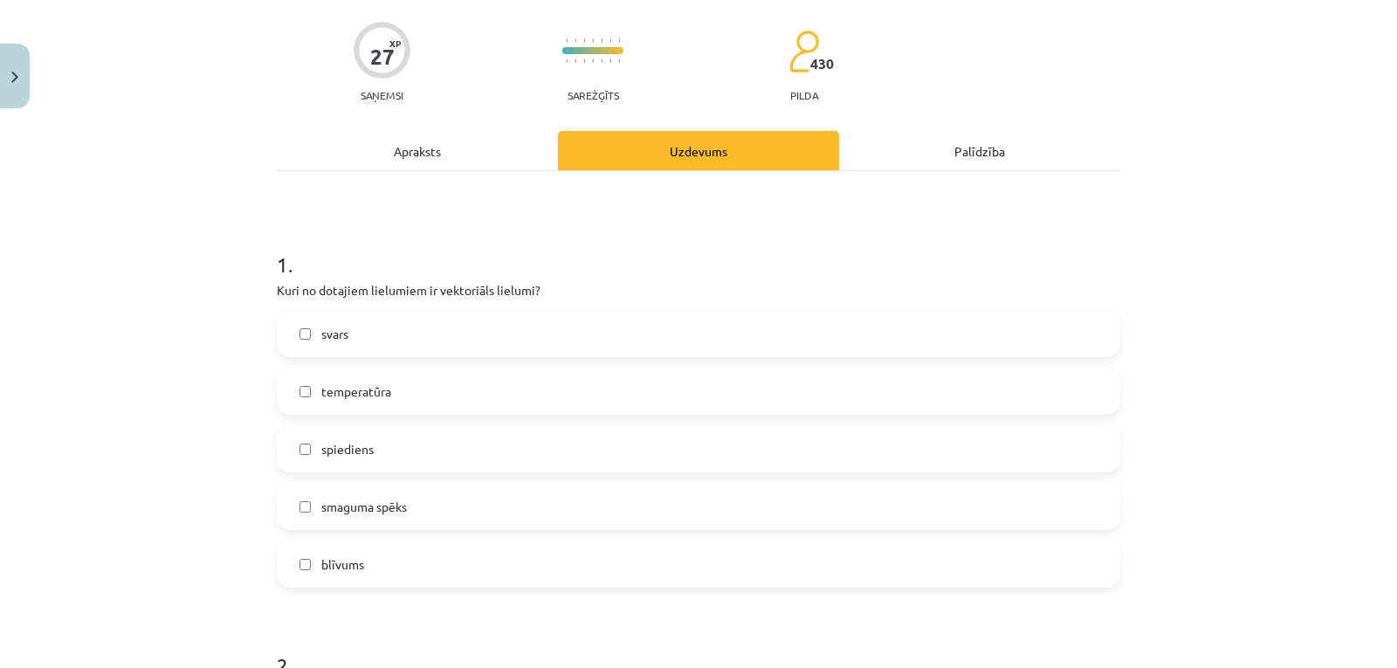
click at [448, 346] on label "svars" at bounding box center [698, 334] width 840 height 44
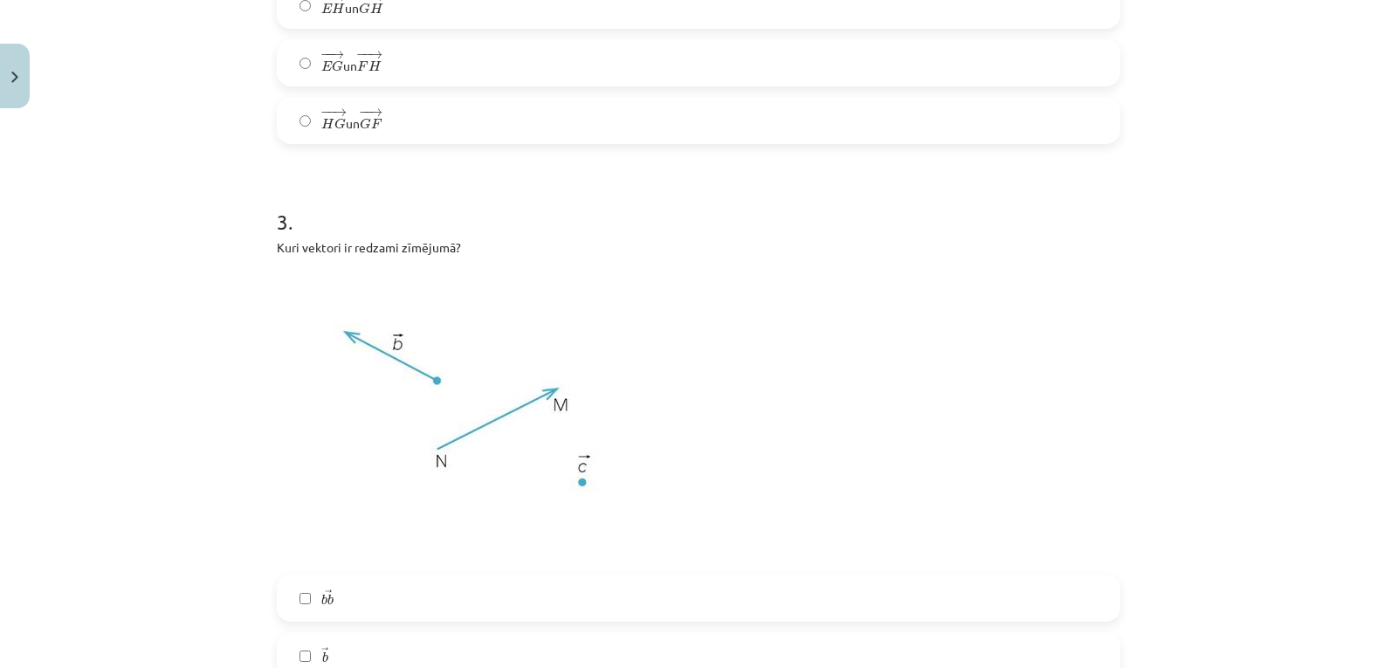
scroll to position [1045, 0]
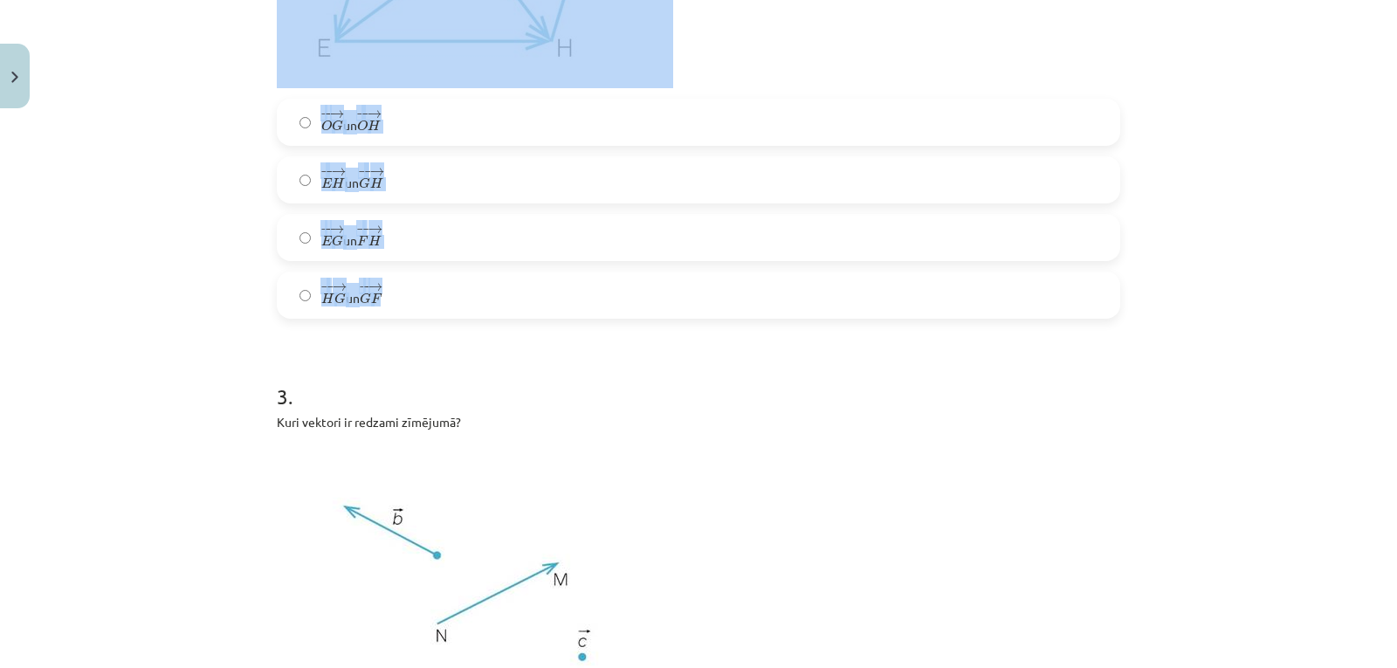
drag, startPoint x: 269, startPoint y: 131, endPoint x: 499, endPoint y: 292, distance: 280.9
copy div "Aplūko zīmējumu! Dots rombs EFGH. Kuri no zīmējumā attēlotajiem vektoriem ir pr…"
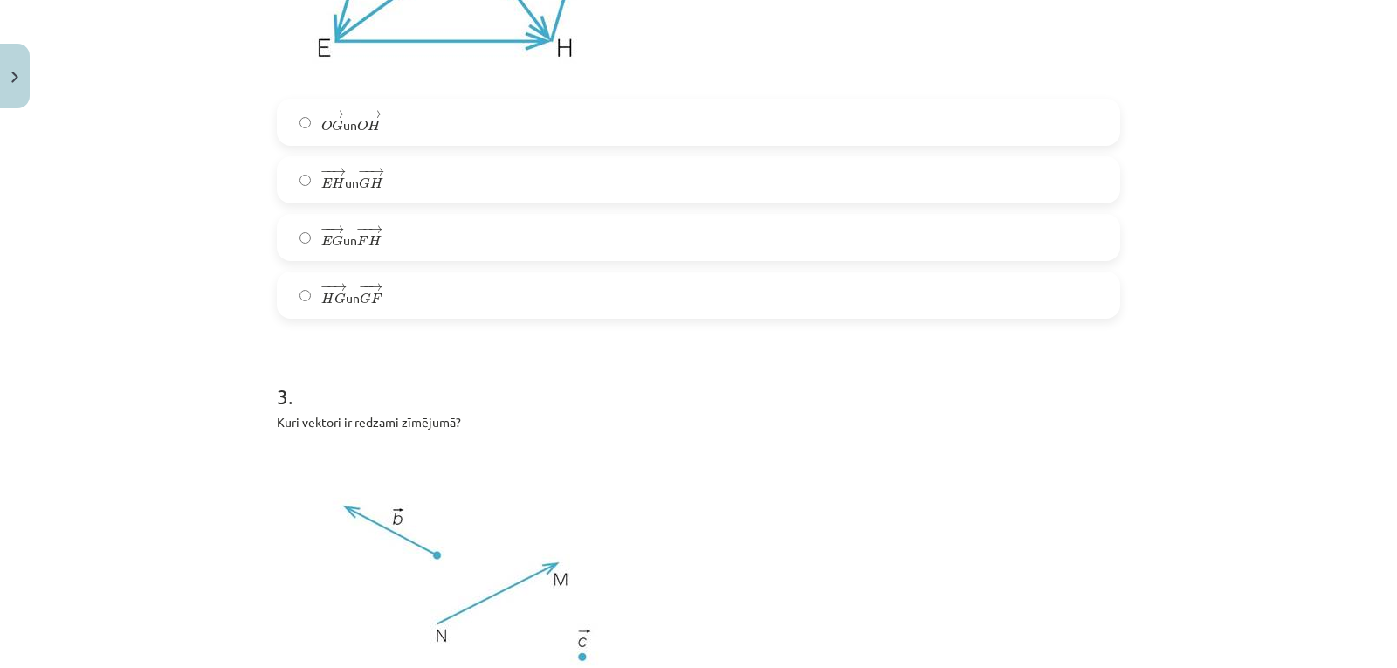
click at [483, 393] on h1 "3 ." at bounding box center [698, 381] width 843 height 54
click at [492, 129] on label "− − → O G O G → un − − → O H O H →" at bounding box center [698, 122] width 840 height 44
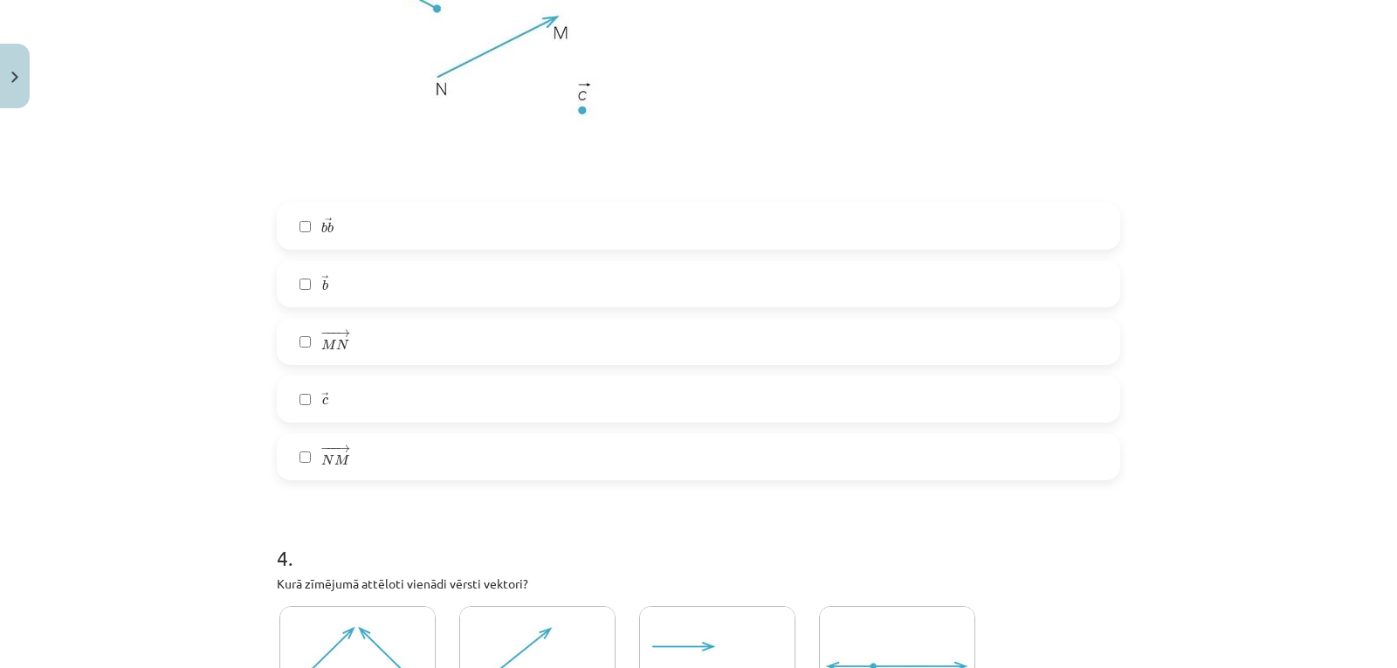
scroll to position [1774, 0]
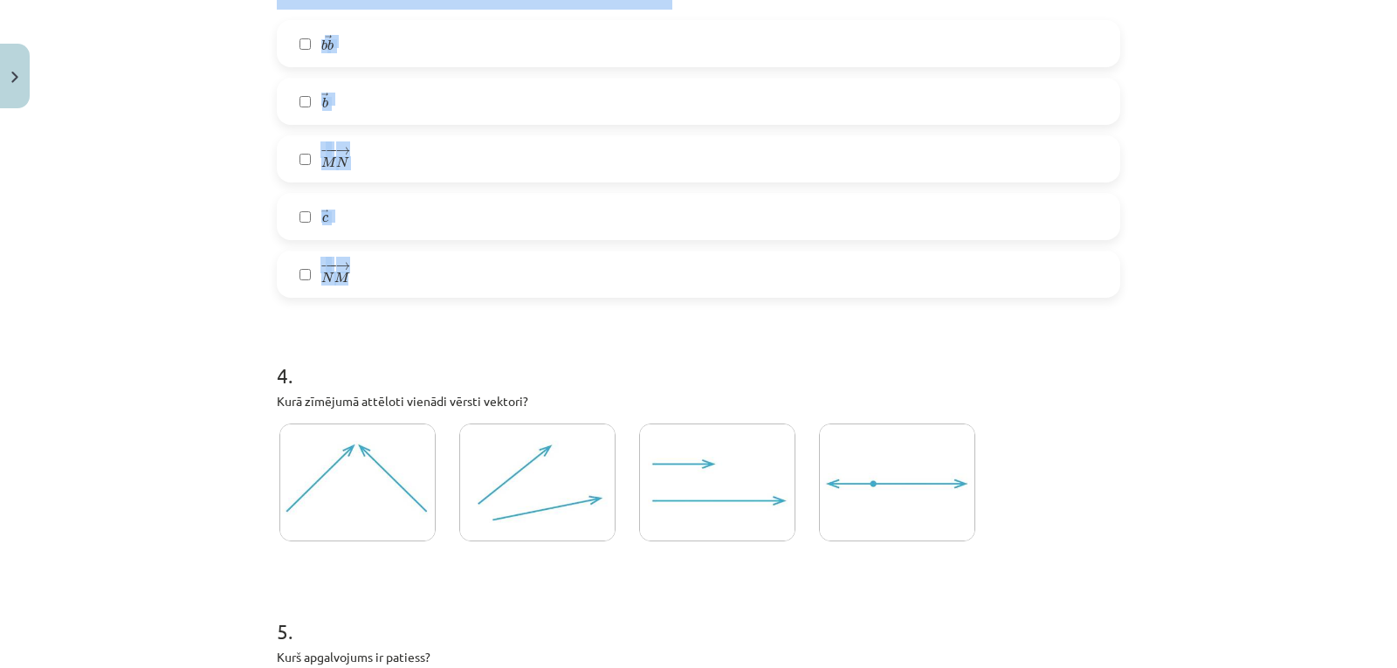
drag, startPoint x: 270, startPoint y: 175, endPoint x: 530, endPoint y: 263, distance: 274.6
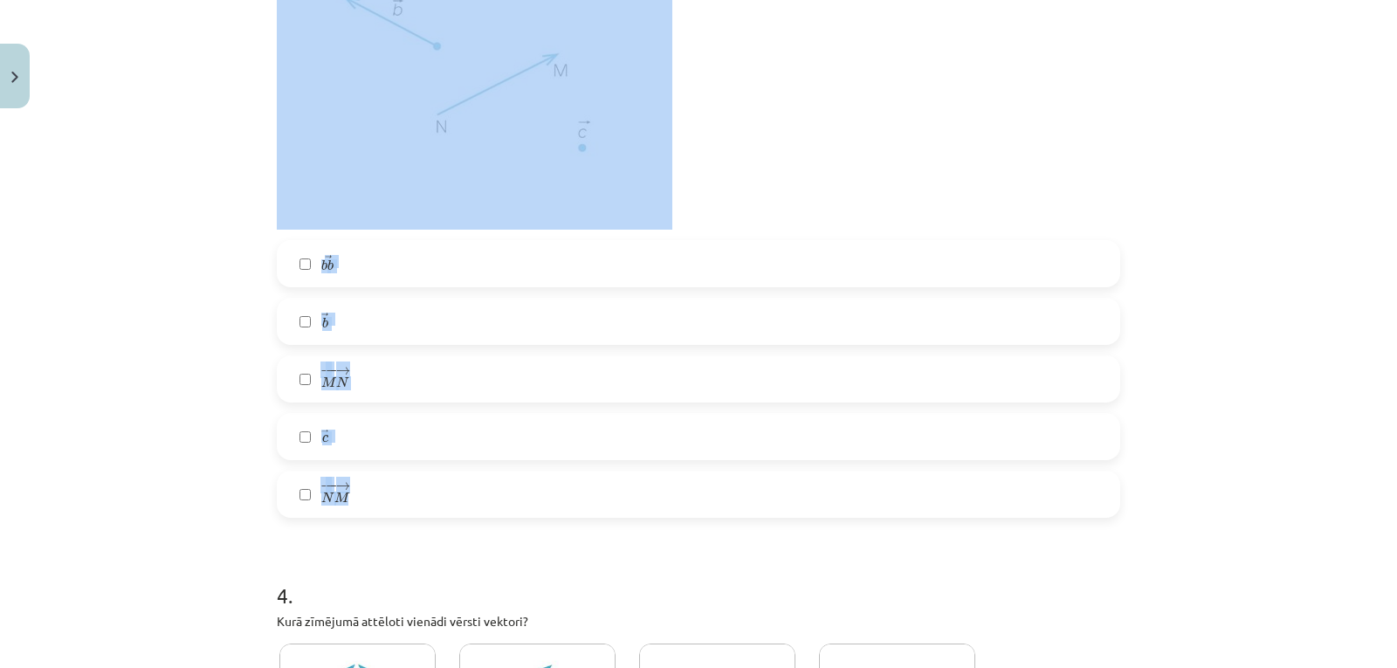
scroll to position [1553, 0]
copy div "Kuri vektori ir redzami zīmējumā? → b b b b → → b b → − −− → M N M N → → c c → …"
click at [787, 189] on p at bounding box center [698, 82] width 843 height 297
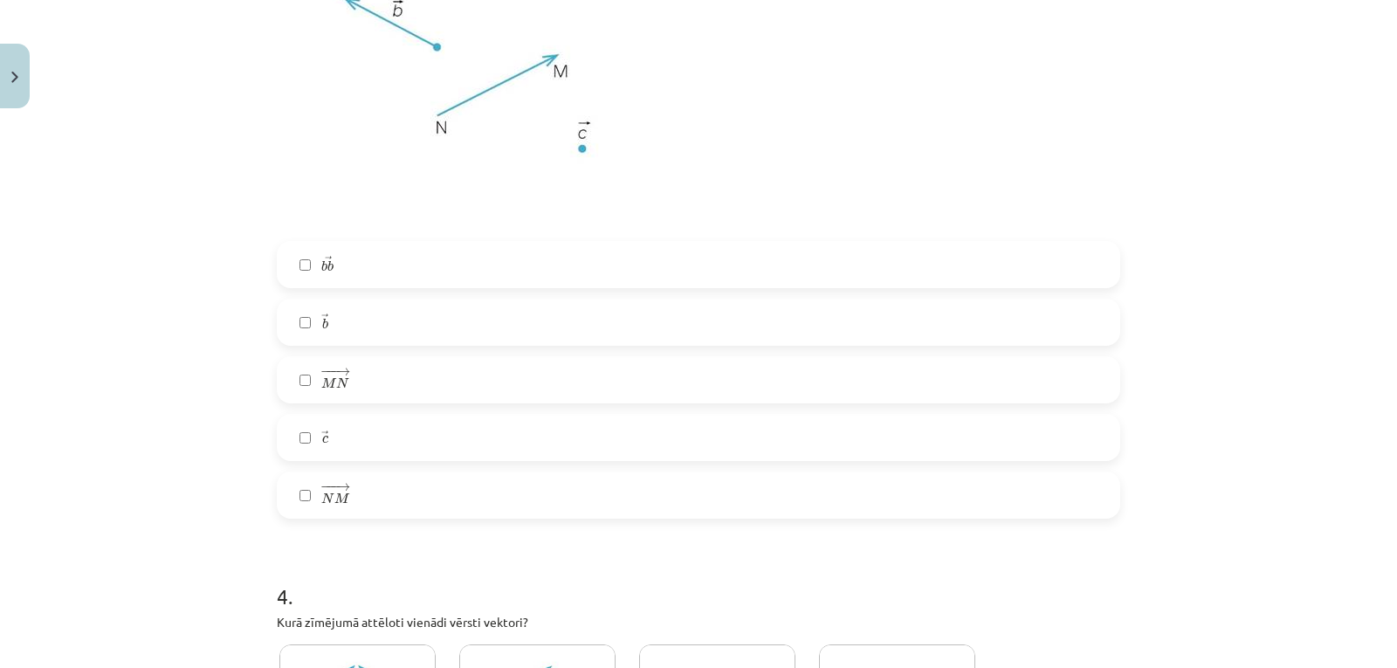
click at [480, 502] on label "− −− → N M N M →" at bounding box center [698, 495] width 840 height 44
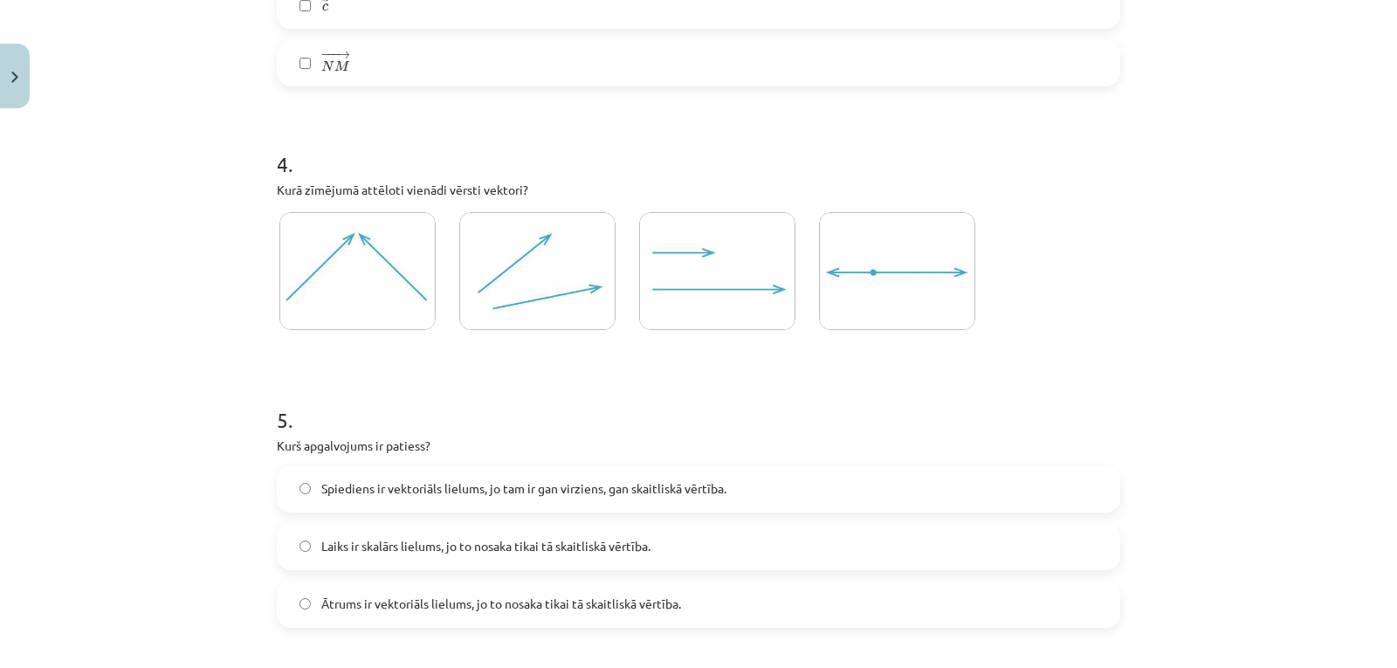
scroll to position [1986, 0]
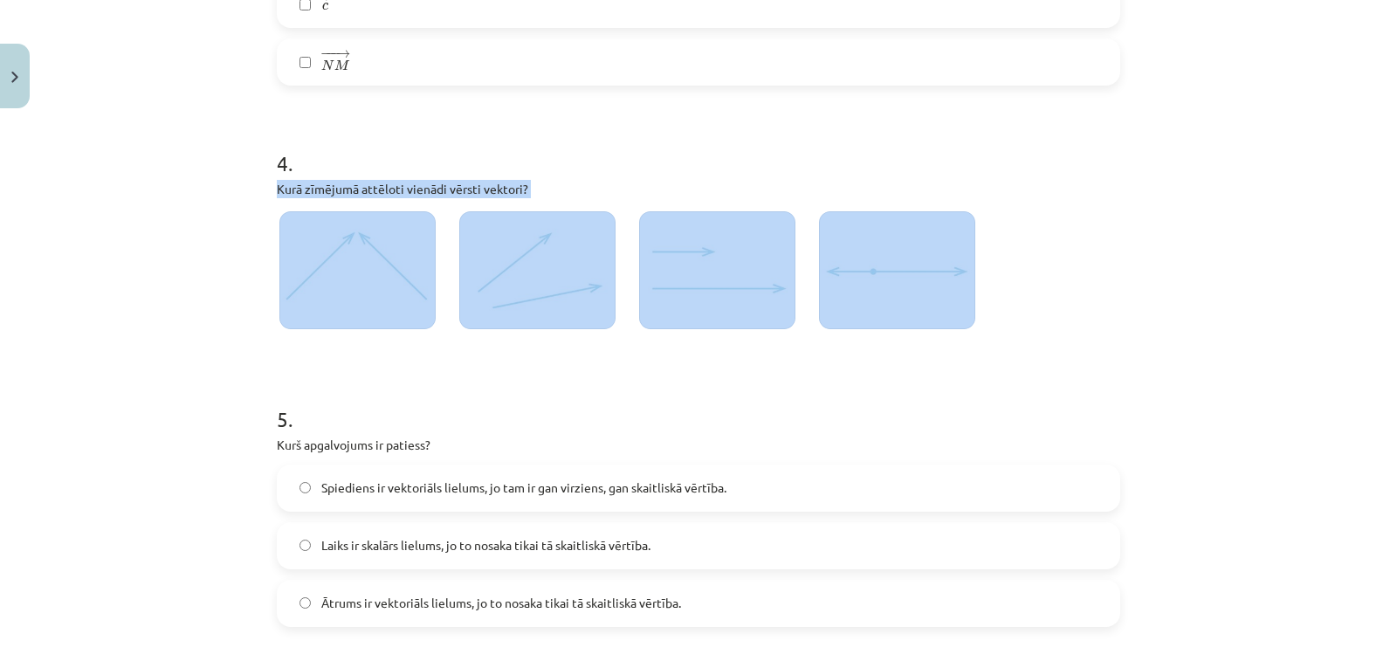
drag, startPoint x: 273, startPoint y: 184, endPoint x: 992, endPoint y: 275, distance: 724.1
click at [992, 275] on div "4 . Kurā zīmējumā attēloti vienādi vērsti vektori?" at bounding box center [698, 230] width 843 height 221
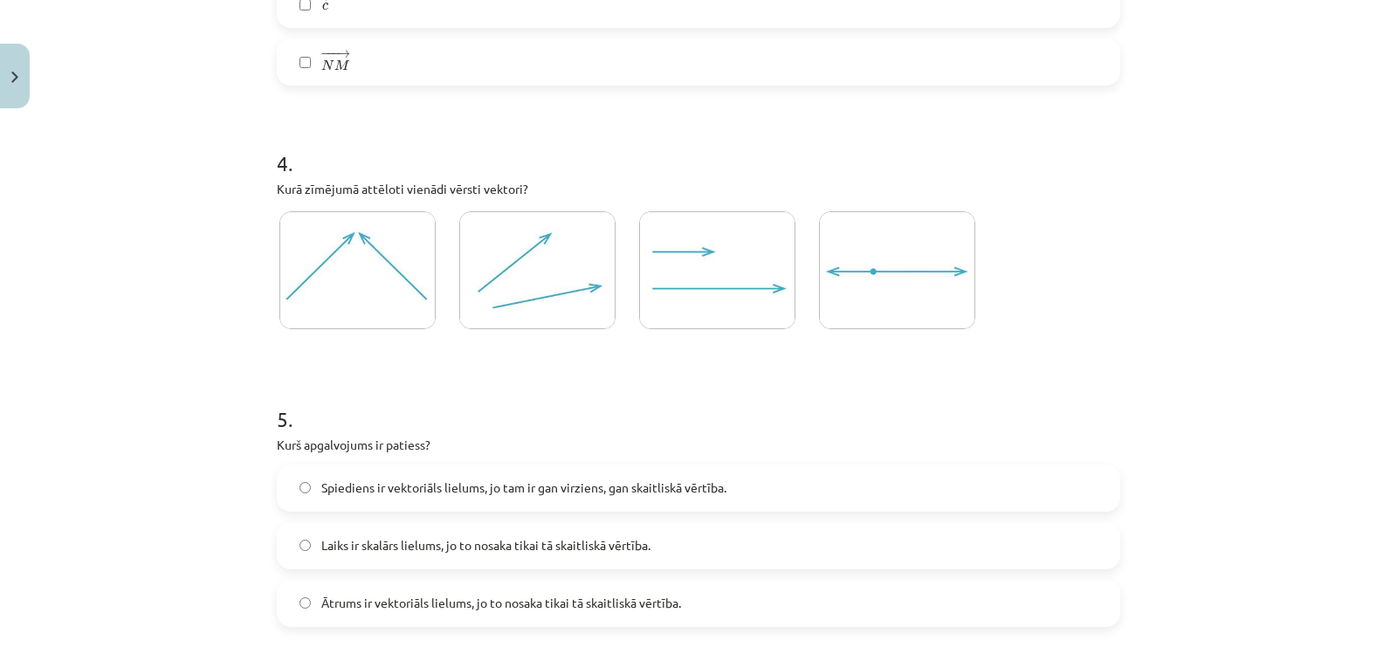
click at [932, 377] on h1 "5 ." at bounding box center [698, 403] width 843 height 54
drag, startPoint x: 267, startPoint y: 189, endPoint x: 553, endPoint y: 204, distance: 286.7
copy div "Kurā zīmējumā attēloti vienādi vērsti vektori?"
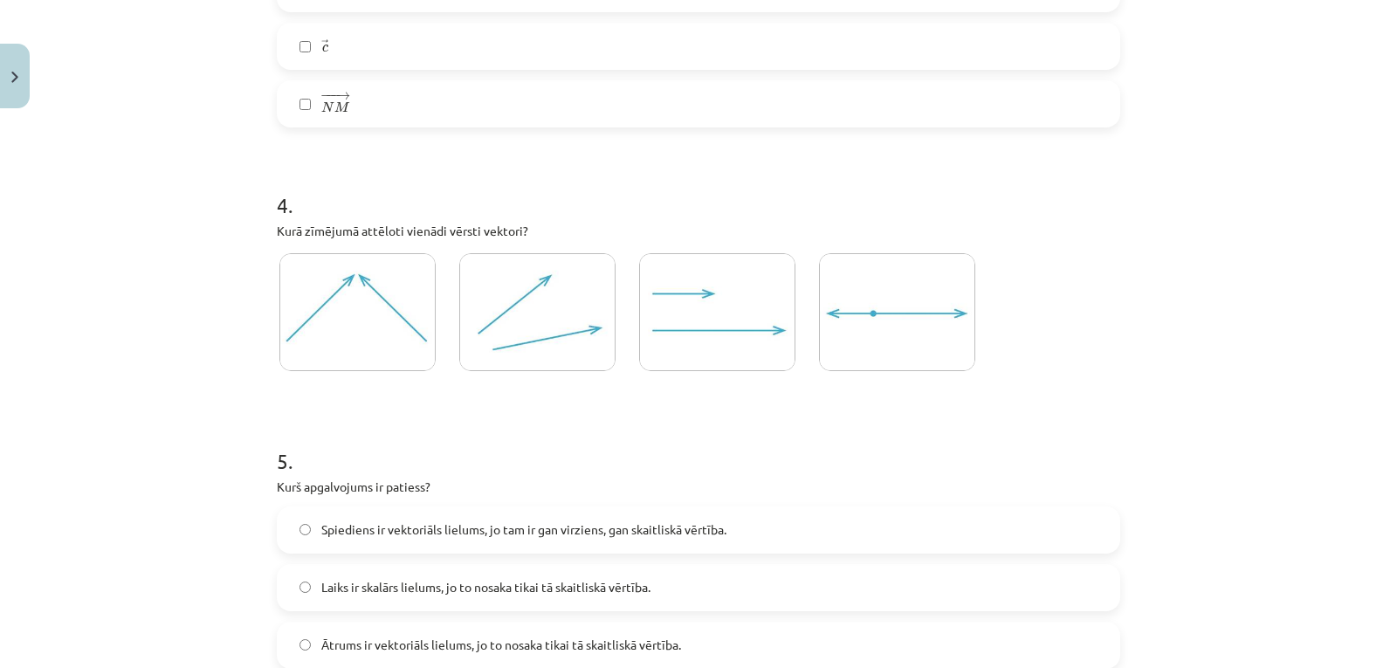
click at [558, 305] on img at bounding box center [537, 312] width 156 height 118
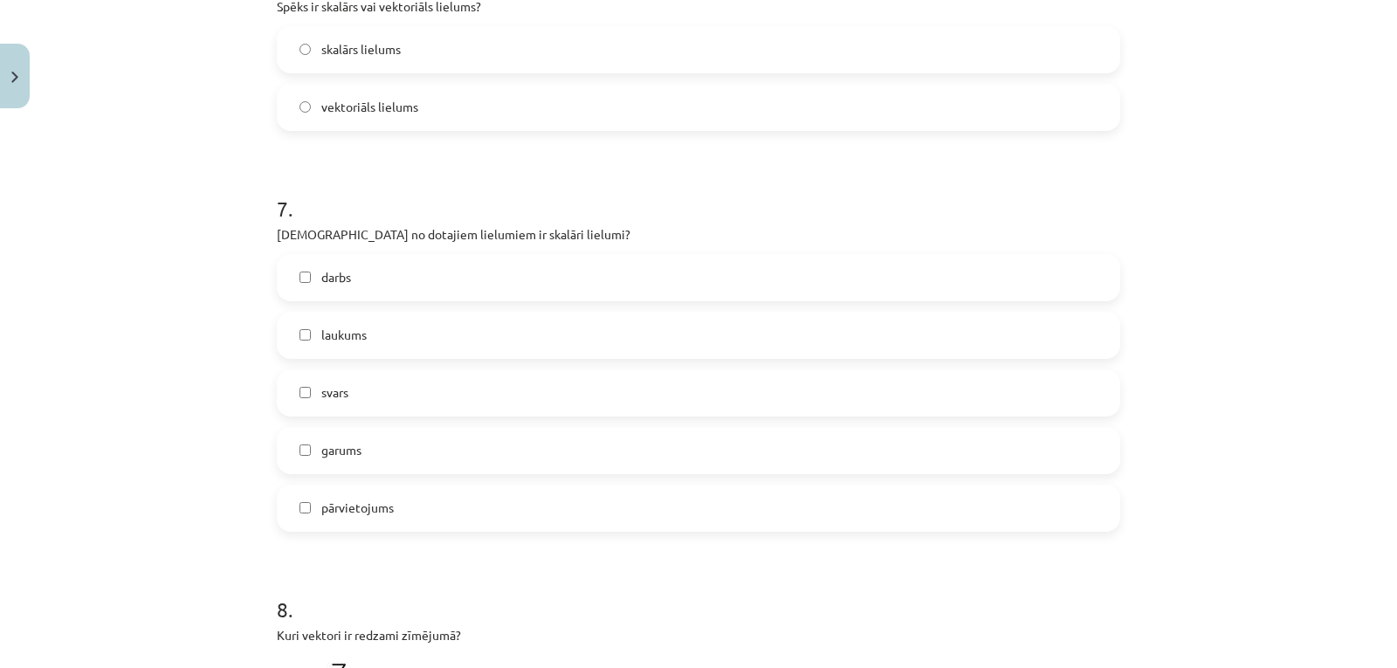
scroll to position [3046, 0]
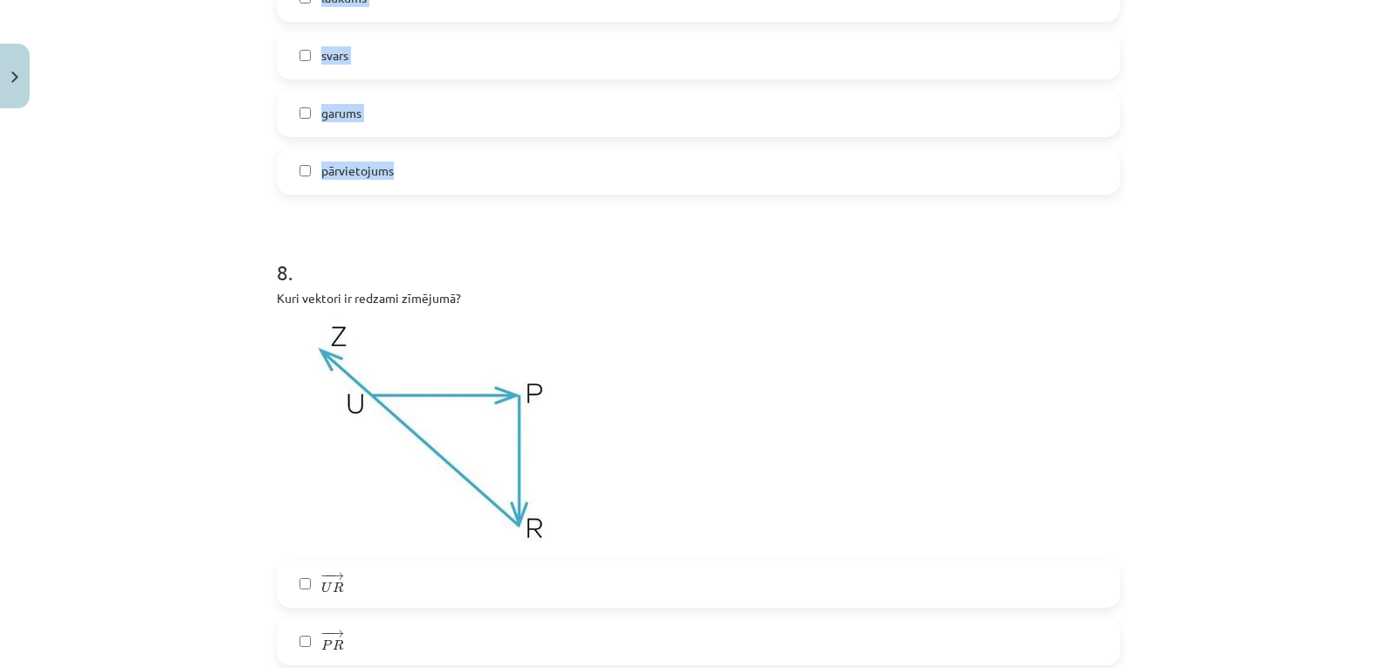
drag, startPoint x: 269, startPoint y: 228, endPoint x: 586, endPoint y: 178, distance: 320.7
click at [586, 178] on div "27 XP Saņemsi Sarežģīts 430 pilda Apraksts Uzdevums Palīdzība 1 . Kuri no dotaj…" at bounding box center [698, 412] width 864 height 6684
copy form "Kurš apgalvojums ir patiess? Spiediens ir vektoriāls lielums, jo tam ir gan vir…"
click at [617, 289] on p "Kuri vektori ir redzami zīmējumā?" at bounding box center [698, 298] width 843 height 18
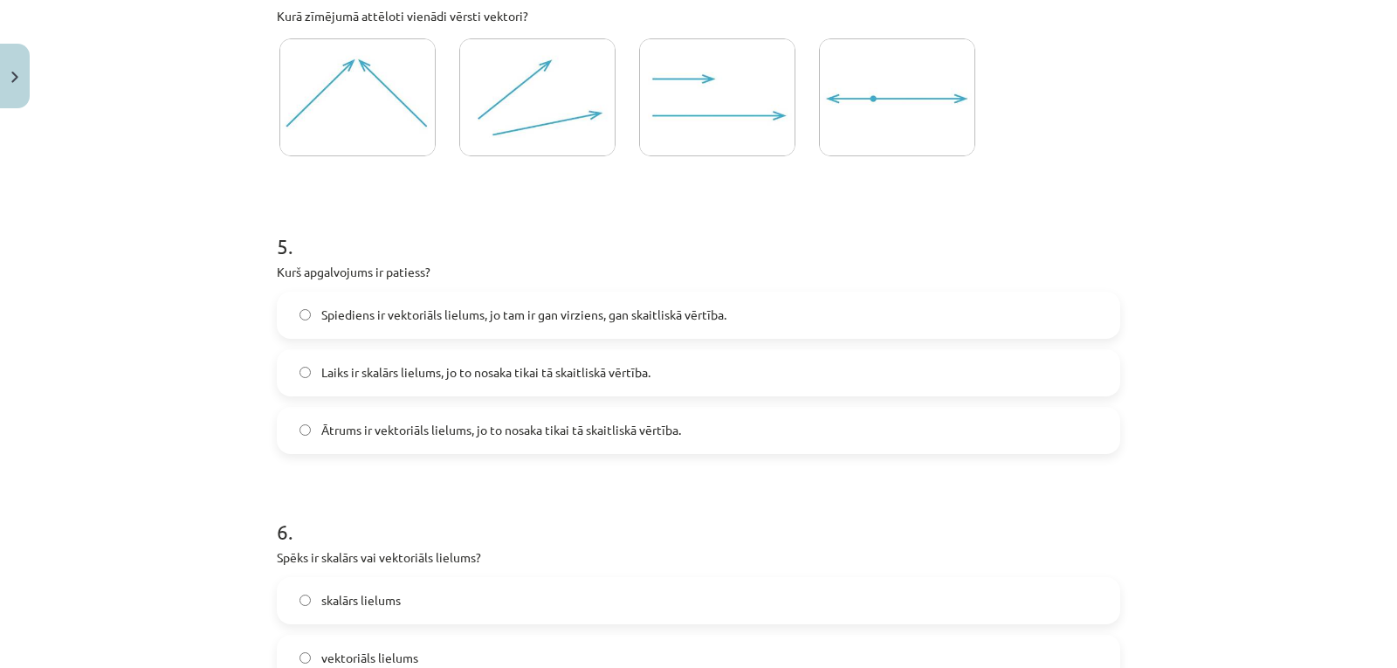
scroll to position [2158, 0]
click at [591, 378] on span "Laiks ir skalārs lielums, jo to nosaka tikai tā skaitliskā vērtība." at bounding box center [485, 373] width 329 height 18
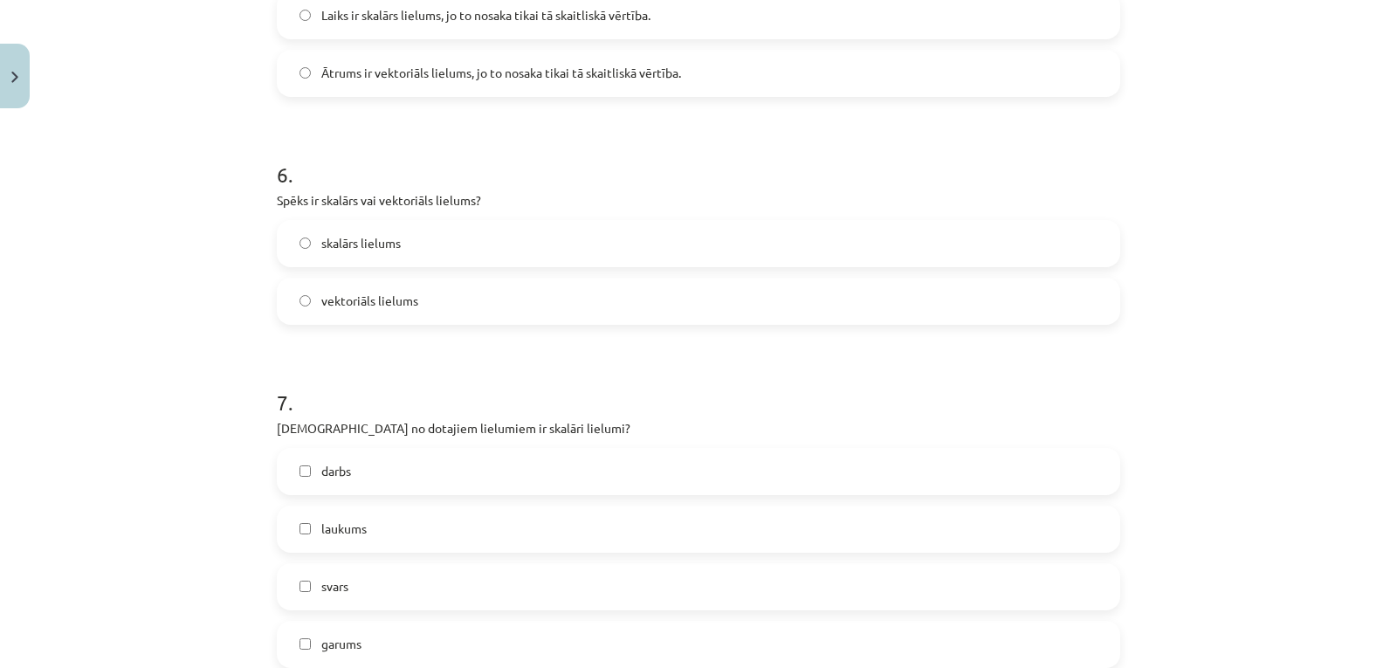
scroll to position [2516, 0]
click at [402, 285] on label "vektoriāls lielums" at bounding box center [698, 300] width 840 height 44
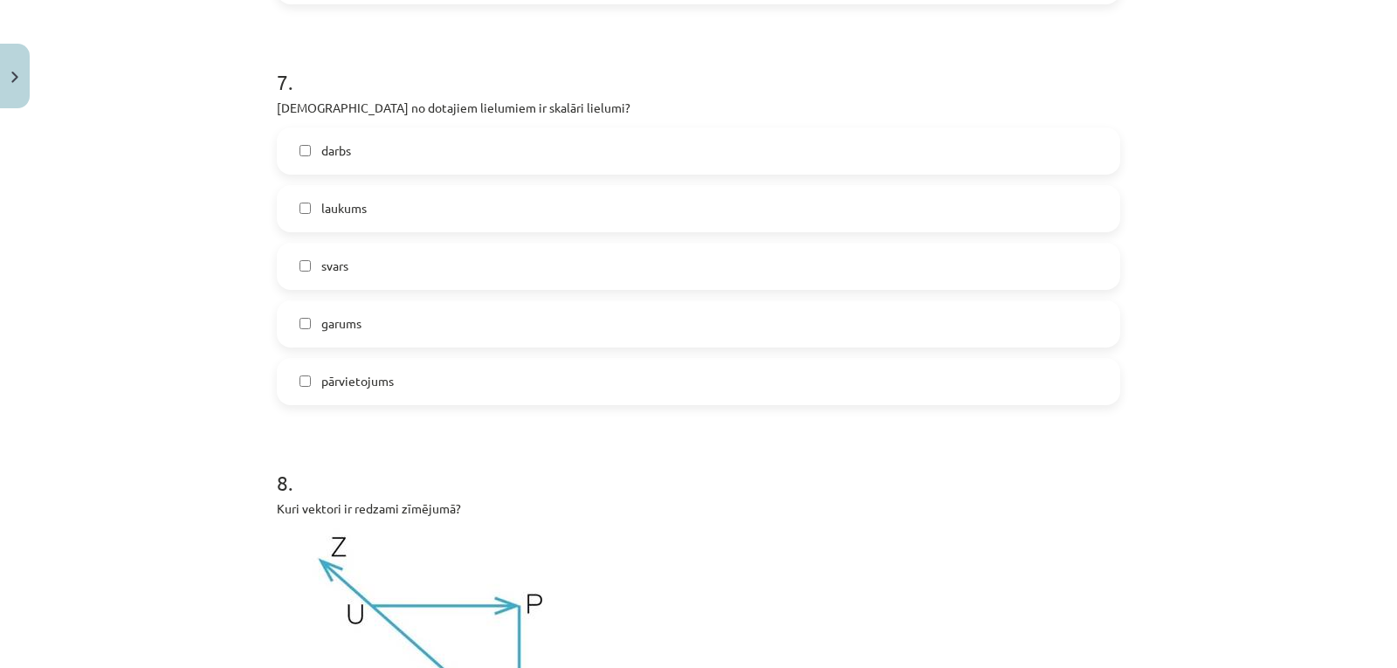
click at [372, 145] on label "darbs" at bounding box center [698, 151] width 840 height 44
click at [415, 216] on label "laukums" at bounding box center [698, 209] width 840 height 44
click at [405, 321] on label "garums" at bounding box center [698, 324] width 840 height 44
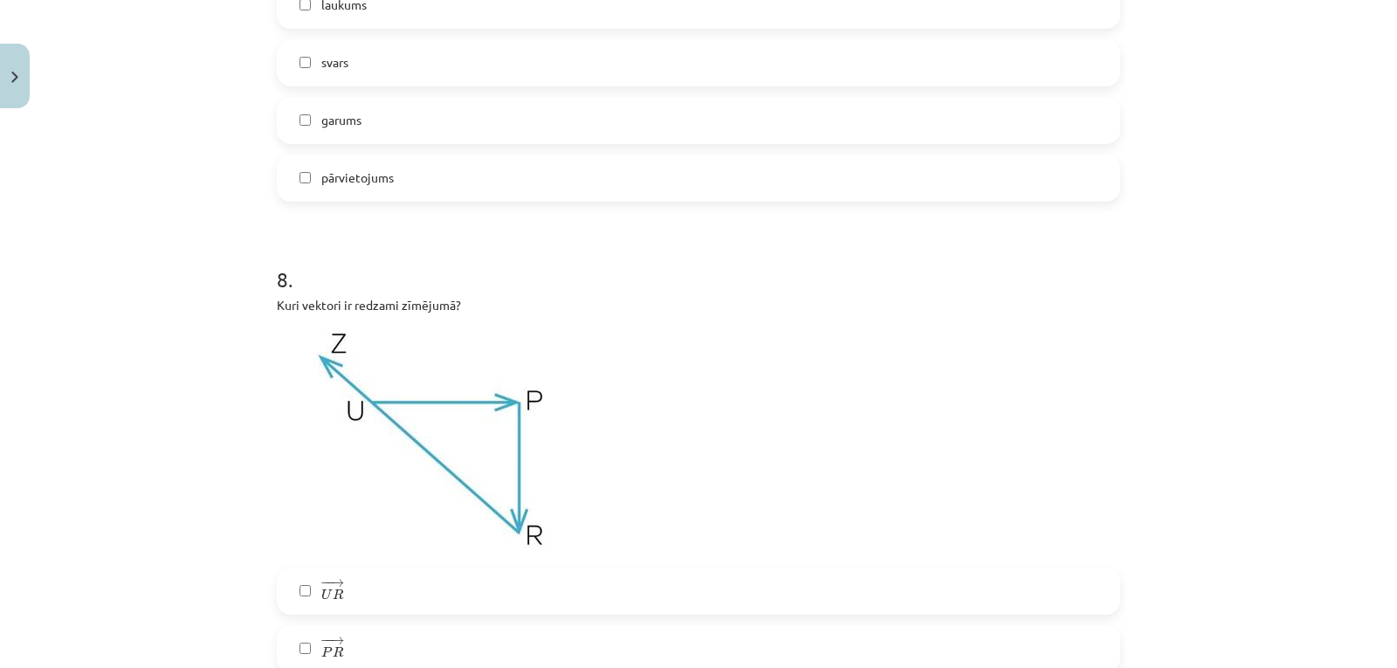
scroll to position [3099, 0]
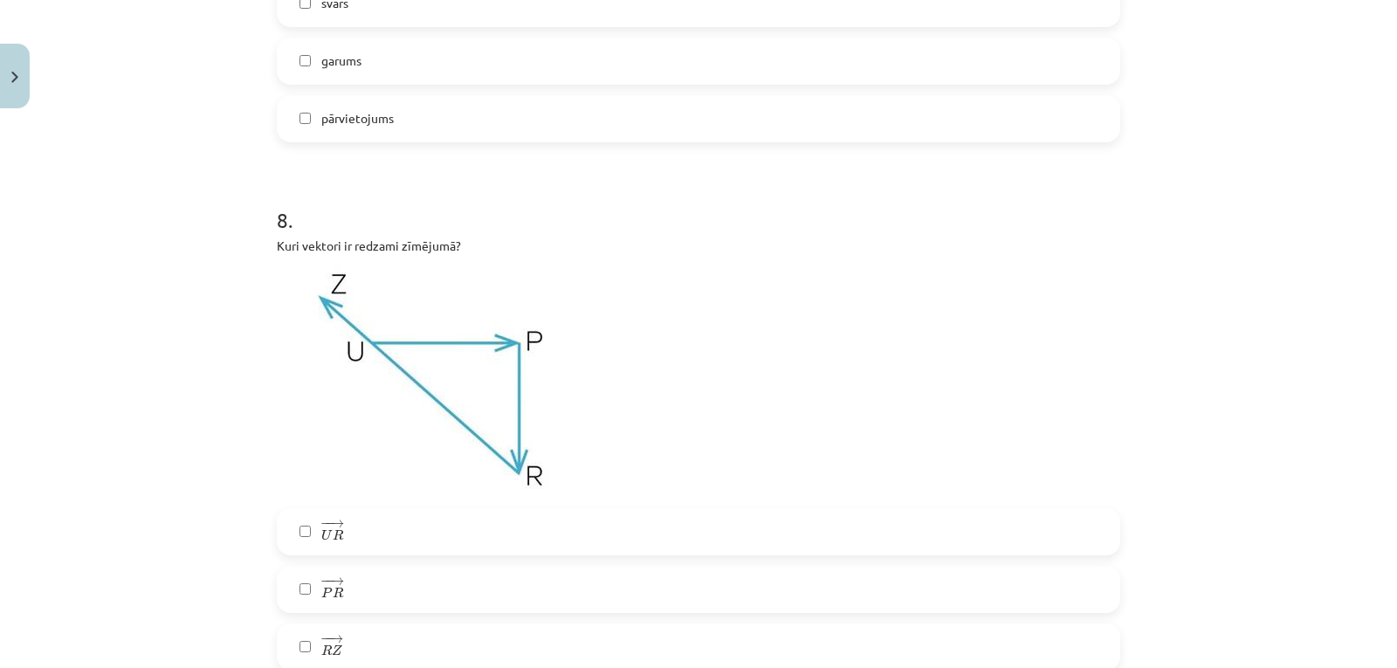
click at [453, 318] on img at bounding box center [432, 381] width 310 height 232
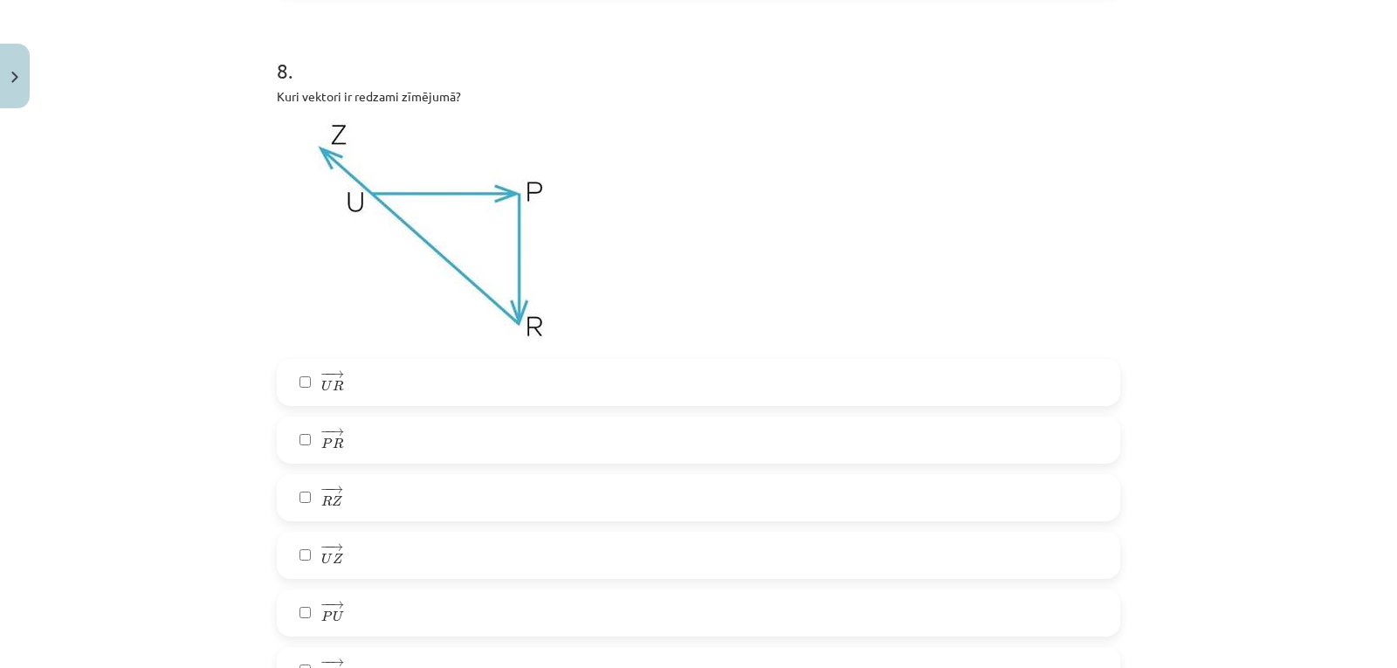
scroll to position [3475, 0]
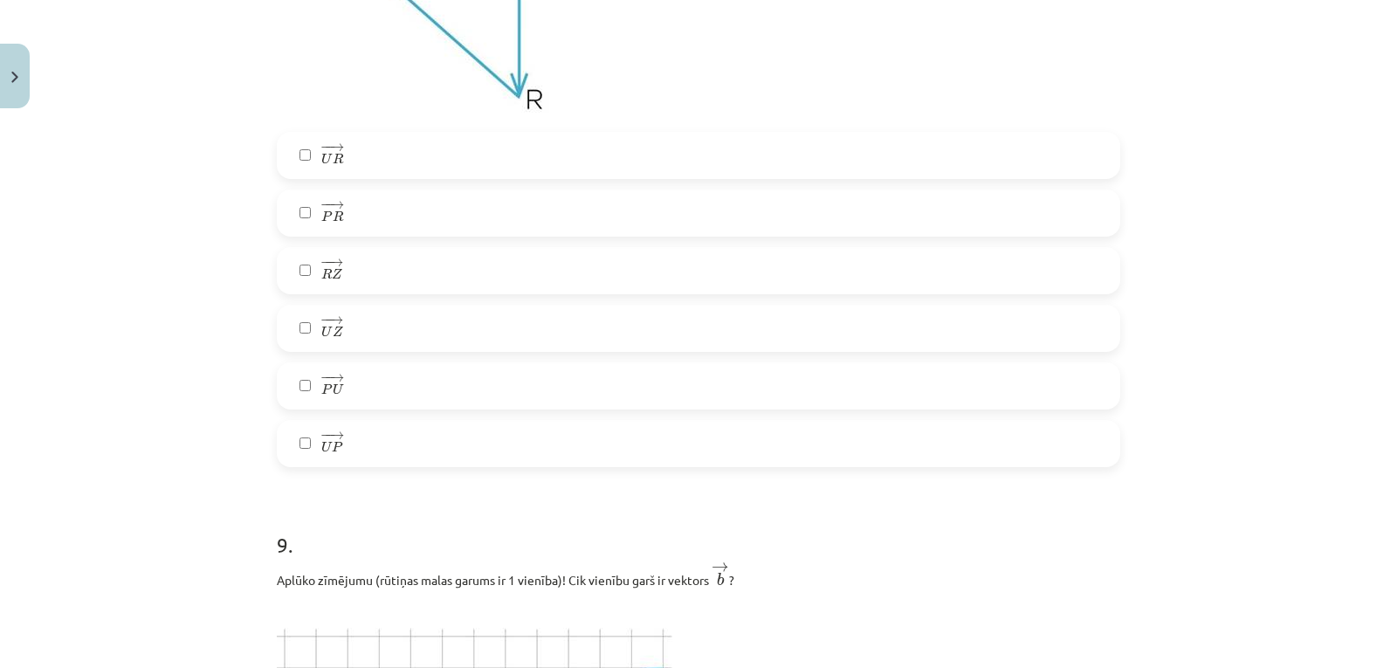
click at [479, 302] on div "− − → U R U R → − − → P R P R → − − → R Z R Z → − − → U Z U Z → − − → P U P U →…" at bounding box center [698, 299] width 843 height 335
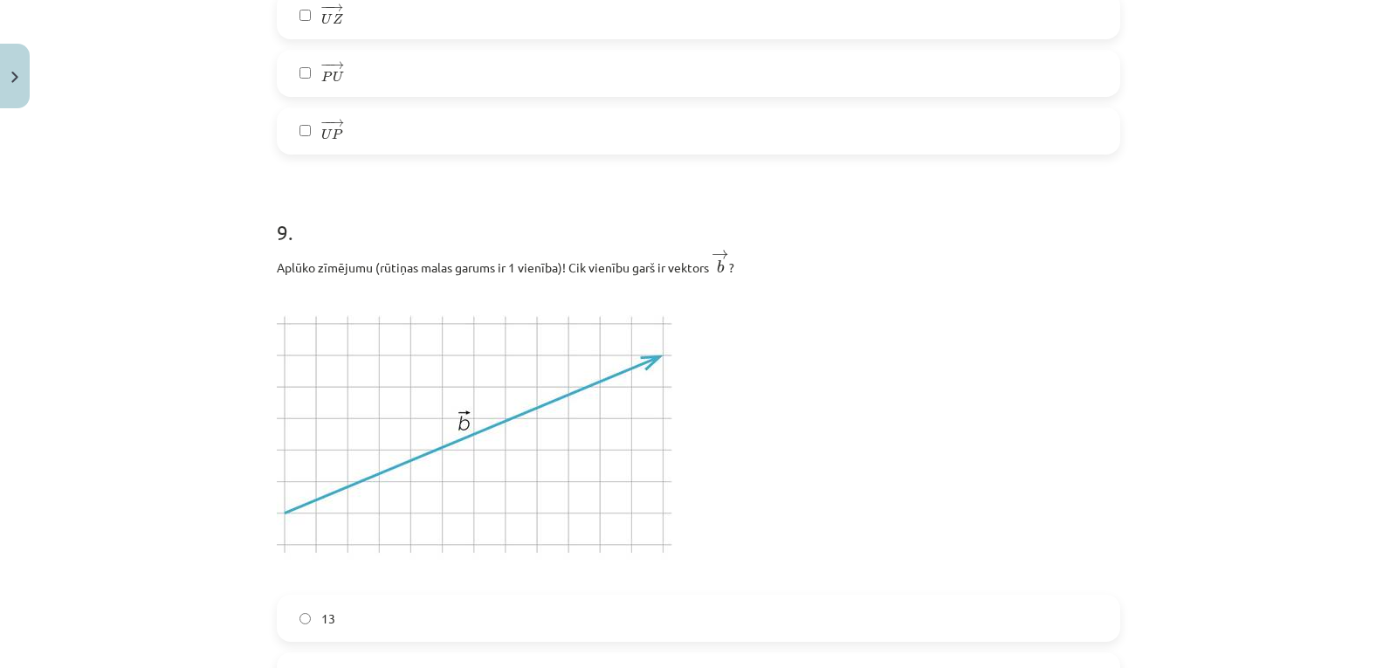
scroll to position [3461, 0]
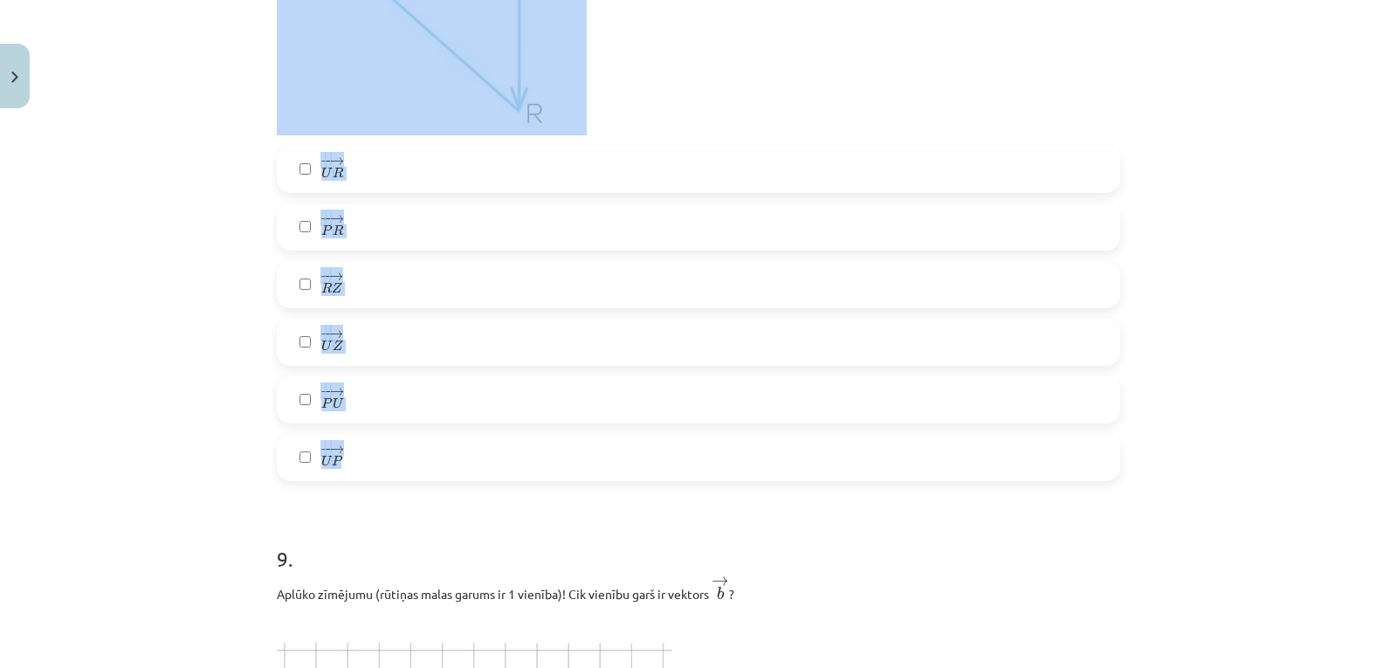
drag, startPoint x: 266, startPoint y: 73, endPoint x: 408, endPoint y: 440, distance: 392.9
copy div "Kuri vektori ir redzami zīmējumā? − − → U R U R → − − → P R P R → − − → R Z R Z…"
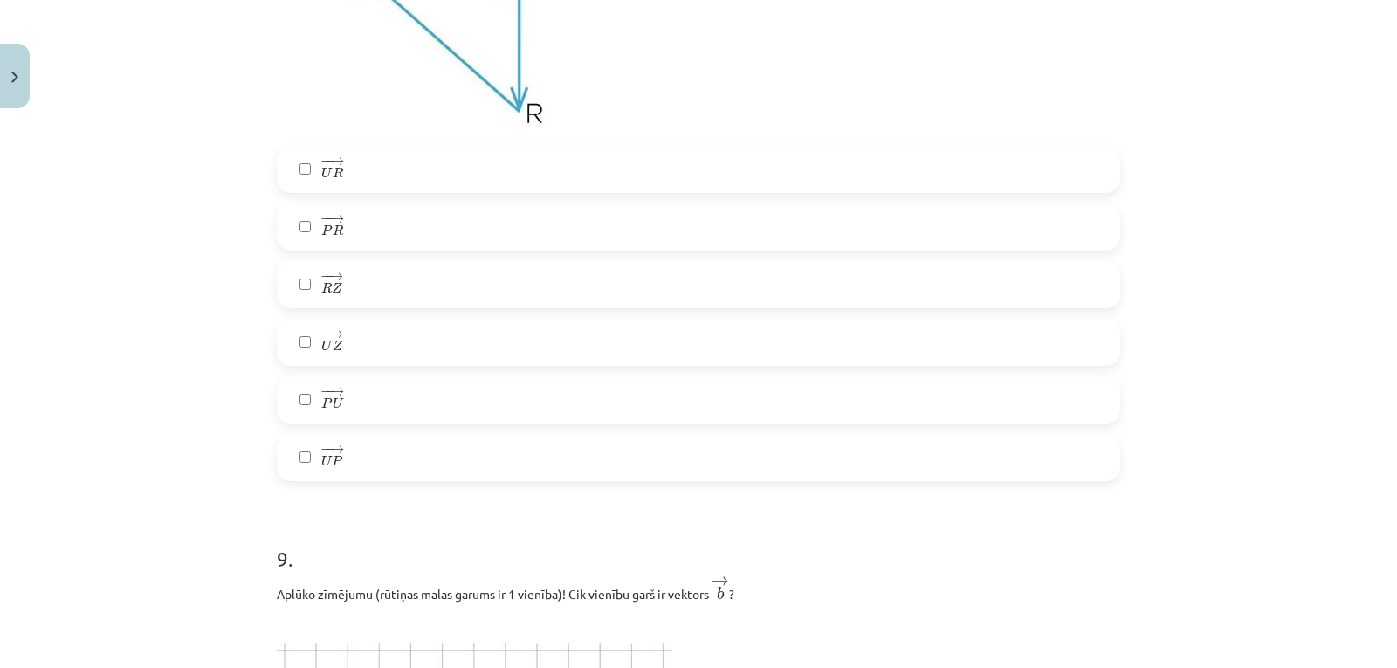
click at [507, 532] on h1 "9 ." at bounding box center [698, 543] width 843 height 54
click at [482, 161] on label "− − → U R U R →" at bounding box center [698, 170] width 840 height 44
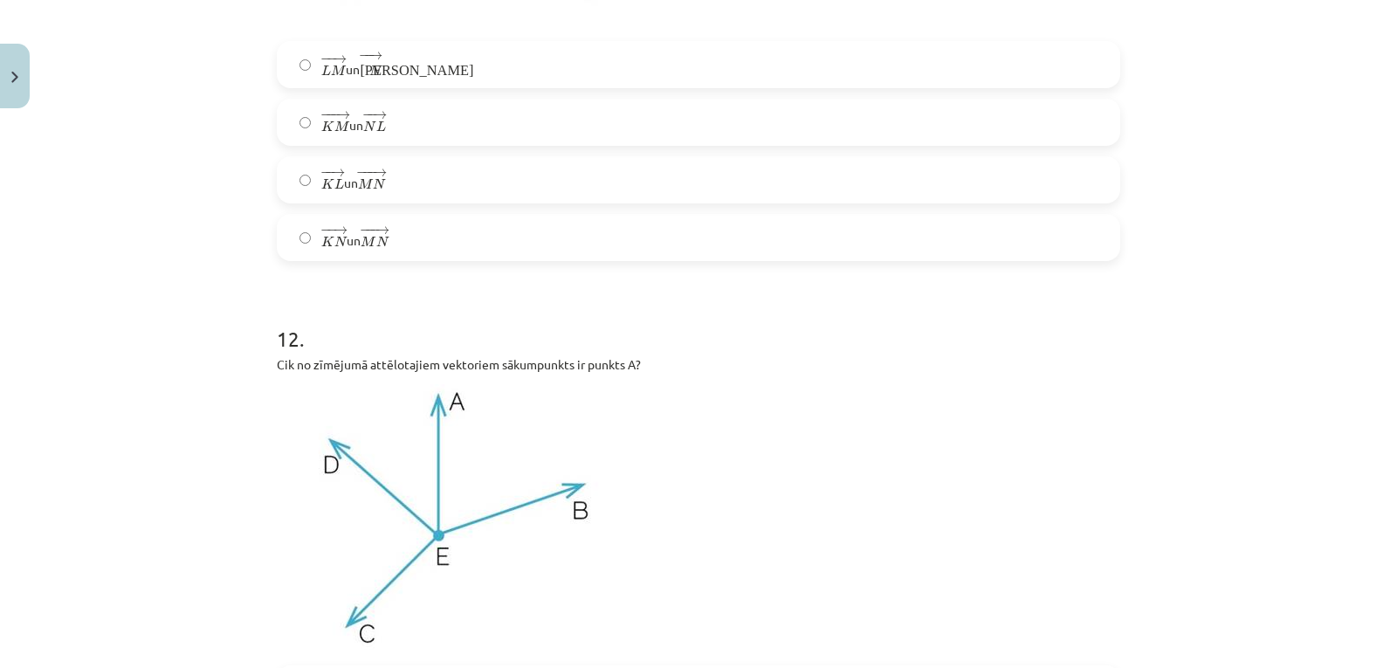
scroll to position [6178, 0]
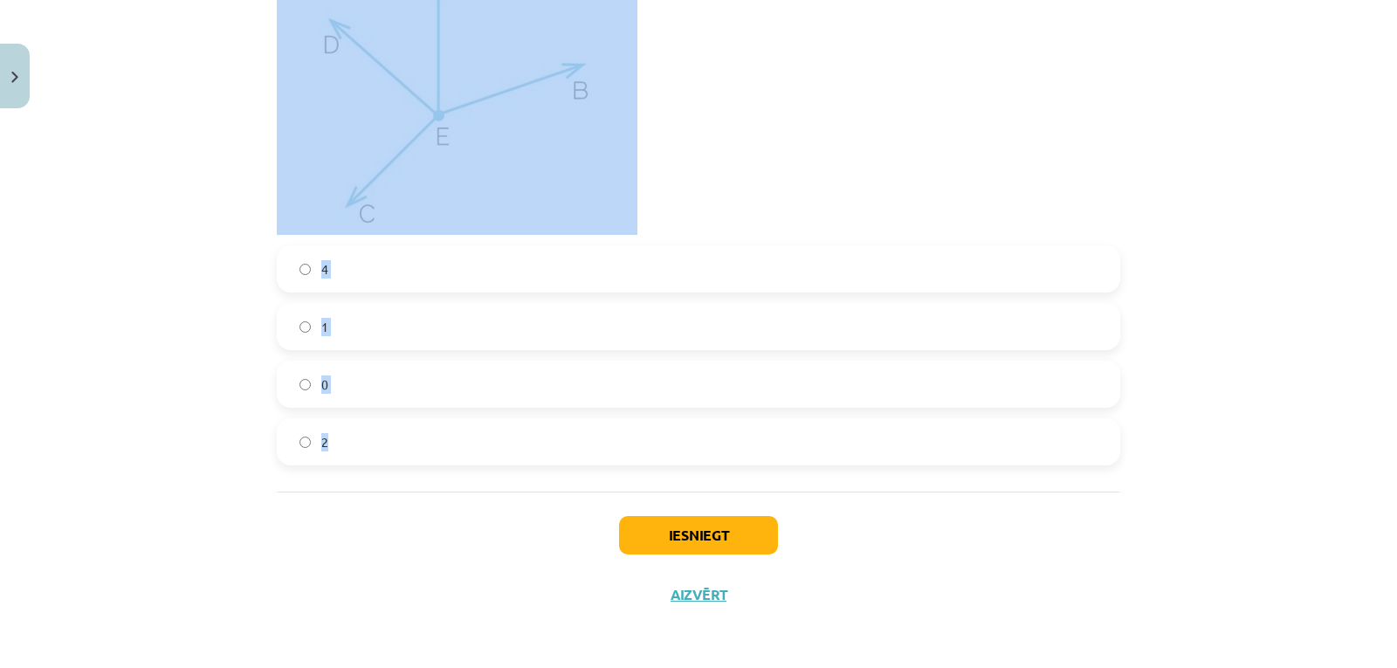
drag, startPoint x: 270, startPoint y: 175, endPoint x: 493, endPoint y: 448, distance: 352.3
copy form "Aplūko zīmējumu (rūtiņas malas garums ir 1 vienība)! Cik vienību garš ir vektor…"
click at [799, 153] on p at bounding box center [698, 99] width 843 height 271
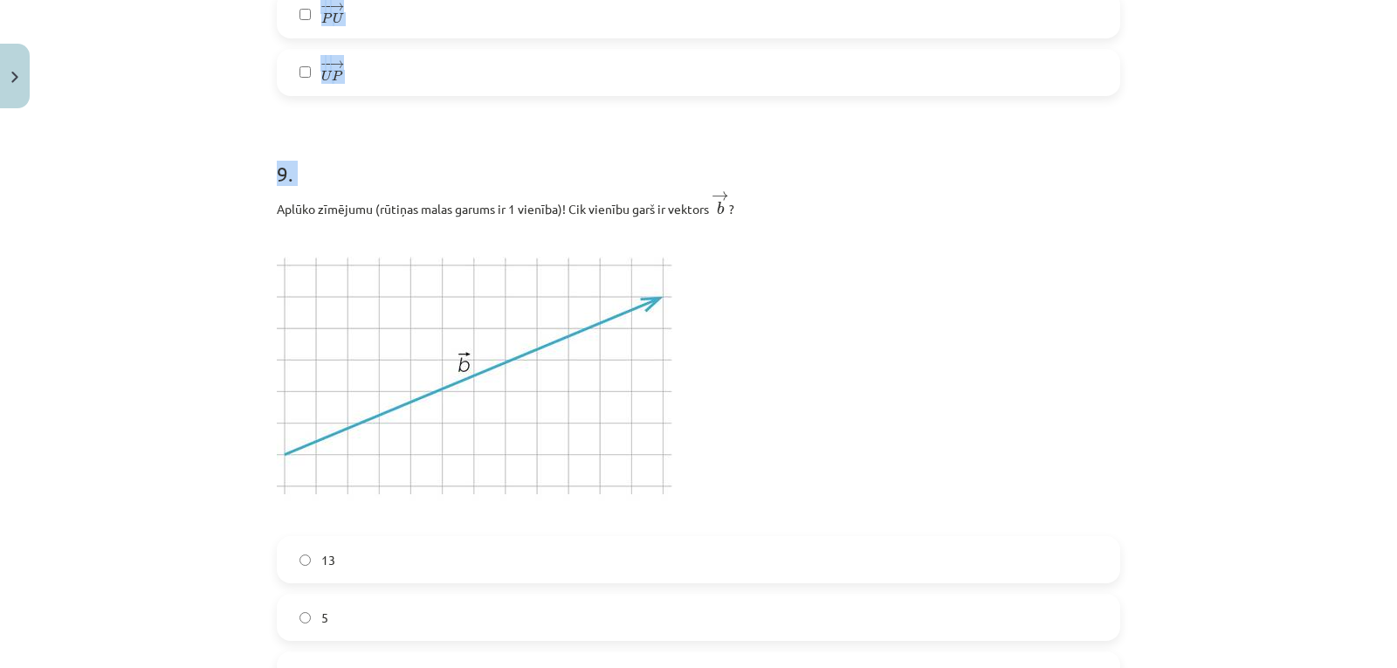
scroll to position [4252, 0]
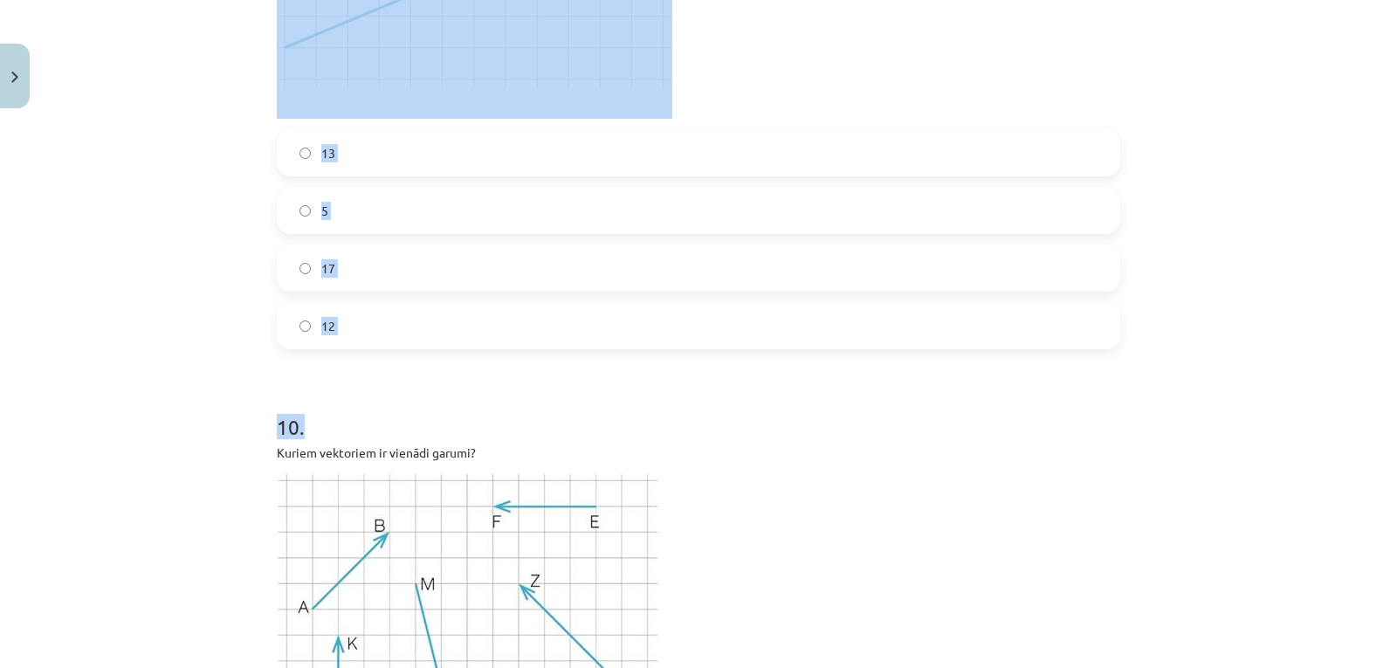
drag, startPoint x: 264, startPoint y: 65, endPoint x: 550, endPoint y: 356, distance: 407.4
copy form "Aplūko zīmējumu (rūtiņas malas garums ir 1 vienība)! Cik vienību garš ir vektor…"
click at [673, 416] on h1 "10 ." at bounding box center [698, 411] width 843 height 54
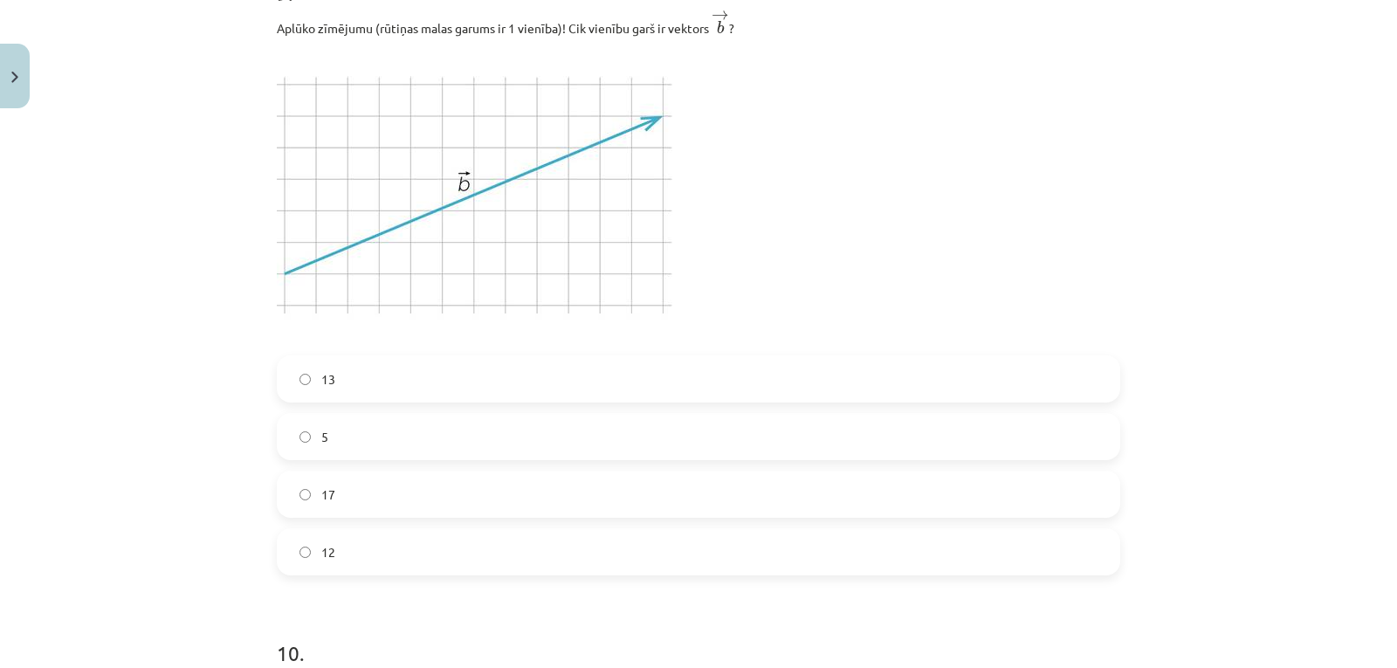
scroll to position [4026, 0]
click at [542, 180] on img at bounding box center [474, 197] width 395 height 297
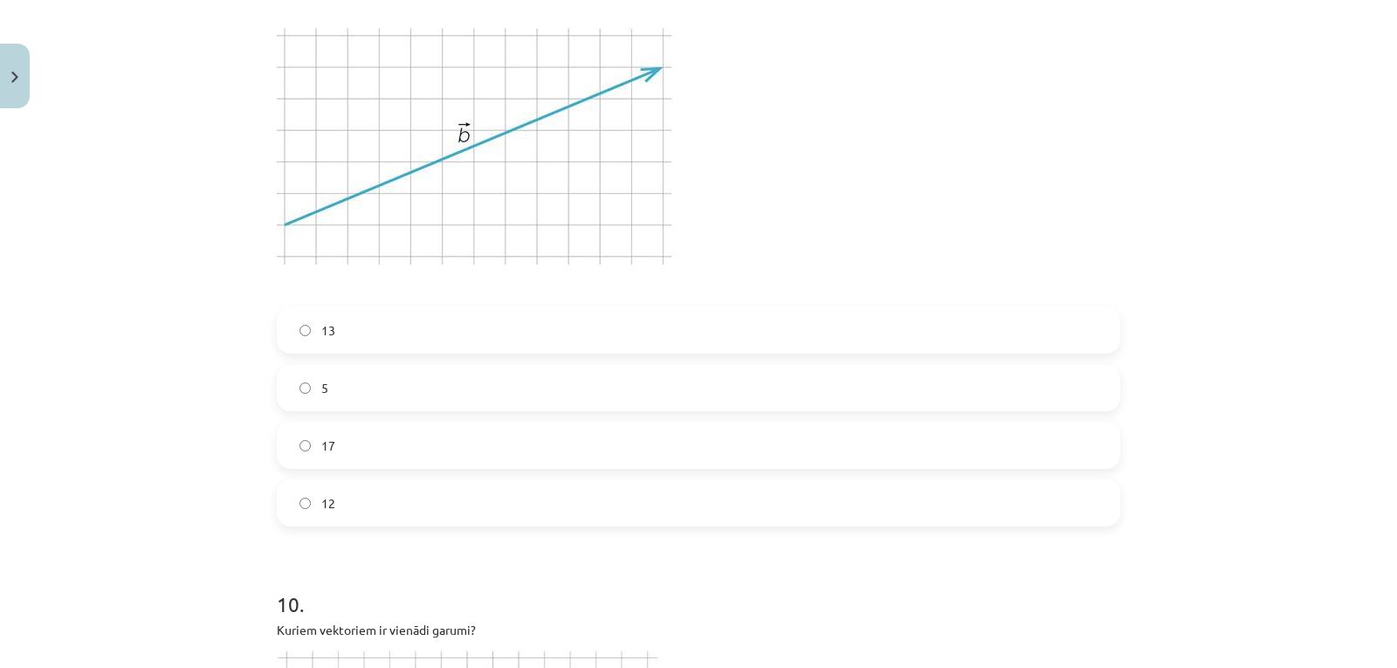
scroll to position [4071, 0]
click at [360, 390] on label "5" at bounding box center [698, 392] width 840 height 44
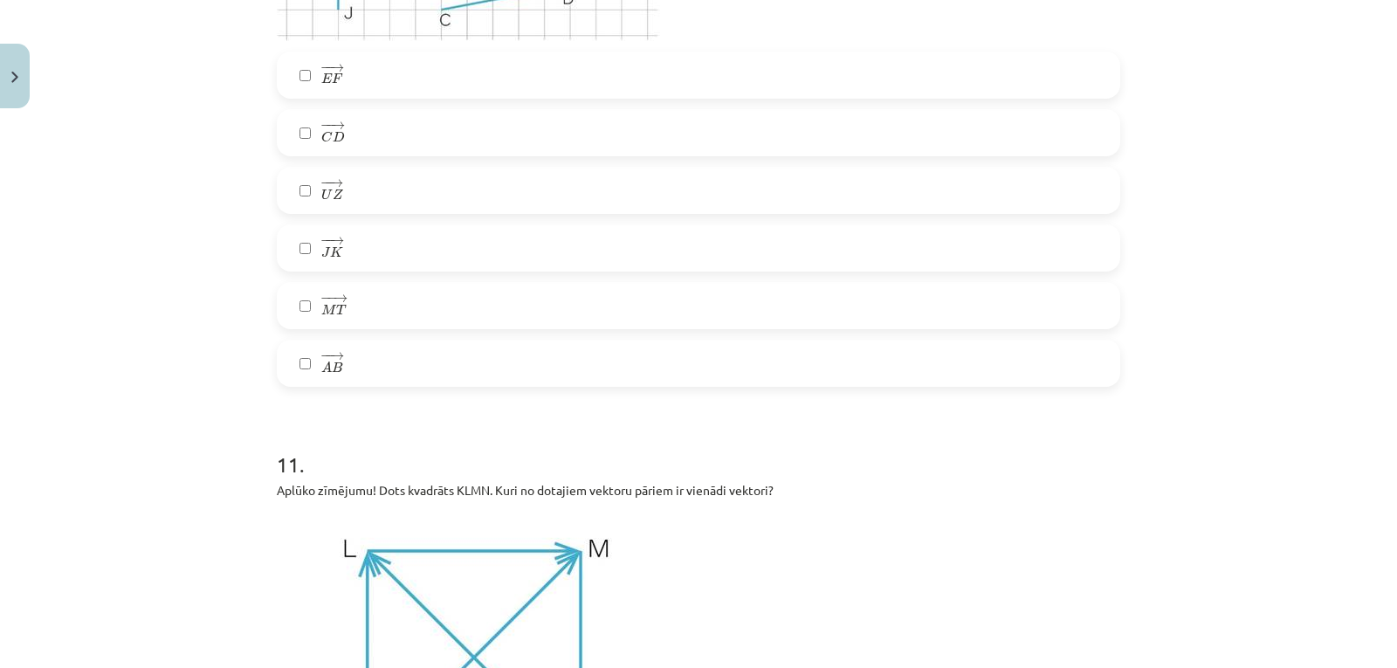
scroll to position [5003, 0]
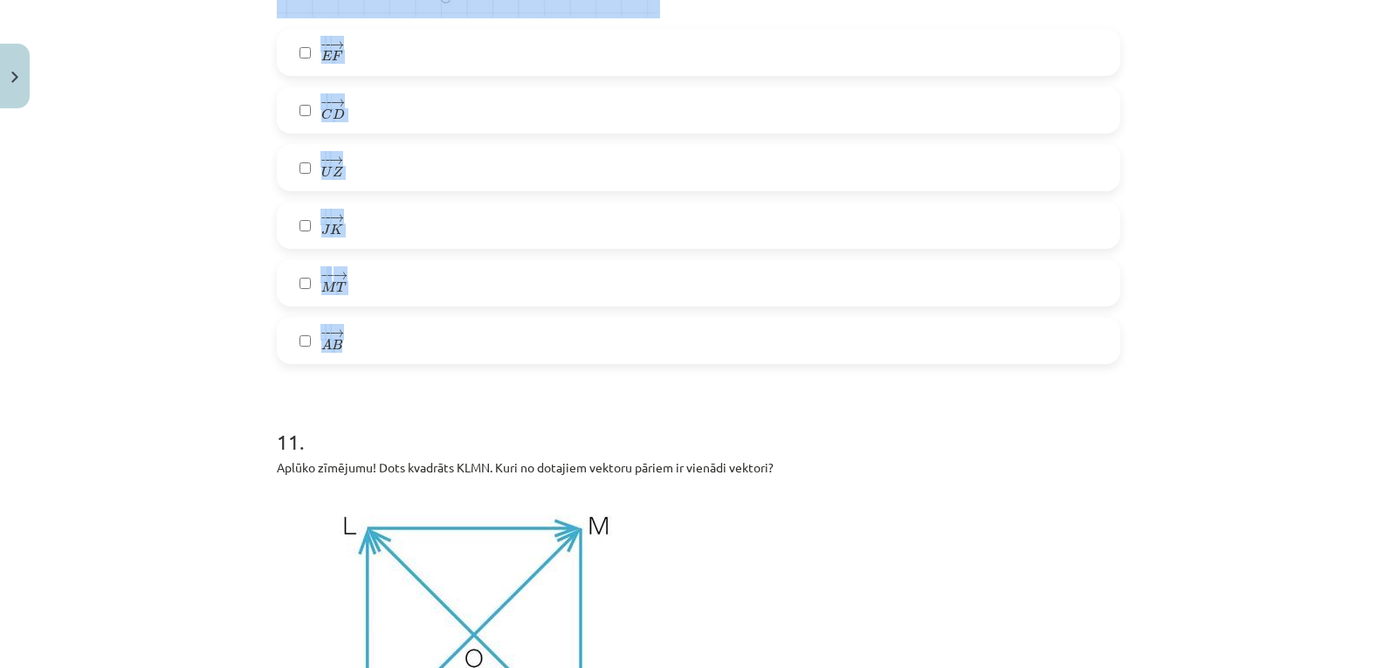
drag, startPoint x: 267, startPoint y: 79, endPoint x: 419, endPoint y: 356, distance: 316.4
copy div "Kuriem vektoriem ir vienādi garumi? − − → E F E F → − − → C D C D → − − → U Z U…"
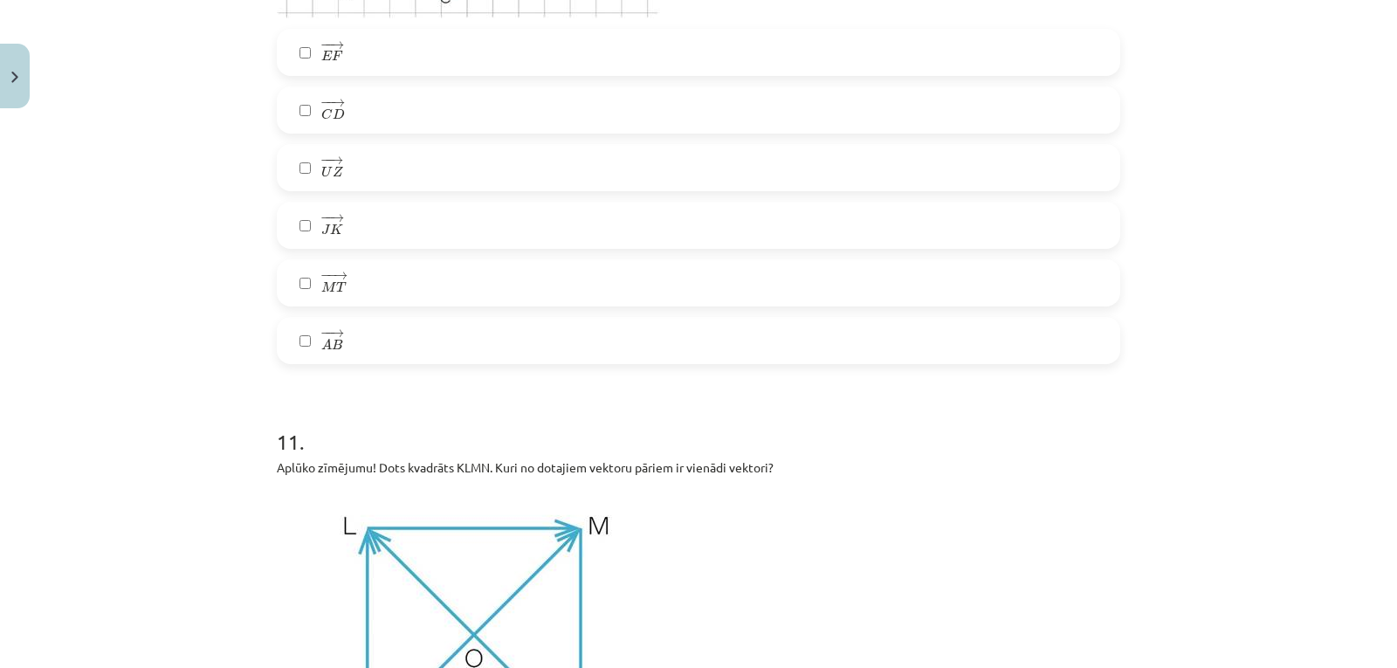
click at [773, 418] on h1 "11 ." at bounding box center [698, 426] width 843 height 54
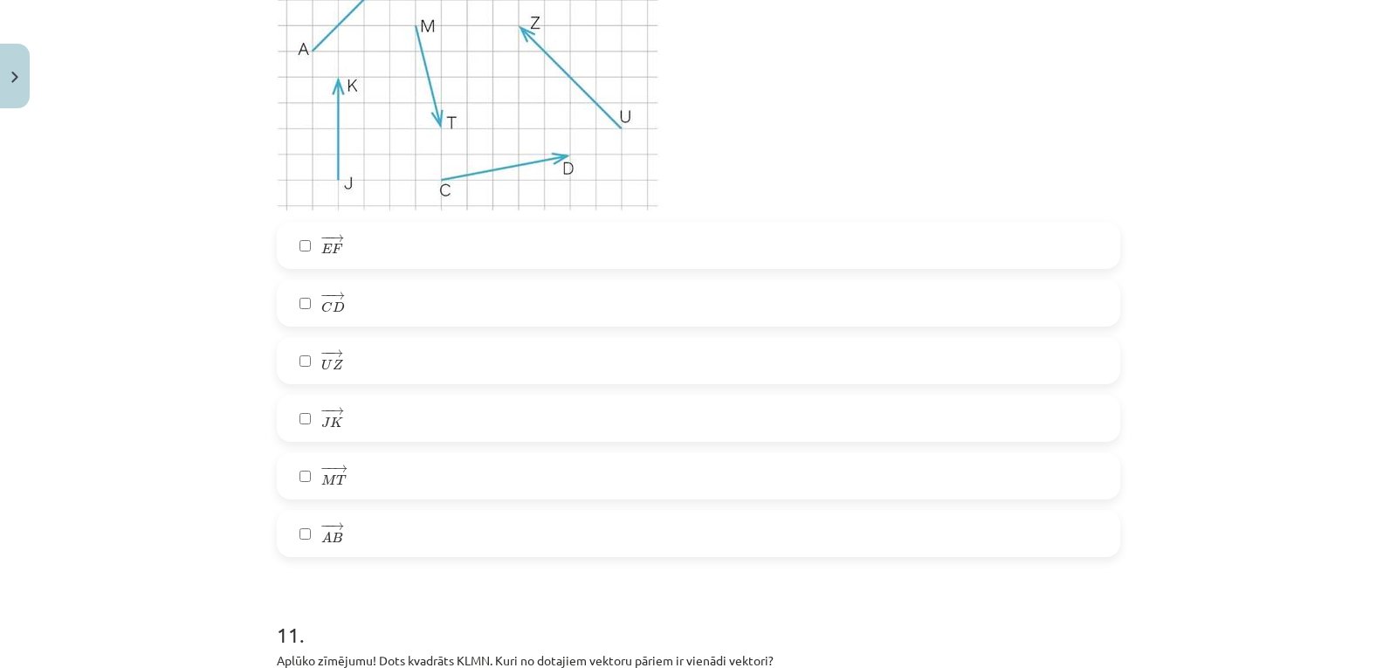
scroll to position [4928, 0]
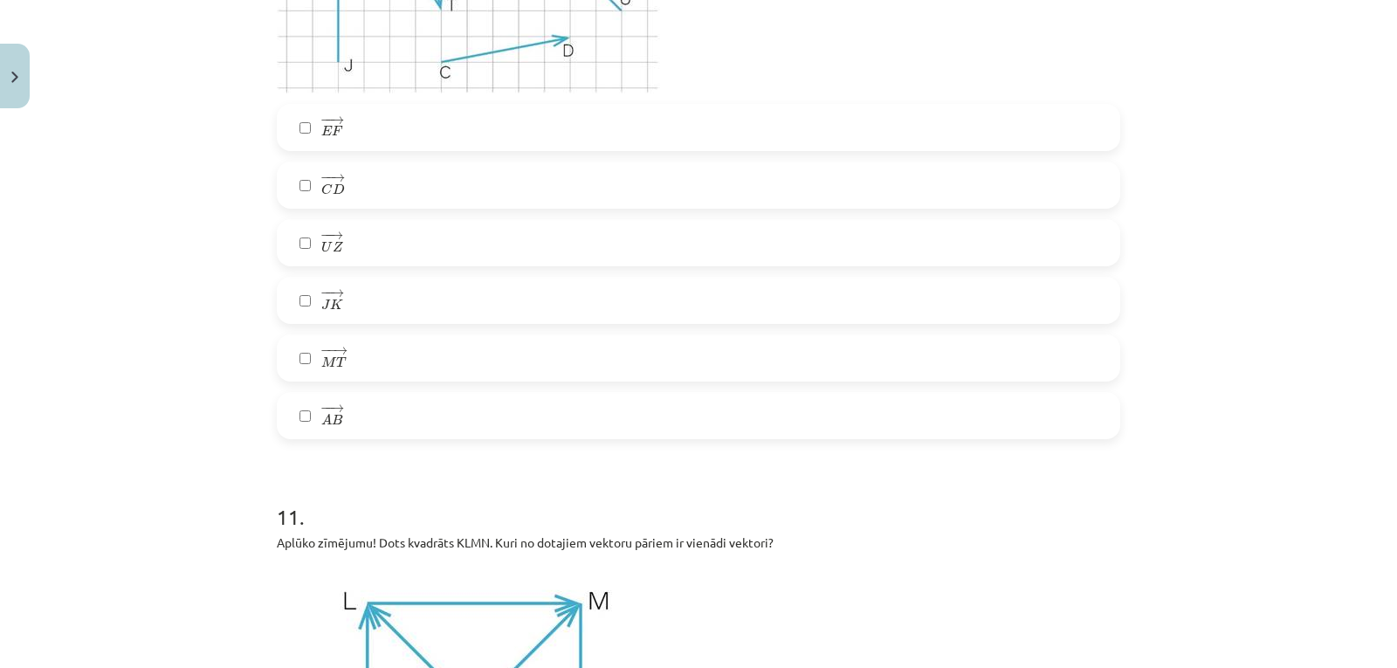
click at [558, 125] on label "− − → E F E F →" at bounding box center [698, 128] width 840 height 44
click at [486, 271] on div "− − → E F E F → − − → C D C D → − − → U Z U Z → − − → J K J K → − − → M T M T →…" at bounding box center [698, 271] width 843 height 335
click at [485, 285] on label "− − → J K J K →" at bounding box center [698, 300] width 840 height 44
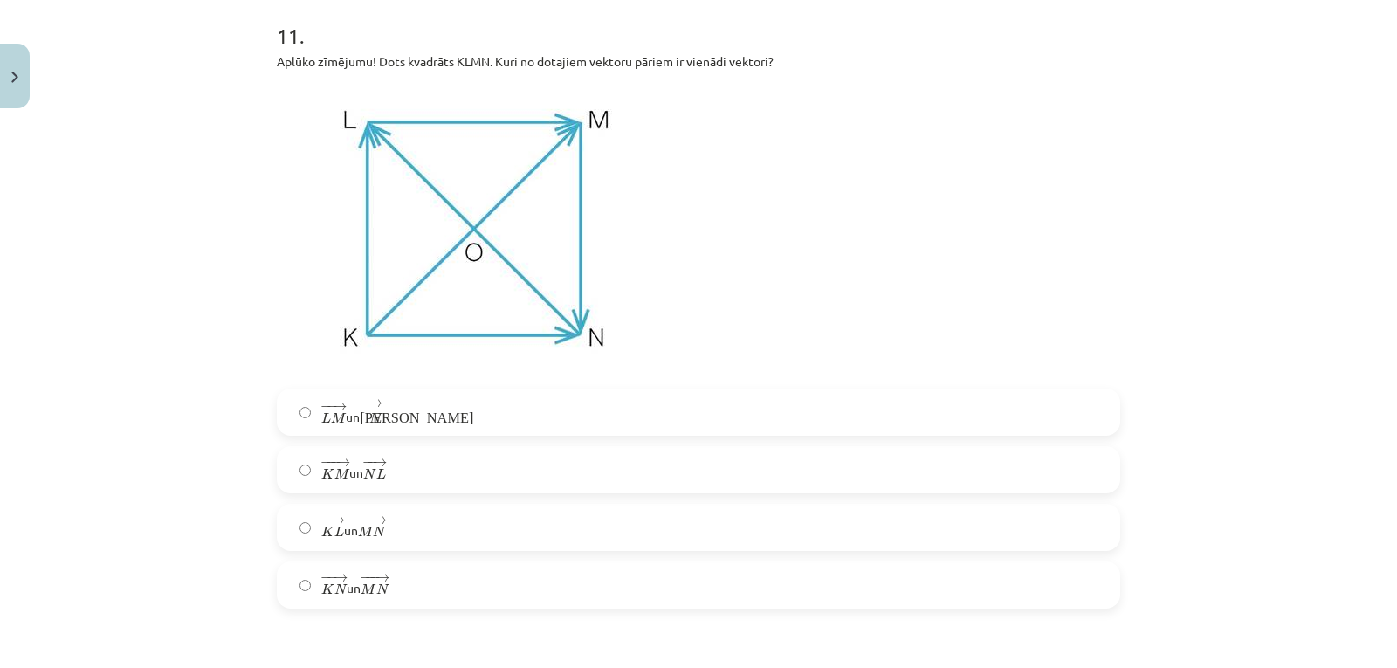
scroll to position [5408, 0]
click at [493, 412] on label "− − → L M L M → un − − → К N К N →" at bounding box center [698, 413] width 840 height 44
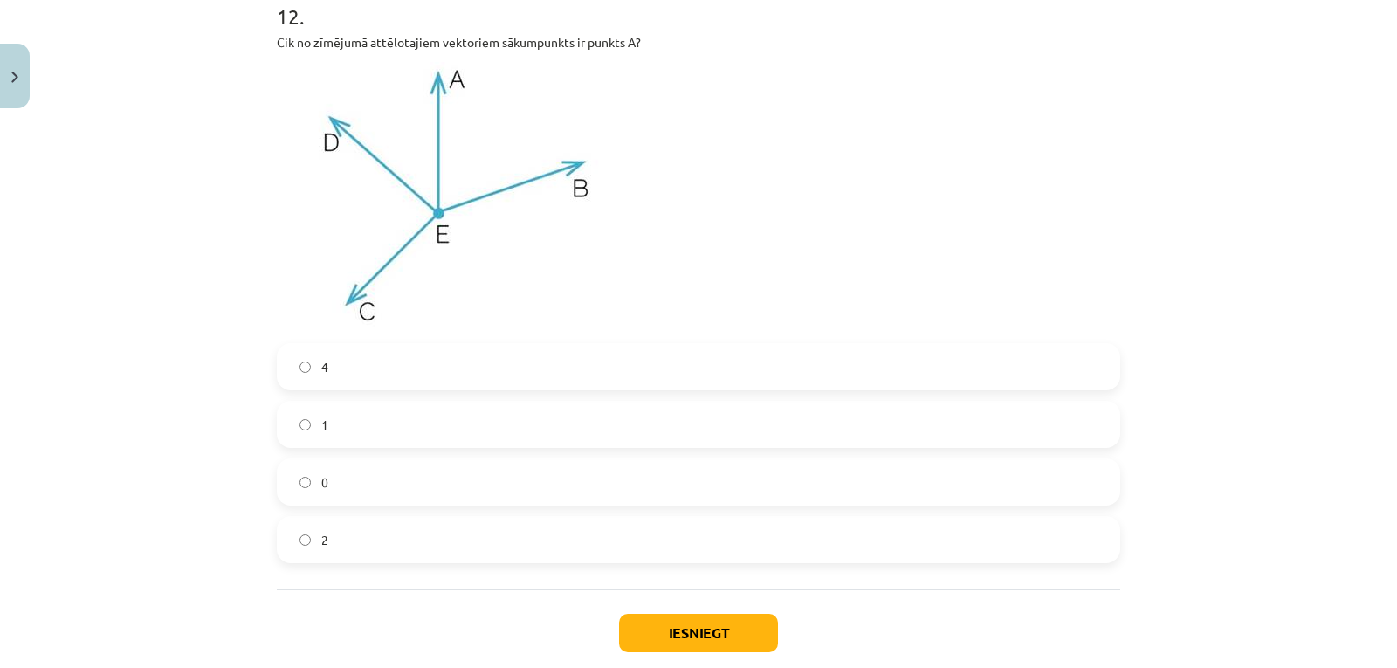
scroll to position [6078, 0]
click at [466, 478] on label "0" at bounding box center [698, 483] width 840 height 44
click at [680, 625] on button "Iesniegt" at bounding box center [698, 633] width 159 height 38
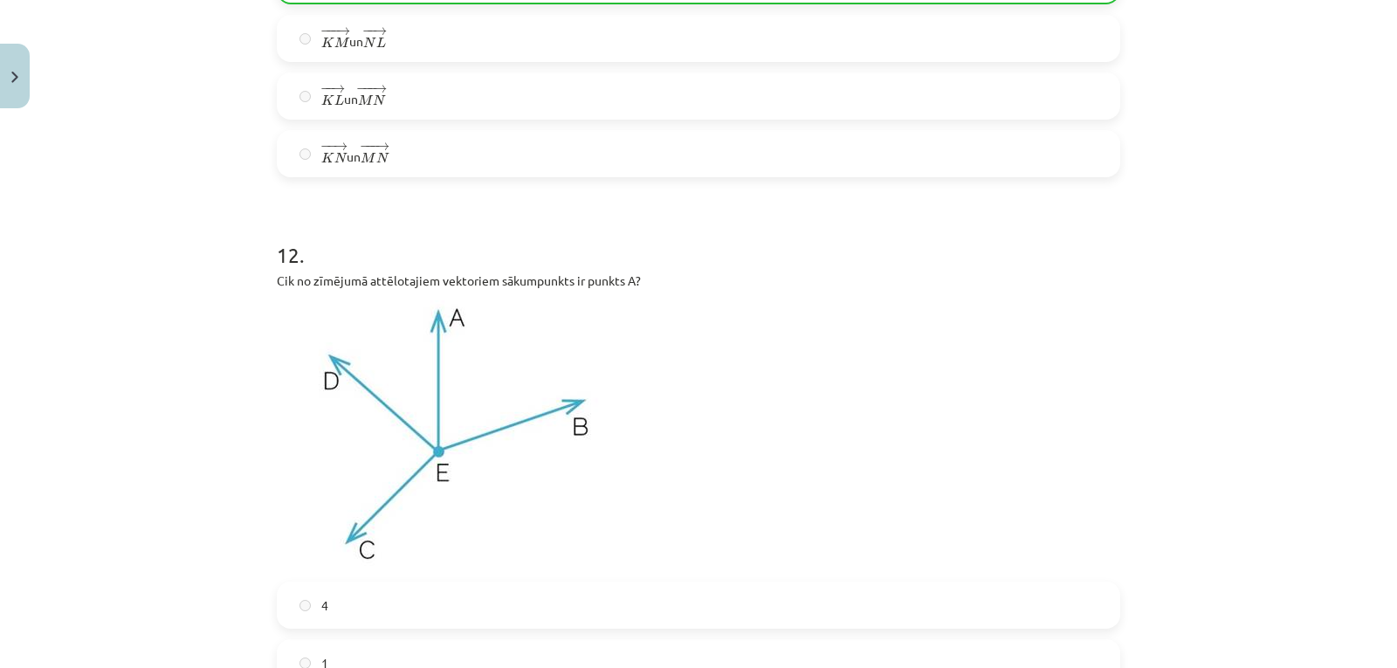
scroll to position [6234, 0]
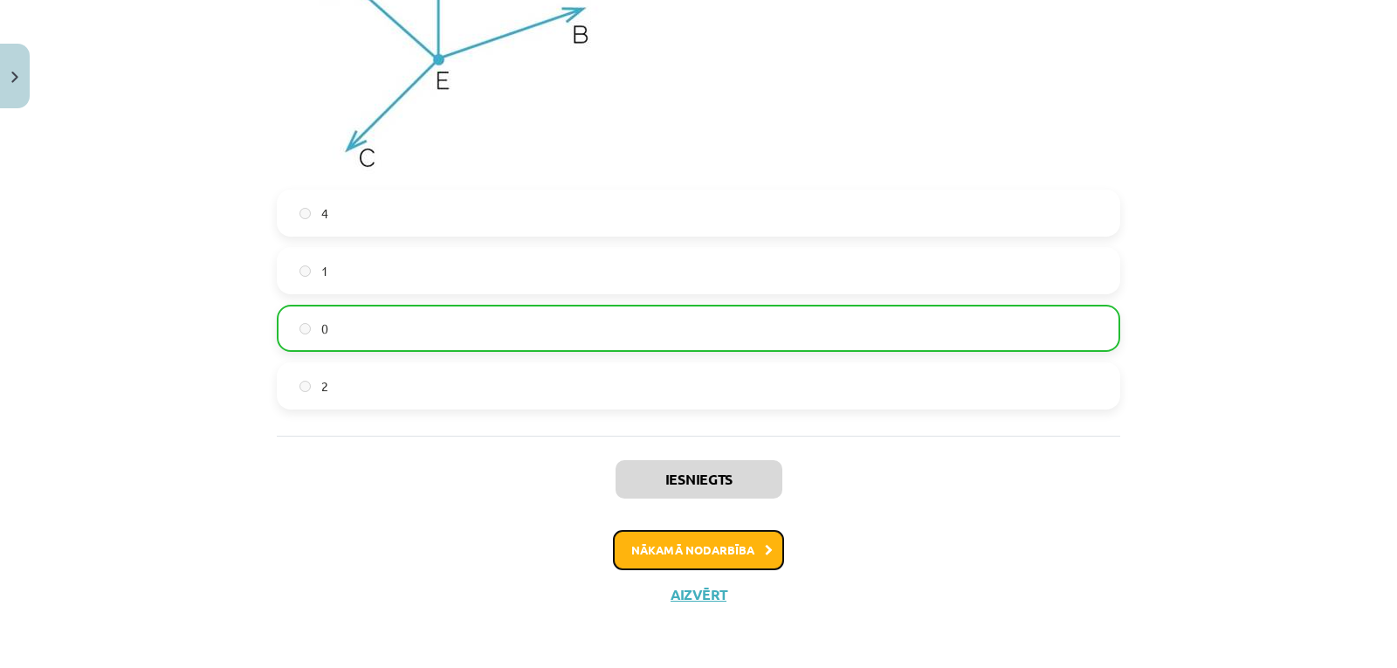
click at [717, 537] on button "Nākamā nodarbība" at bounding box center [698, 550] width 171 height 40
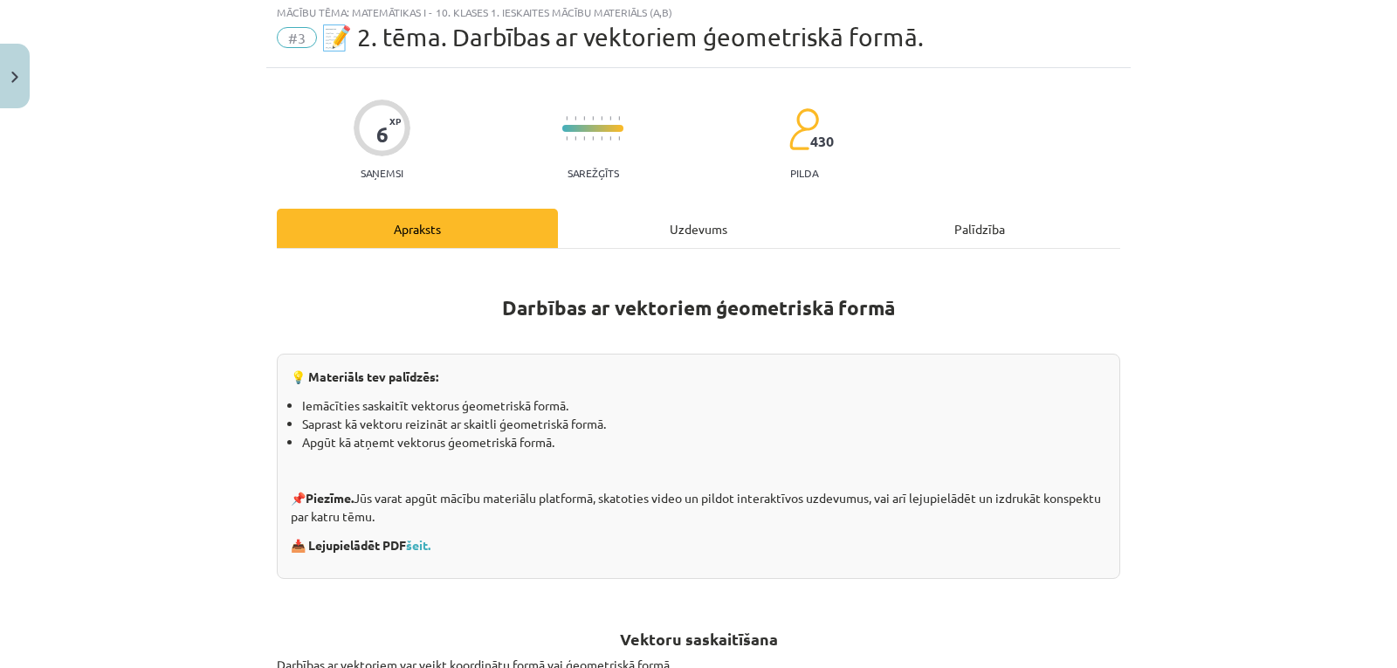
scroll to position [44, 0]
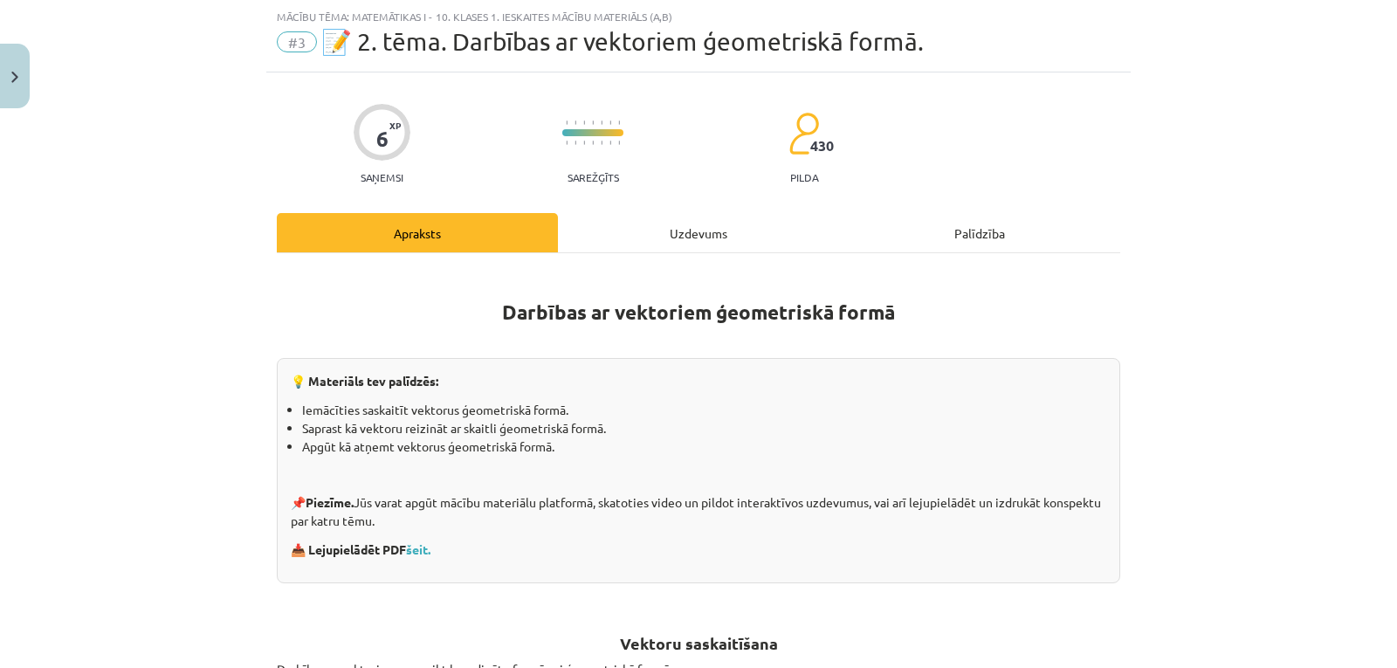
click at [692, 215] on div "Uzdevums" at bounding box center [698, 232] width 281 height 39
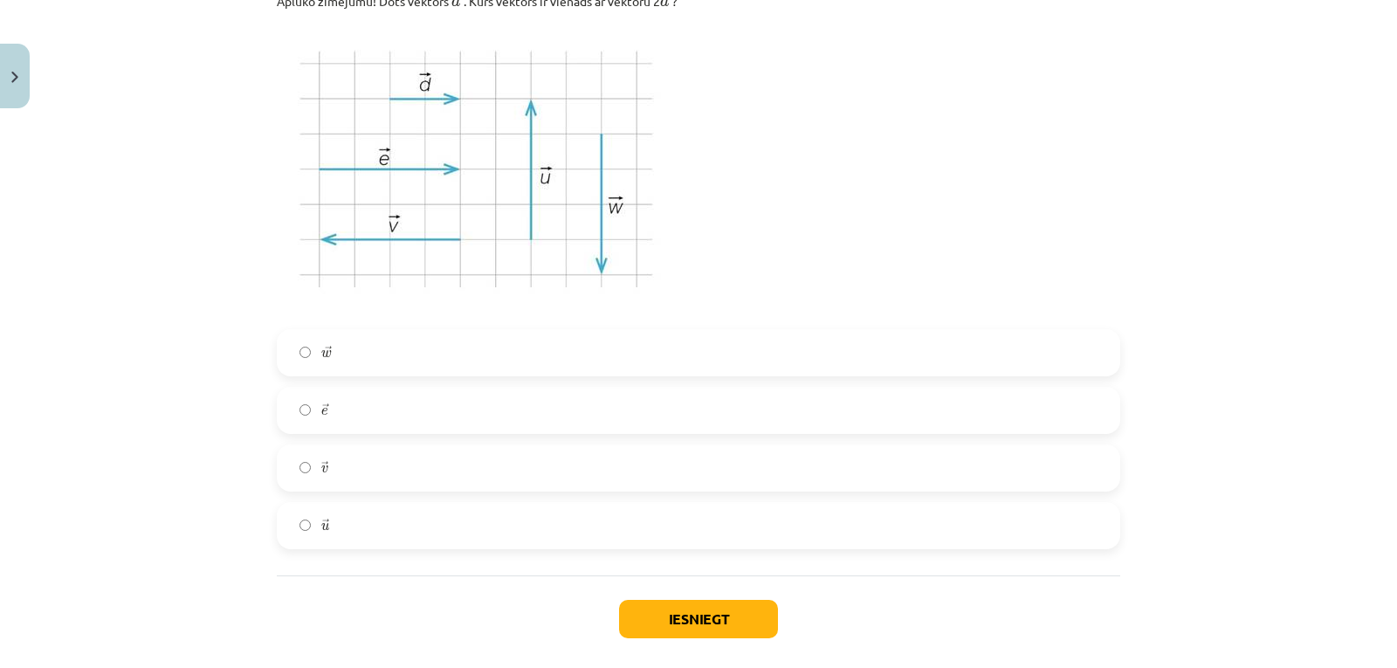
scroll to position [2690, 0]
click at [463, 419] on label "→ e e →" at bounding box center [698, 411] width 840 height 44
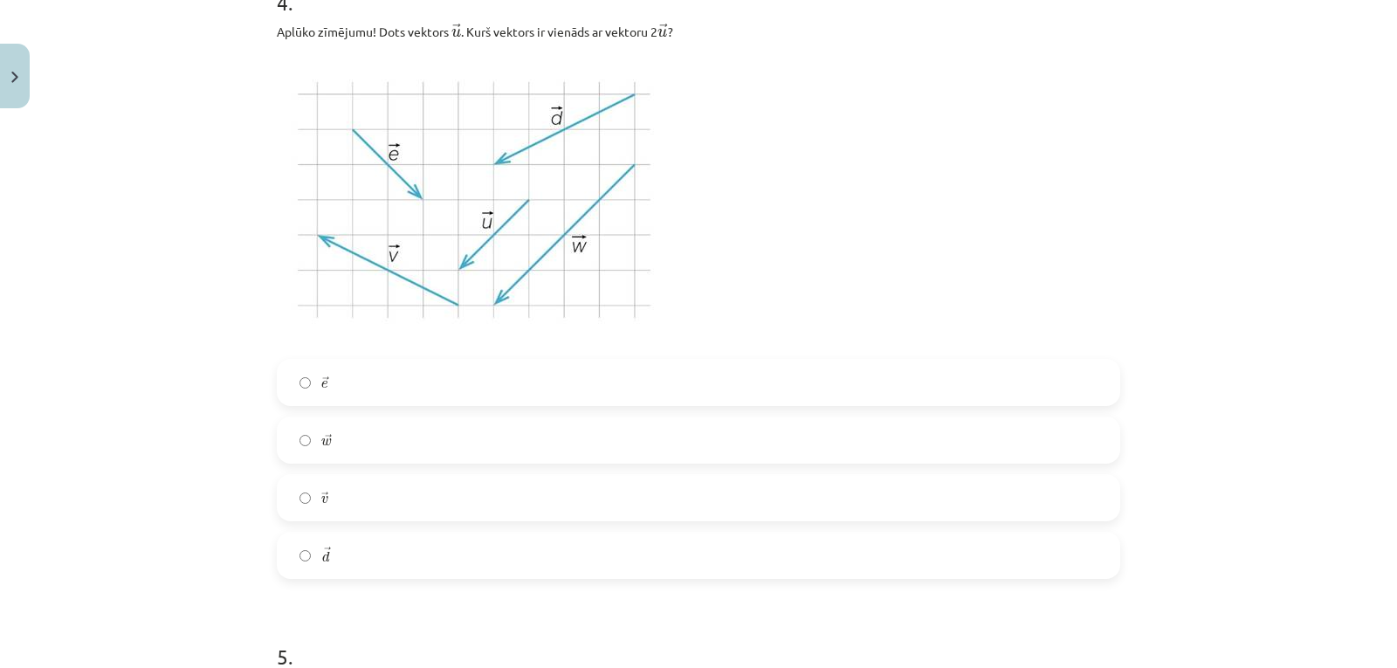
scroll to position [2003, 0]
click at [423, 439] on label "→ w w →" at bounding box center [698, 443] width 840 height 44
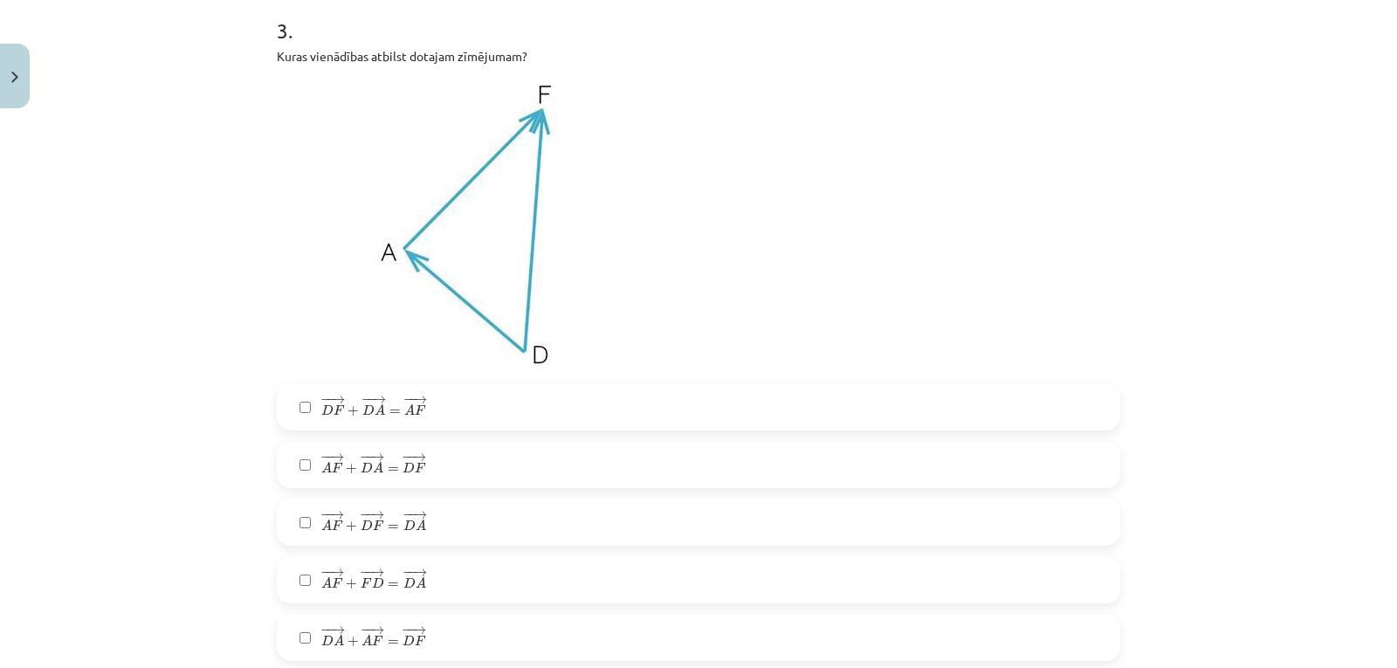
scroll to position [1354, 0]
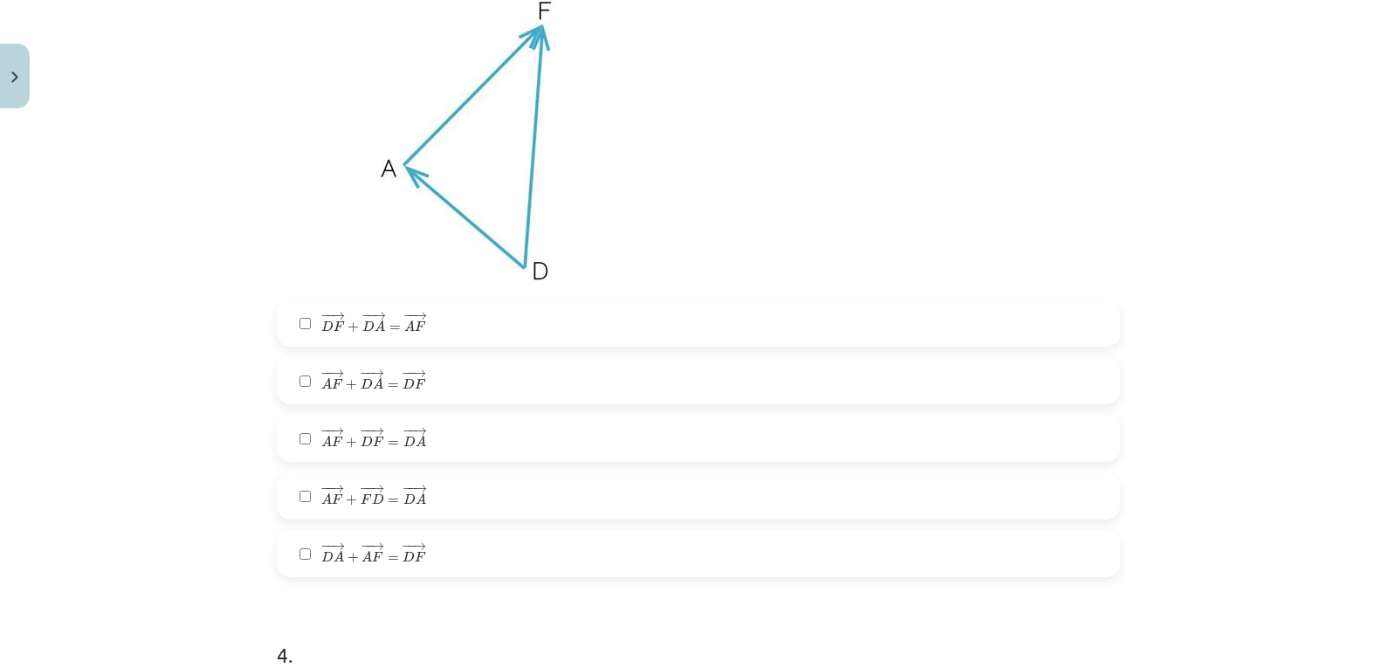
click at [463, 322] on label "− − → D F + − − → D A = − − → A F D F → + D A → = A F →" at bounding box center [698, 323] width 840 height 44
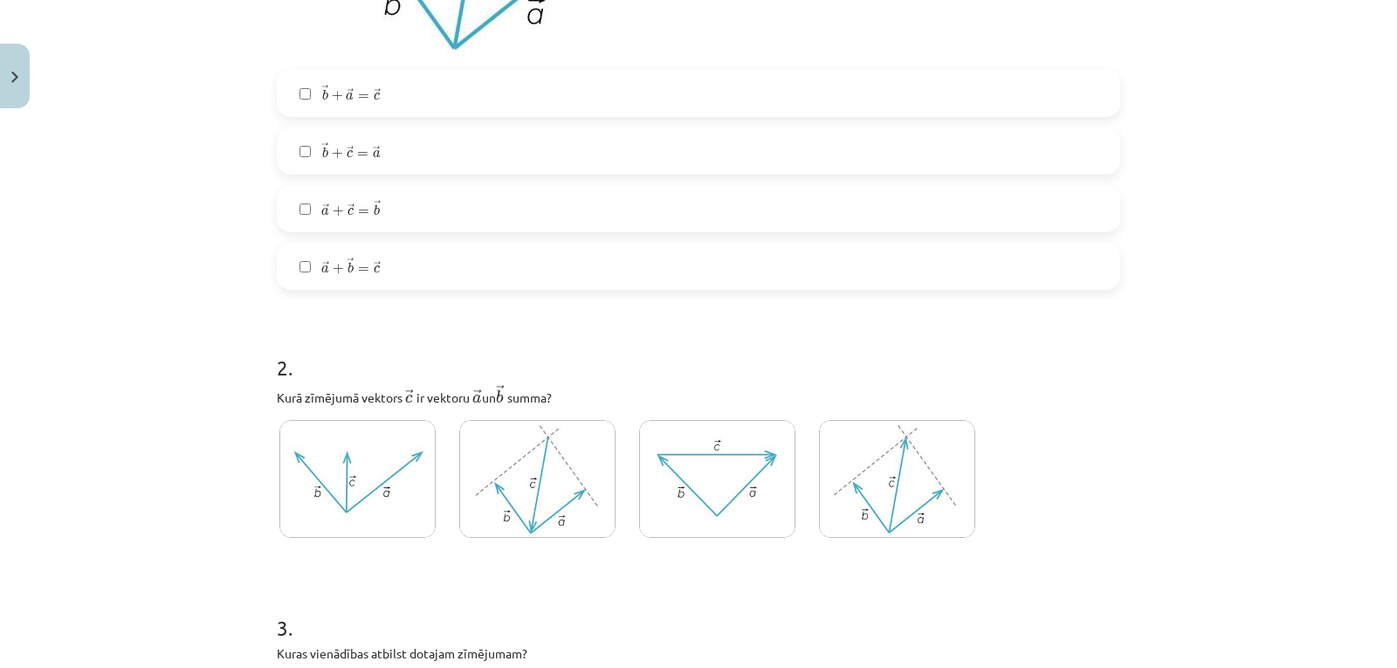
scroll to position [672, 0]
click at [514, 470] on img at bounding box center [537, 480] width 156 height 118
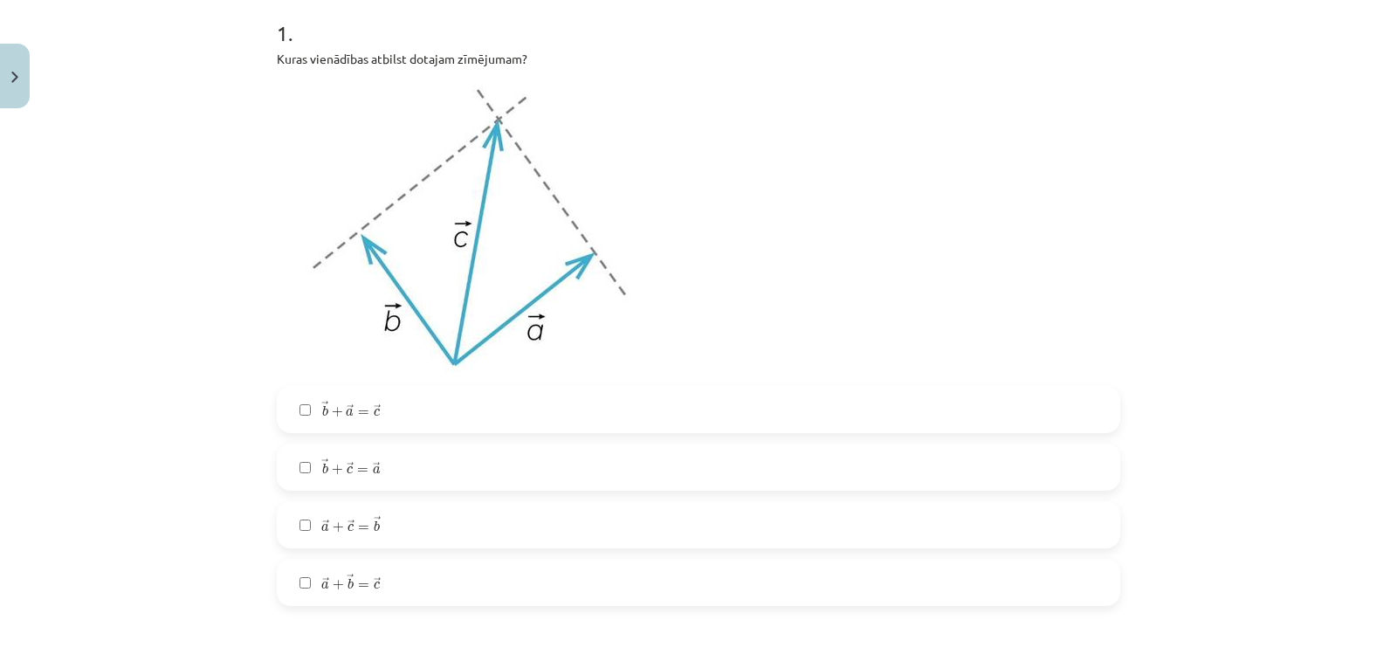
scroll to position [357, 0]
click at [408, 570] on label "→ a + → b = → c a → + b → = c →" at bounding box center [698, 582] width 840 height 44
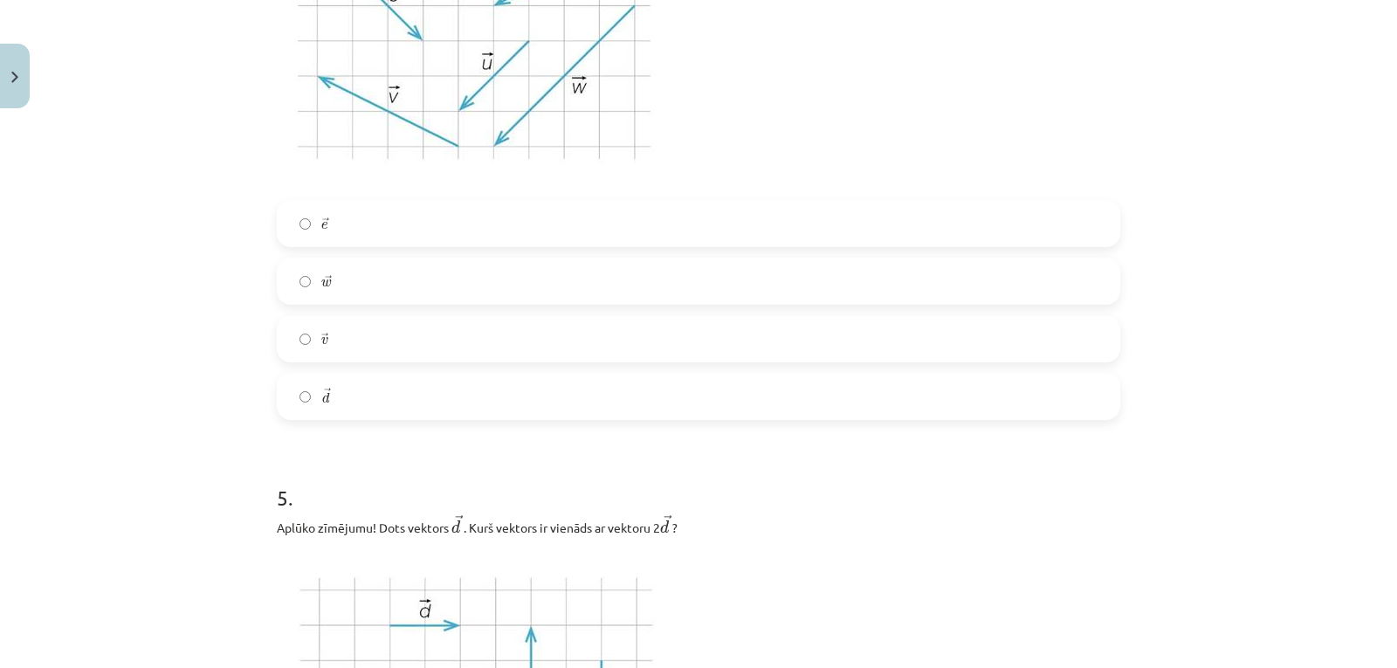
scroll to position [2777, 0]
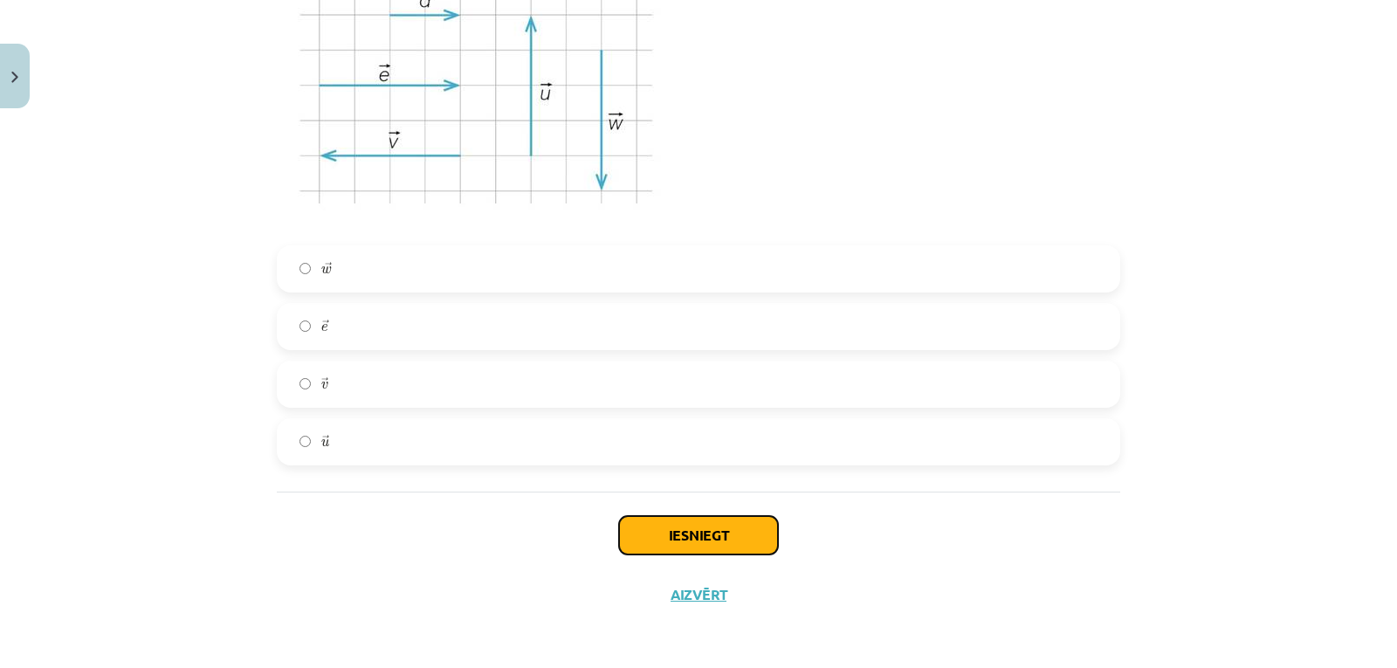
click at [690, 523] on button "Iesniegt" at bounding box center [698, 535] width 159 height 38
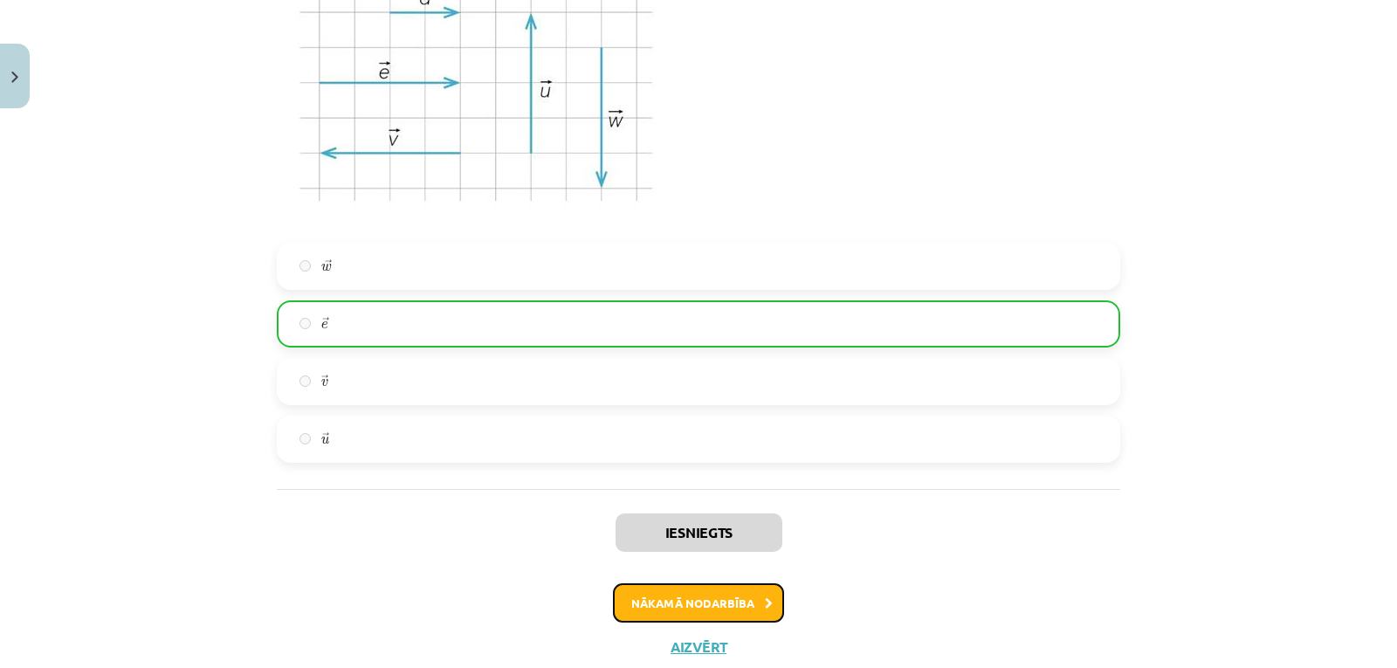
click at [735, 591] on button "Nākamā nodarbība" at bounding box center [698, 603] width 171 height 40
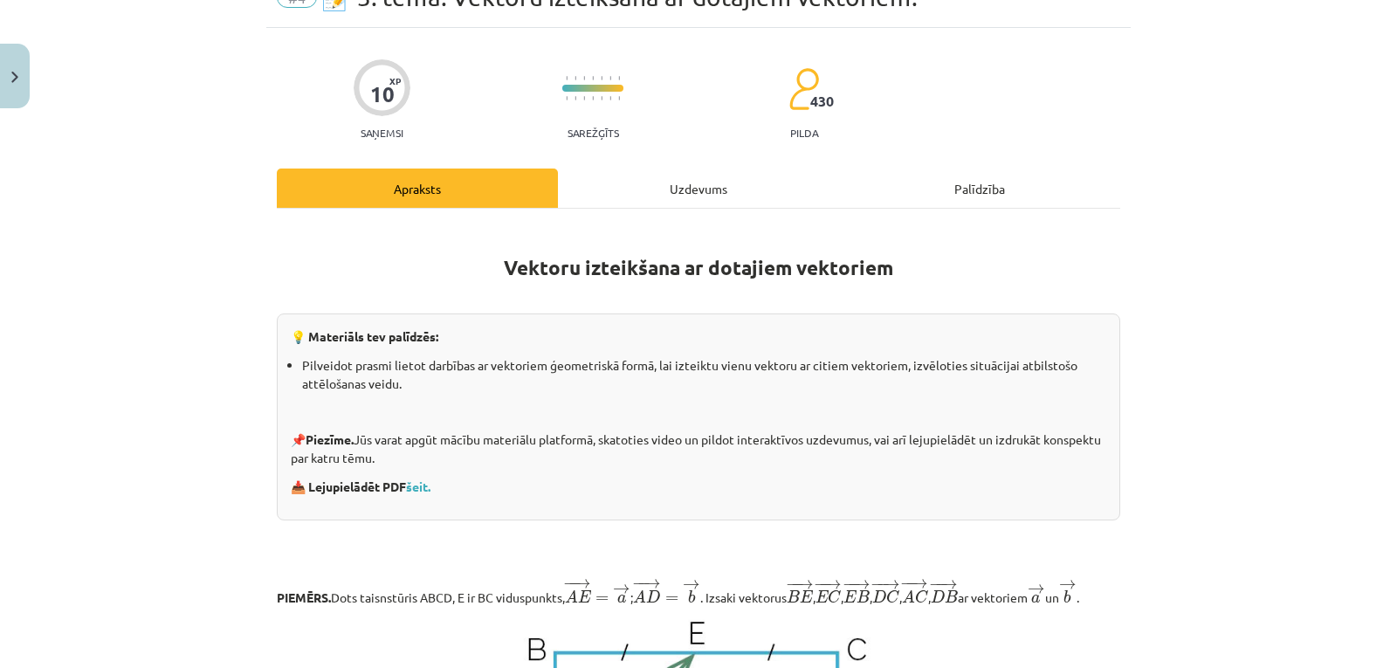
scroll to position [44, 0]
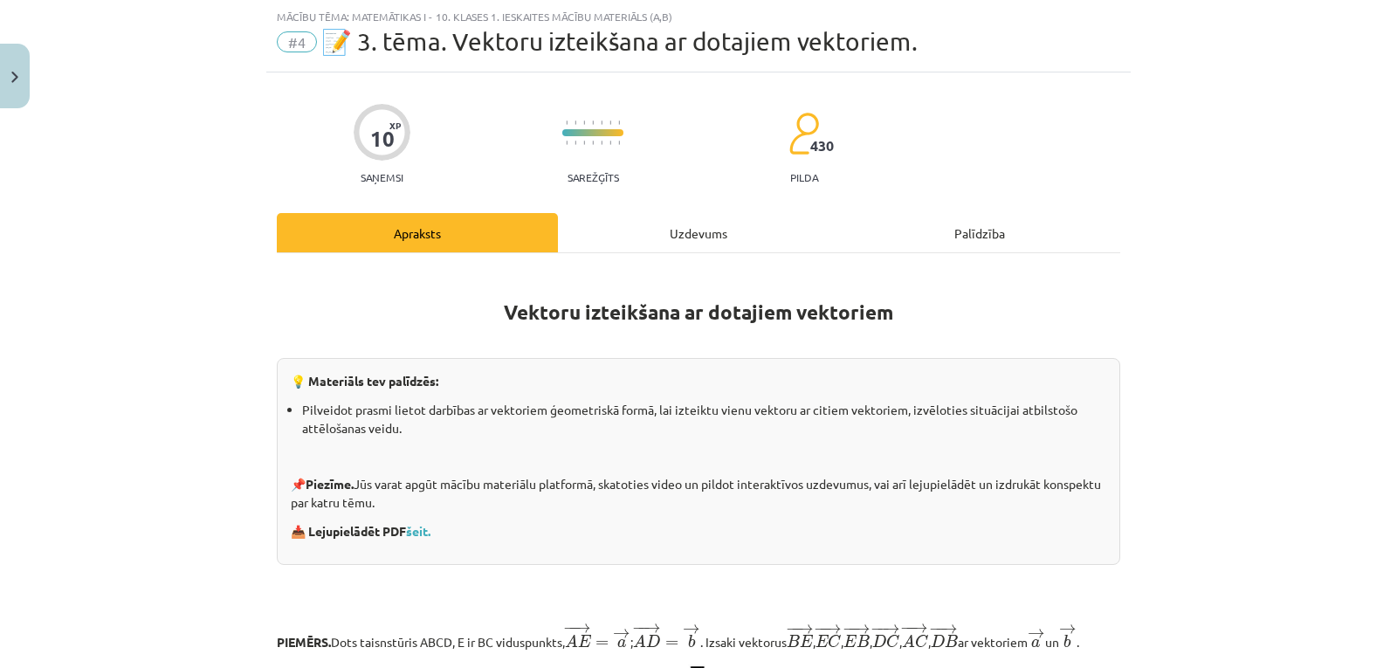
click at [710, 223] on div "Uzdevums" at bounding box center [698, 232] width 281 height 39
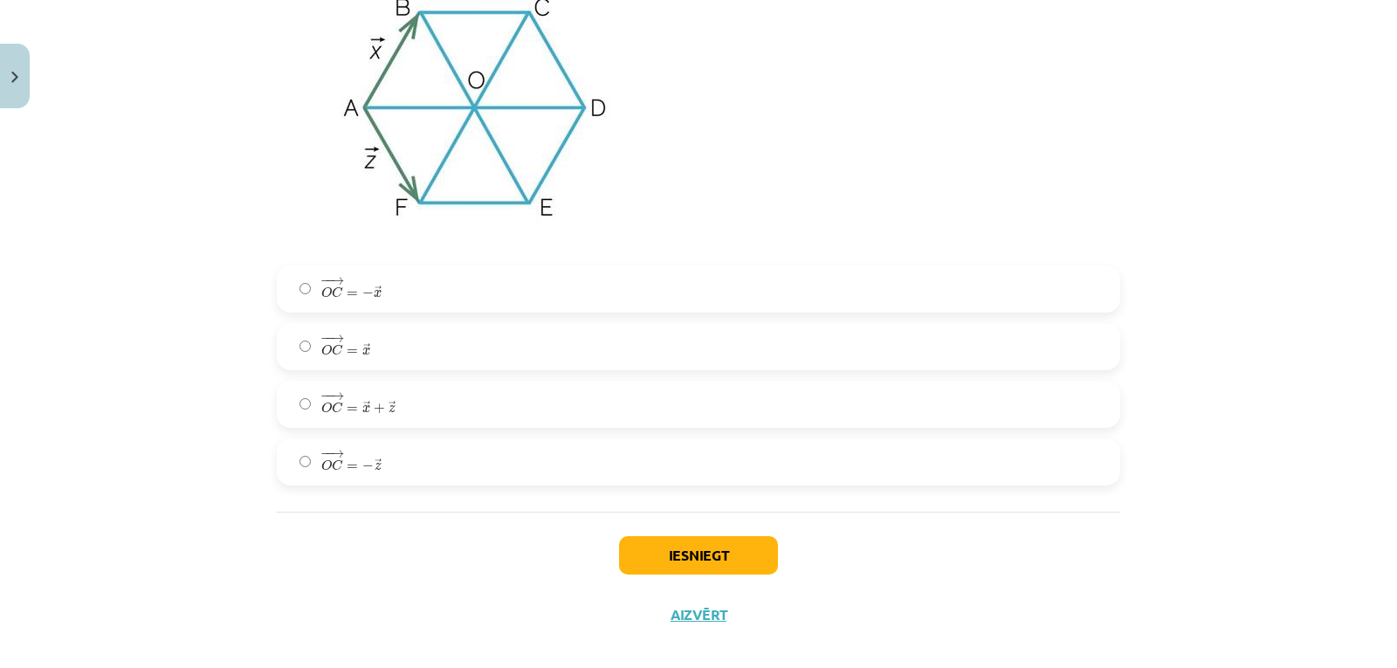
scroll to position [3201, 0]
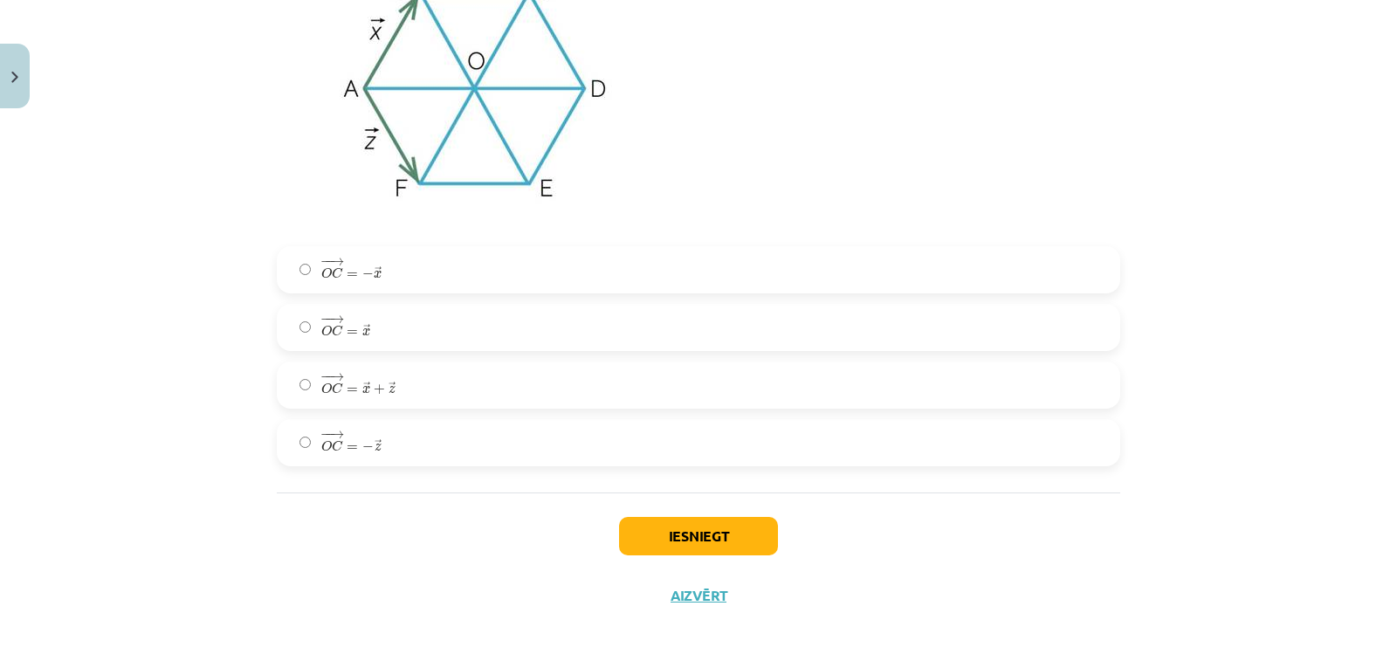
click at [528, 444] on label "− − → O C = − → z O C → = − z →" at bounding box center [698, 443] width 840 height 44
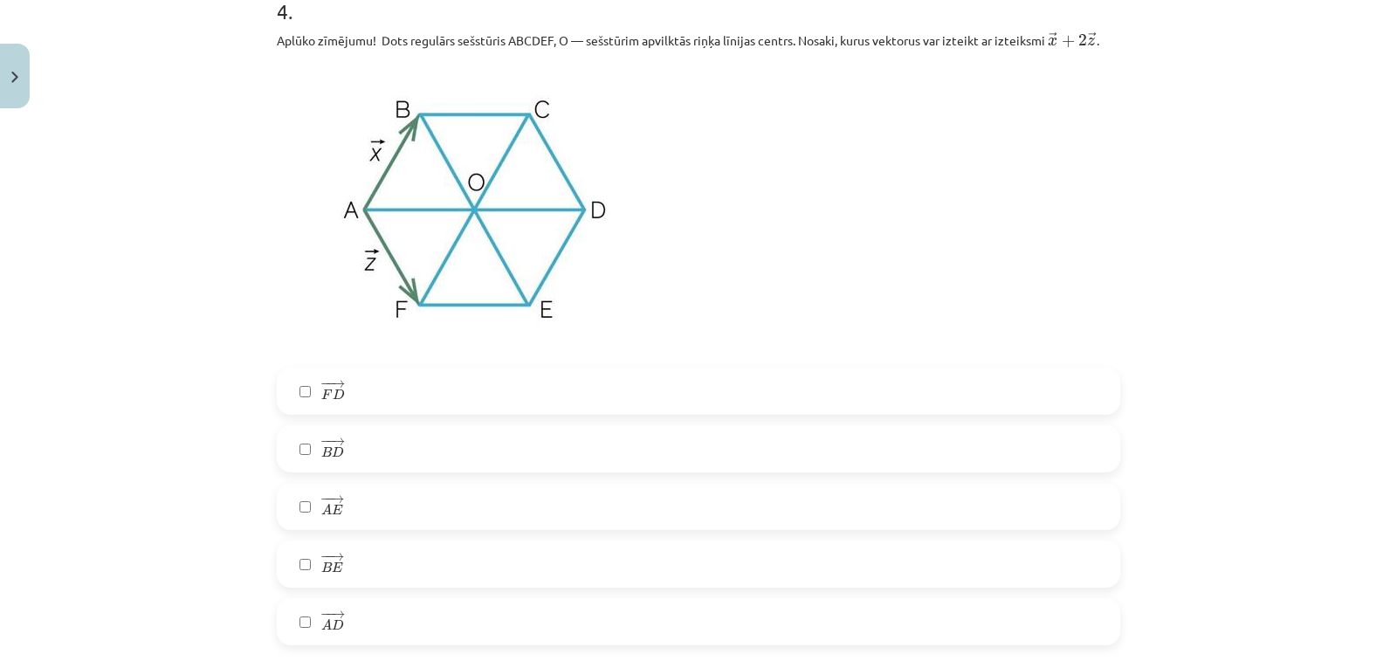
scroll to position [2407, 0]
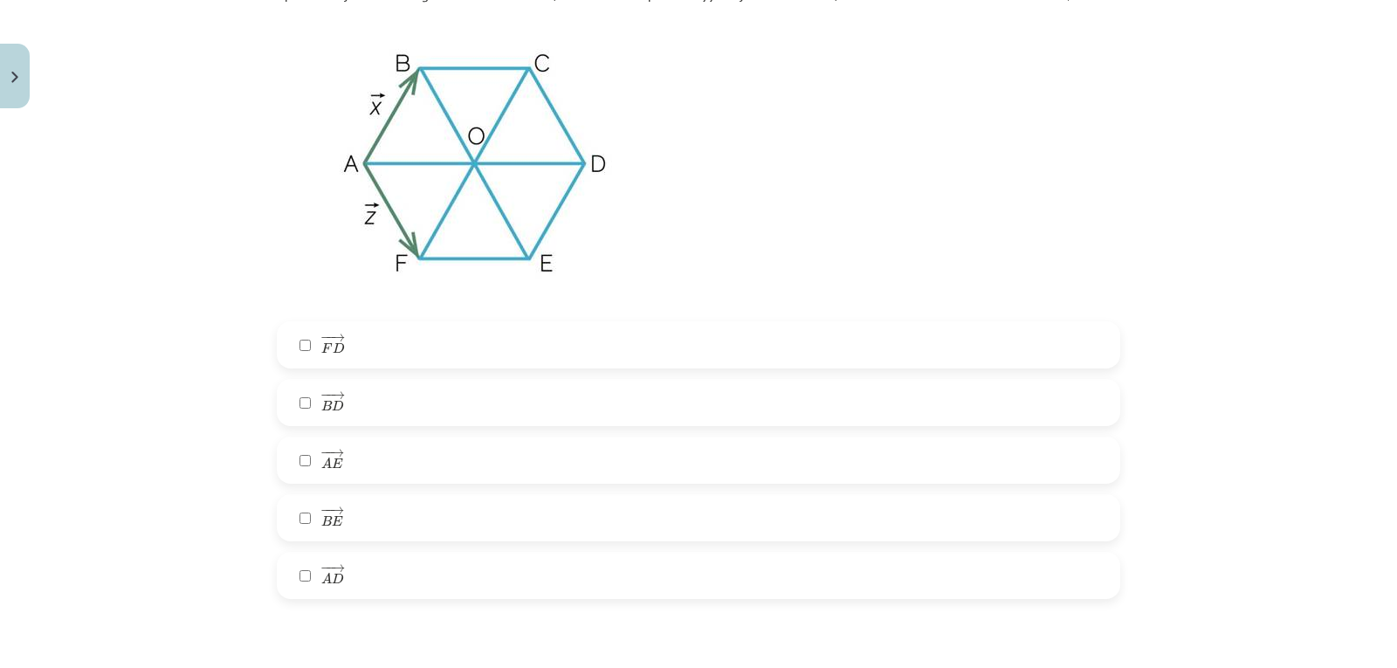
click at [494, 563] on label "− − → A D A D →" at bounding box center [698, 575] width 840 height 44
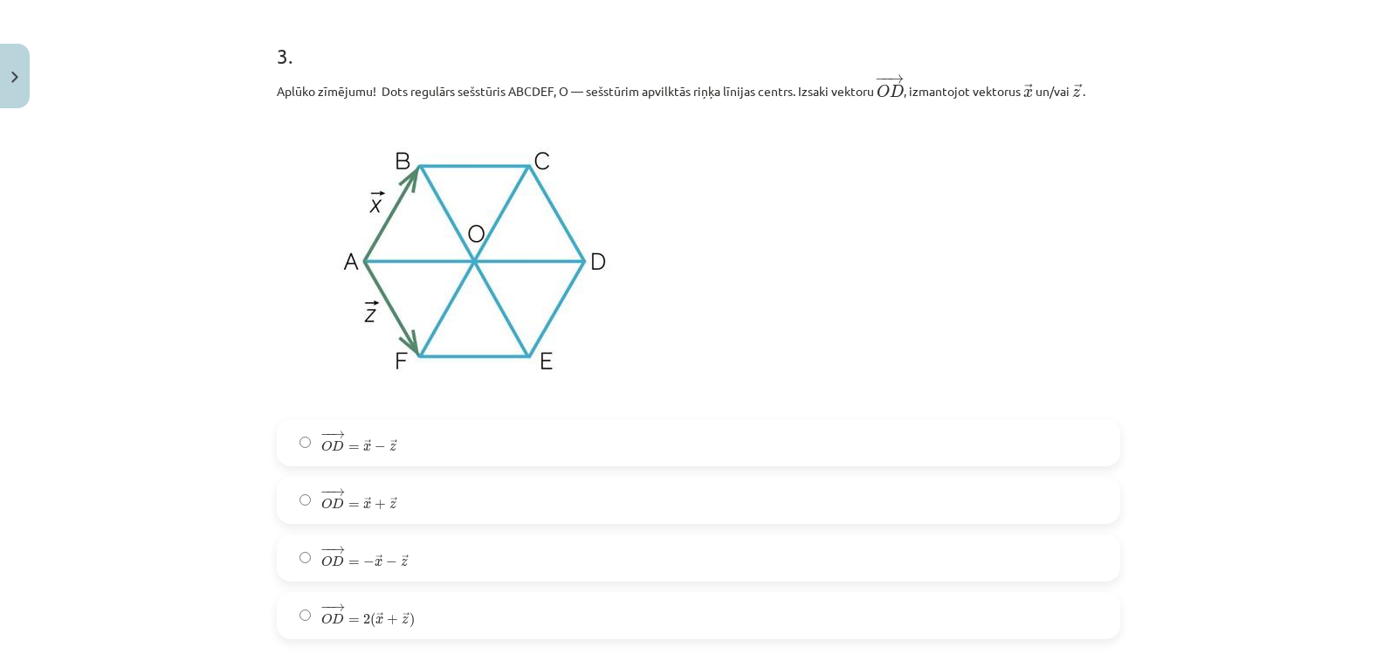
scroll to position [1655, 0]
click at [537, 491] on label "− − → O D = → x + → z O D → = x → + z →" at bounding box center [698, 501] width 840 height 44
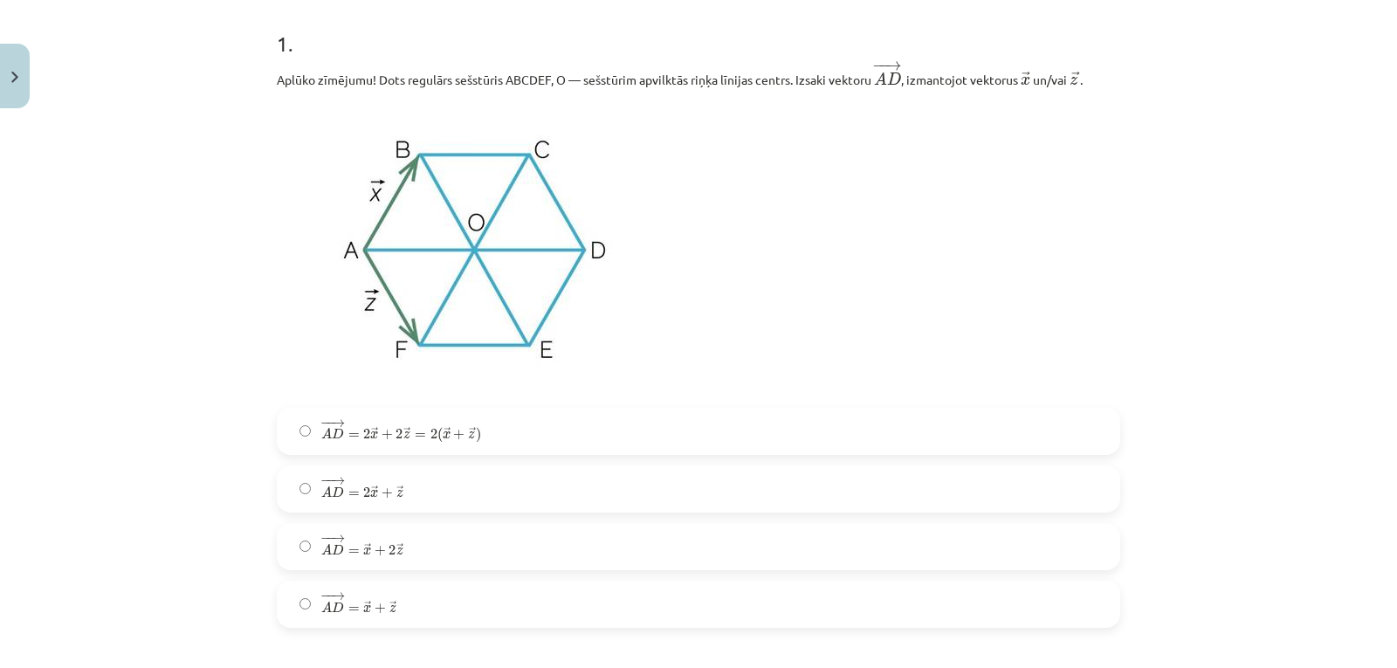
scroll to position [366, 0]
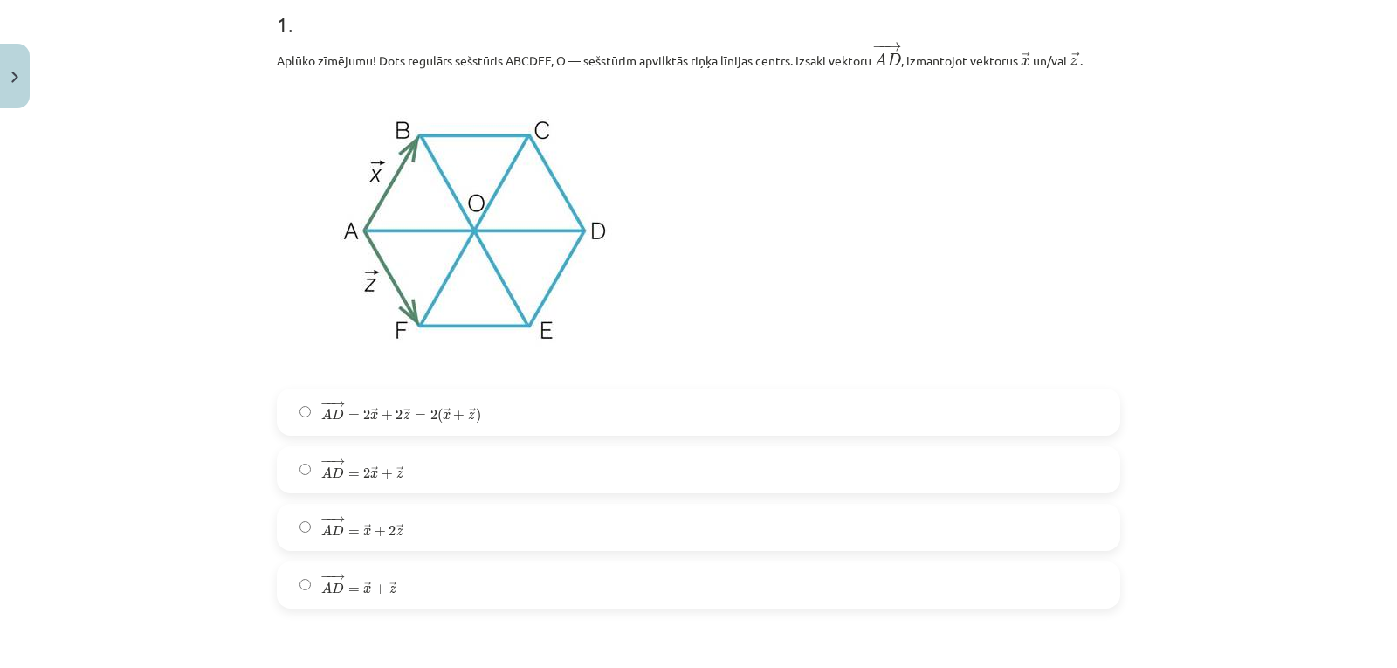
click at [421, 597] on label "− − → A D = → x + → z A D → = x → + z →" at bounding box center [698, 585] width 840 height 44
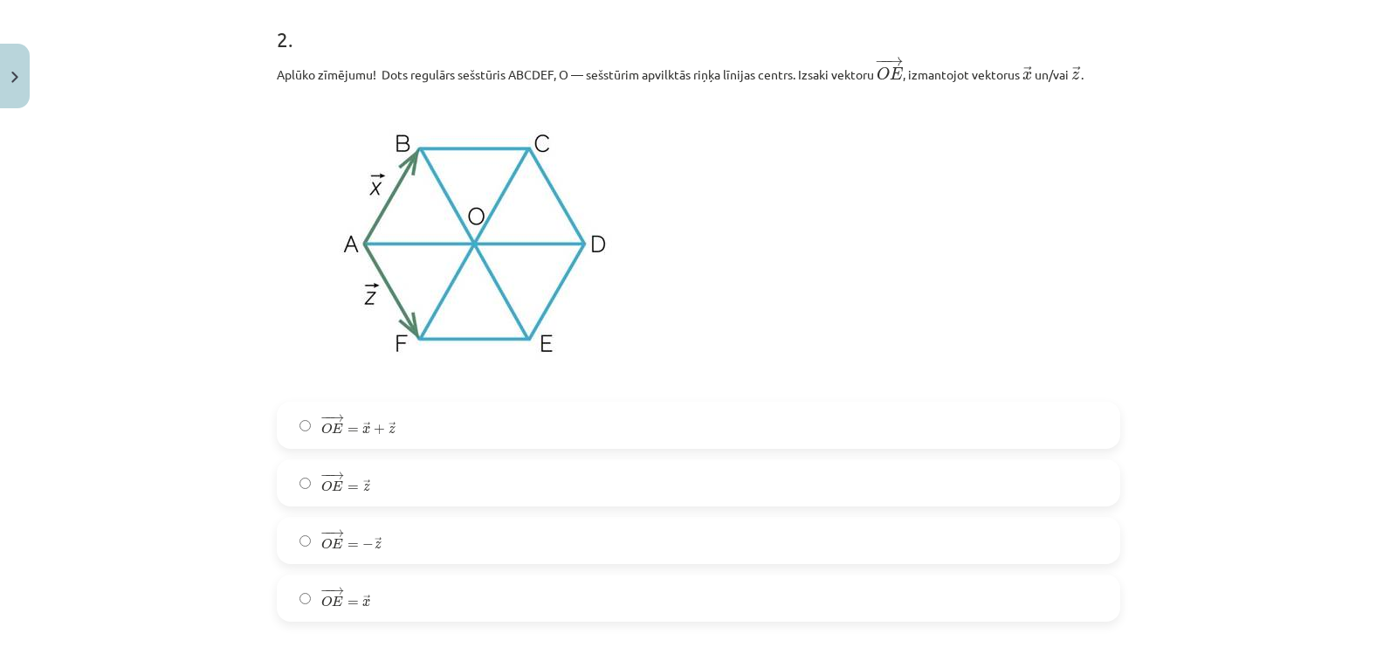
scroll to position [1013, 0]
click at [414, 546] on label "− − → O E = − → z O E → = − z →" at bounding box center [698, 540] width 840 height 44
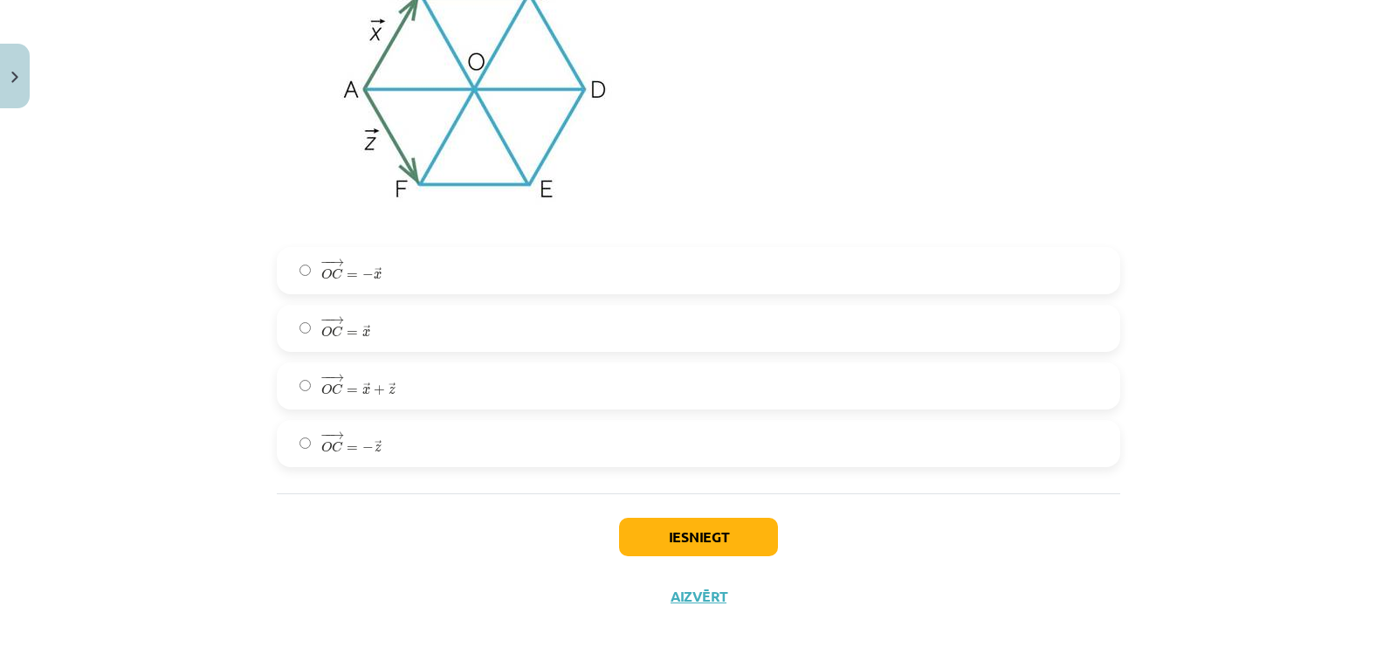
scroll to position [3205, 0]
click at [697, 552] on button "Iesniegt" at bounding box center [698, 535] width 159 height 38
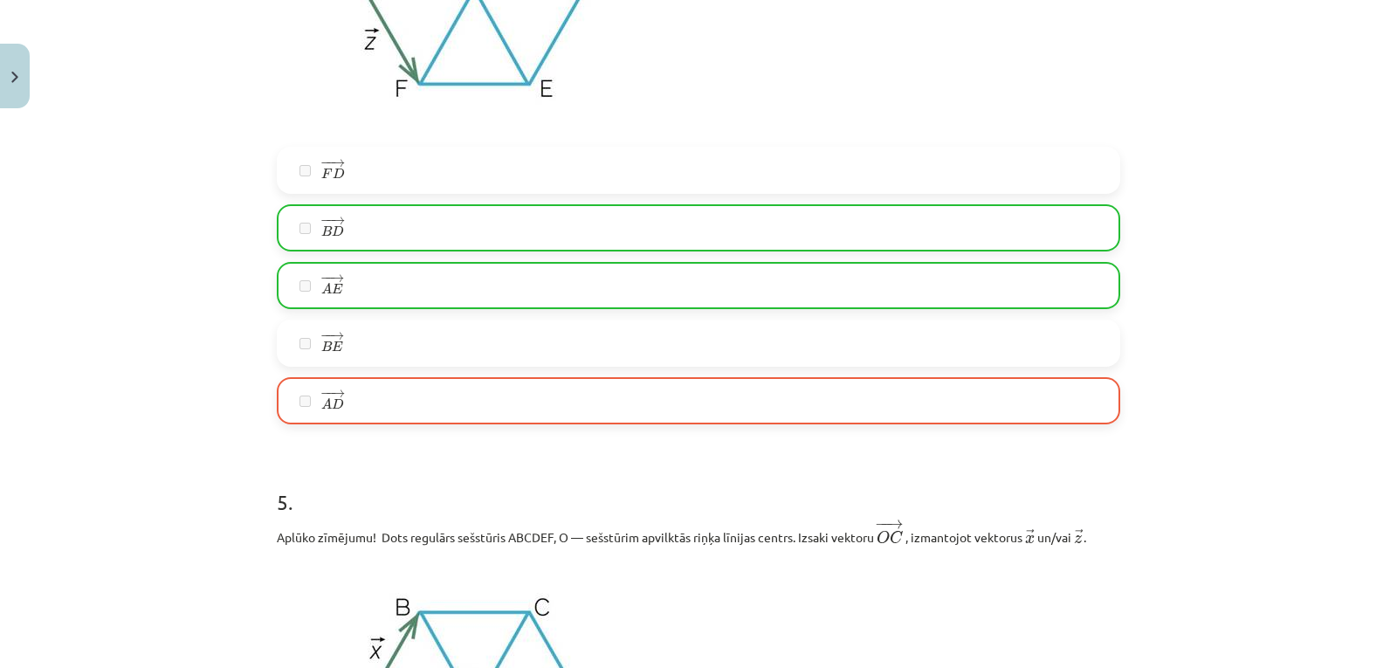
scroll to position [3260, 0]
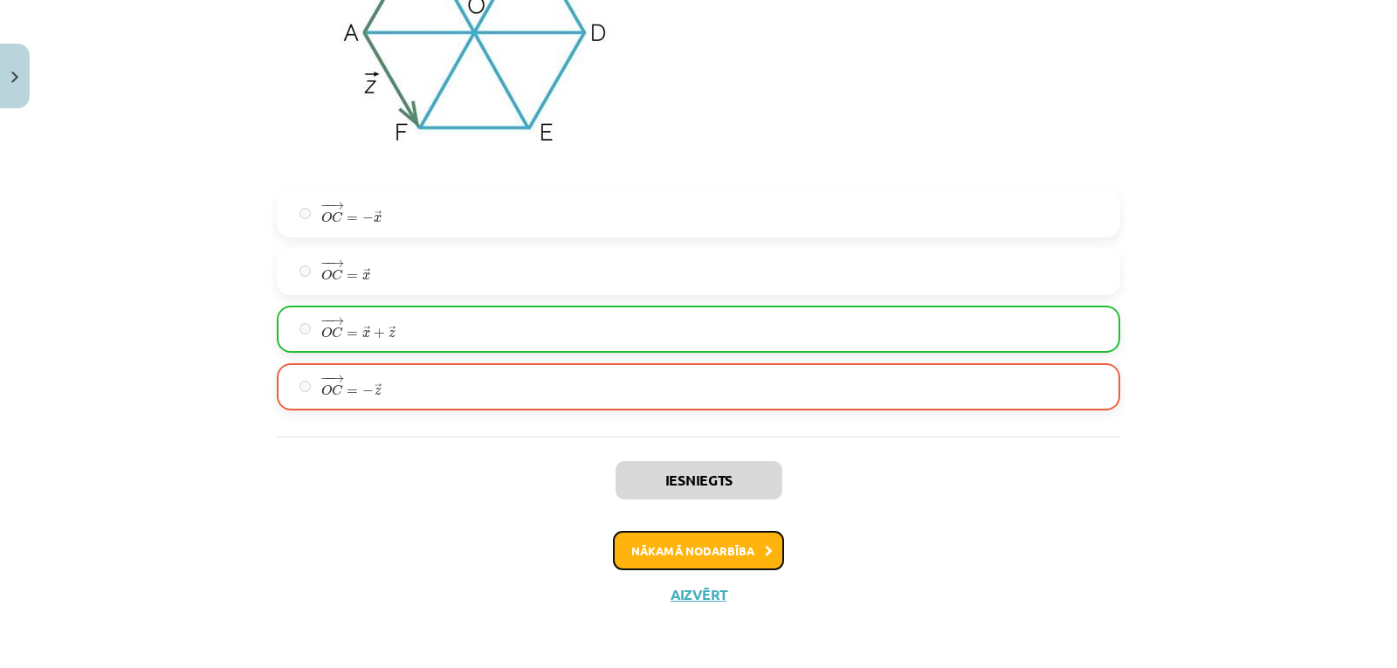
click at [733, 557] on button "Nākamā nodarbība" at bounding box center [698, 551] width 171 height 40
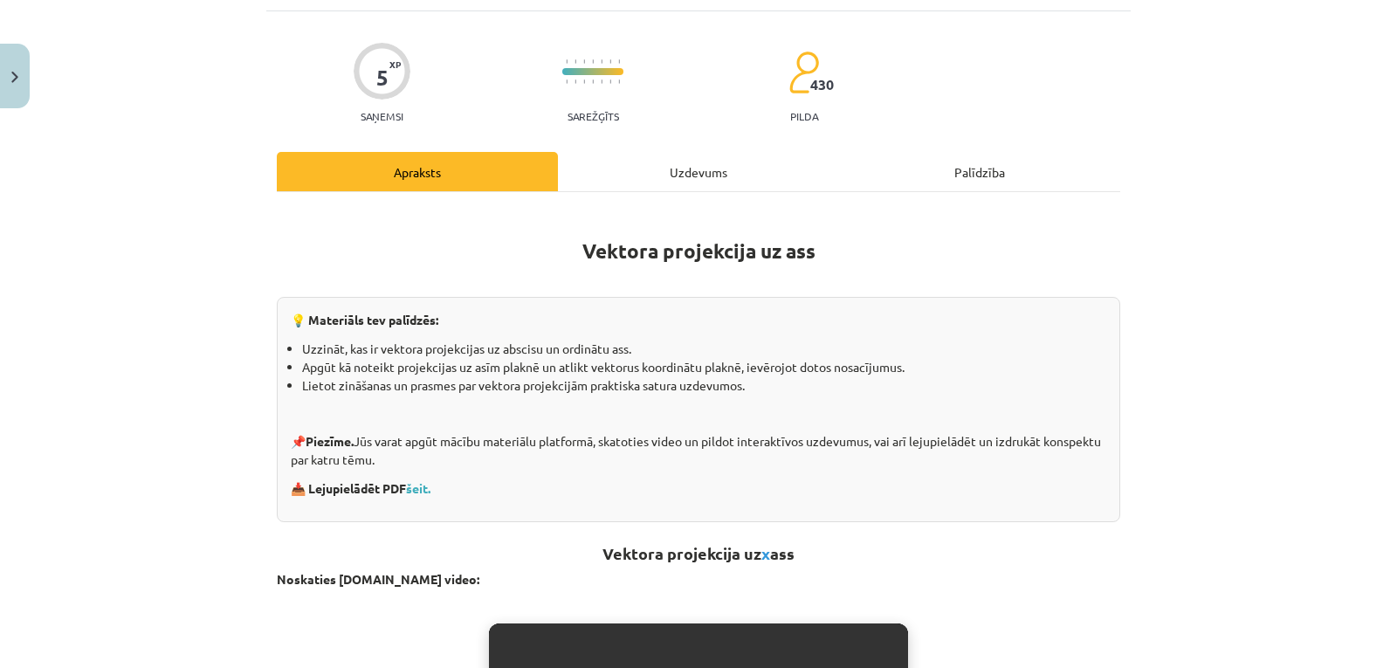
scroll to position [44, 0]
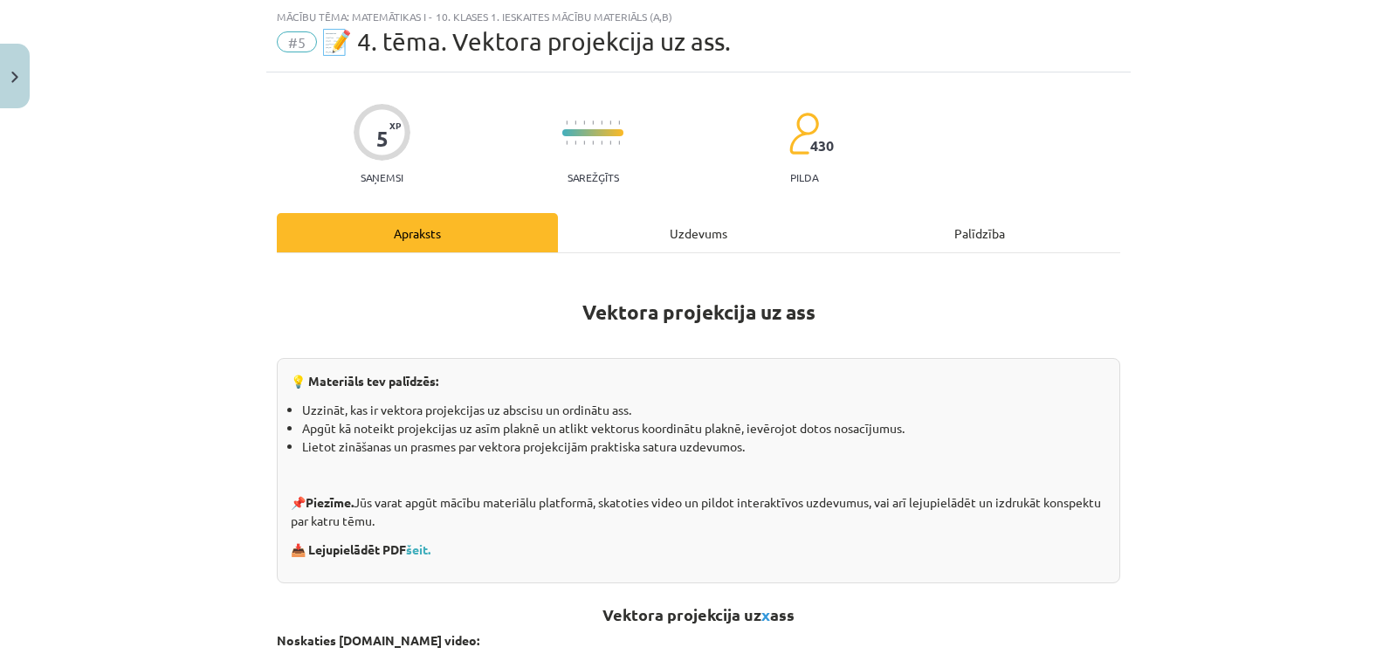
click at [687, 230] on div "Uzdevums" at bounding box center [698, 232] width 281 height 39
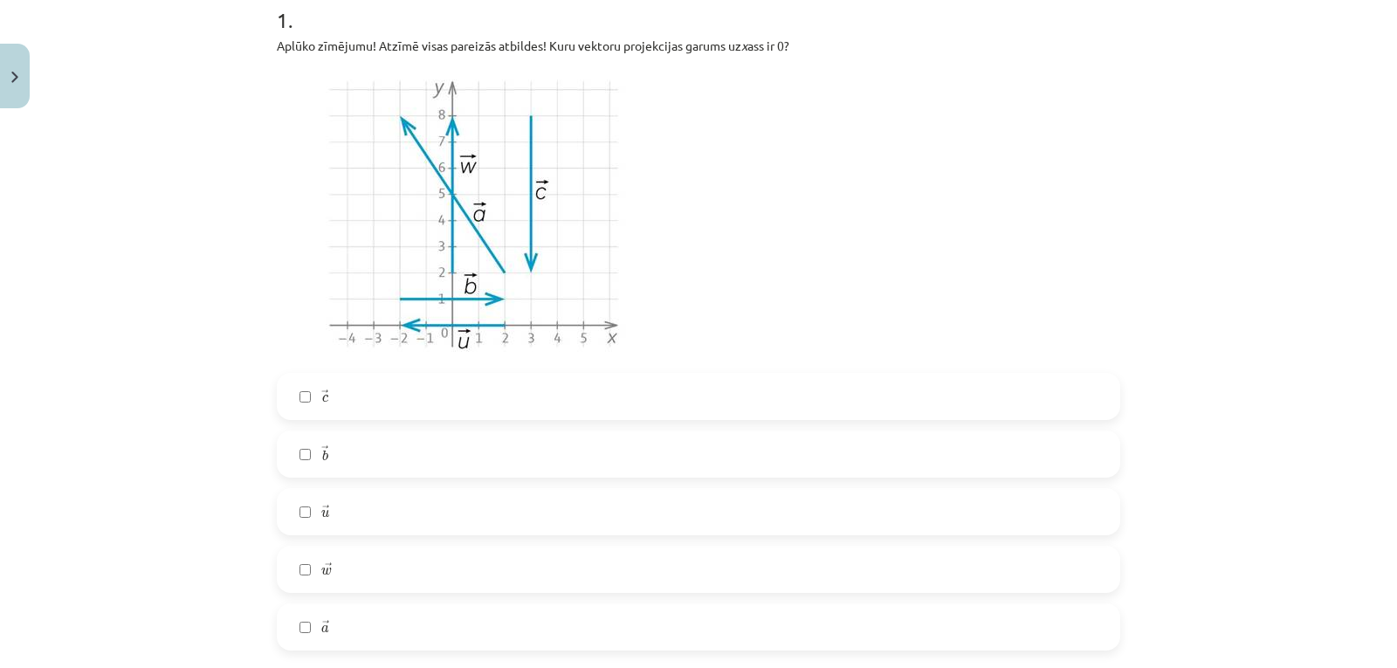
scroll to position [377, 0]
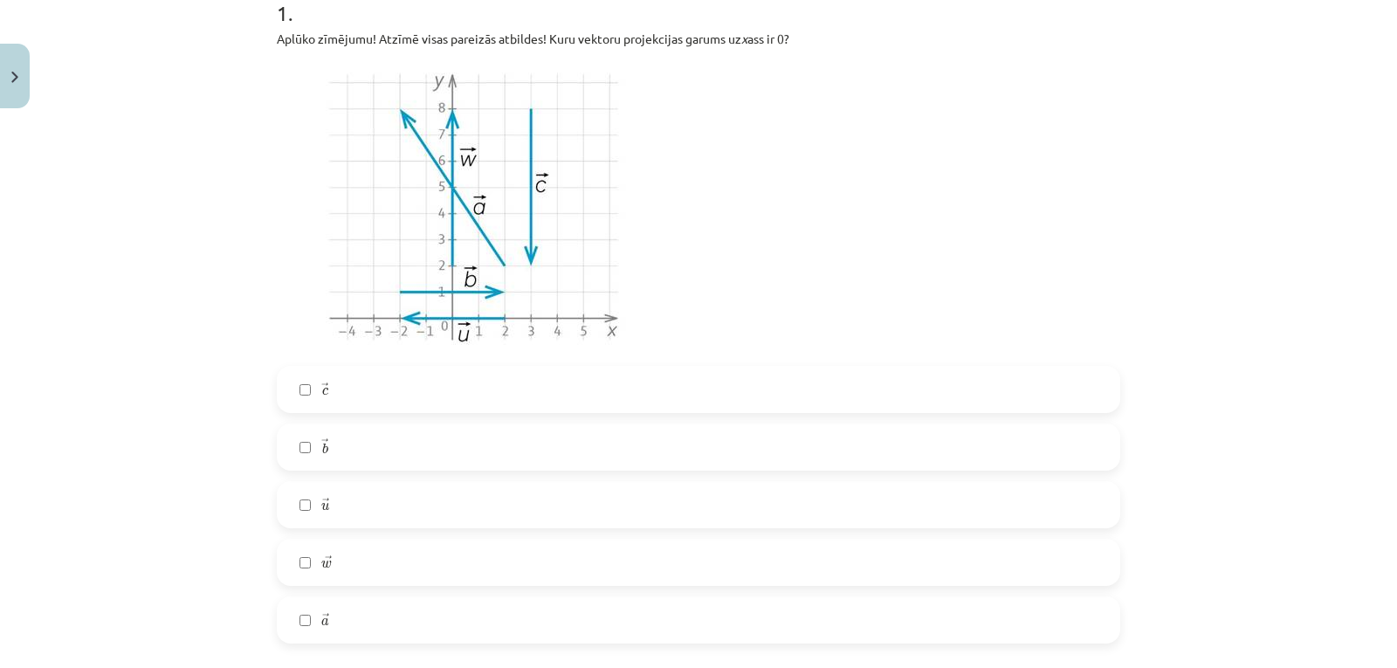
click at [462, 403] on label "→ c c →" at bounding box center [698, 389] width 840 height 44
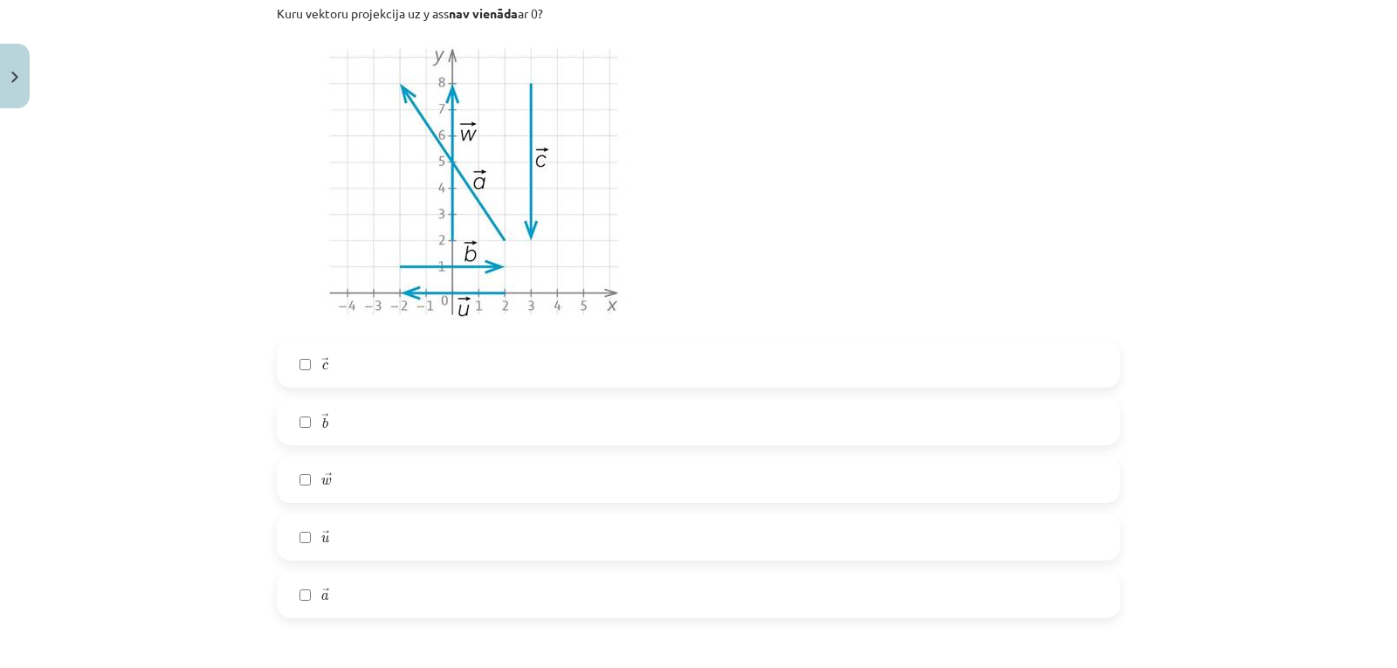
scroll to position [1109, 0]
click at [467, 356] on label "→ c c →" at bounding box center [698, 366] width 840 height 44
click at [391, 480] on label "→ w w →" at bounding box center [698, 481] width 840 height 44
click at [381, 594] on label "→ a a →" at bounding box center [698, 596] width 840 height 44
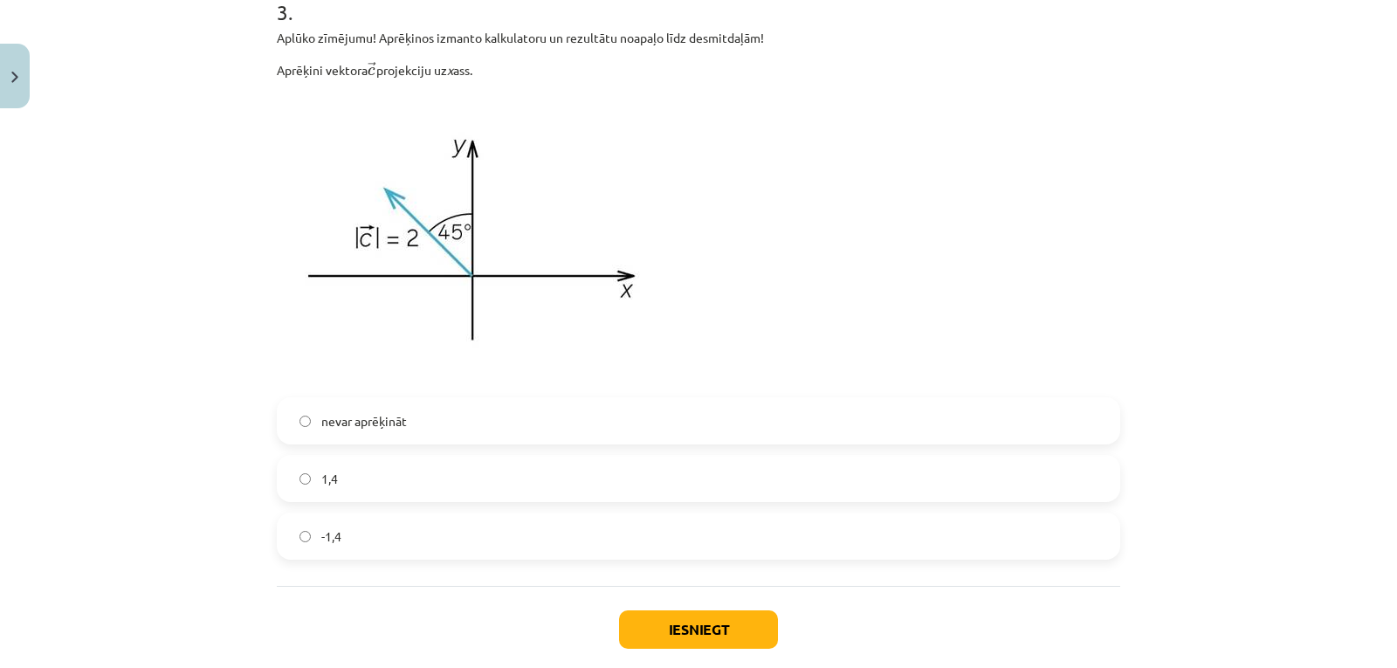
scroll to position [1795, 0]
click at [461, 477] on label "1,4" at bounding box center [698, 478] width 840 height 44
click at [646, 628] on button "Iesniegt" at bounding box center [698, 628] width 159 height 38
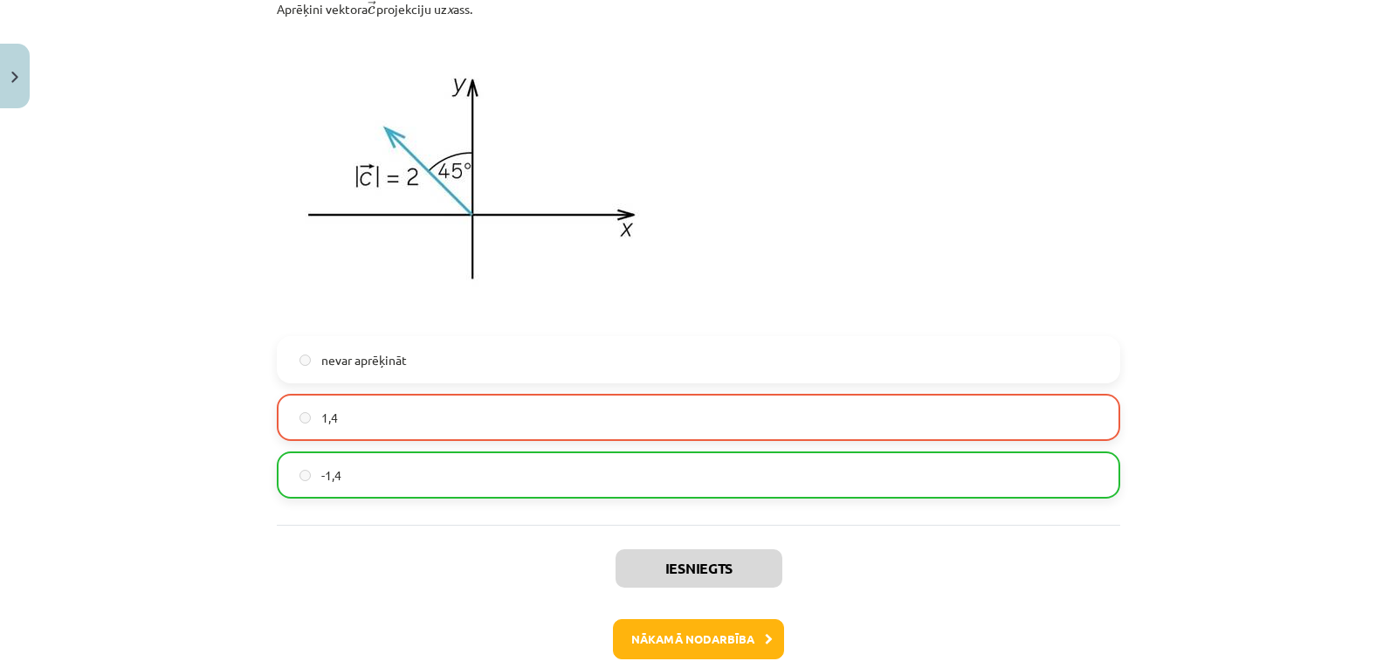
scroll to position [1944, 0]
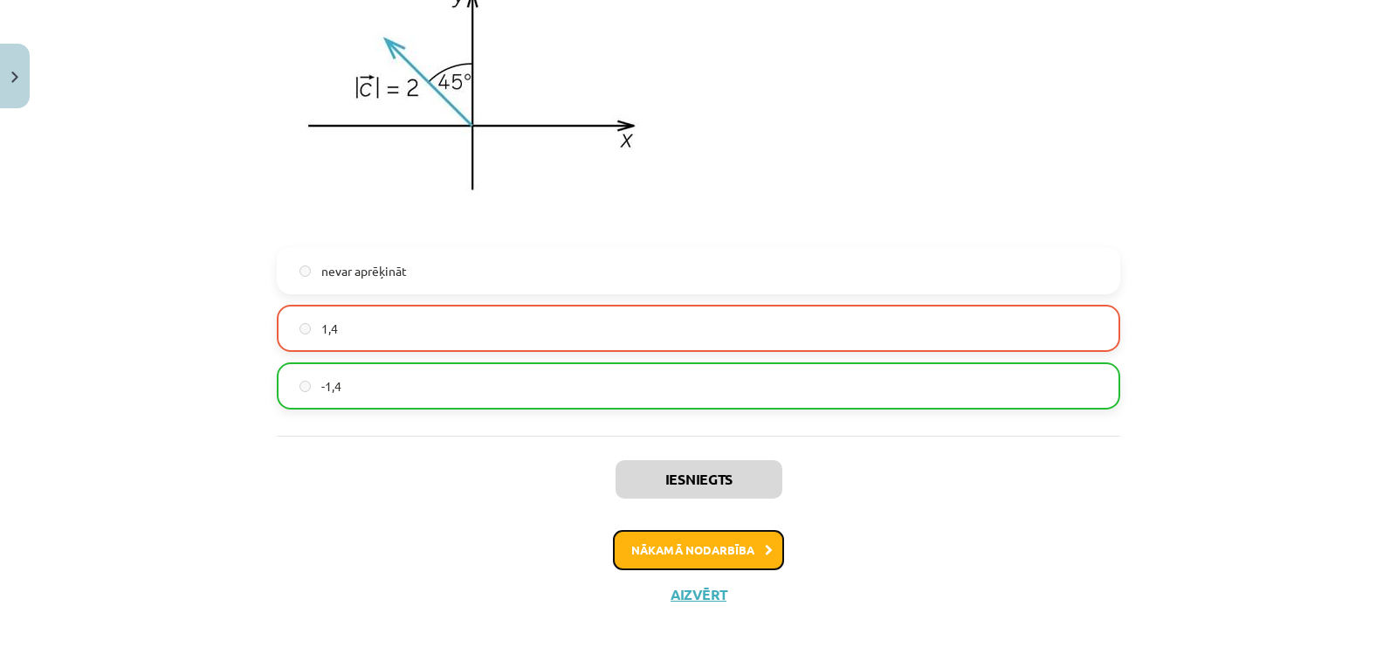
click at [685, 546] on button "Nākamā nodarbība" at bounding box center [698, 550] width 171 height 40
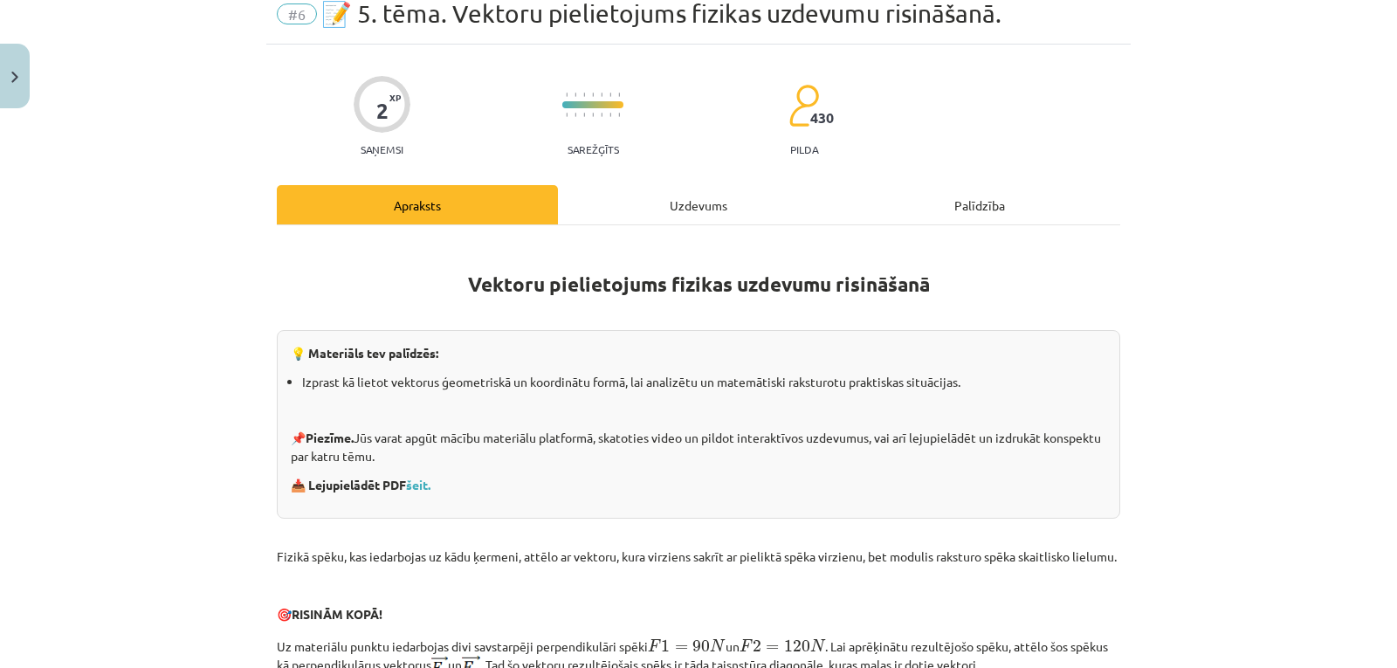
scroll to position [44, 0]
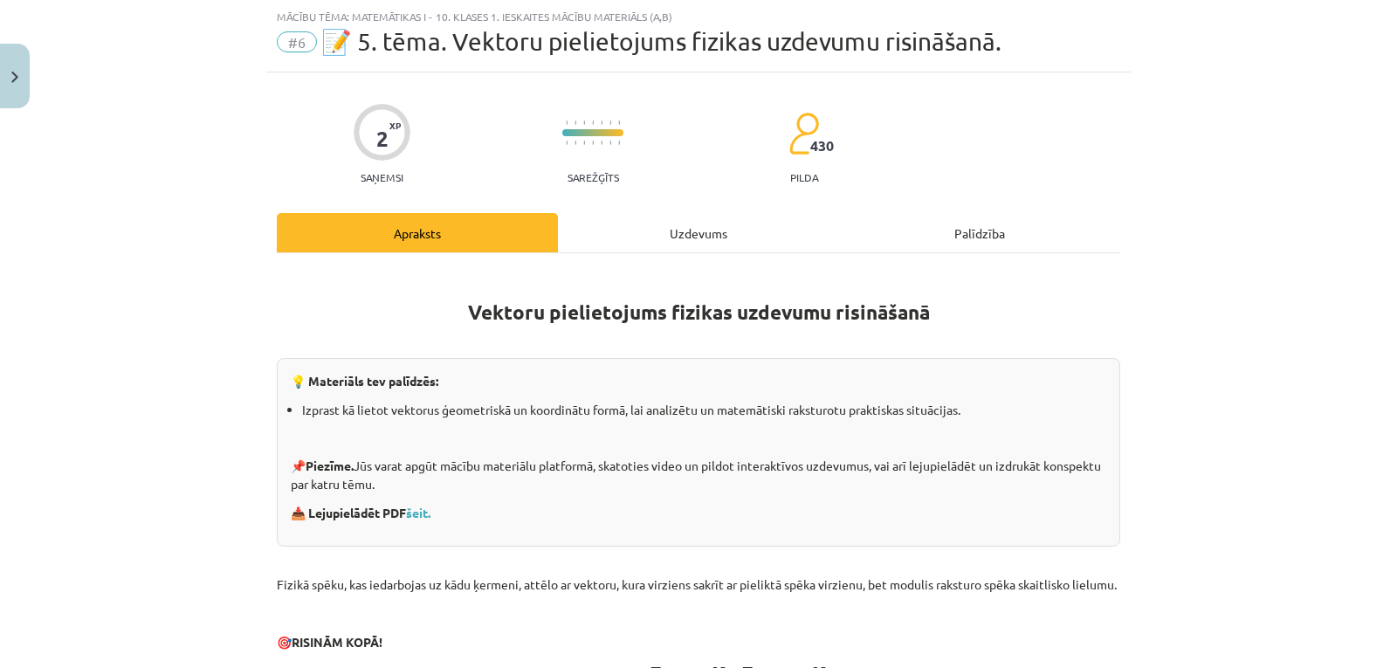
click at [728, 222] on div "Uzdevums" at bounding box center [698, 232] width 281 height 39
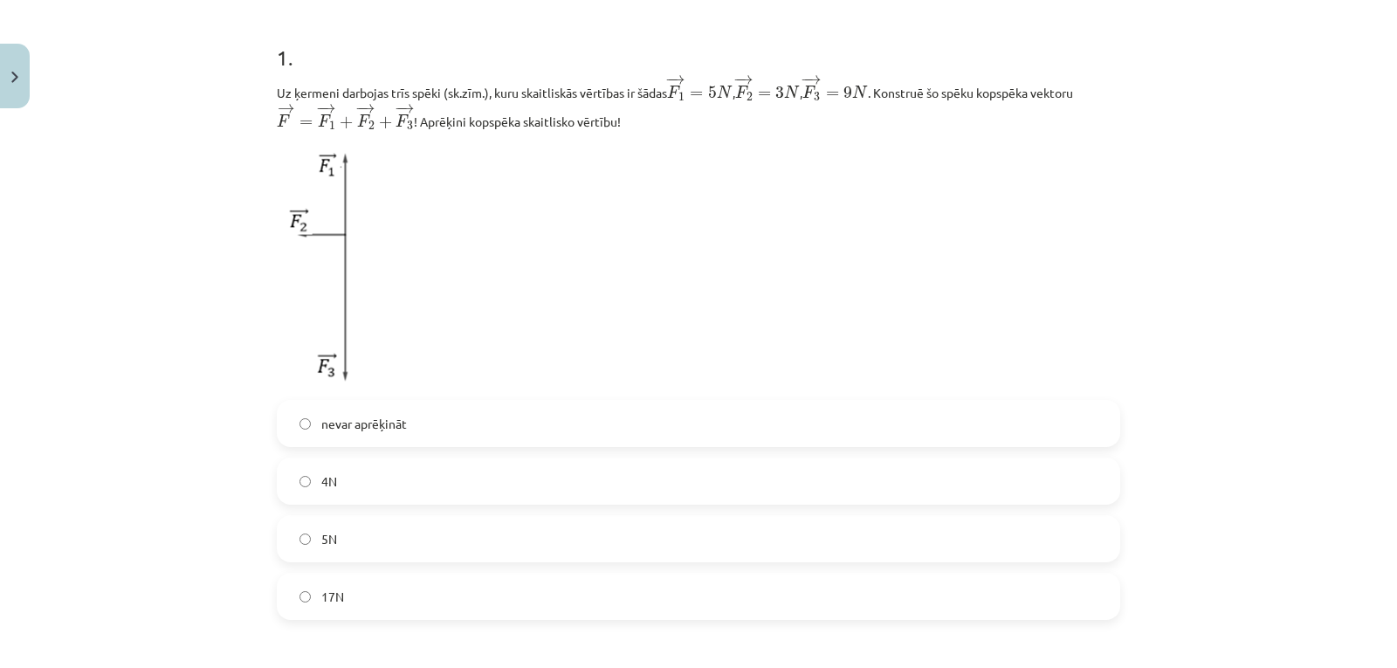
scroll to position [369, 0]
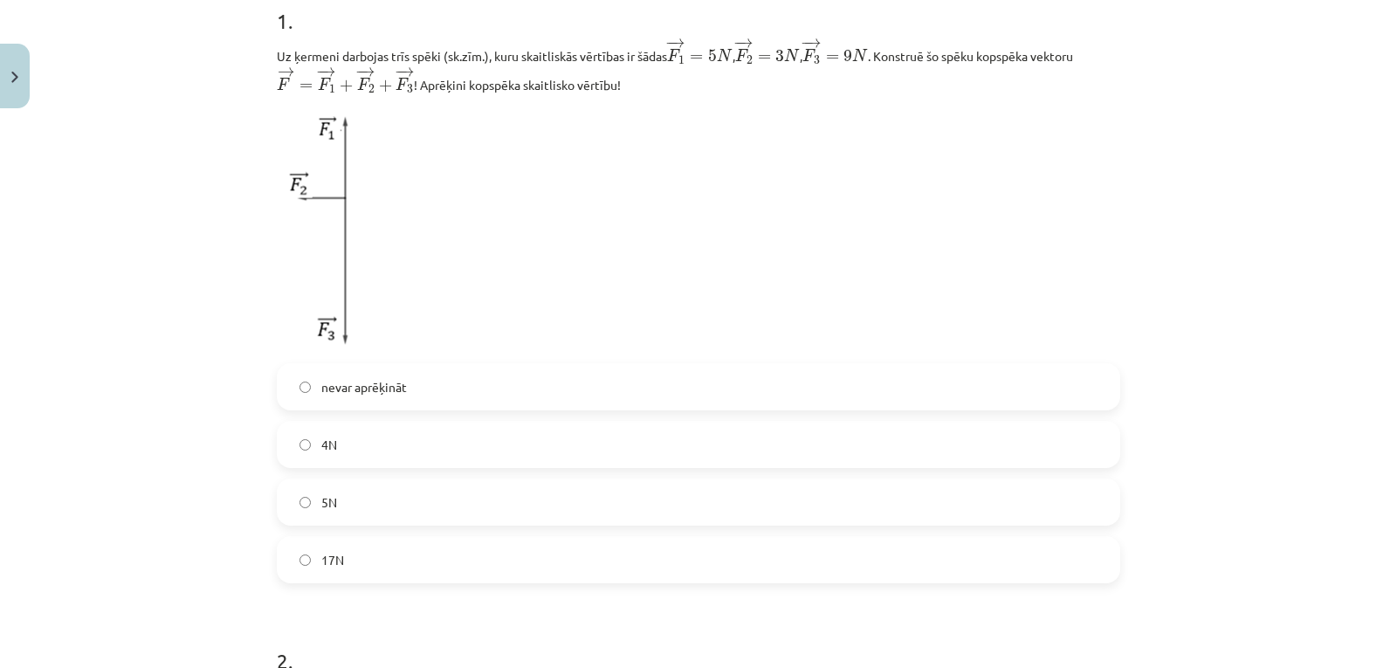
click at [569, 553] on label "17N" at bounding box center [698, 560] width 840 height 44
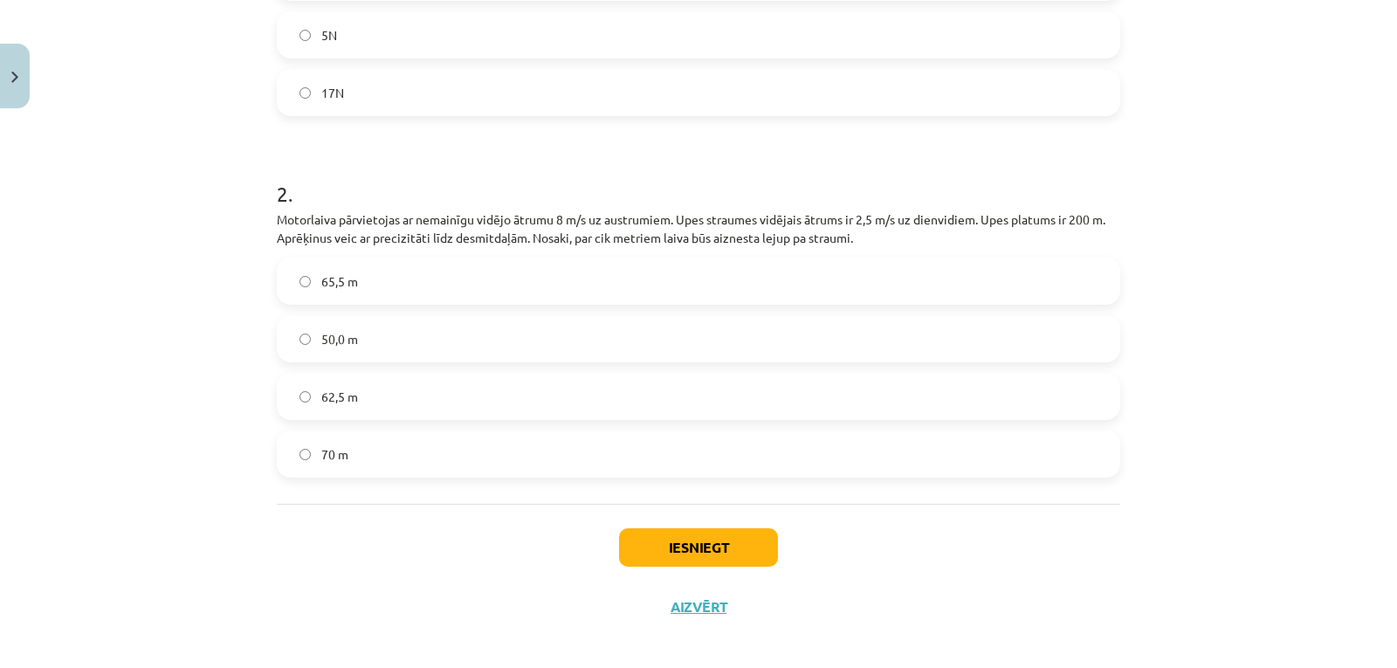
scroll to position [850, 0]
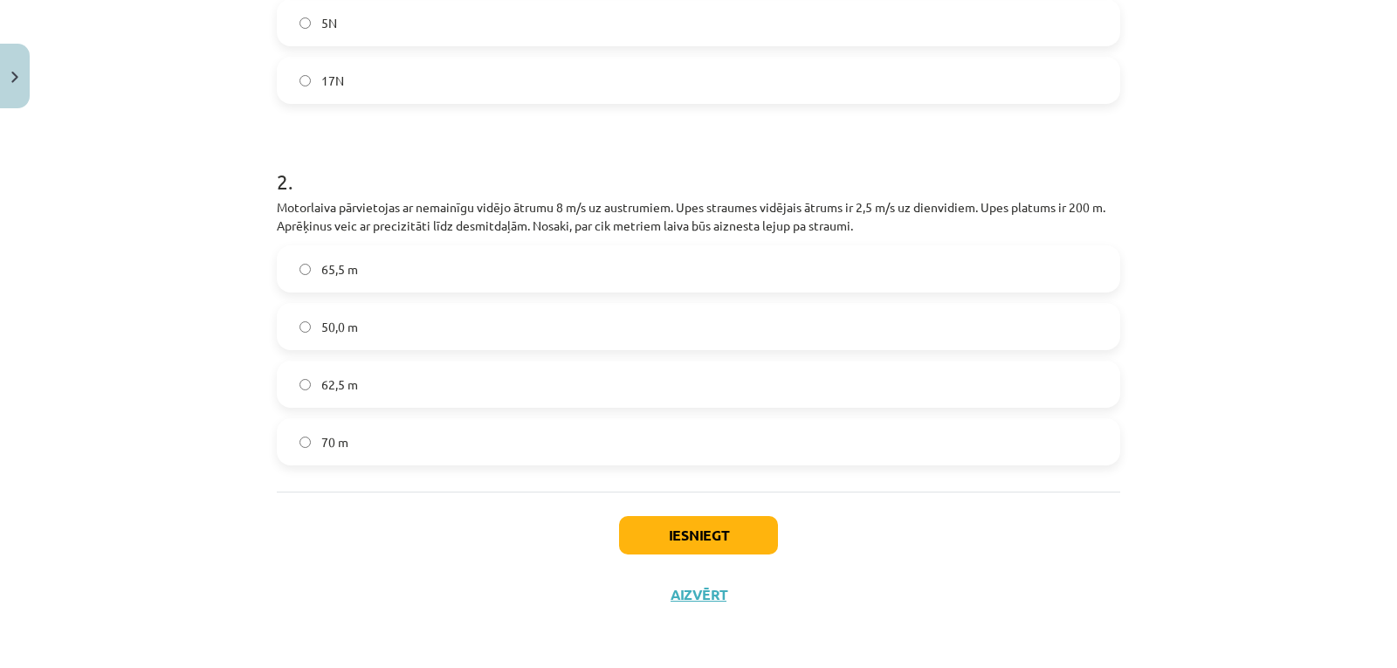
click at [553, 368] on label "62,5 m" at bounding box center [698, 384] width 840 height 44
click at [683, 522] on button "Iesniegt" at bounding box center [698, 535] width 159 height 38
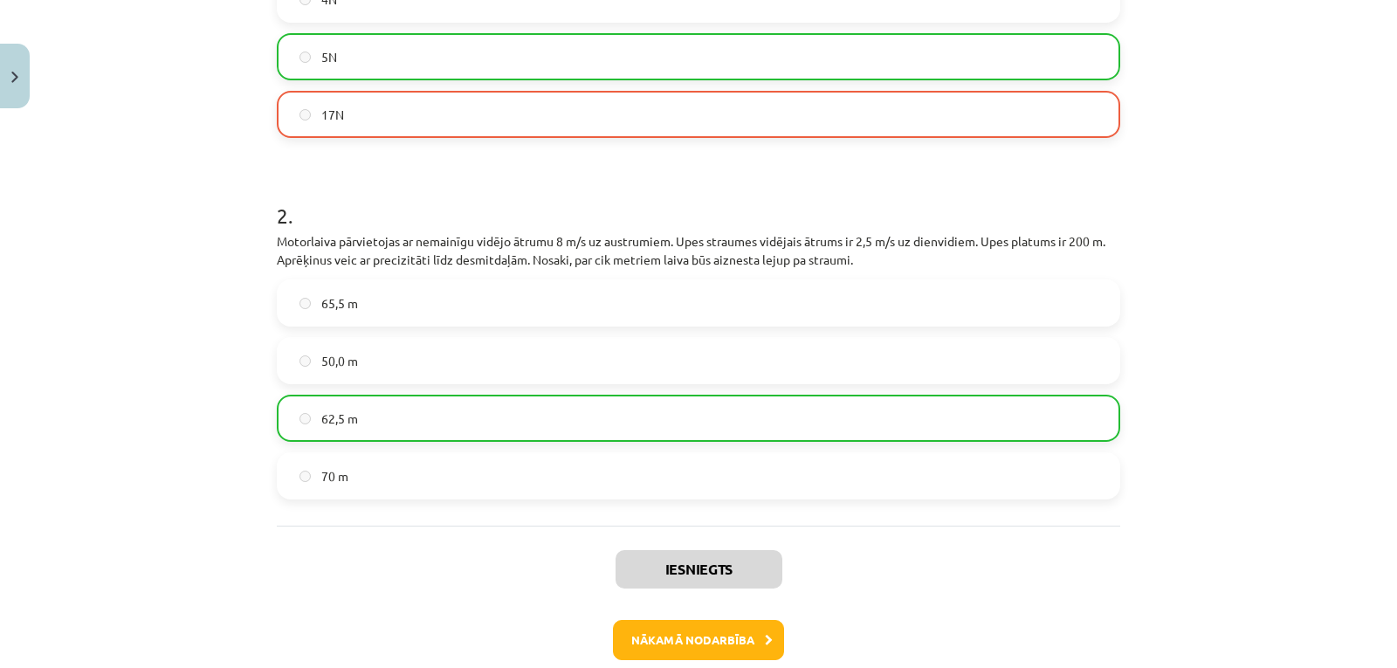
scroll to position [900, 0]
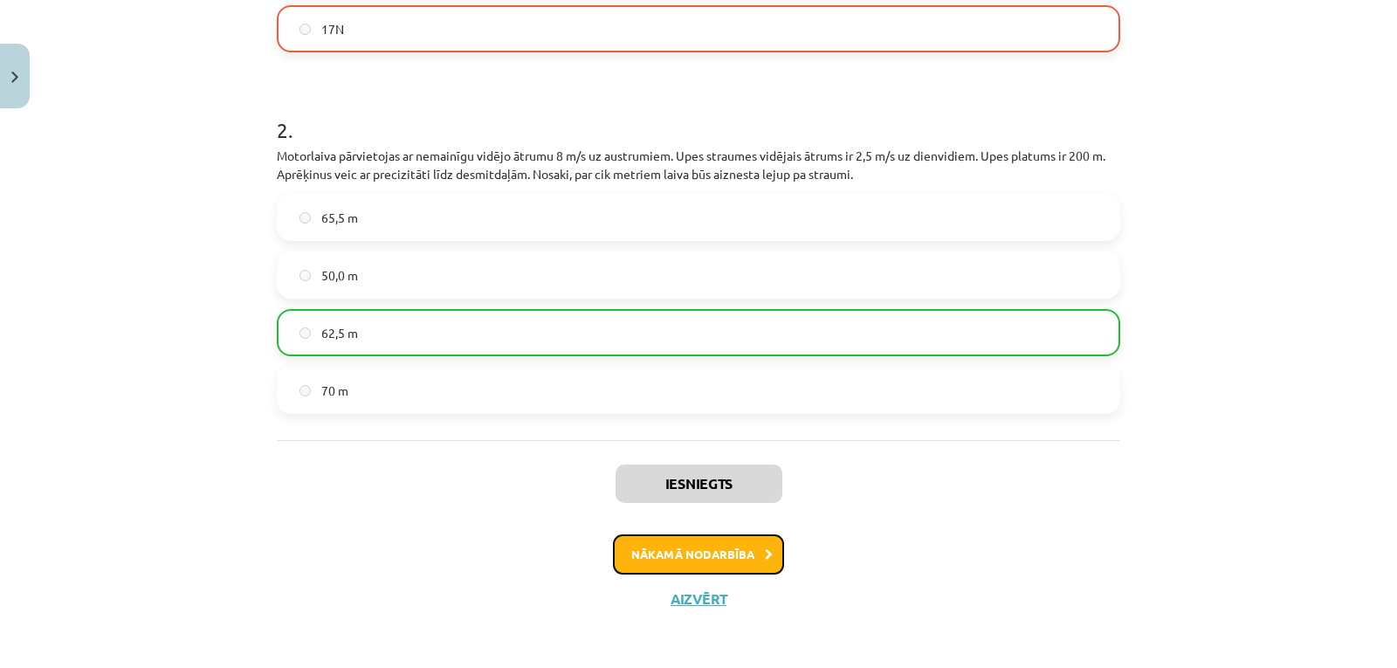
click at [656, 571] on button "Nākamā nodarbība" at bounding box center [698, 554] width 171 height 40
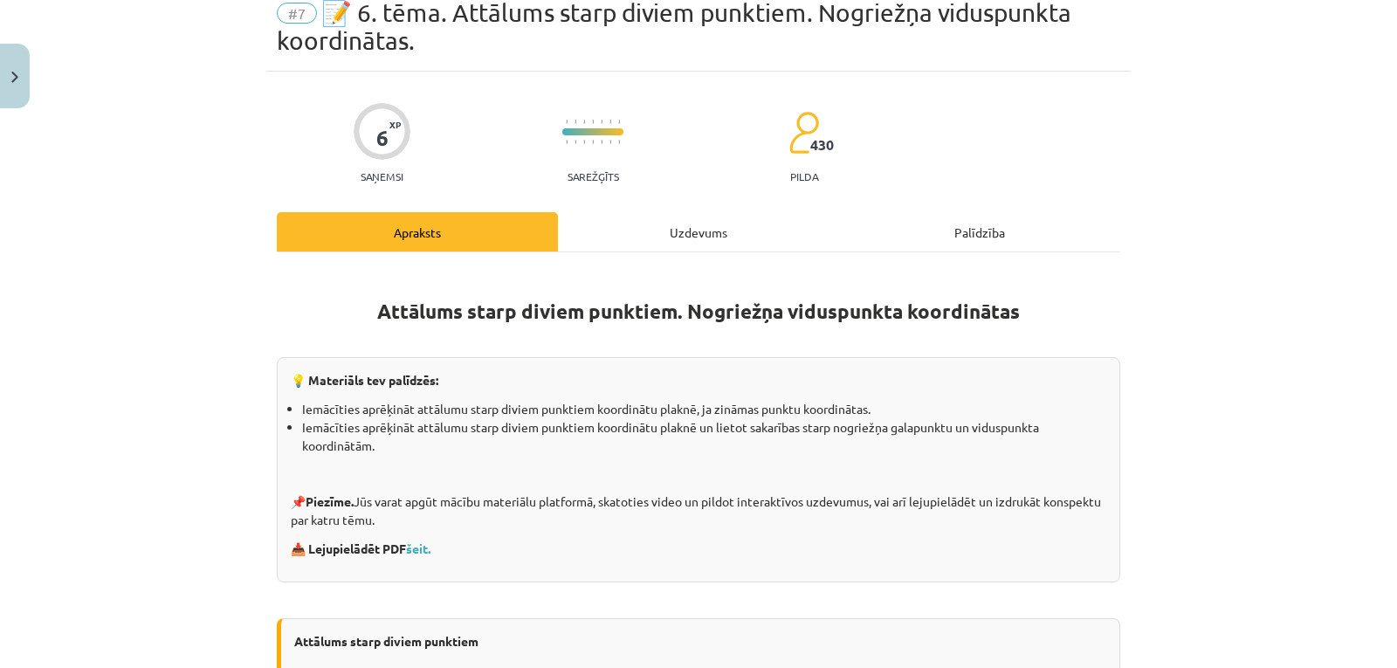
scroll to position [44, 0]
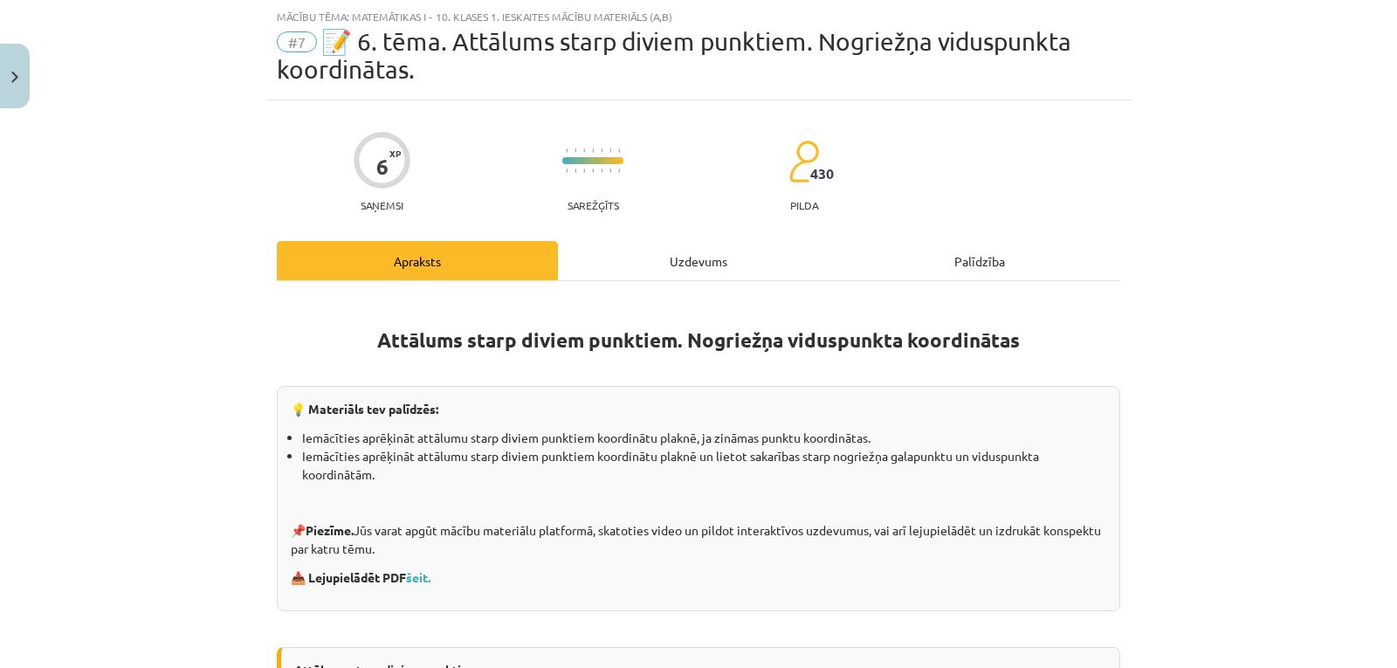
click at [691, 247] on div "Uzdevums" at bounding box center [698, 260] width 281 height 39
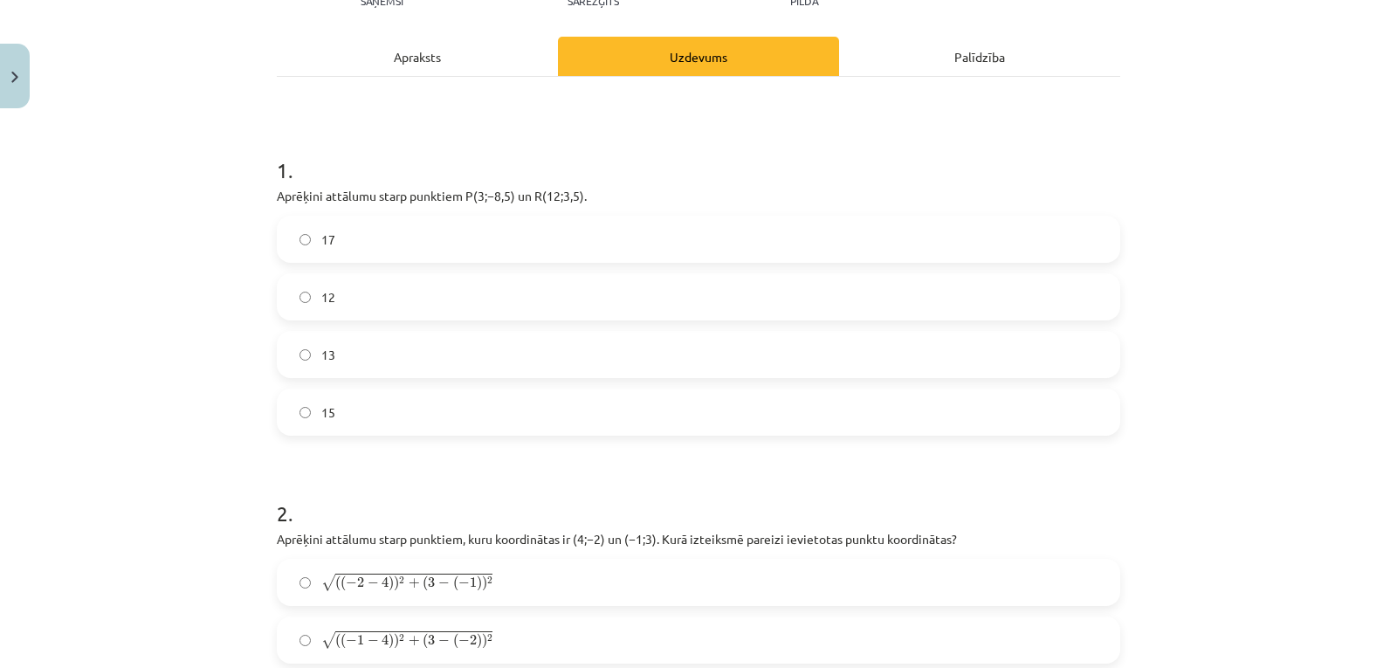
scroll to position [247, 0]
click at [382, 403] on label "15" at bounding box center [698, 413] width 840 height 44
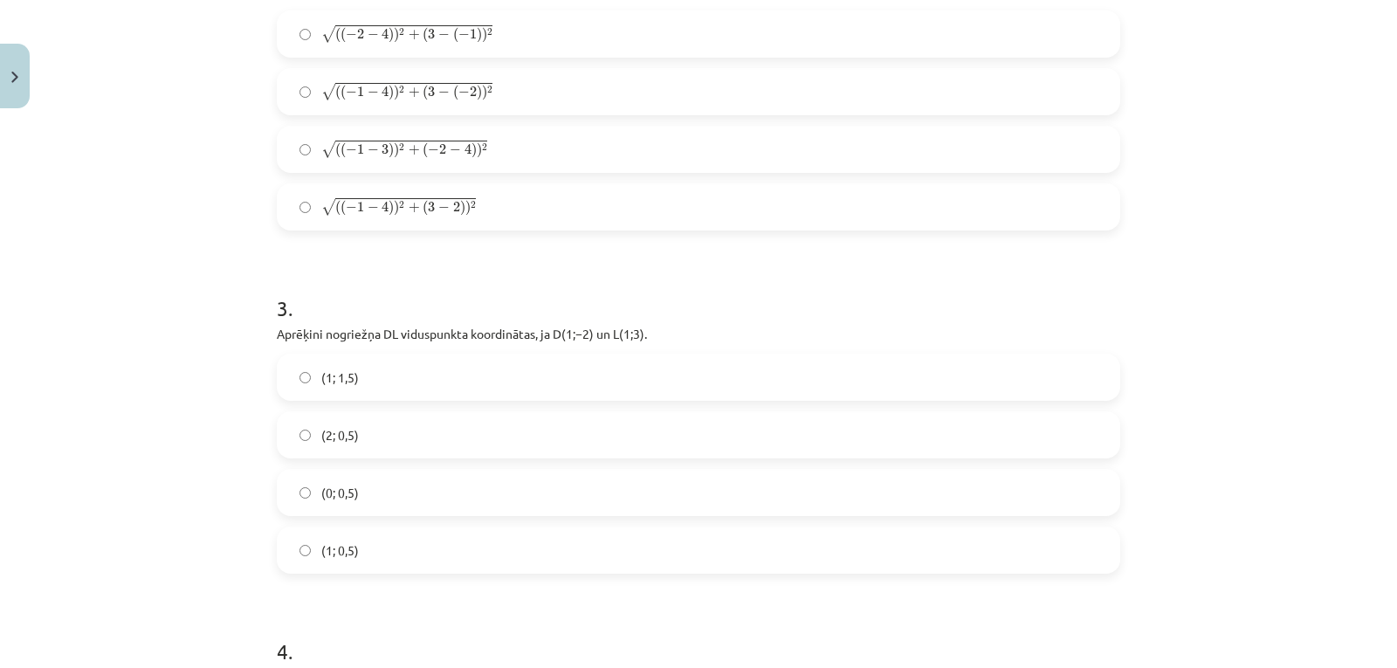
scroll to position [797, 0]
click at [529, 151] on label "√ ( ( − 1 − 3 ) ) 2 + ( − 2 − 4 ) ) 2 ( ( − 1 − 3 ) ) 2 + ( − 2 − 4 ) ) 2" at bounding box center [698, 149] width 840 height 44
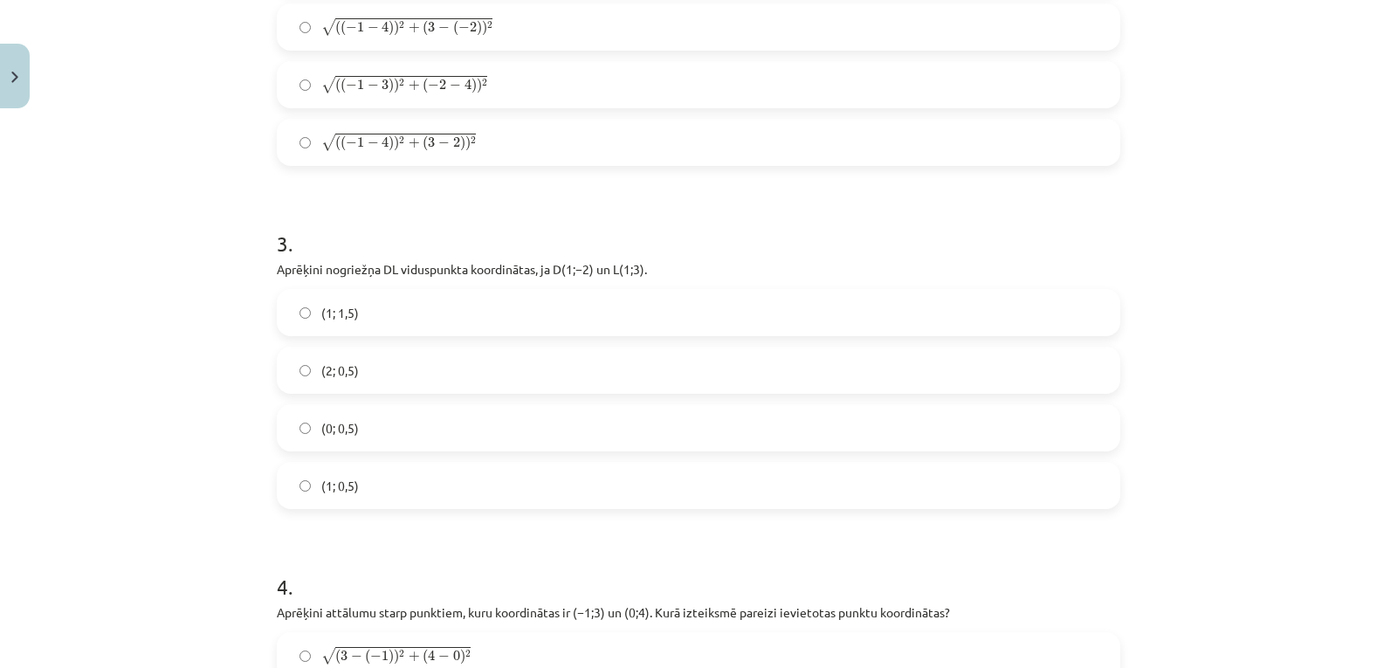
click at [402, 477] on label "(1; 0,5)" at bounding box center [698, 485] width 840 height 44
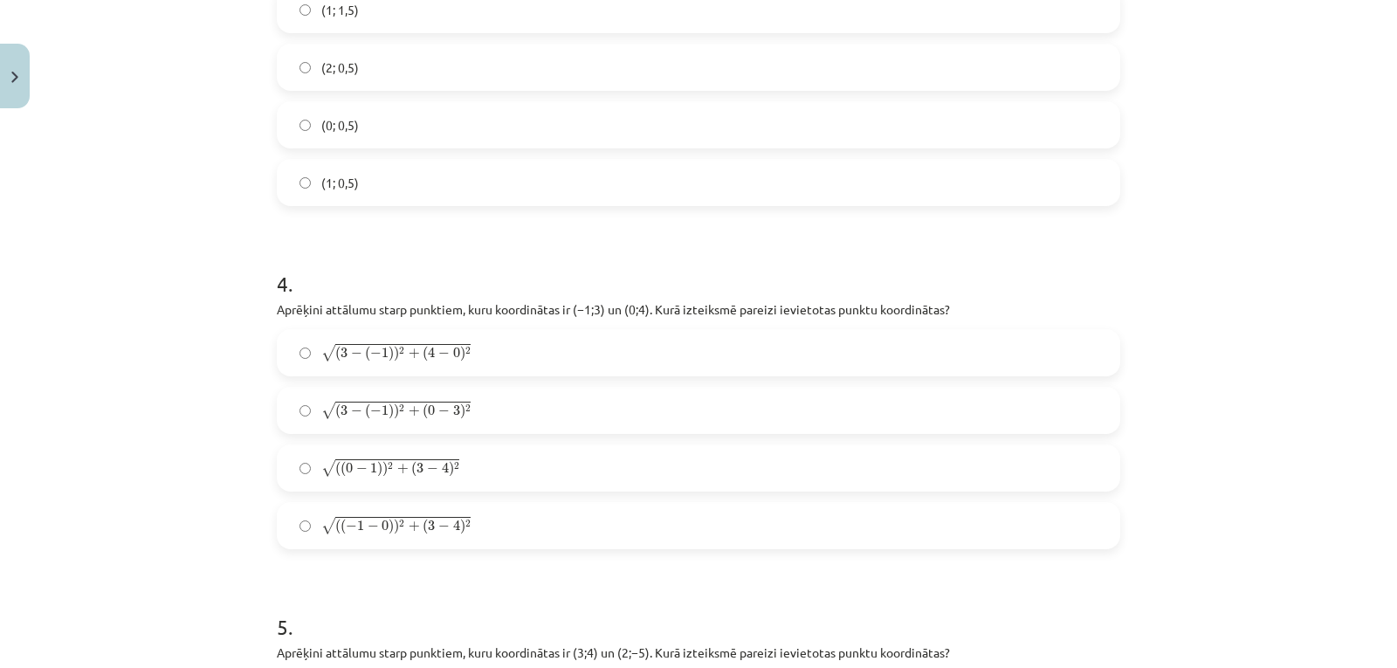
scroll to position [1276, 0]
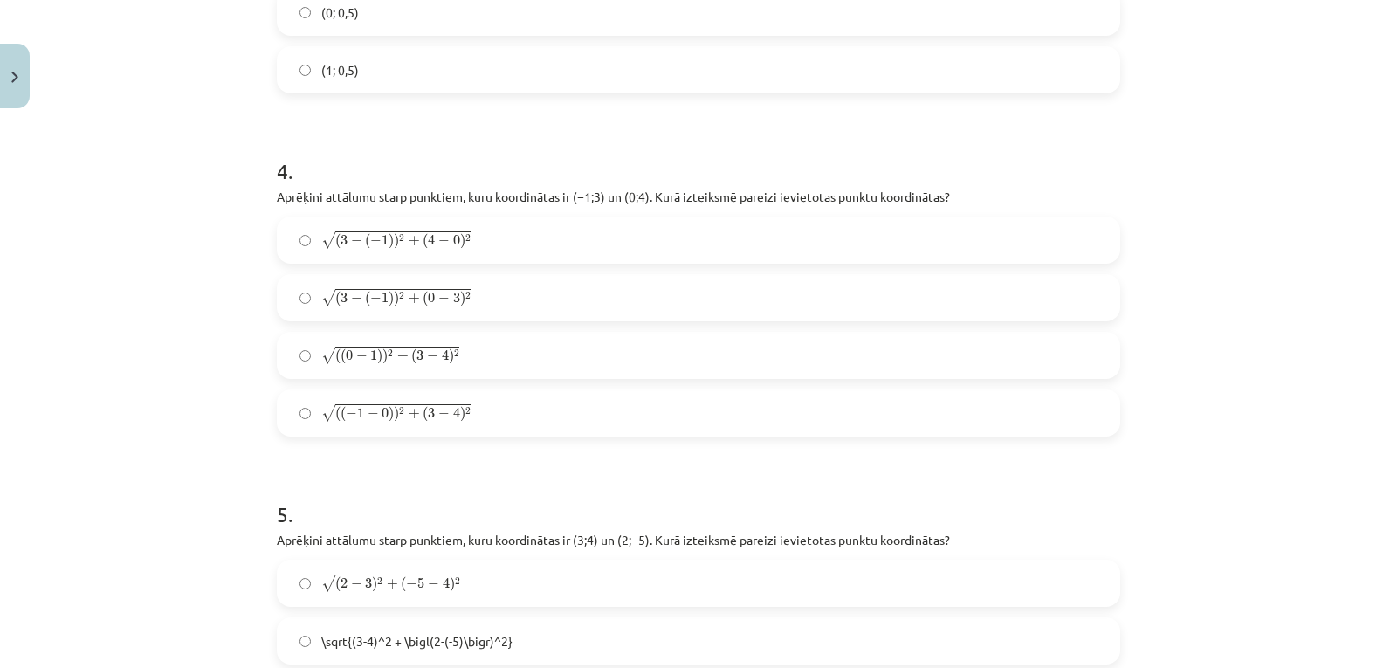
click at [438, 415] on span "−" at bounding box center [443, 413] width 11 height 10
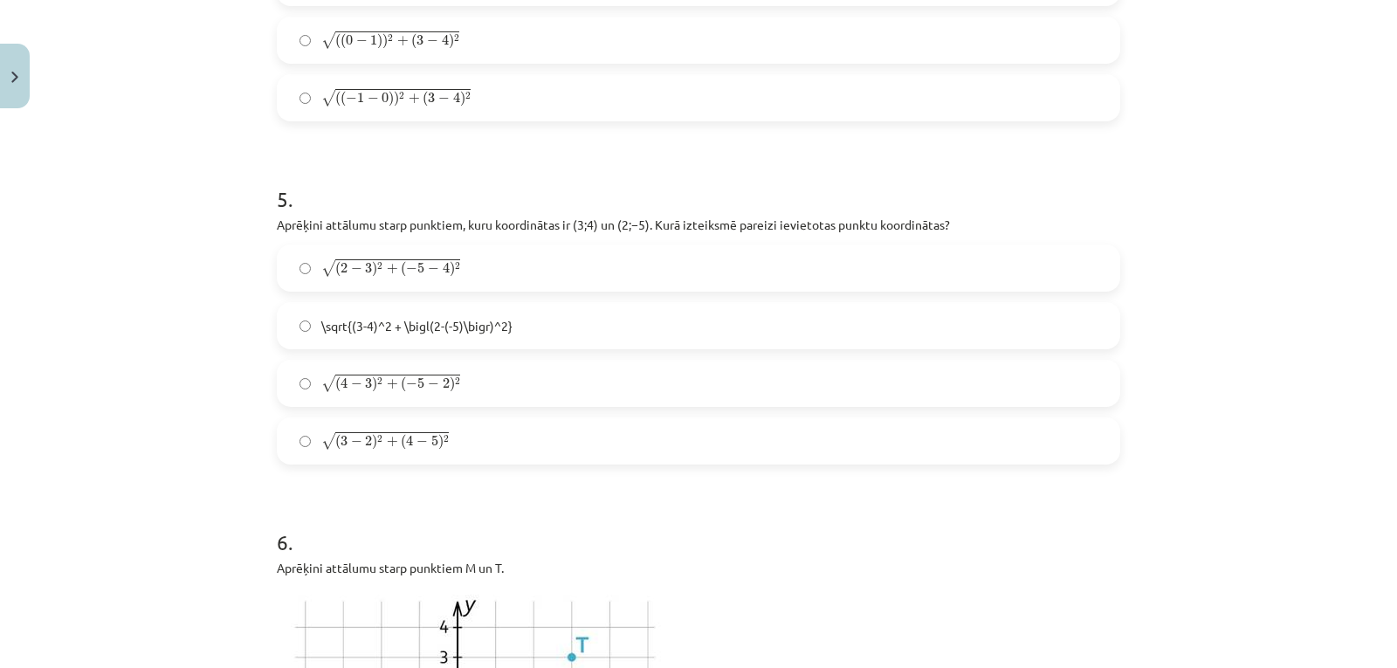
scroll to position [1589, 0]
click at [503, 272] on label "√ ( 2 − 3 ) 2 + ( − 5 − 4 ) 2 ( 2 − 3 ) 2 + ( − 5 − 4 ) 2" at bounding box center [698, 270] width 840 height 44
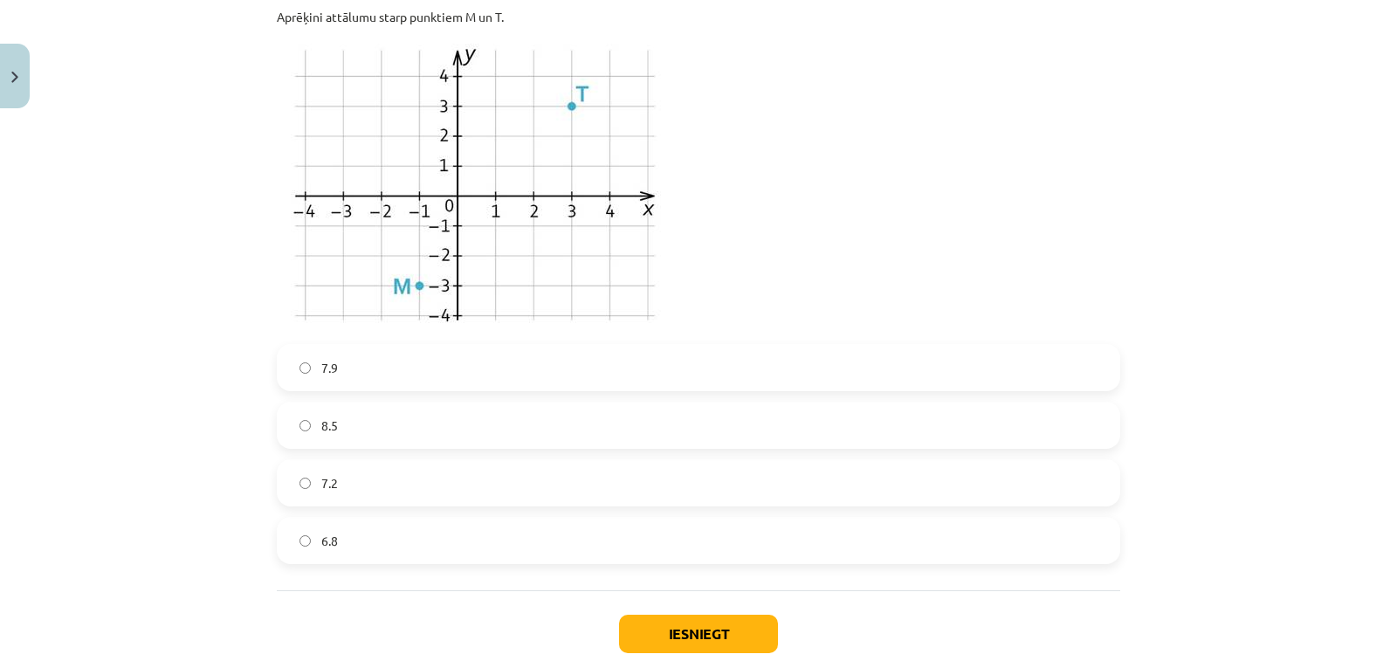
scroll to position [2143, 0]
click at [417, 477] on label "7.2" at bounding box center [698, 482] width 840 height 44
click at [731, 632] on button "Iesniegt" at bounding box center [698, 633] width 159 height 38
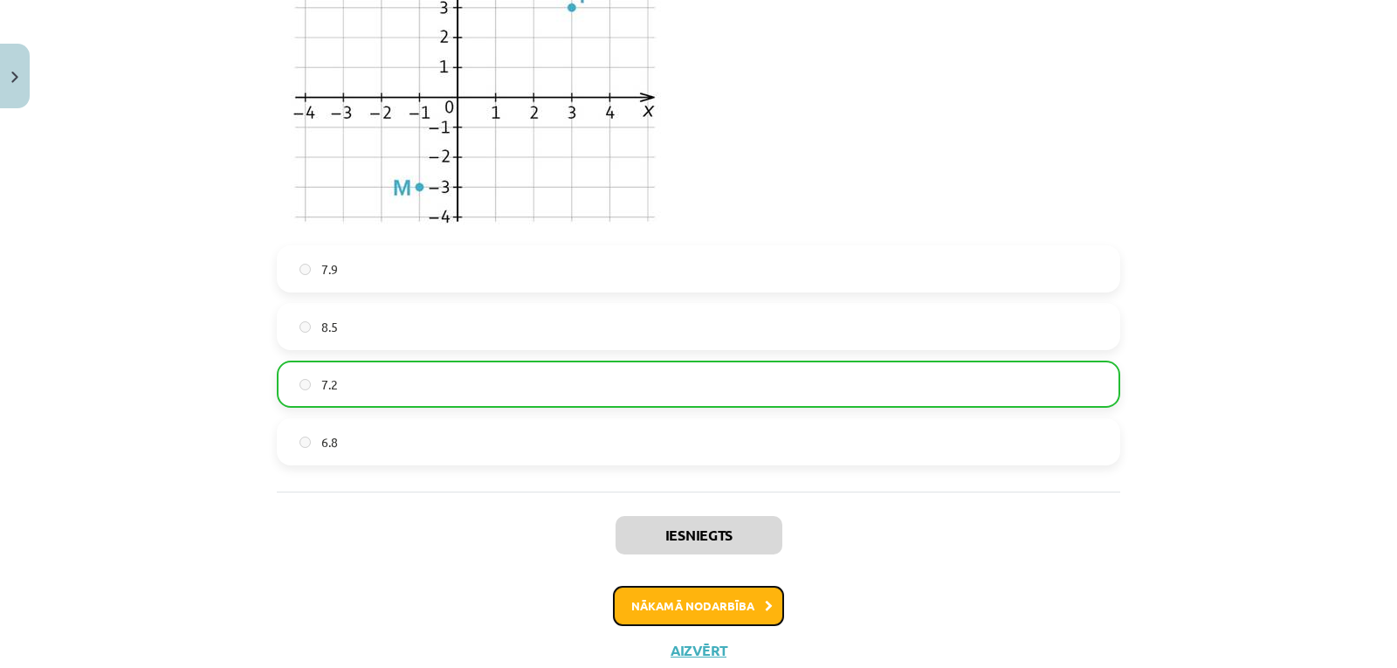
click at [715, 597] on button "Nākamā nodarbība" at bounding box center [698, 606] width 171 height 40
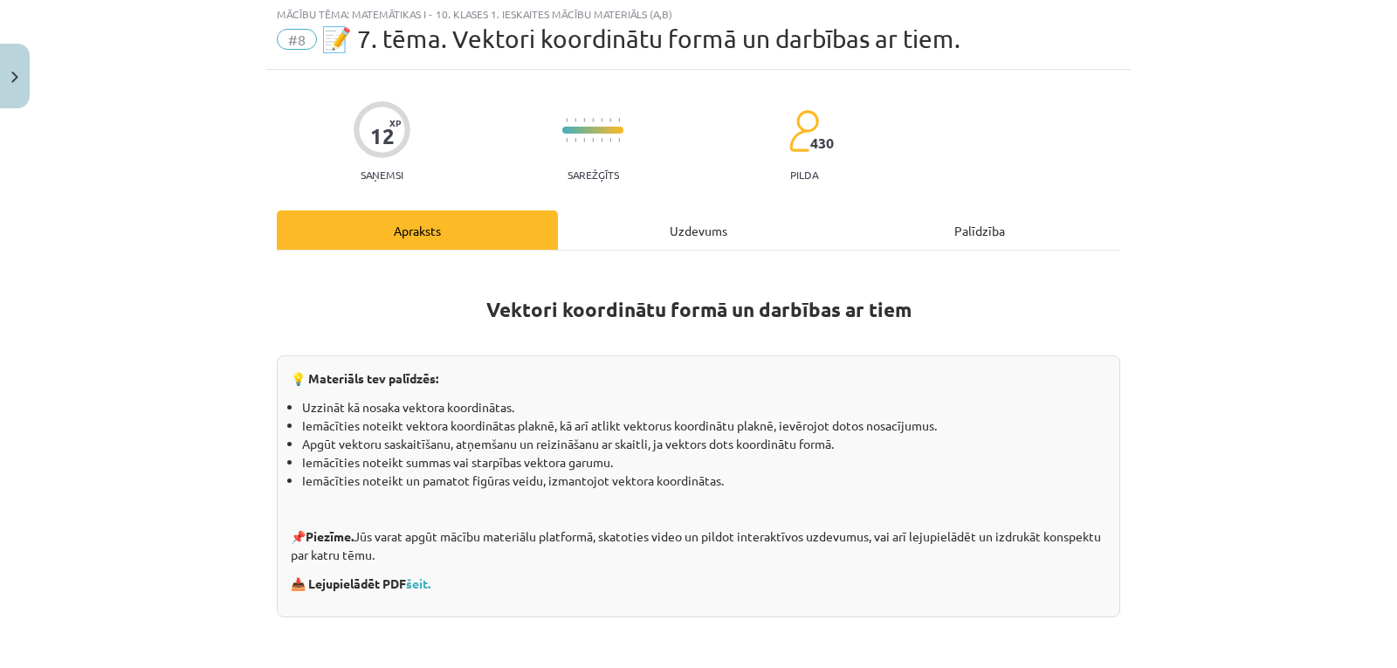
scroll to position [44, 0]
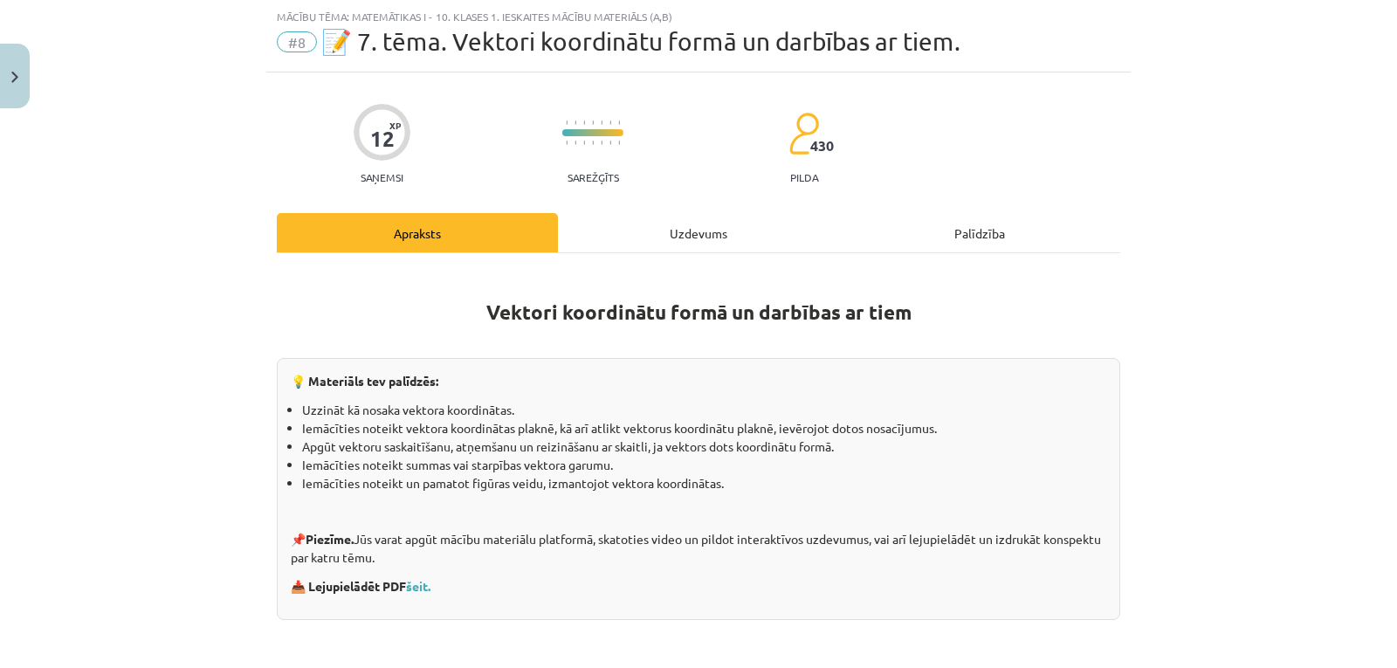
click at [690, 223] on div "Uzdevums" at bounding box center [698, 232] width 281 height 39
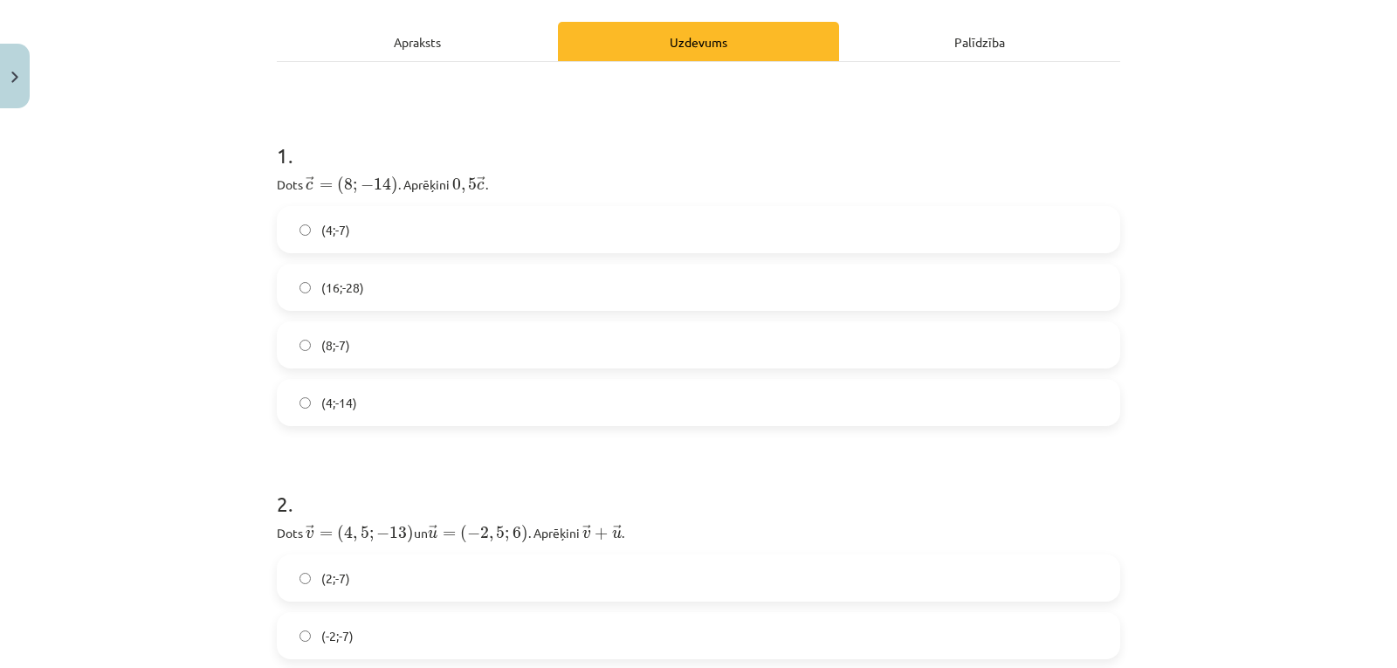
scroll to position [236, 0]
click at [501, 220] on label "(4;-7)" at bounding box center [698, 229] width 840 height 44
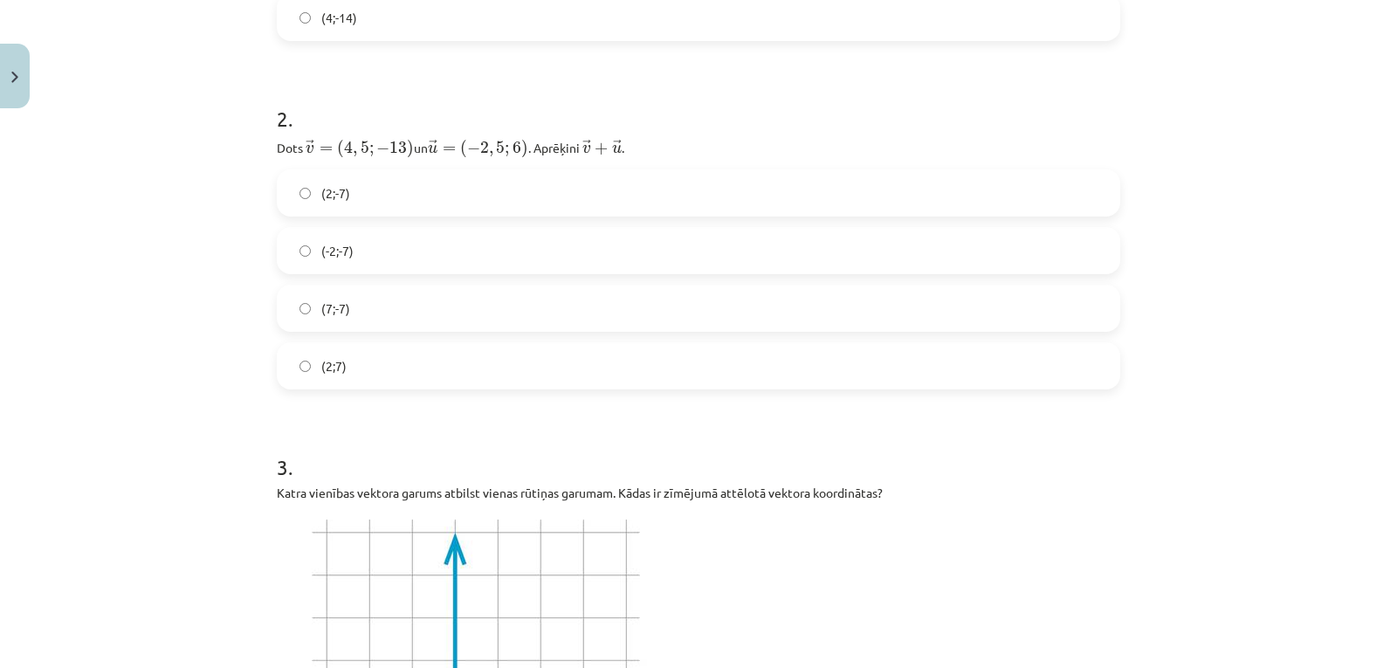
scroll to position [619, 0]
click at [393, 191] on label "(2;-7)" at bounding box center [698, 194] width 840 height 44
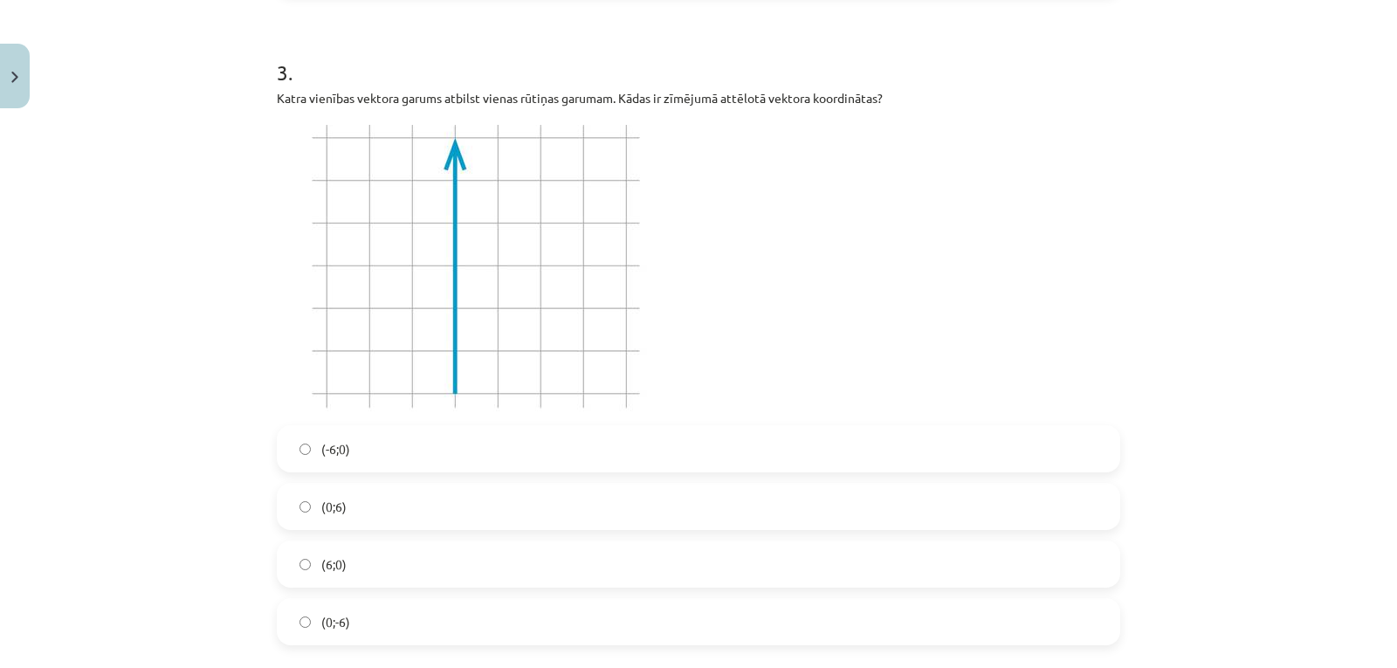
scroll to position [1106, 0]
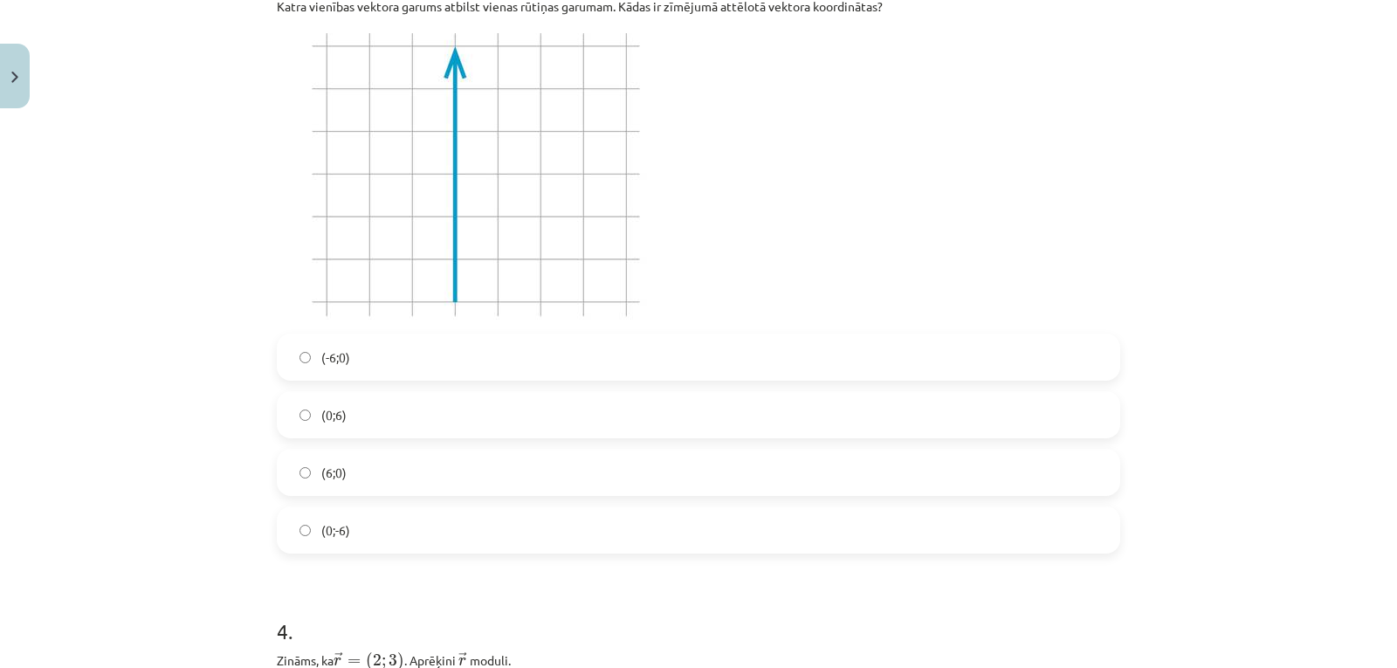
click at [397, 395] on label "(0;6)" at bounding box center [698, 415] width 840 height 44
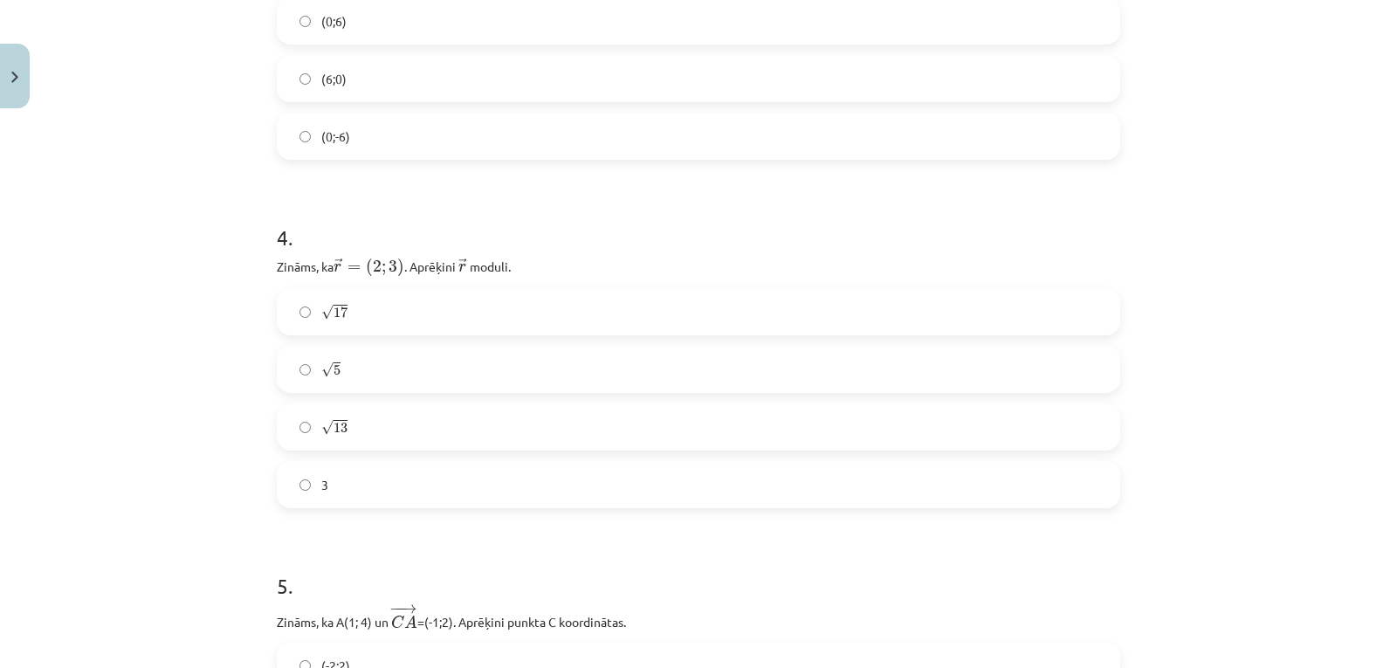
scroll to position [1562, 0]
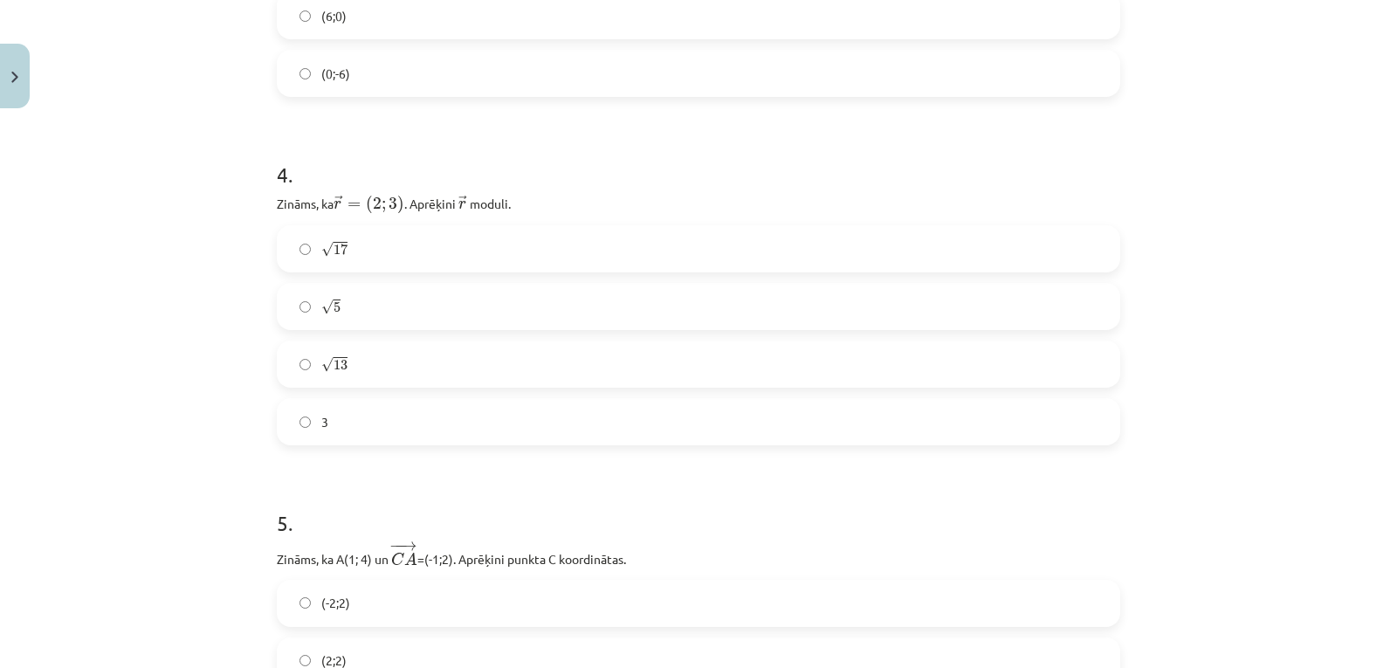
click at [395, 357] on label "√ 13 13" at bounding box center [698, 364] width 840 height 44
click at [393, 297] on label "(2;2)" at bounding box center [698, 305] width 840 height 44
click at [382, 365] on label "(-5;4)" at bounding box center [698, 369] width 840 height 44
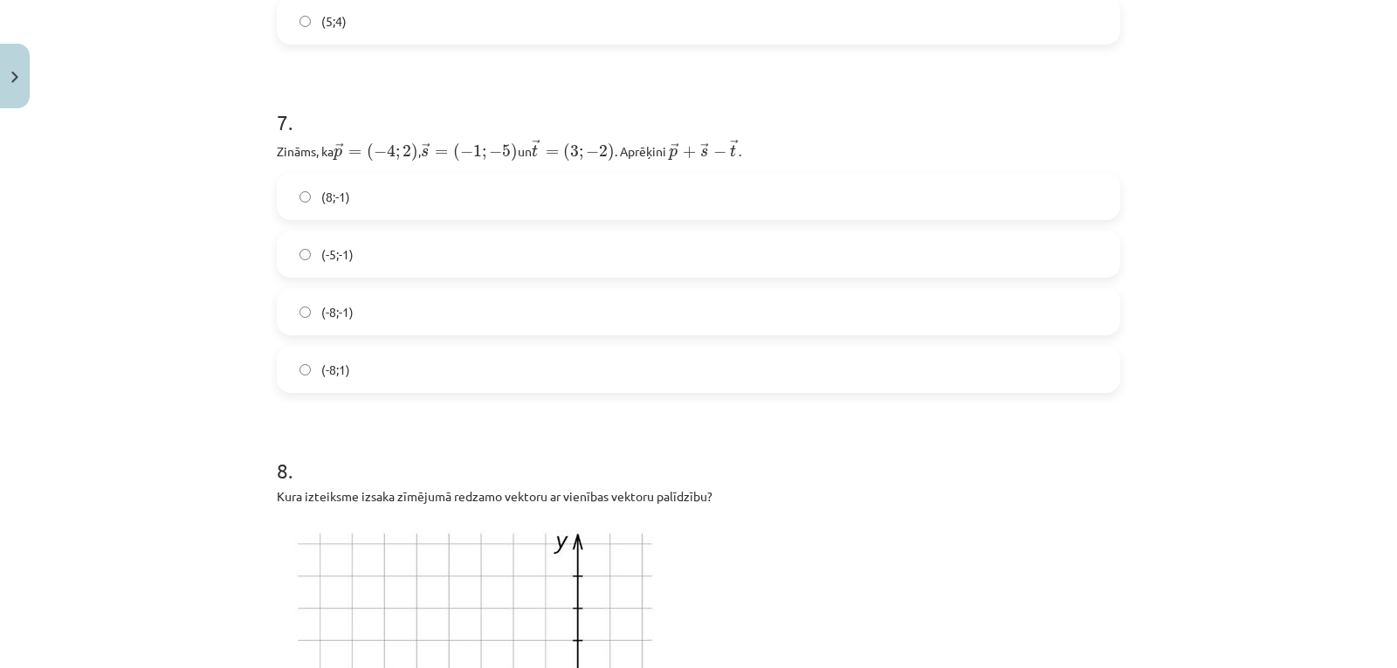
scroll to position [2673, 0]
click at [379, 312] on label "(-8;-1)" at bounding box center [698, 312] width 840 height 44
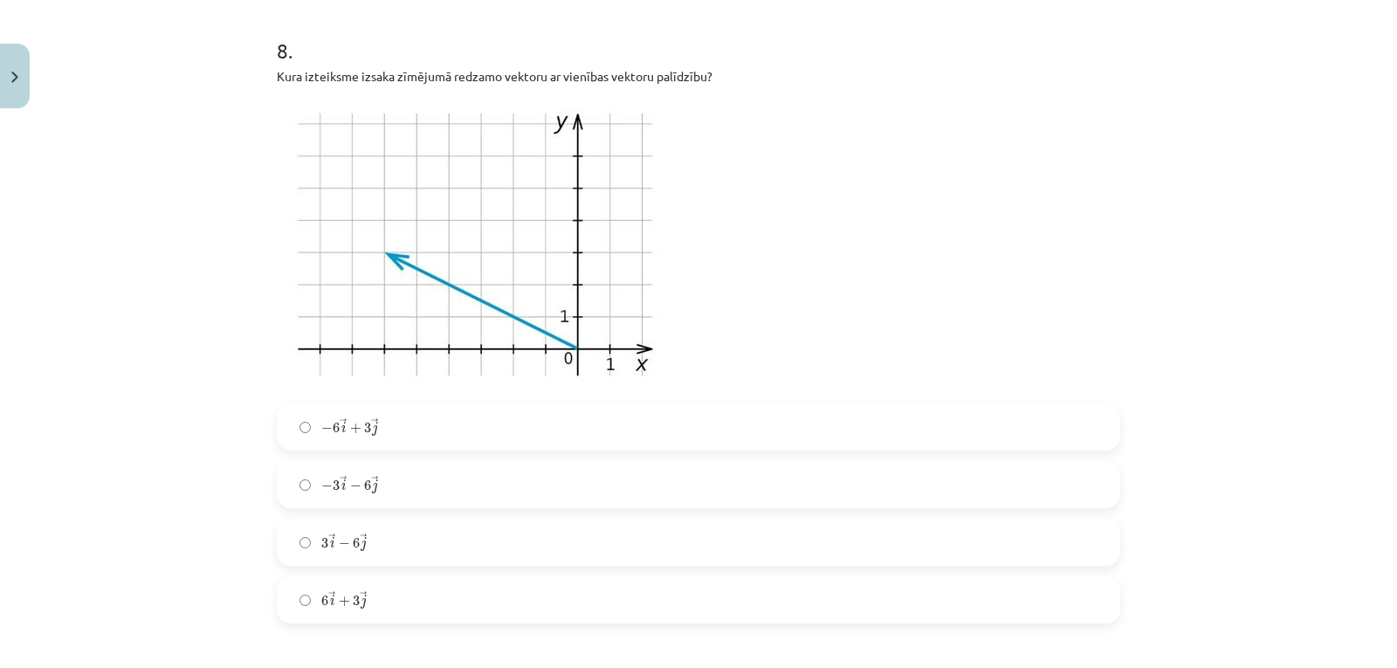
scroll to position [3093, 0]
click at [420, 585] on label "6 → i + 3 → j 6 i → + 3 j →" at bounding box center [698, 599] width 840 height 44
click at [407, 423] on label "− 6 → i + 3 → j − 6 i → + 3 j →" at bounding box center [698, 426] width 840 height 44
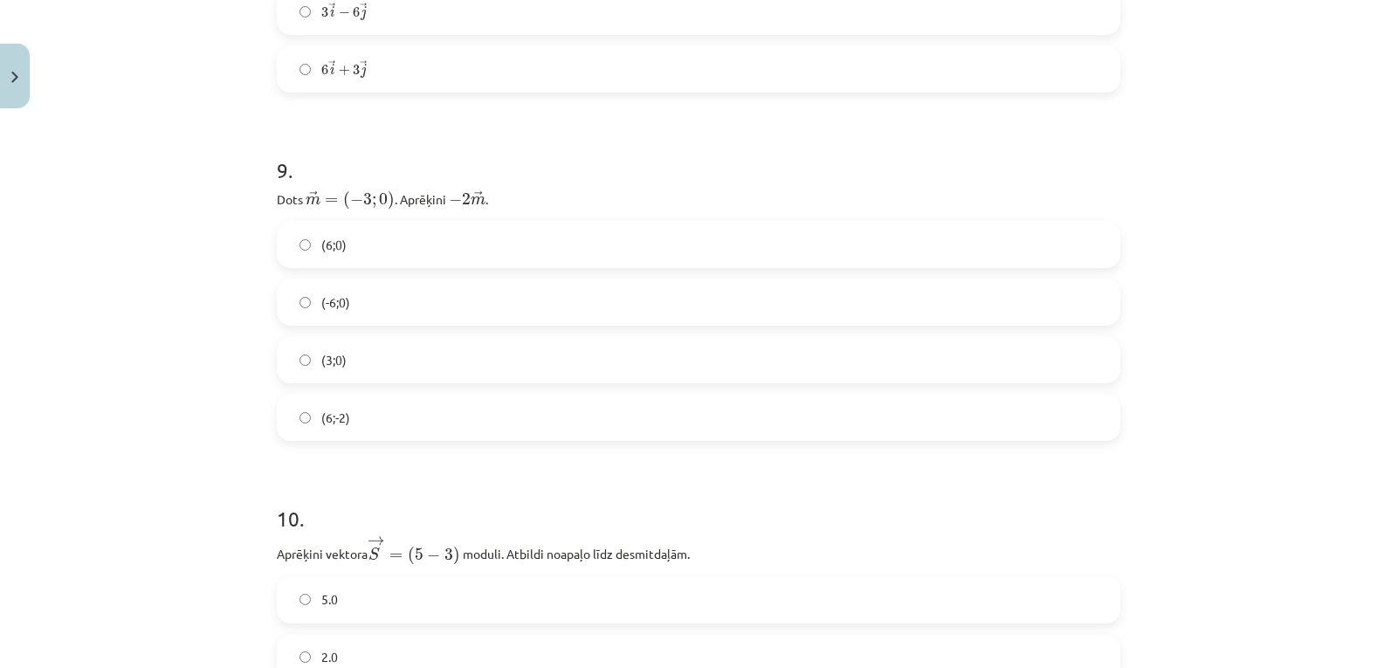
scroll to position [3664, 0]
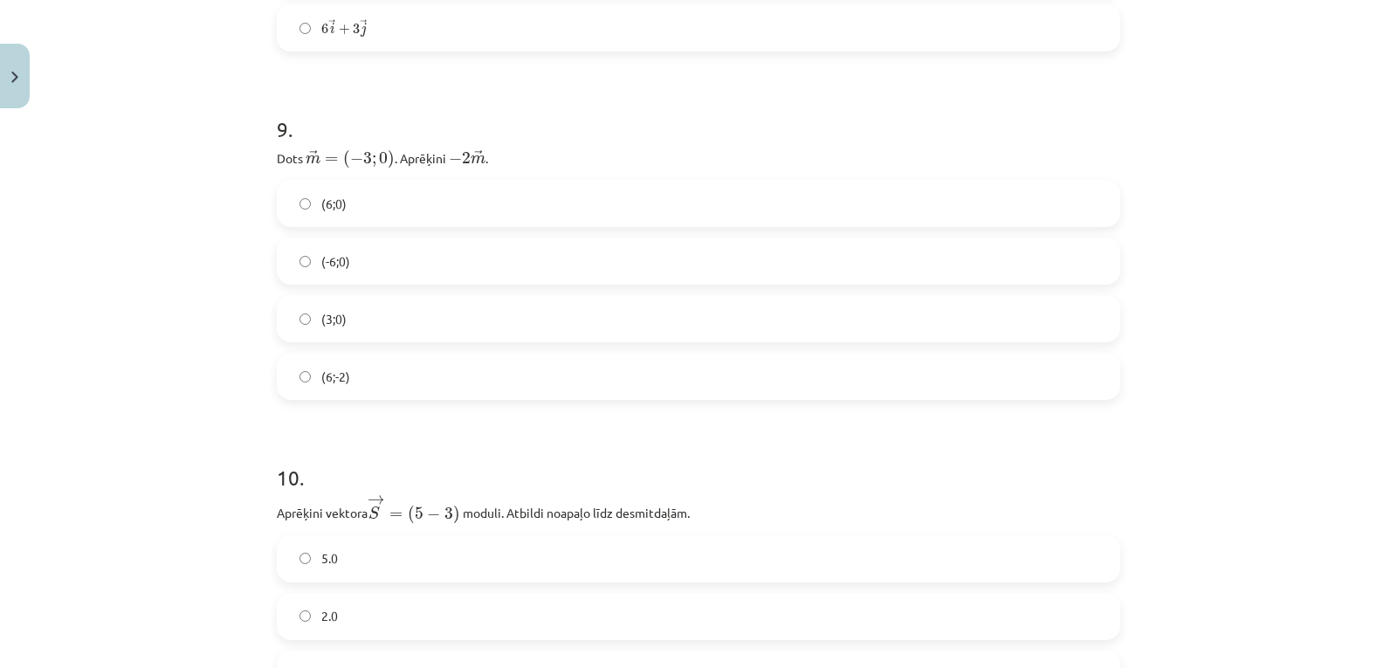
click at [450, 196] on label "(6;0)" at bounding box center [698, 204] width 840 height 44
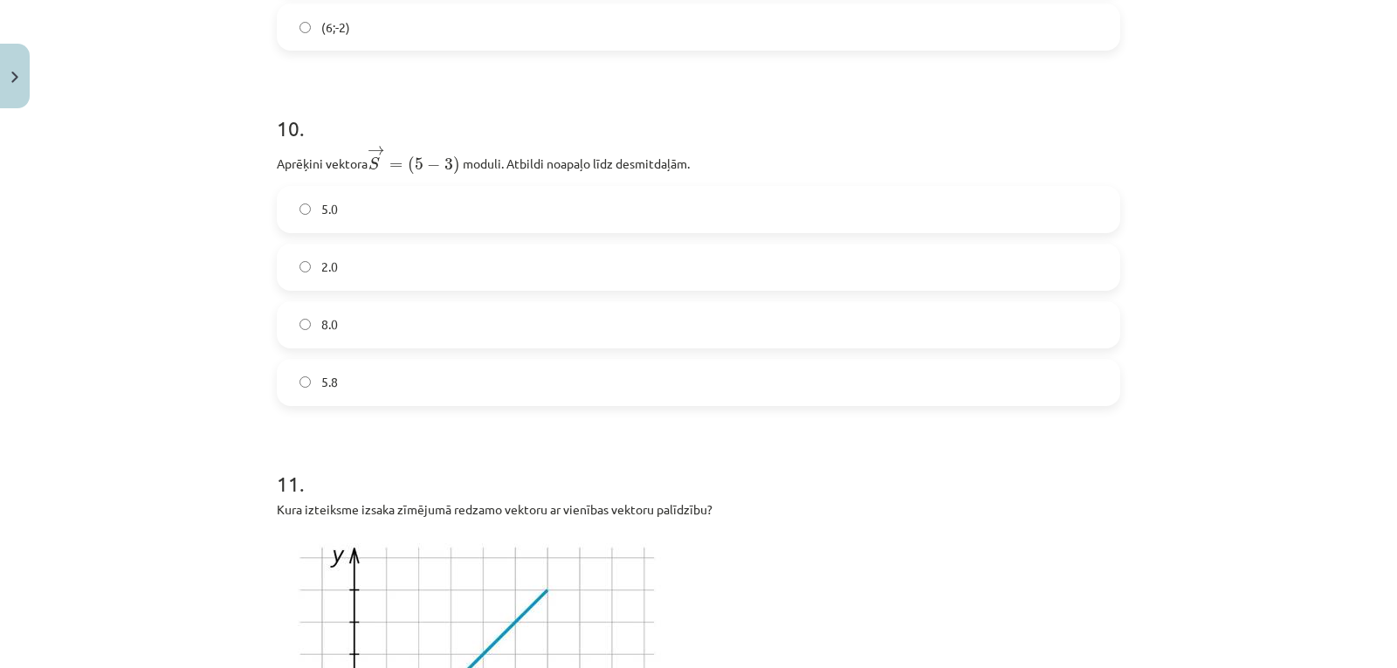
scroll to position [4012, 0]
click at [380, 385] on label "5.8" at bounding box center [698, 383] width 840 height 44
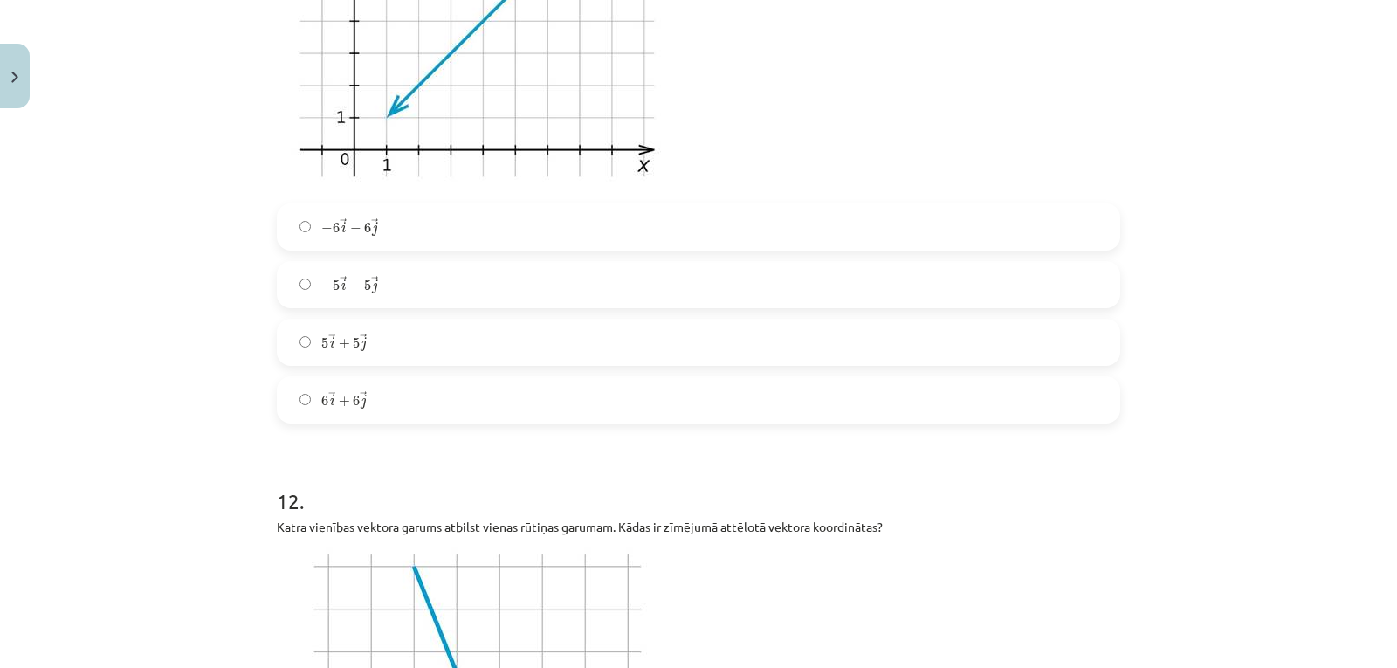
scroll to position [4701, 0]
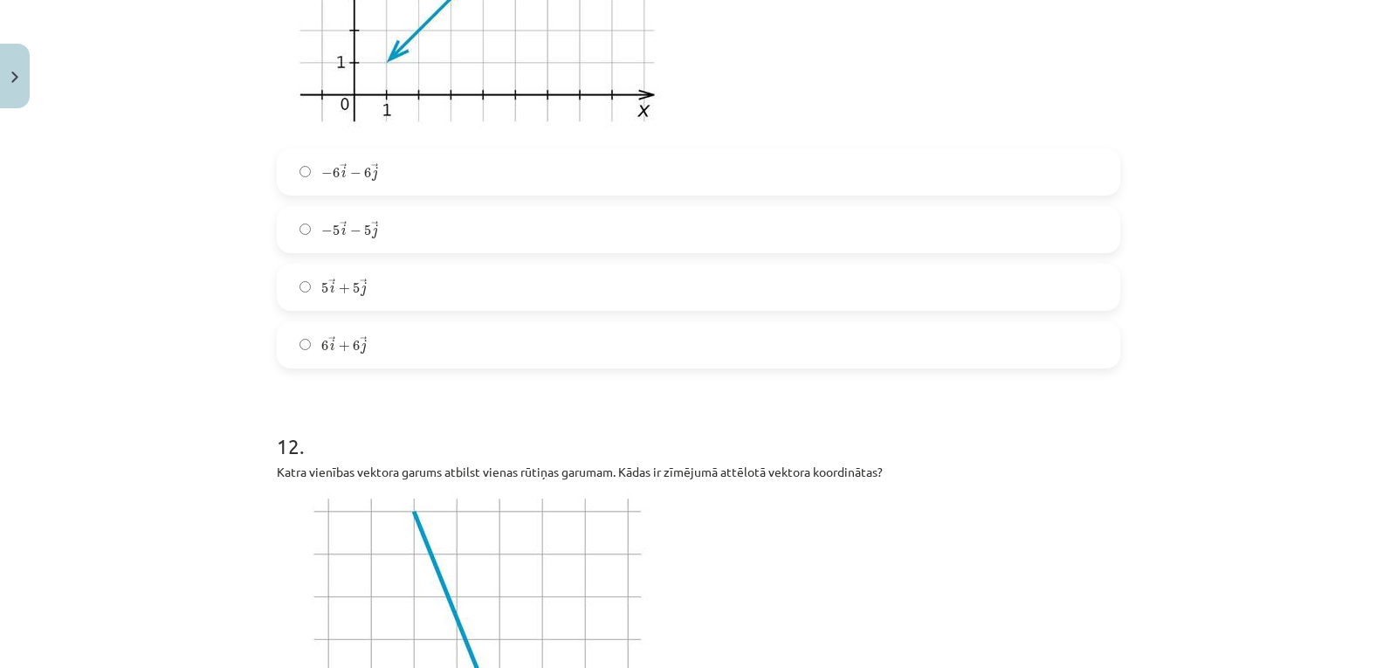
click at [424, 278] on label "5 → i + 5 → j 5 i → + 5 j →" at bounding box center [698, 287] width 840 height 44
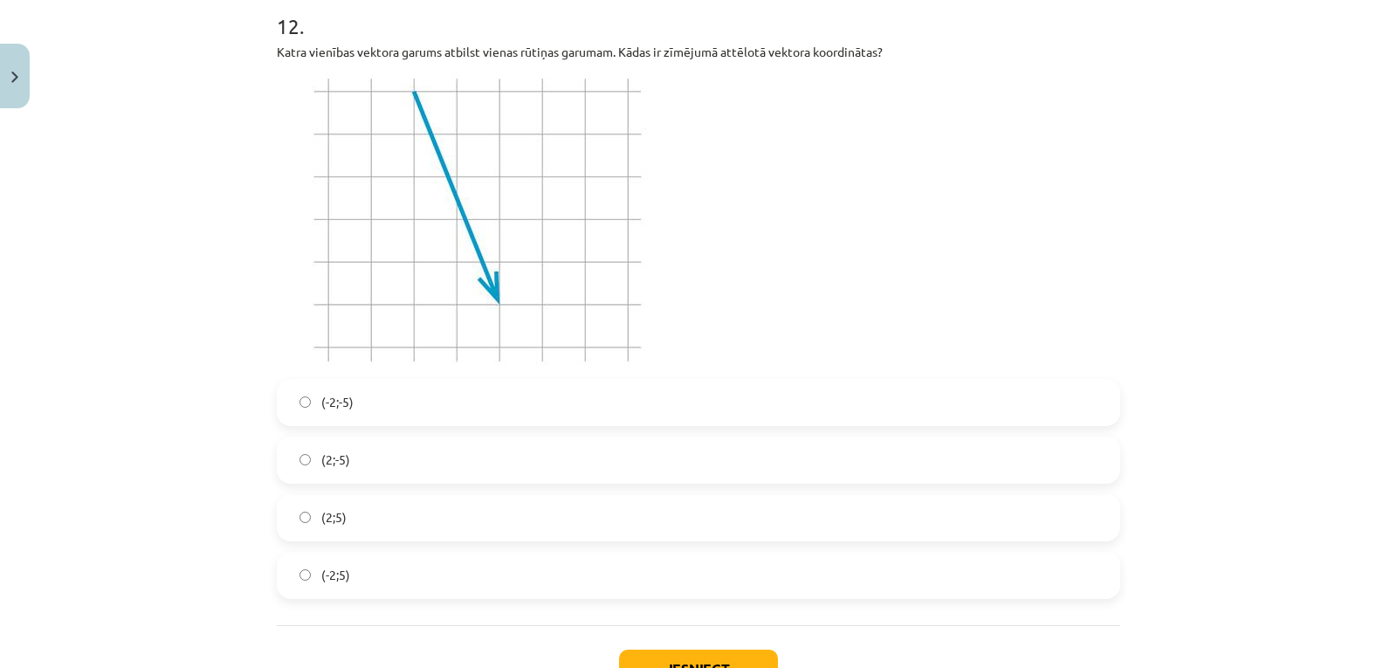
scroll to position [5122, 0]
click at [426, 431] on div "(-2;-5) (2;-5) (2;5) (-2;5)" at bounding box center [698, 488] width 843 height 220
click at [443, 454] on label "(2;-5)" at bounding box center [698, 459] width 840 height 44
click at [706, 656] on button "Iesniegt" at bounding box center [698, 668] width 159 height 38
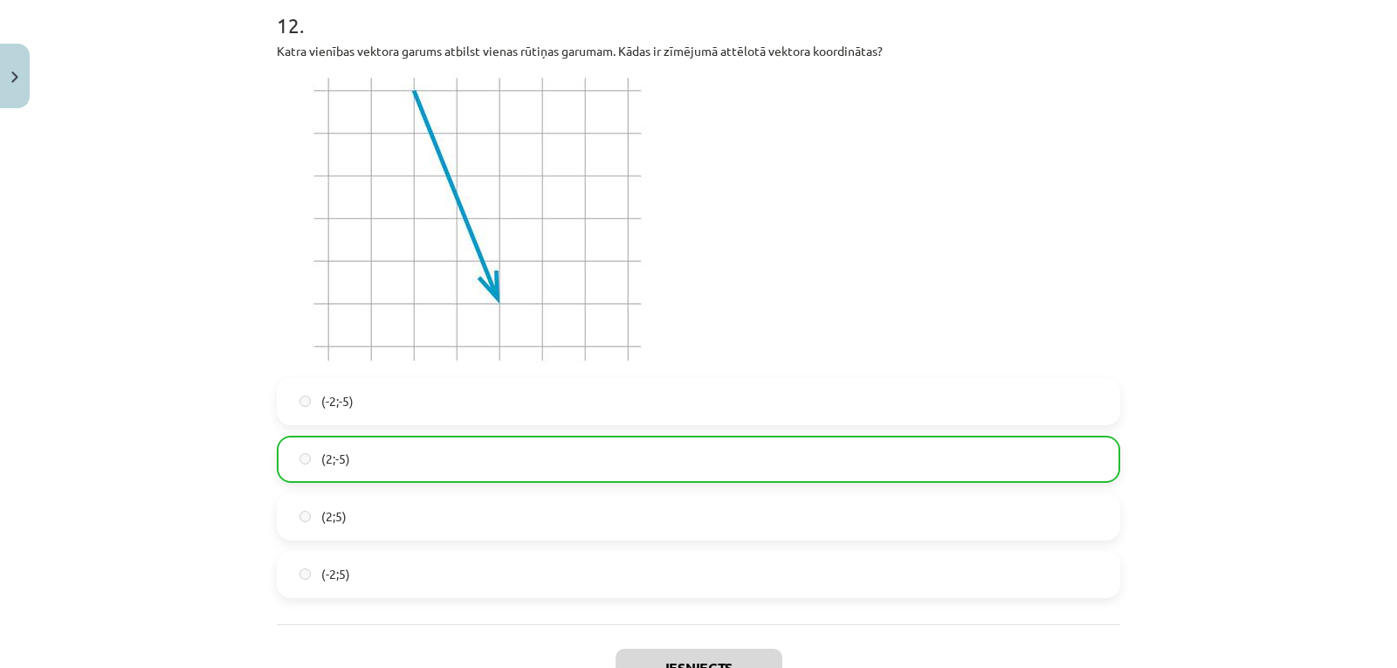
scroll to position [5307, 0]
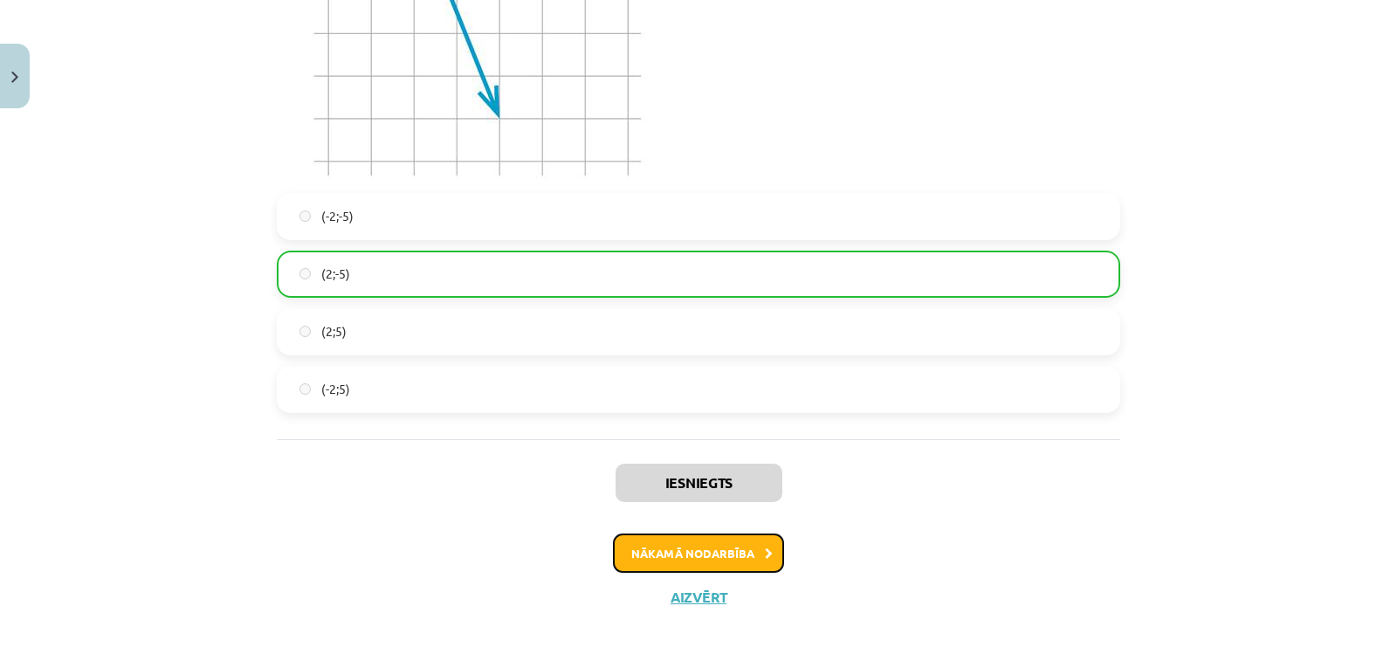
click at [722, 533] on button "Nākamā nodarbība" at bounding box center [698, 553] width 171 height 40
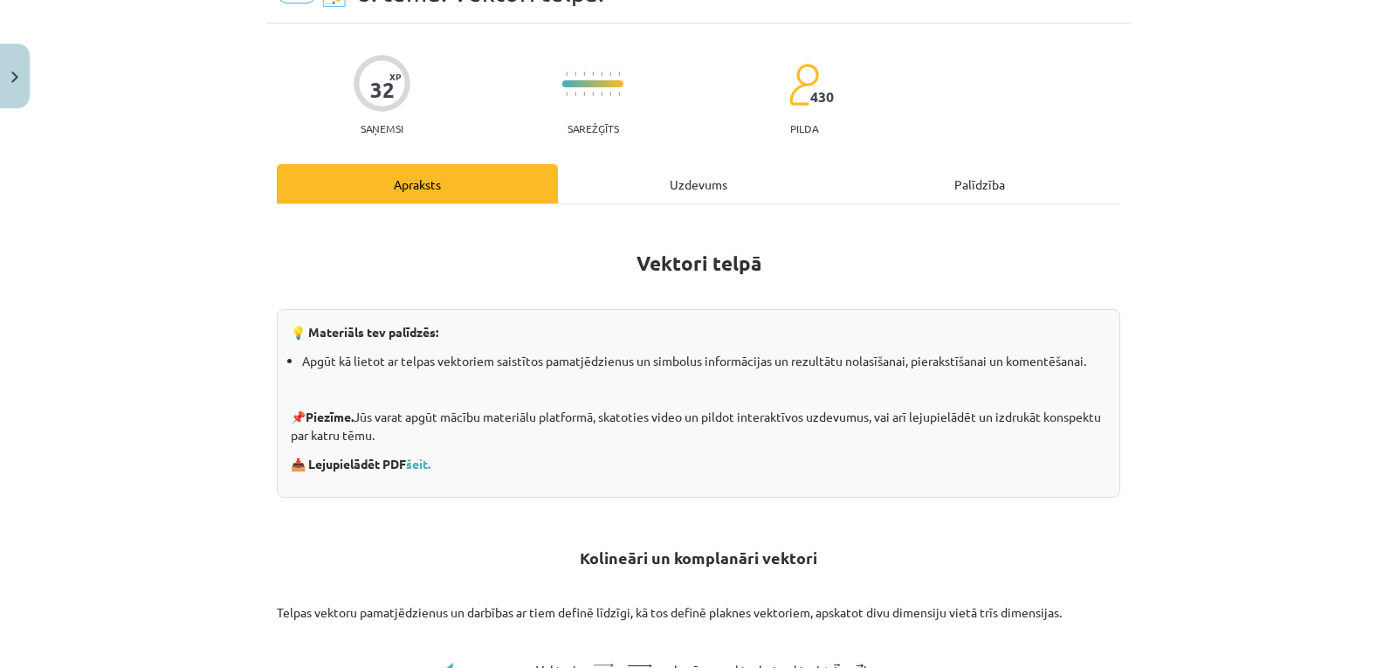
scroll to position [44, 0]
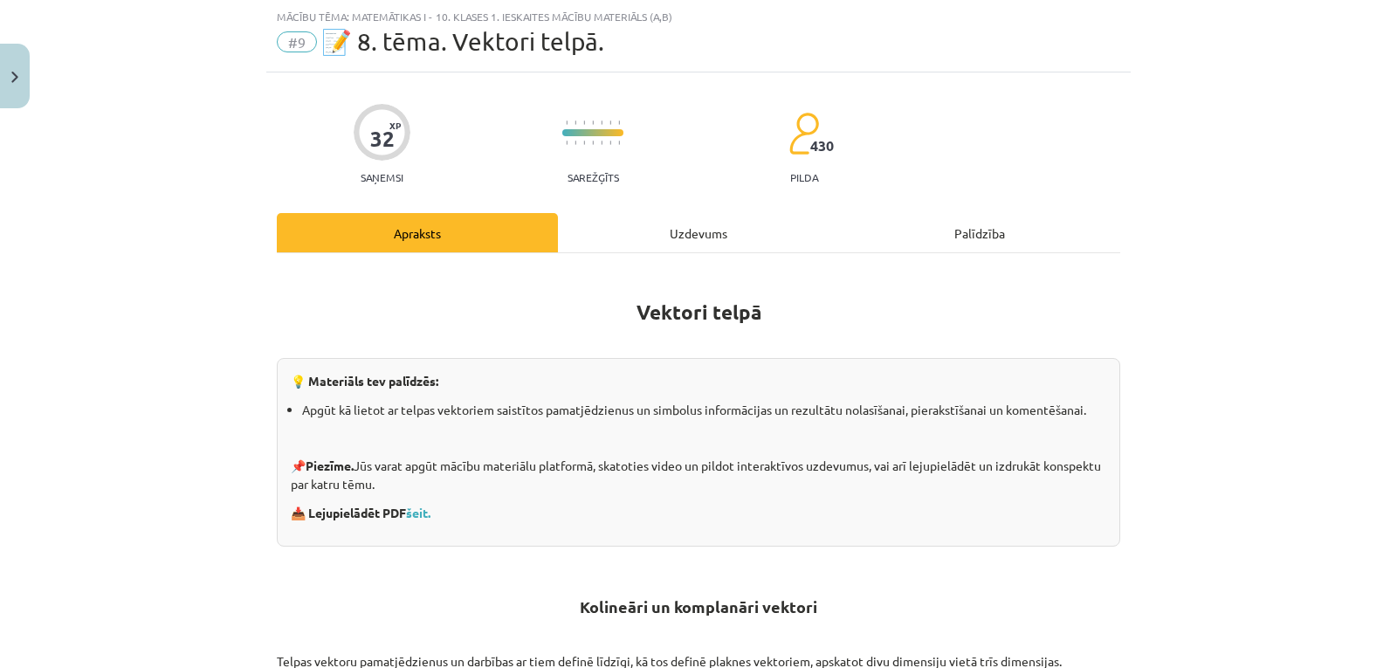
click at [689, 223] on div "Uzdevums" at bounding box center [698, 232] width 281 height 39
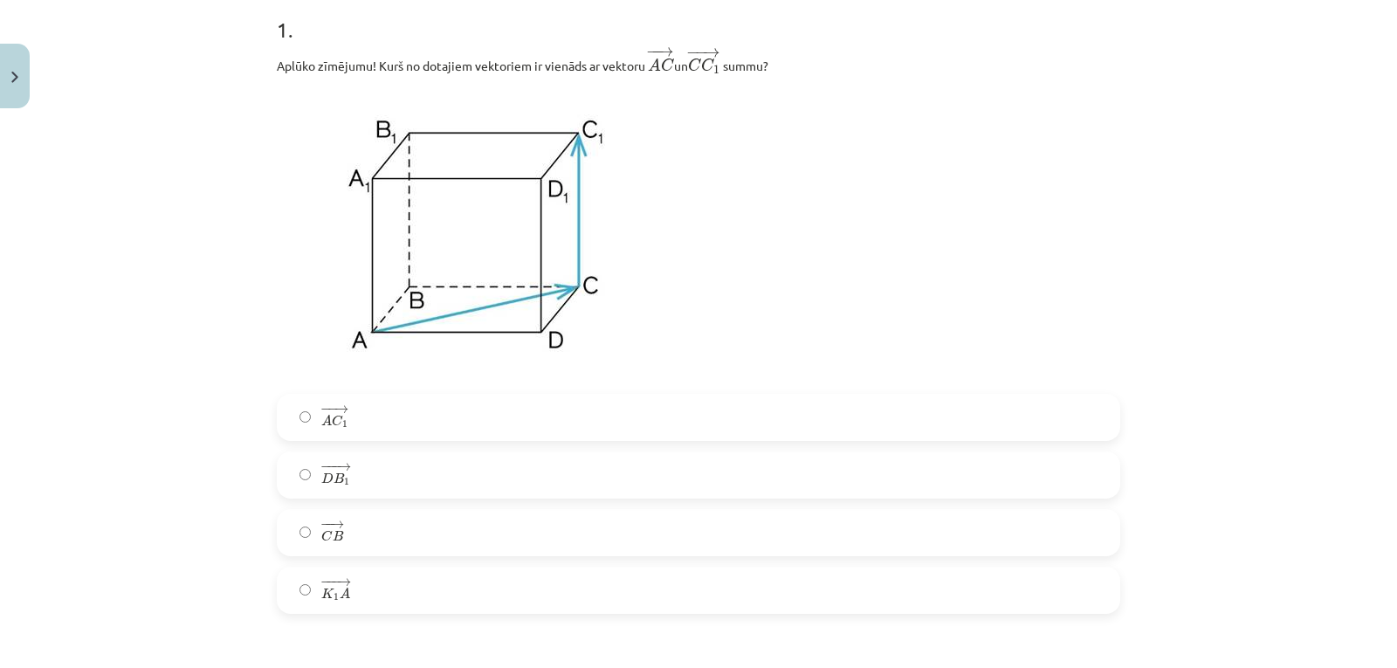
scroll to position [361, 0]
click at [628, 490] on label "− −− → D B 1 D B 1 →" at bounding box center [698, 474] width 840 height 44
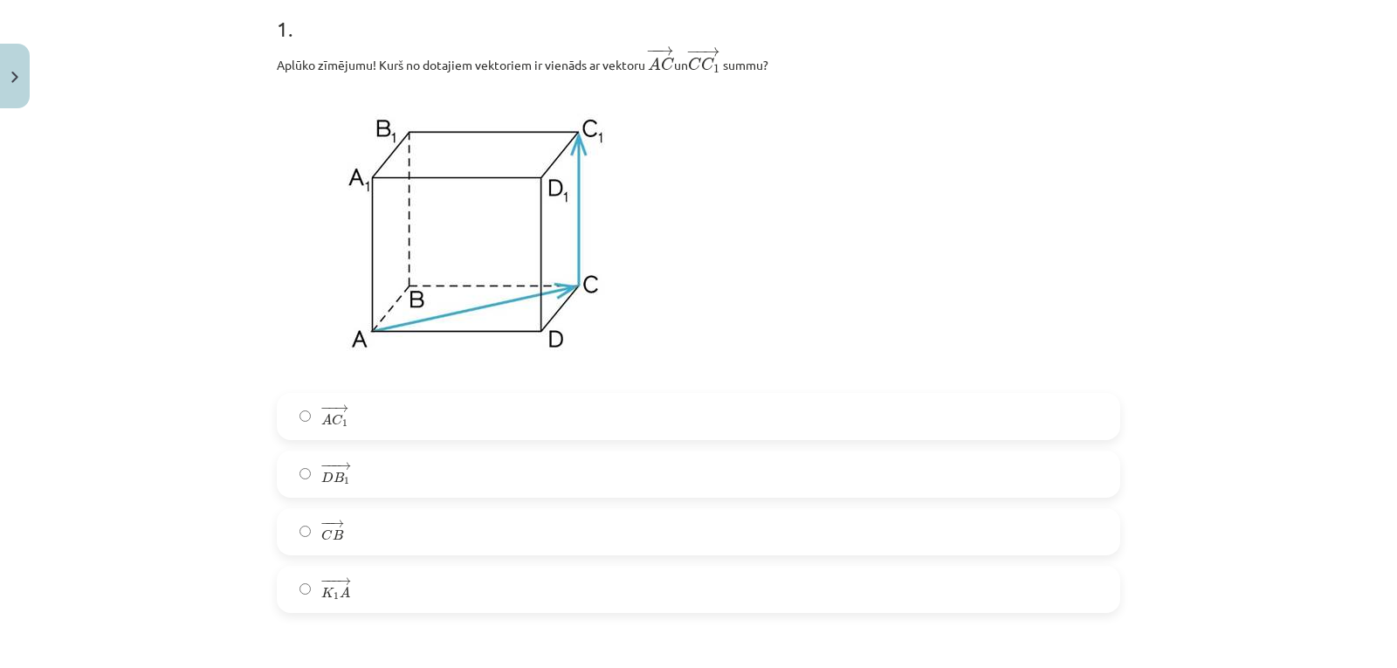
click at [511, 407] on label "− − → A C 1 A C 1 →" at bounding box center [698, 417] width 840 height 44
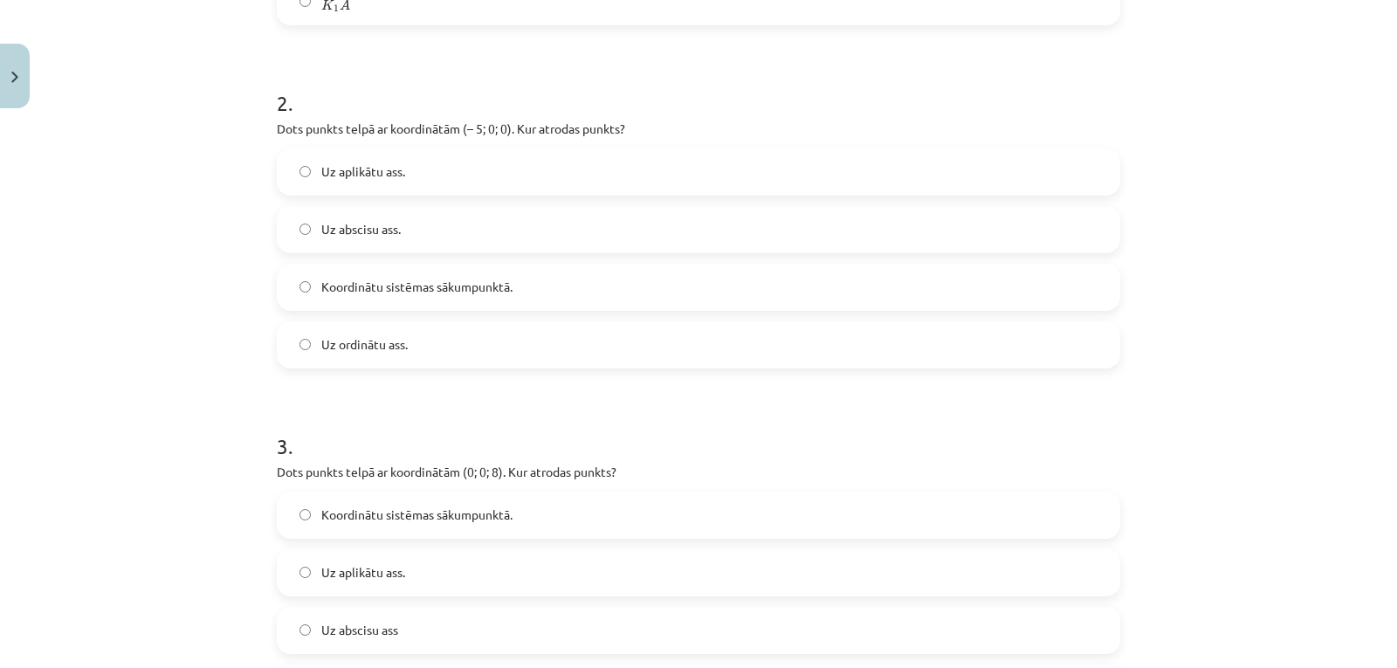
scroll to position [947, 0]
click at [565, 456] on h1 "3 ." at bounding box center [698, 432] width 843 height 54
click at [482, 221] on label "Uz abscisu ass." at bounding box center [698, 231] width 840 height 44
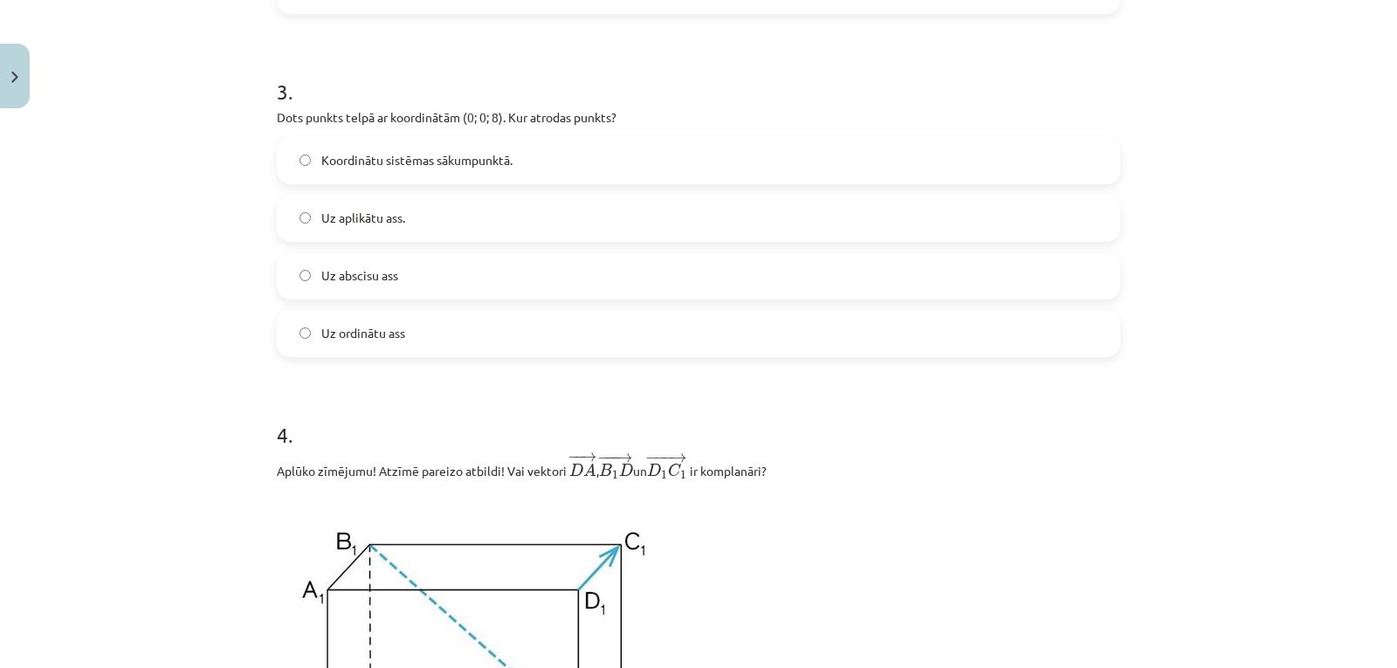
scroll to position [1305, 0]
click at [429, 322] on label "Uz ordinātu ass" at bounding box center [698, 332] width 840 height 44
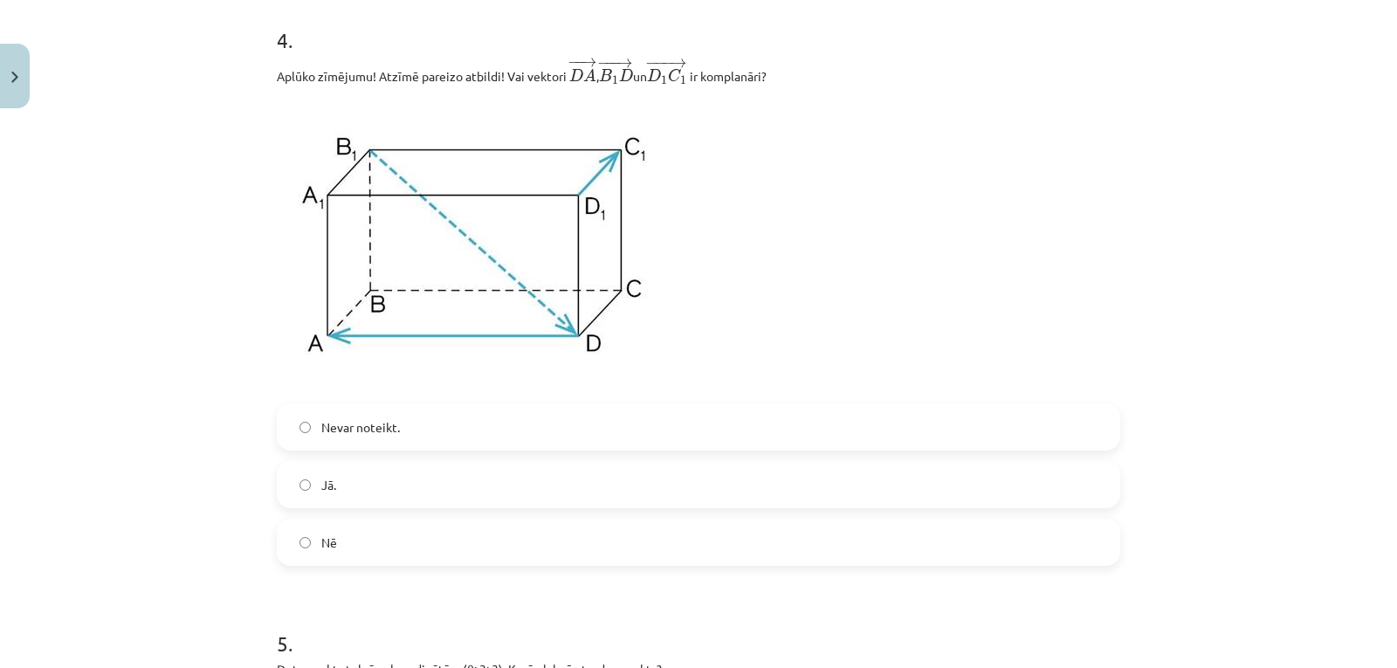
scroll to position [1699, 0]
click at [405, 532] on label "Nē" at bounding box center [698, 541] width 840 height 44
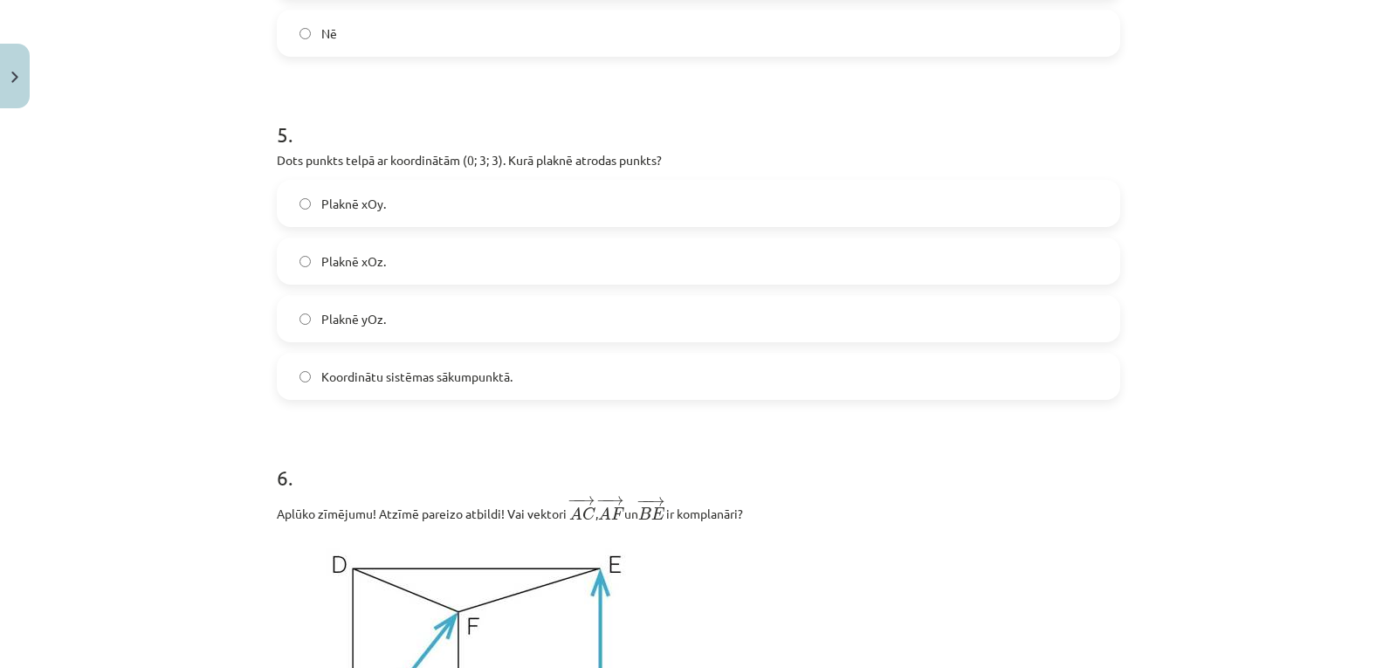
scroll to position [2207, 0]
click at [489, 317] on label "Plaknē yOz." at bounding box center [698, 318] width 840 height 44
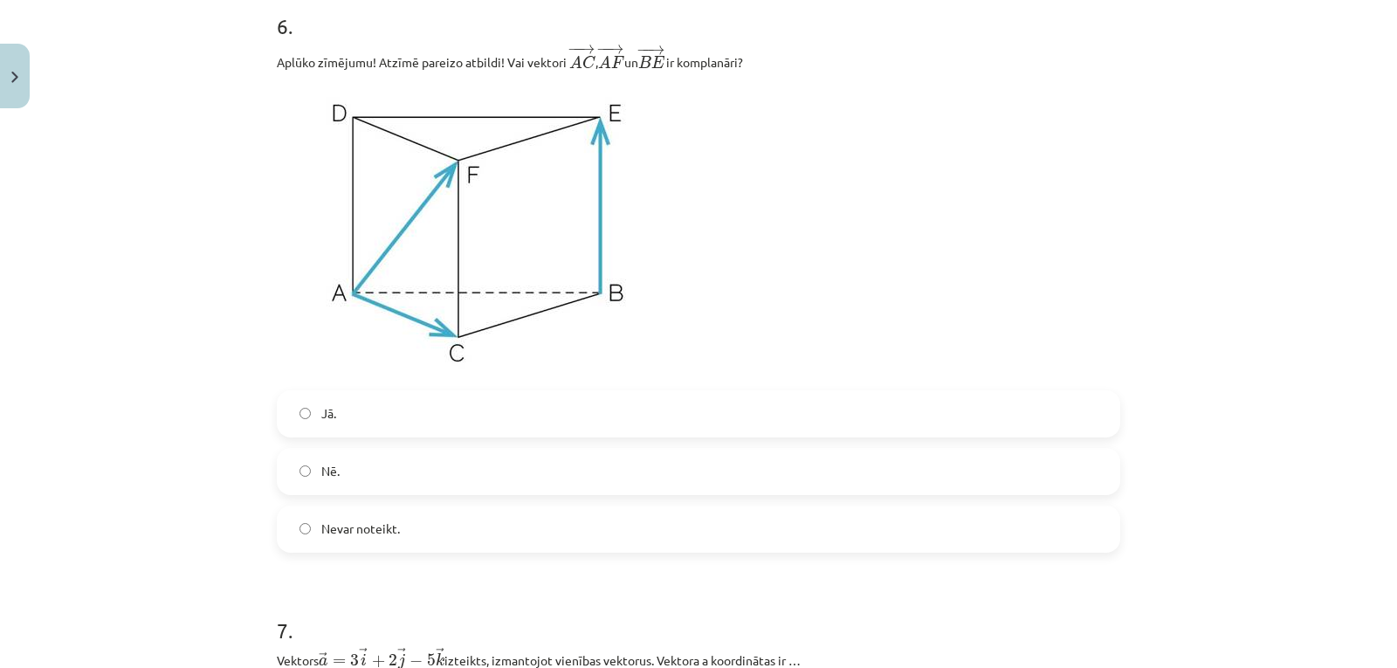
scroll to position [2647, 0]
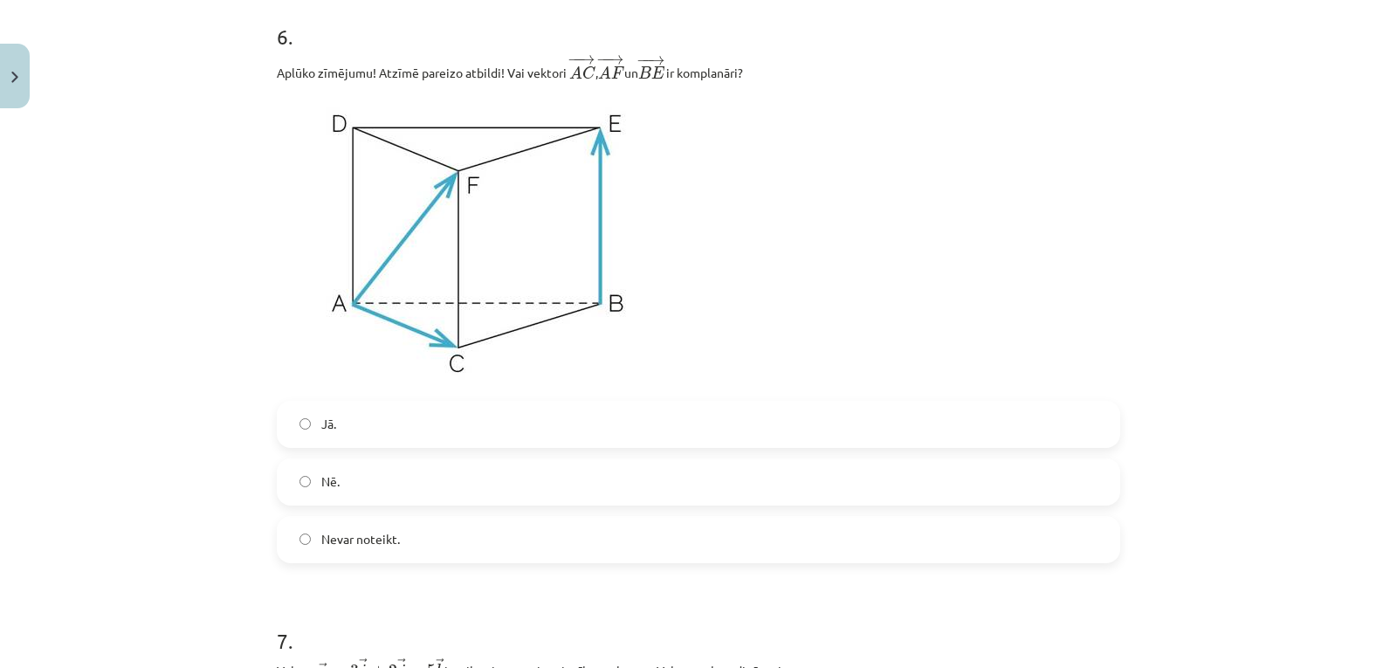
click at [507, 473] on label "Nē." at bounding box center [698, 482] width 840 height 44
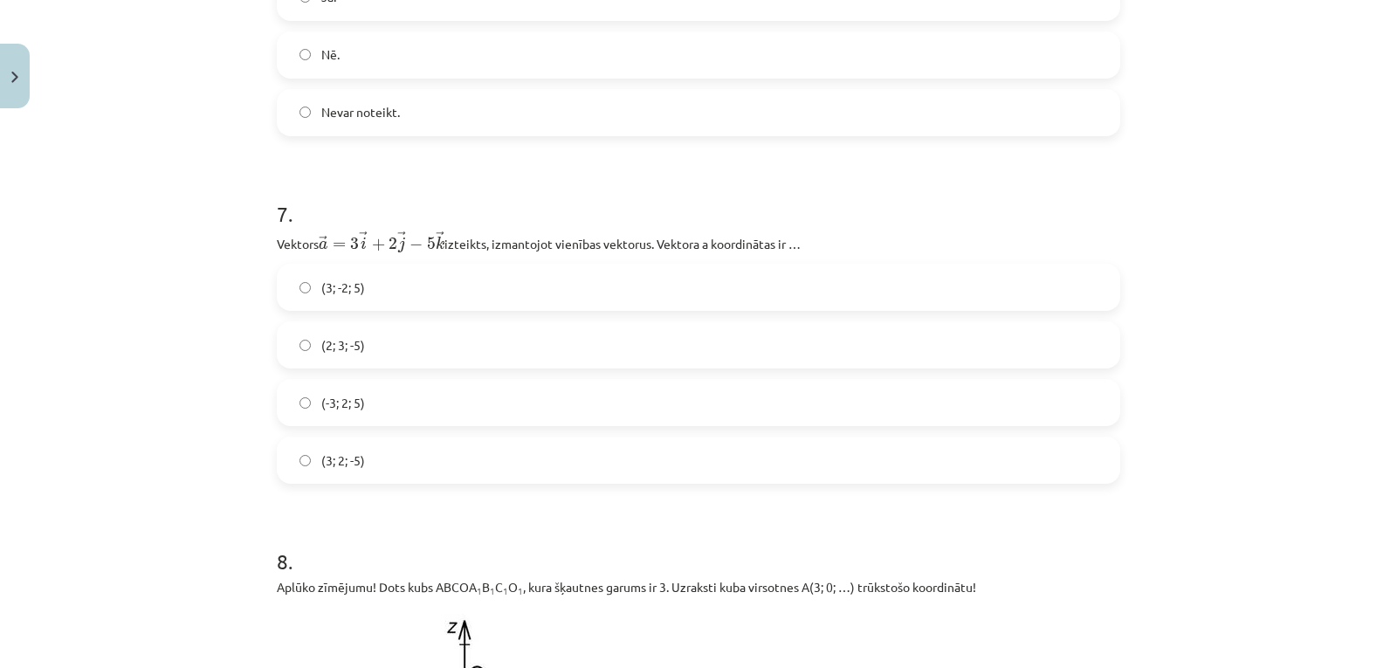
scroll to position [3115, 0]
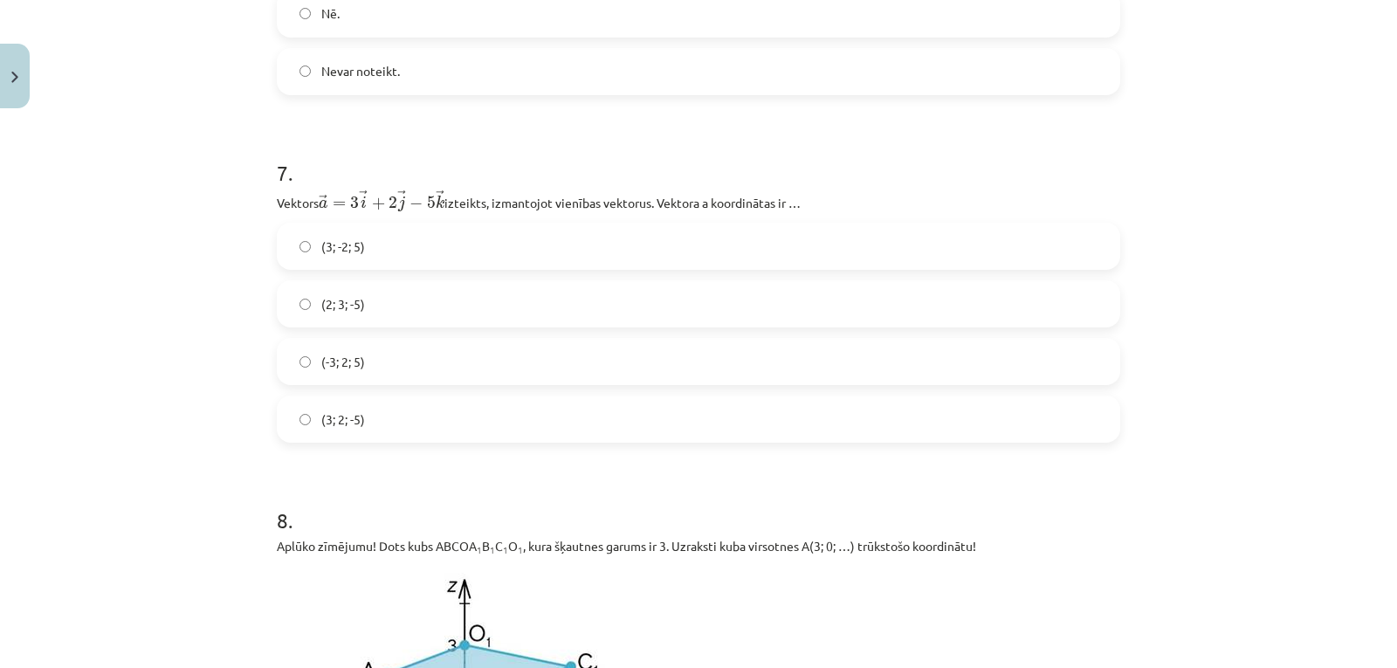
click at [438, 301] on label "(2; 3; -5)" at bounding box center [698, 304] width 840 height 44
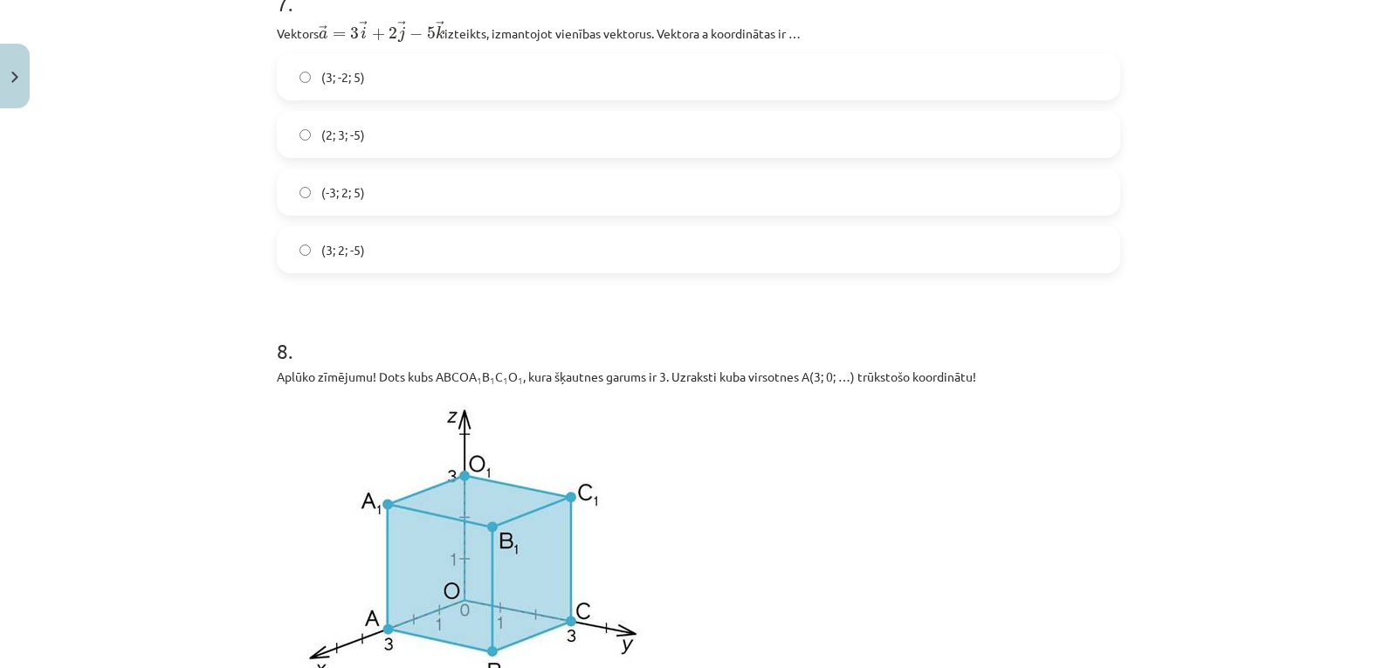
scroll to position [3285, 0]
click at [470, 245] on label "(3; 2; -5)" at bounding box center [698, 249] width 840 height 44
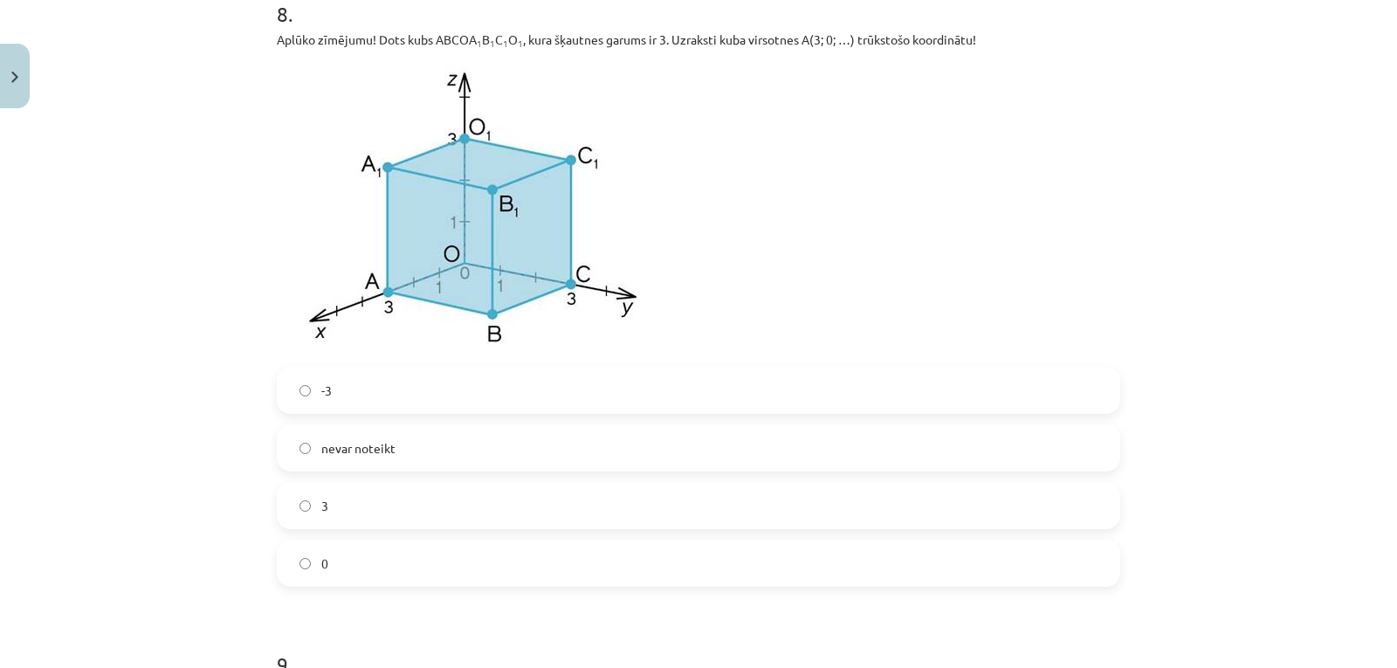
scroll to position [3622, 0]
click at [473, 397] on label "-3" at bounding box center [698, 389] width 840 height 44
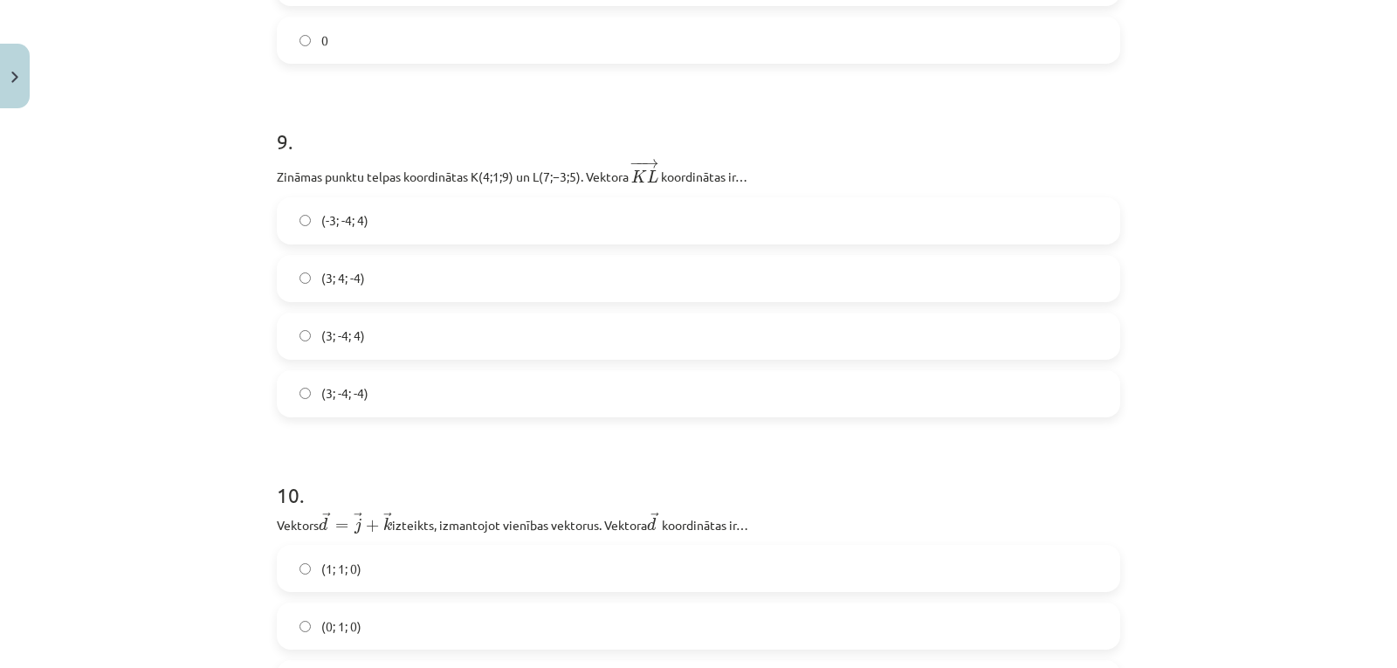
scroll to position [4145, 0]
click at [421, 393] on label "(3; -4; -4)" at bounding box center [698, 393] width 840 height 44
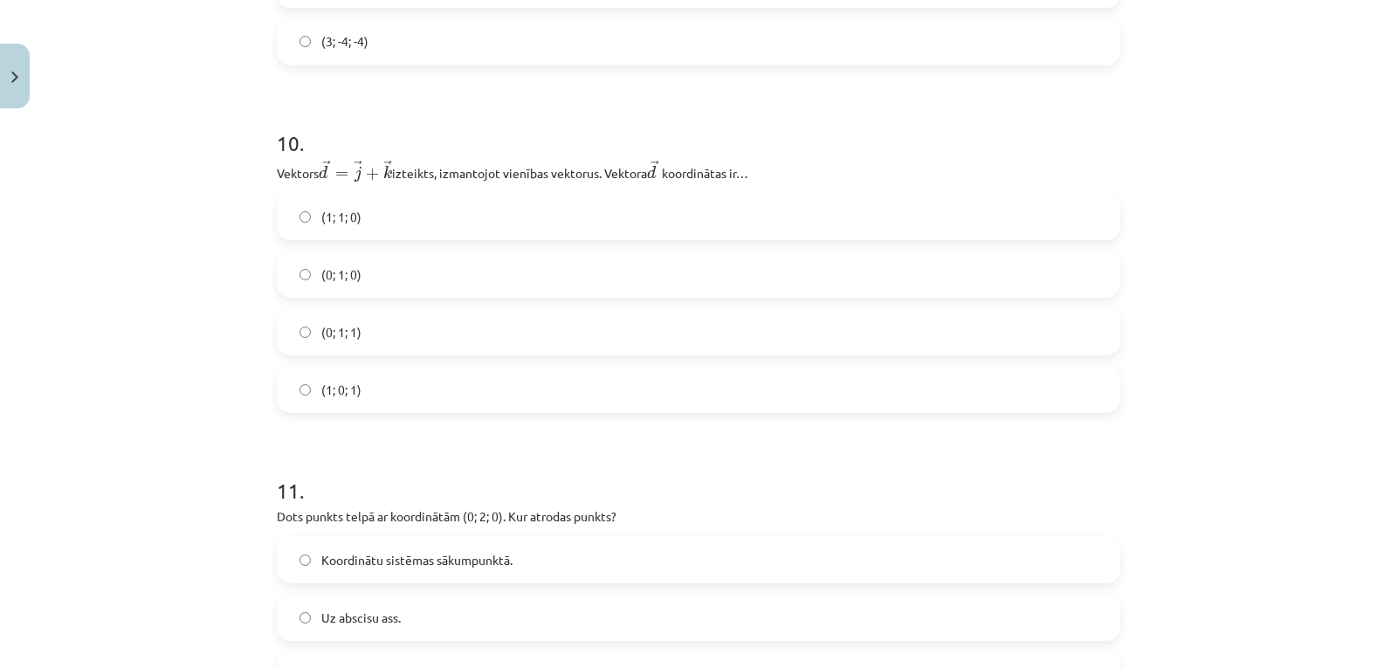
scroll to position [4495, 0]
click at [437, 344] on label "(0; 1; 1)" at bounding box center [698, 333] width 840 height 44
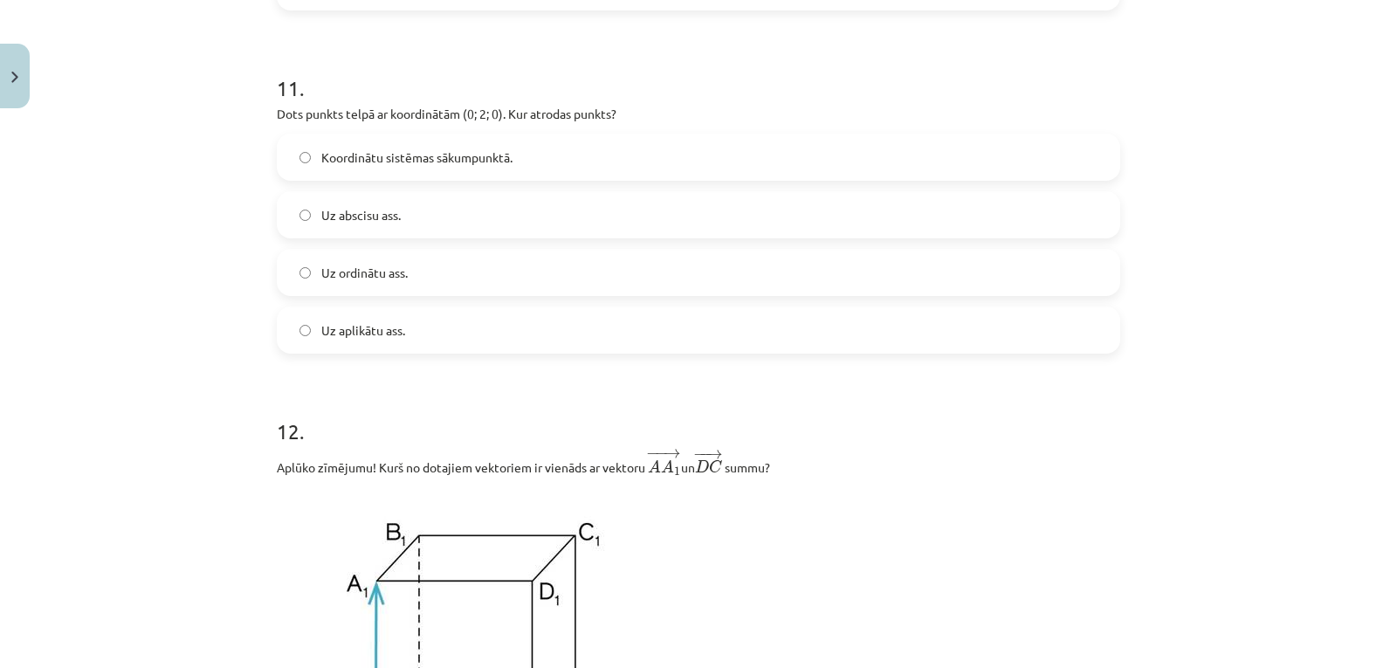
scroll to position [4898, 0]
click at [451, 268] on label "Uz ordinātu ass." at bounding box center [698, 273] width 840 height 44
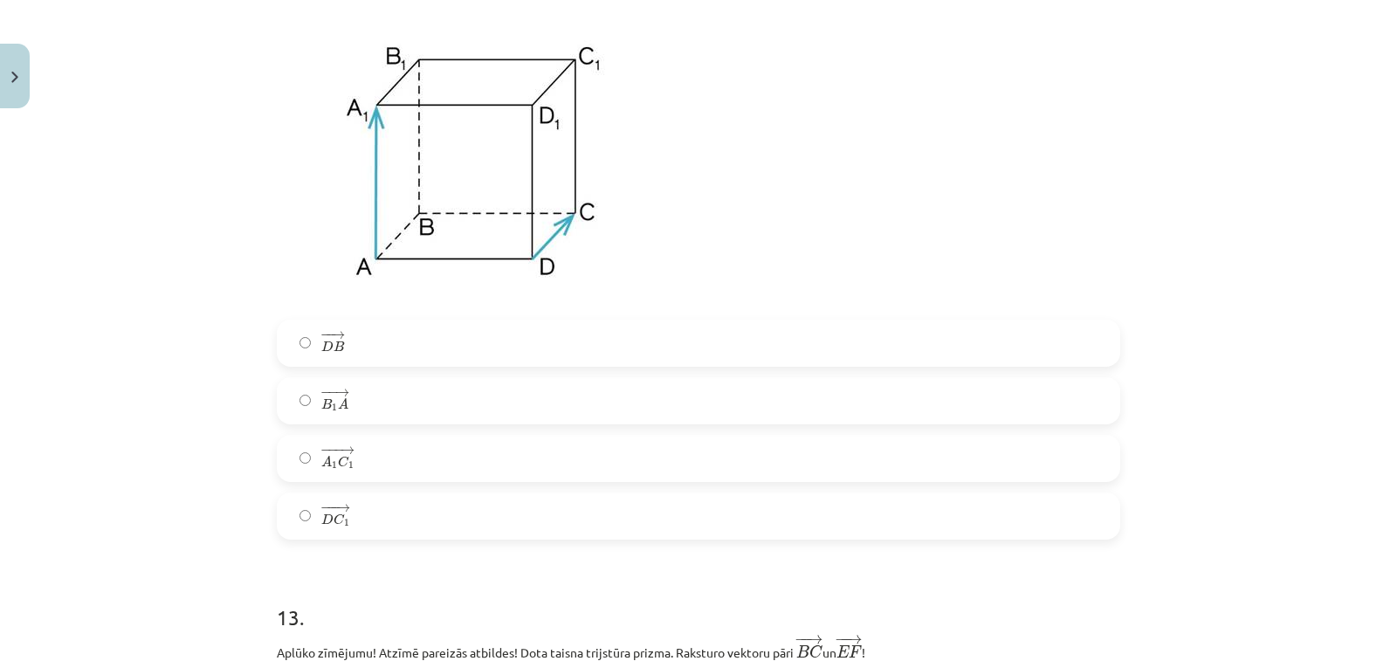
scroll to position [5375, 0]
click at [408, 463] on label "− −− → A 1 C 1 A 1 C 1 →" at bounding box center [698, 458] width 840 height 44
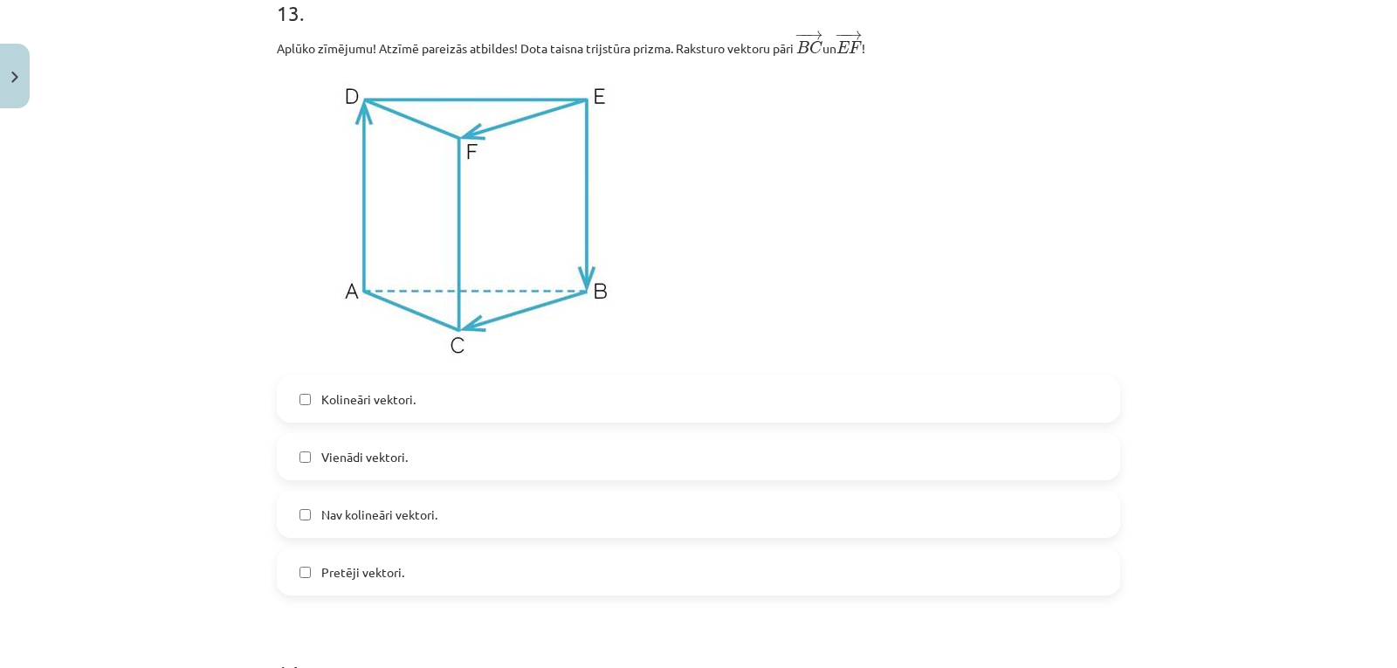
scroll to position [5979, 0]
click at [446, 457] on label "Vienādi vektori." at bounding box center [698, 456] width 840 height 44
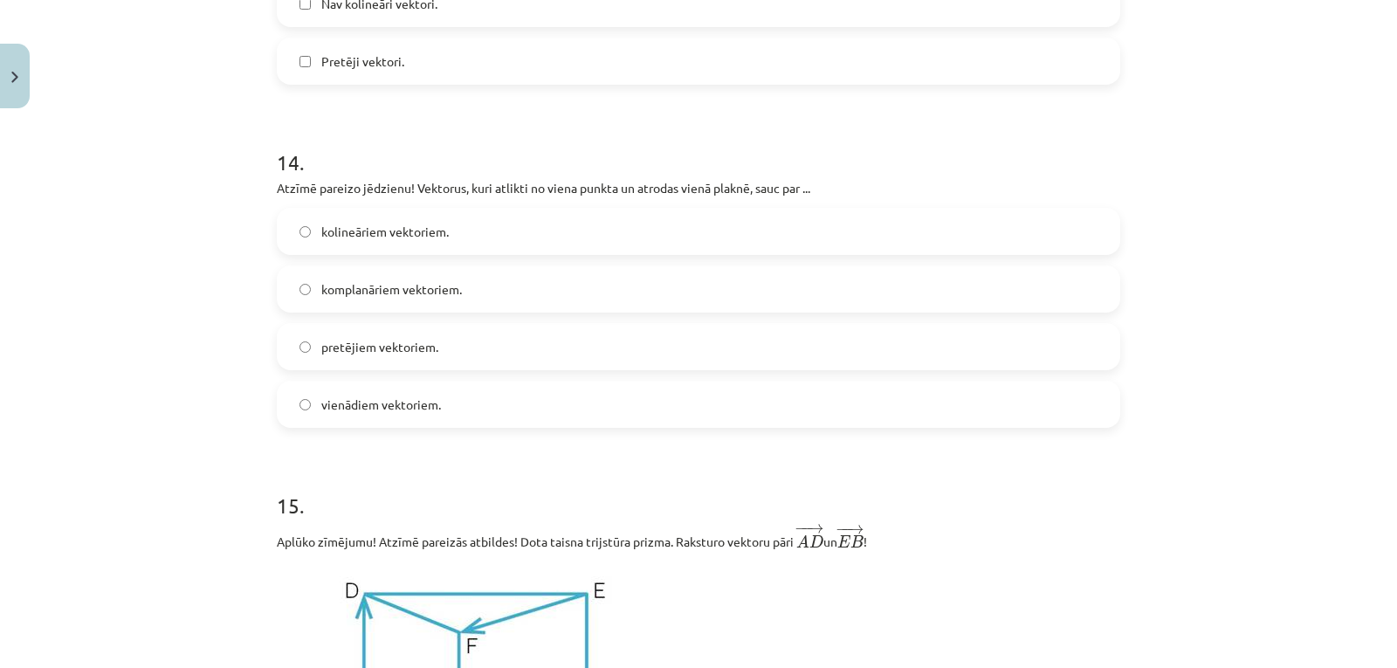
scroll to position [6490, 0]
click at [518, 290] on label "komplanāriem vektoriem." at bounding box center [698, 288] width 840 height 44
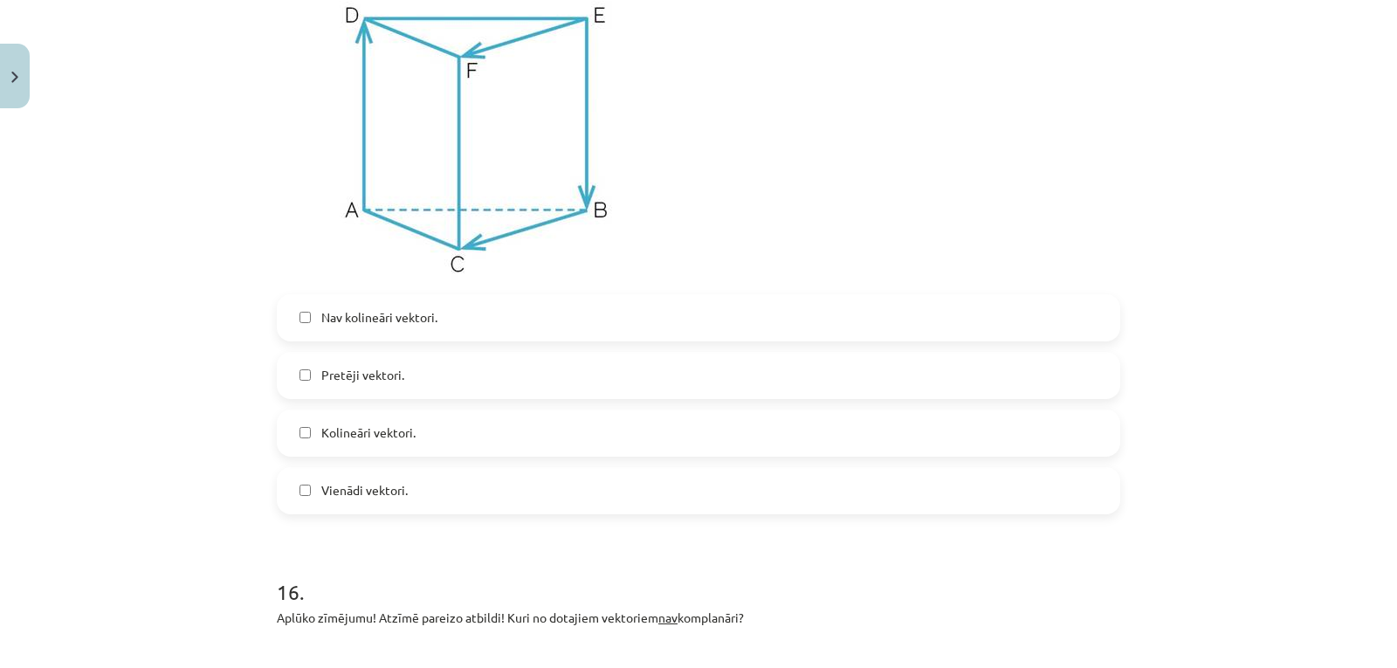
scroll to position [7065, 0]
click at [467, 316] on label "Nav kolineāri vektori." at bounding box center [698, 317] width 840 height 44
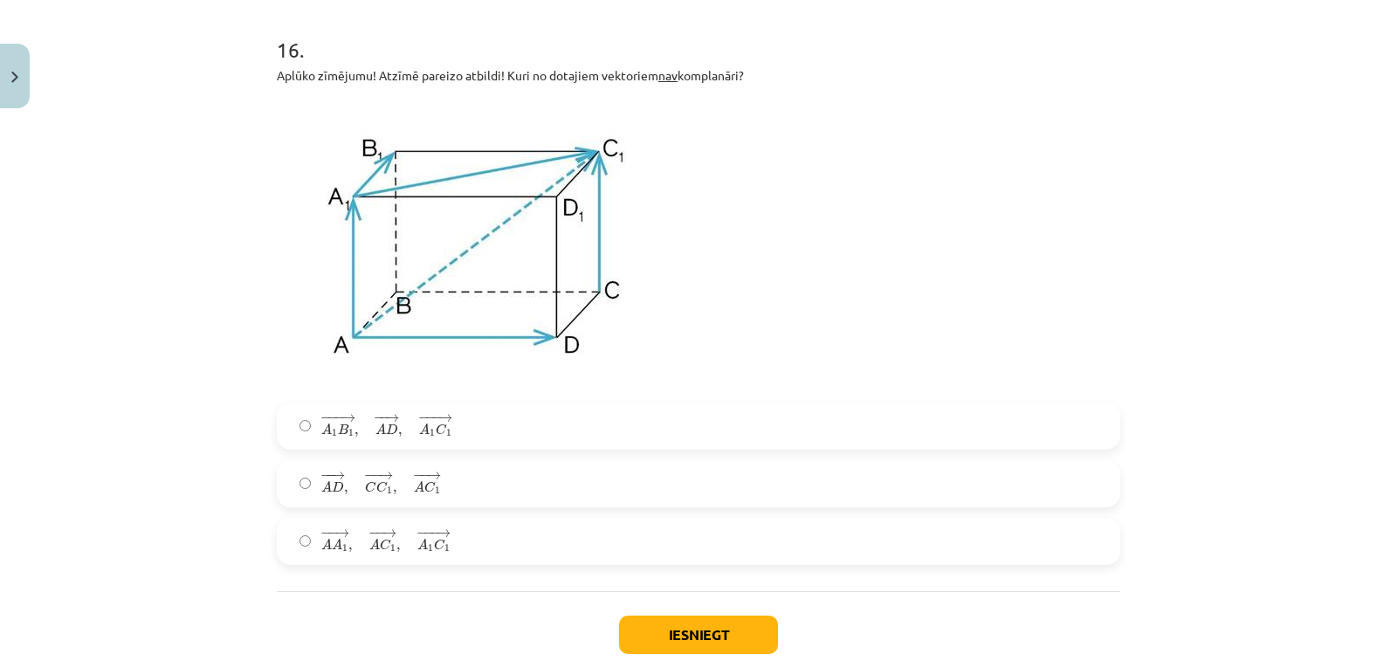
scroll to position [7605, 0]
click at [474, 435] on label "− −− → A 1 B 1 , − − → A D , − −− → A 1 C 1 A 1 B 1 → , A D → , A 1 C 1 →" at bounding box center [698, 427] width 840 height 44
click at [491, 502] on label "− − → A D , − − → C C 1 , − − → A C 1 A D → , C C 1 → , A C 1 →" at bounding box center [698, 485] width 840 height 44
click at [484, 535] on label "− − → A A 1 , − − → A C 1 , − −− → A 1 C 1 A A 1 → , A C 1 → , A 1 C 1 →" at bounding box center [698, 542] width 840 height 44
click at [458, 435] on label "− −− → A 1 B 1 , − − → A D , − −− → A 1 C 1 A 1 B 1 → , A D → , A 1 C 1 →" at bounding box center [698, 427] width 840 height 44
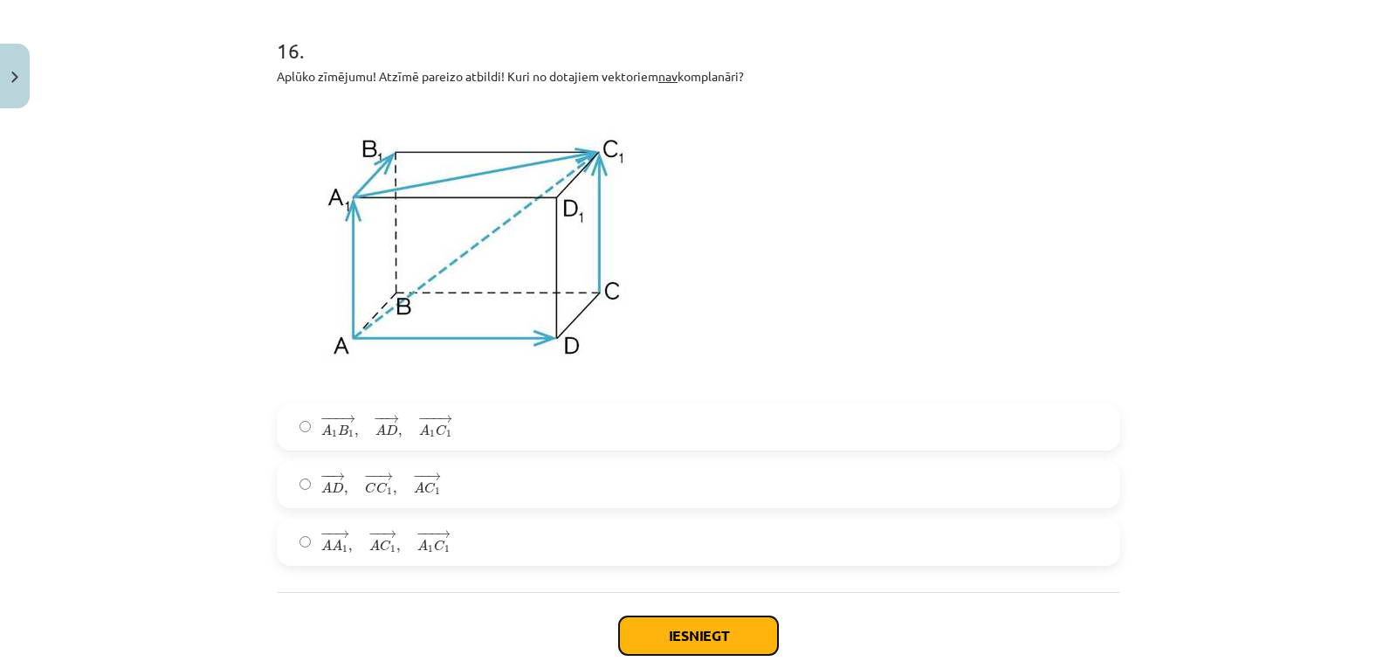
click at [628, 635] on button "Iesniegt" at bounding box center [698, 635] width 159 height 38
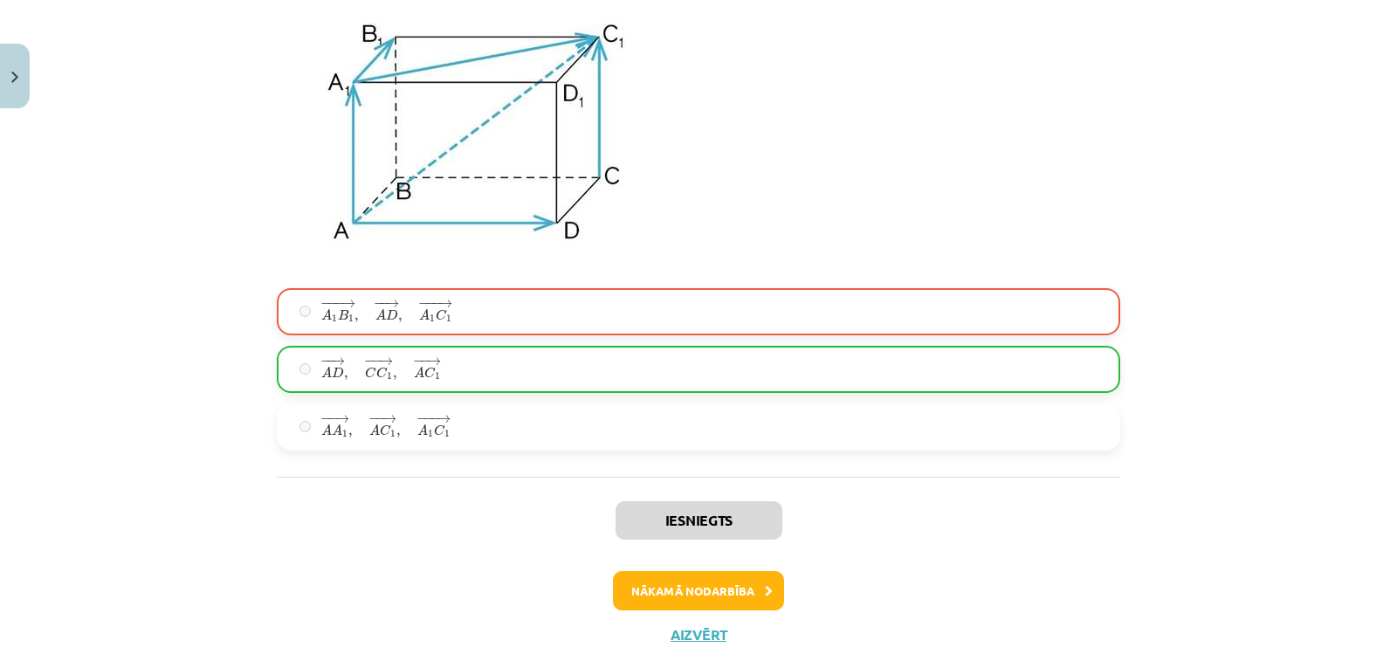
scroll to position [7733, 0]
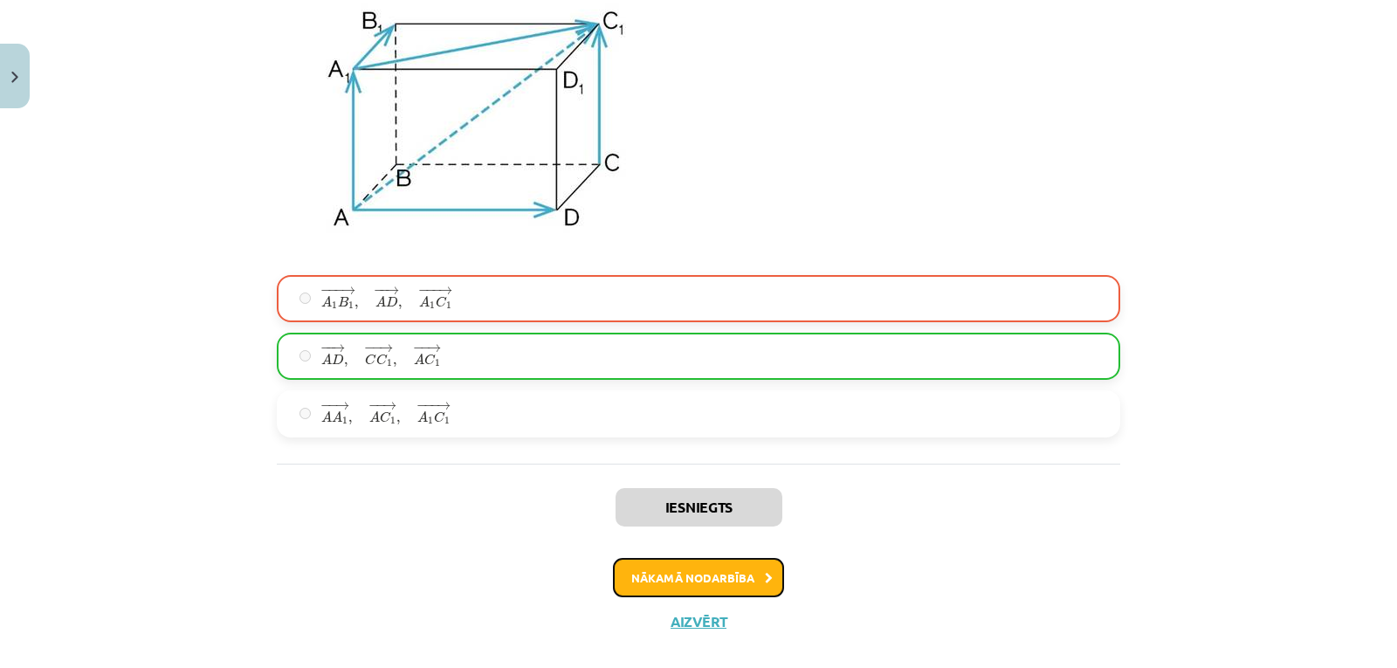
click at [712, 580] on button "Nākamā nodarbība" at bounding box center [698, 578] width 171 height 40
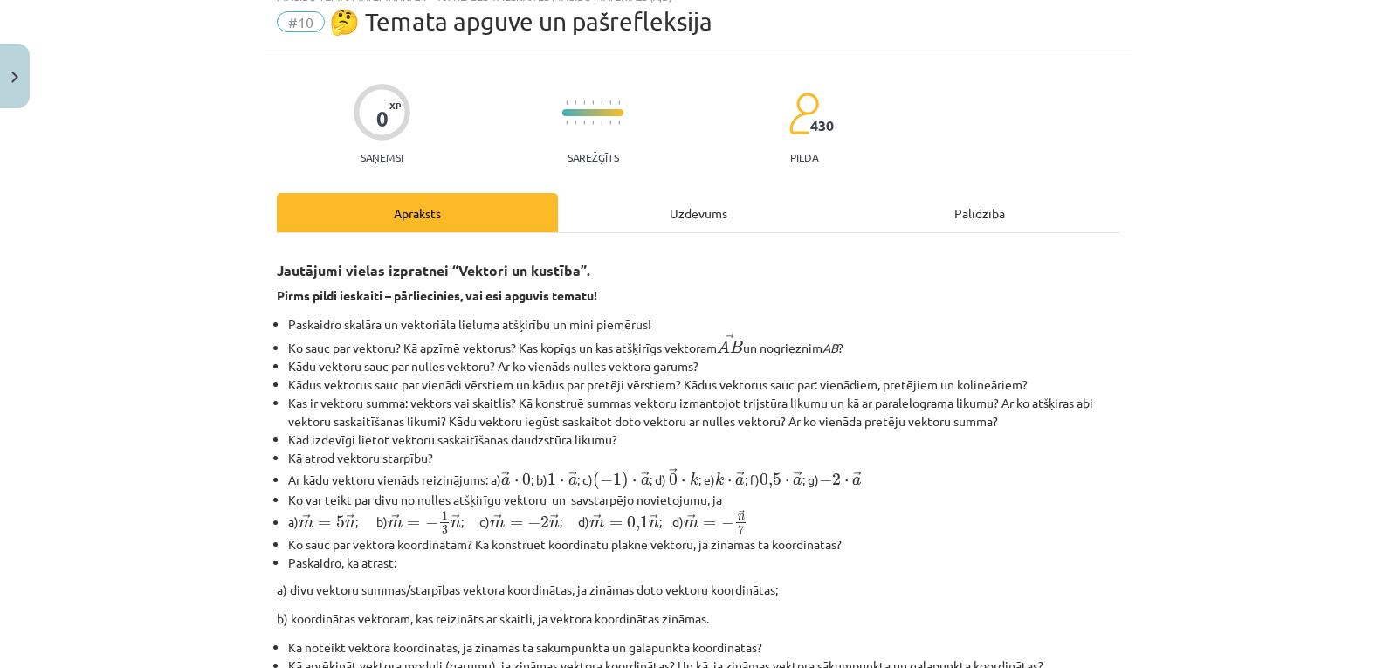
scroll to position [44, 0]
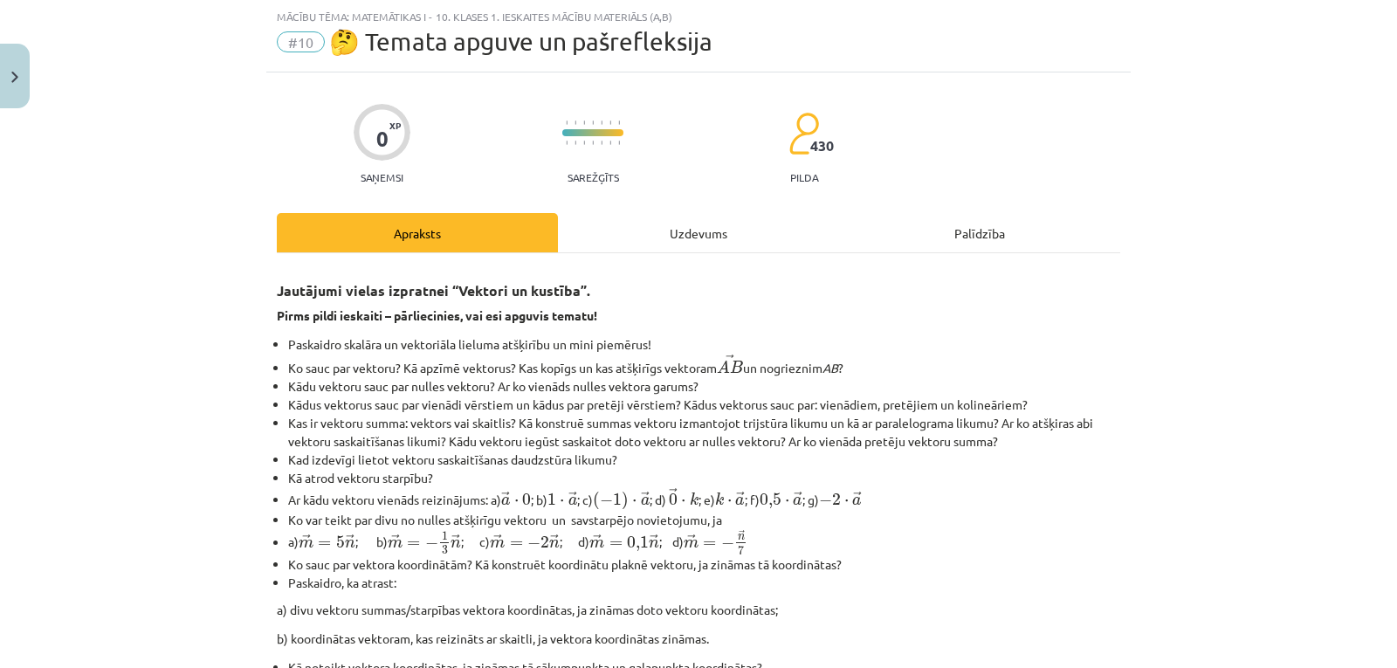
click at [663, 223] on div "Uzdevums" at bounding box center [698, 232] width 281 height 39
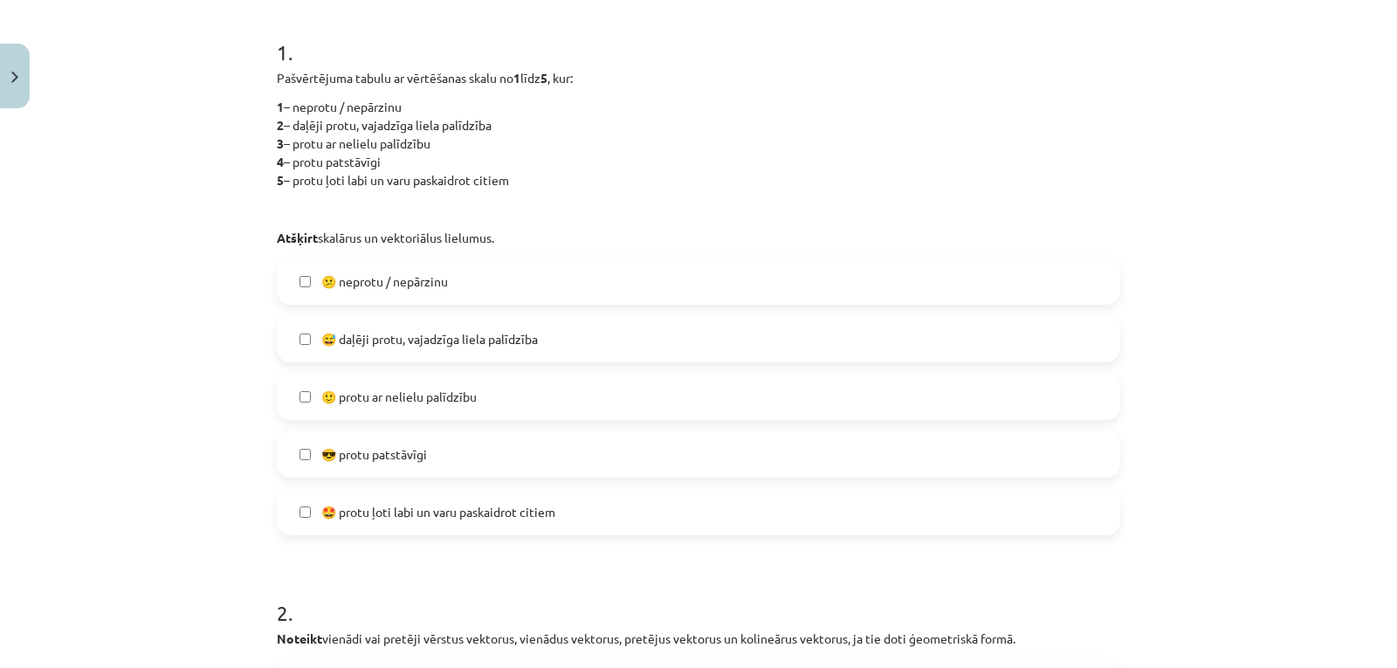
scroll to position [374, 0]
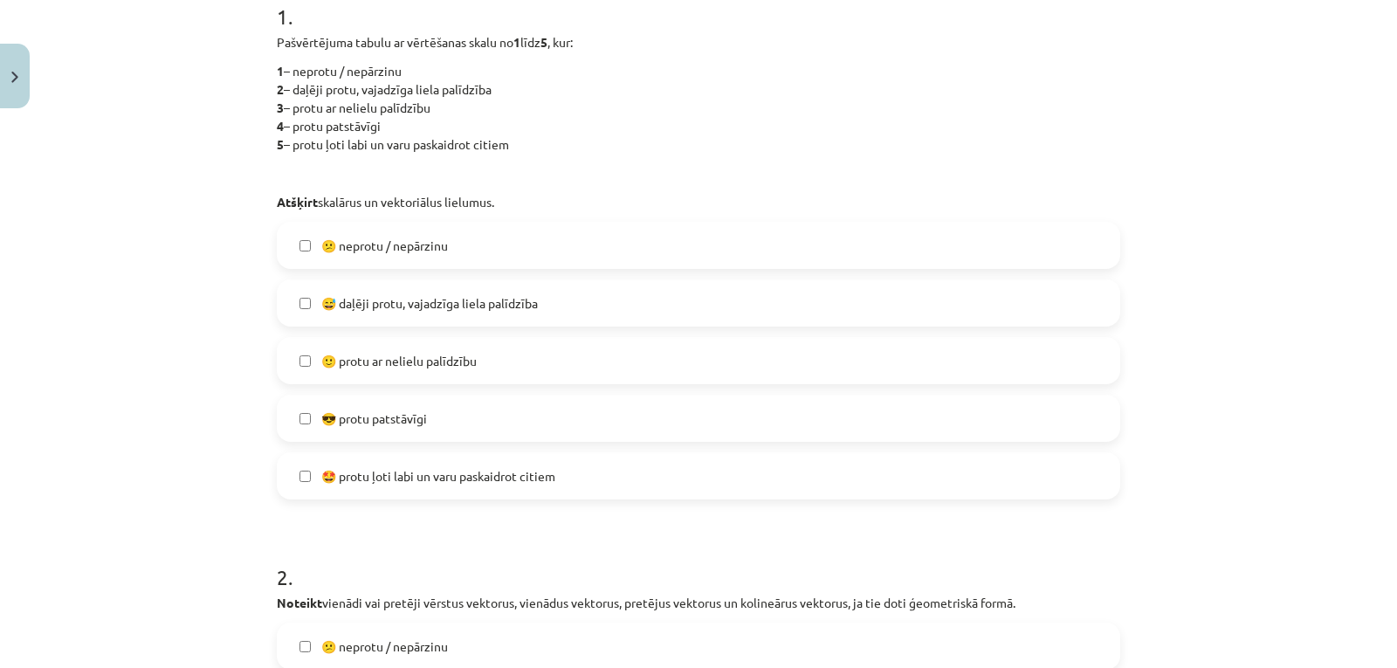
click at [594, 347] on label "🙂 protu ar nelielu palīdzību" at bounding box center [698, 361] width 840 height 44
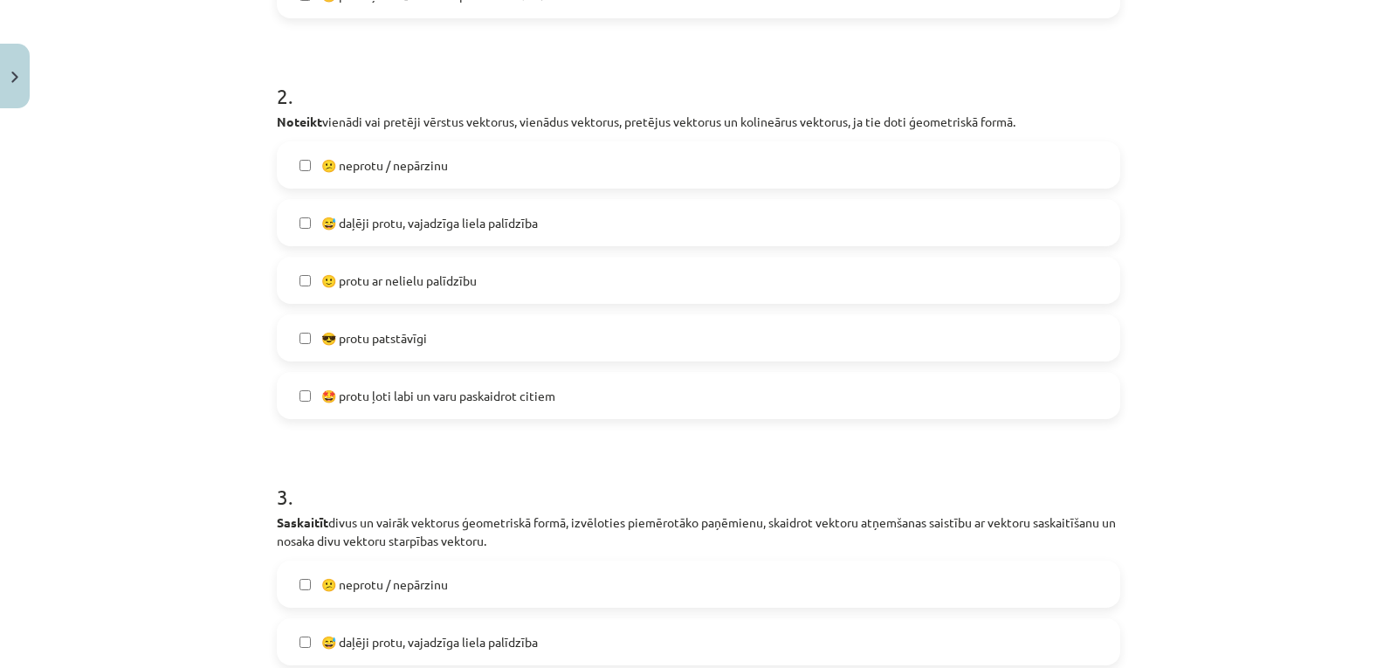
scroll to position [855, 0]
click at [580, 335] on label "😎 protu patstāvīgi" at bounding box center [698, 337] width 840 height 44
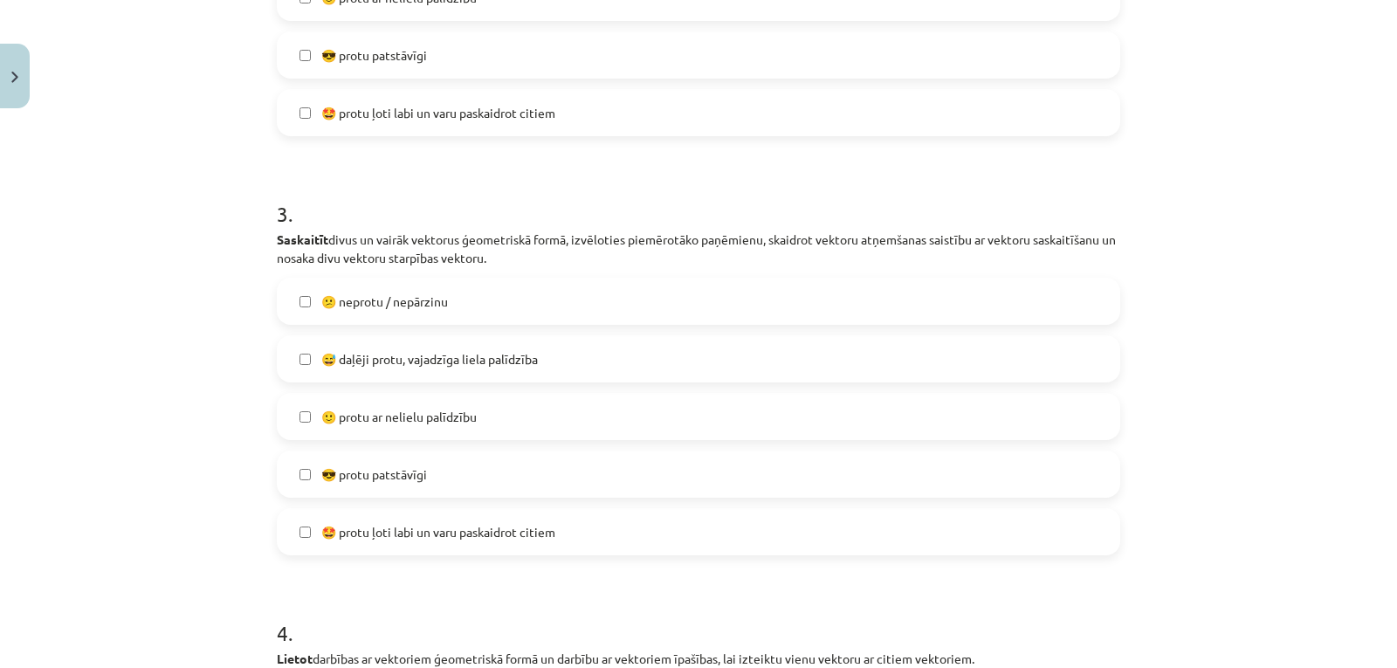
scroll to position [1138, 0]
click at [522, 417] on label "🙂 protu ar nelielu palīdzību" at bounding box center [698, 416] width 840 height 44
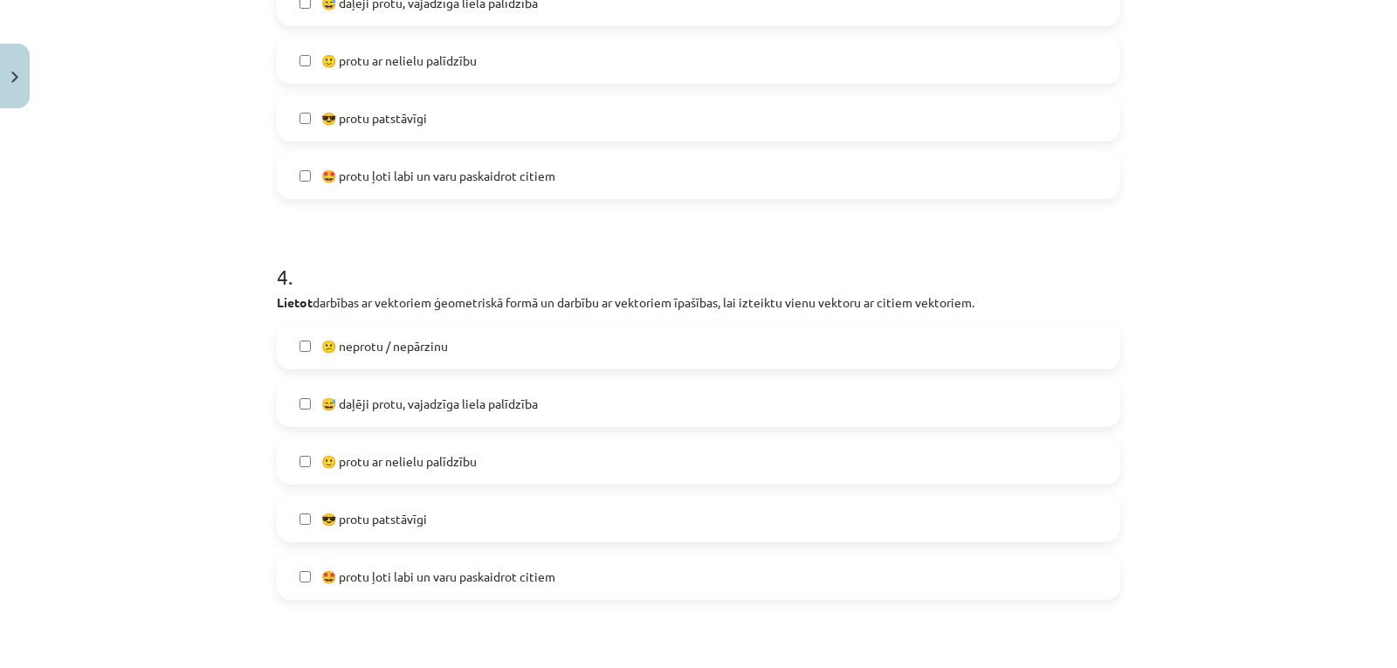
scroll to position [1522, 0]
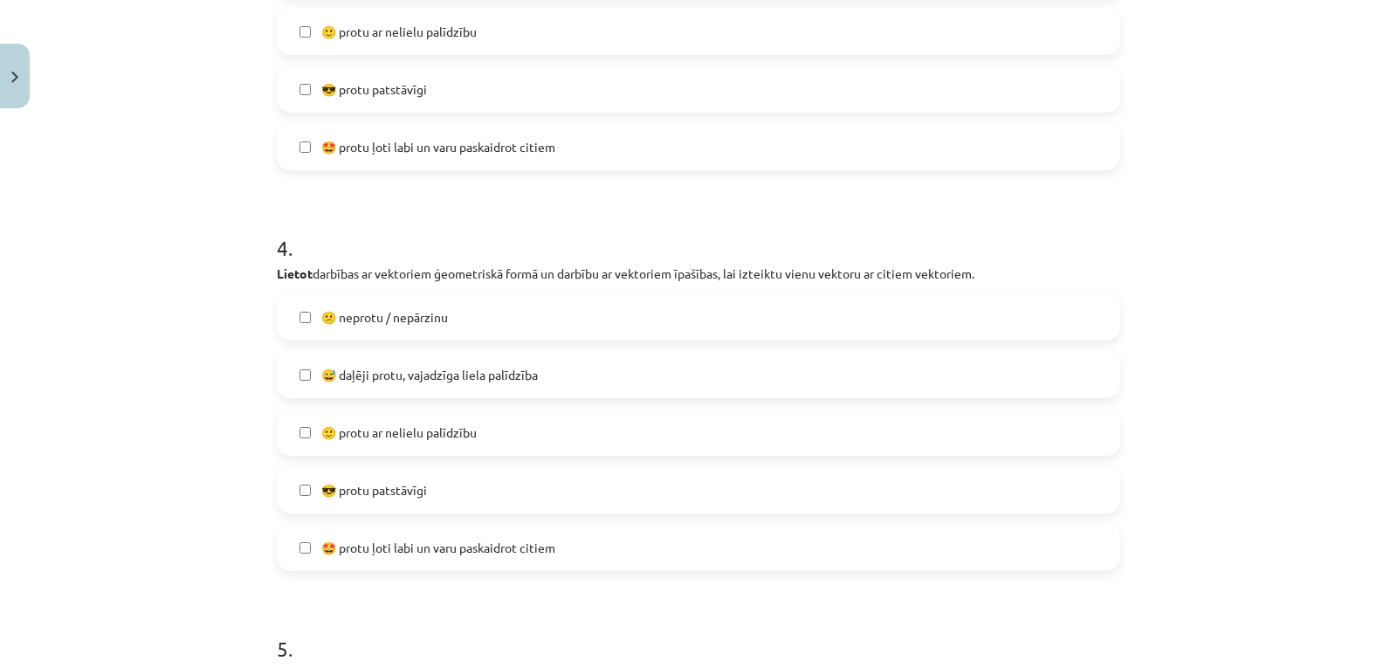
click at [518, 430] on label "🙂 protu ar nelielu palīdzību" at bounding box center [698, 432] width 840 height 44
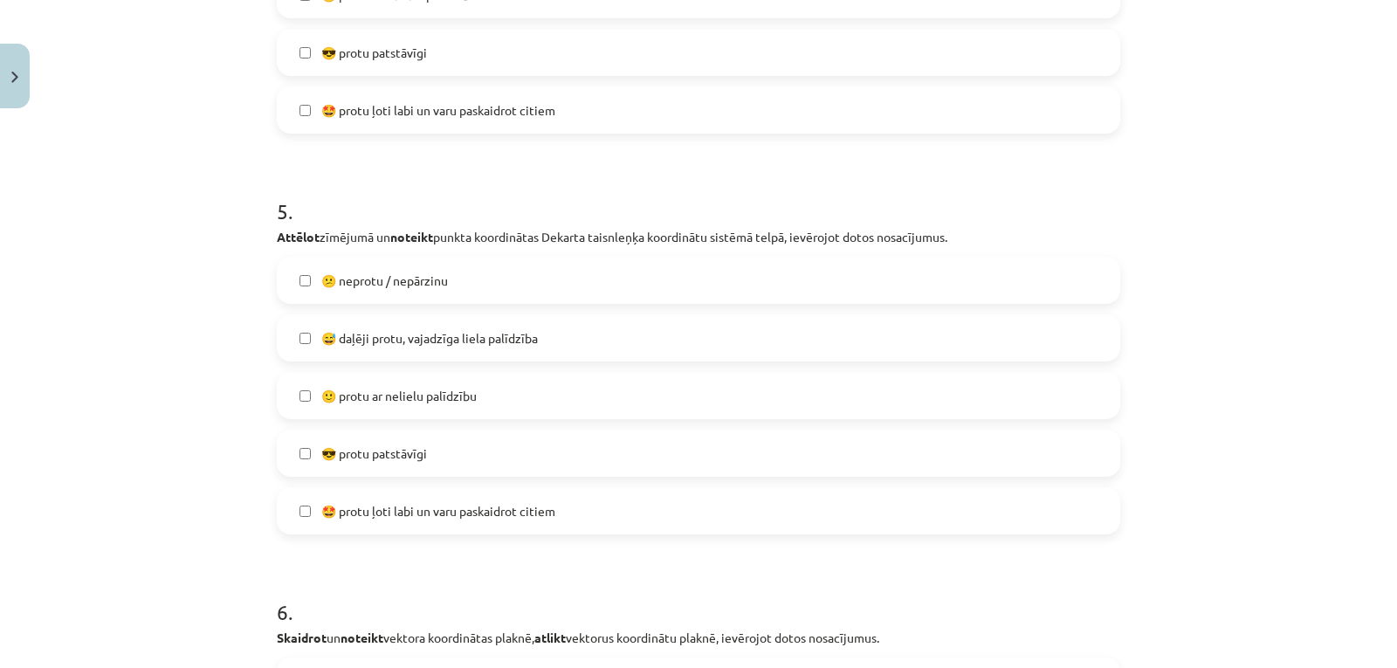
scroll to position [1960, 0]
click at [519, 391] on label "🙂 protu ar nelielu palīdzību" at bounding box center [698, 395] width 840 height 44
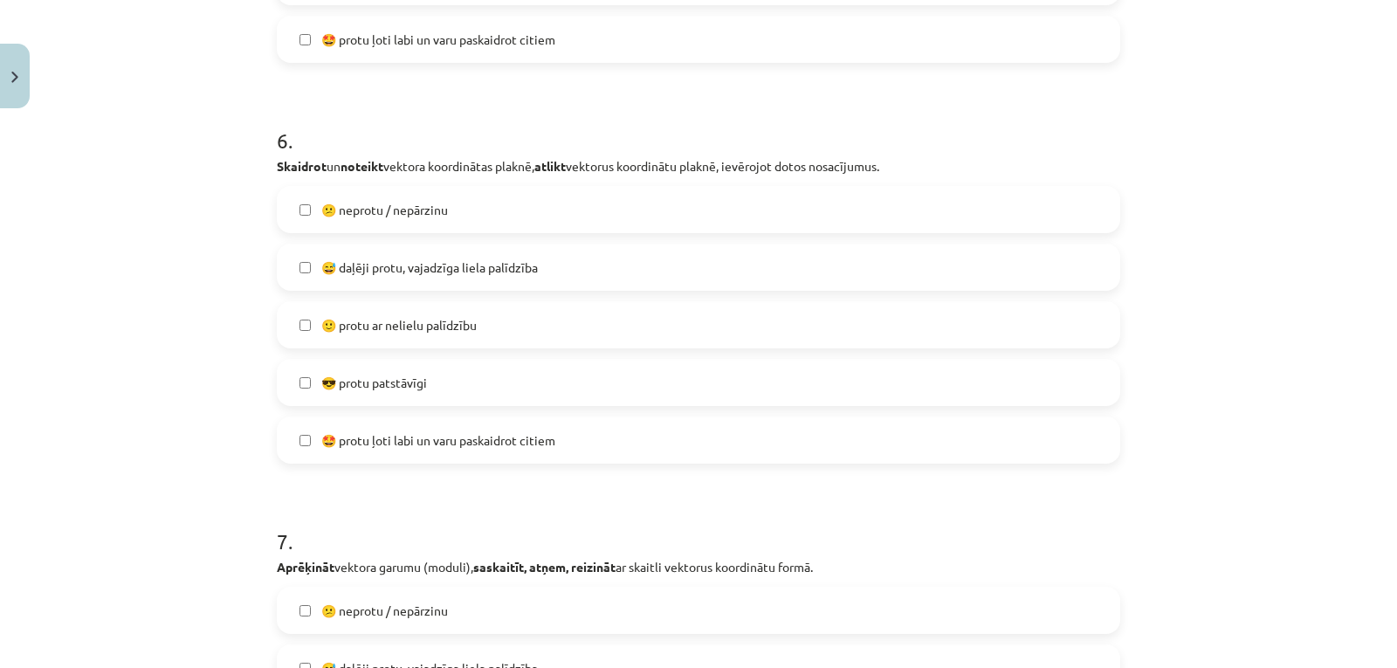
scroll to position [2434, 0]
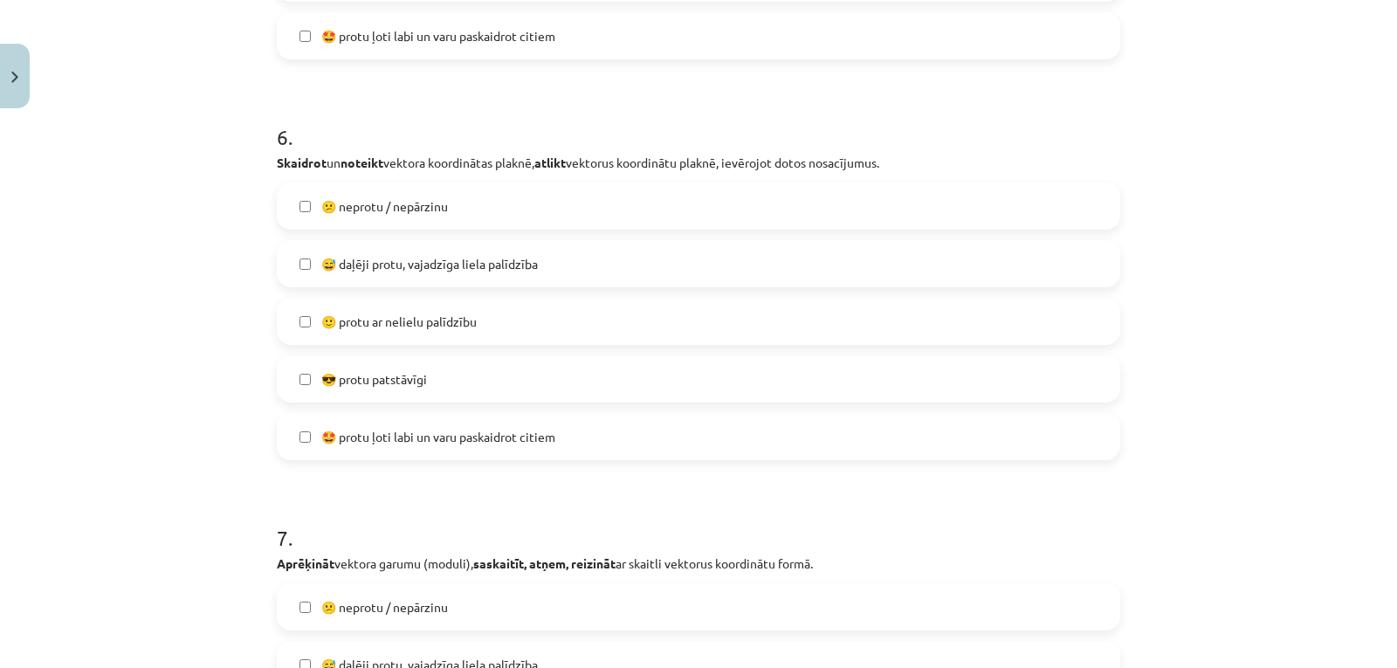
click at [594, 190] on label "😕 neprotu / nepārzinu" at bounding box center [698, 206] width 840 height 44
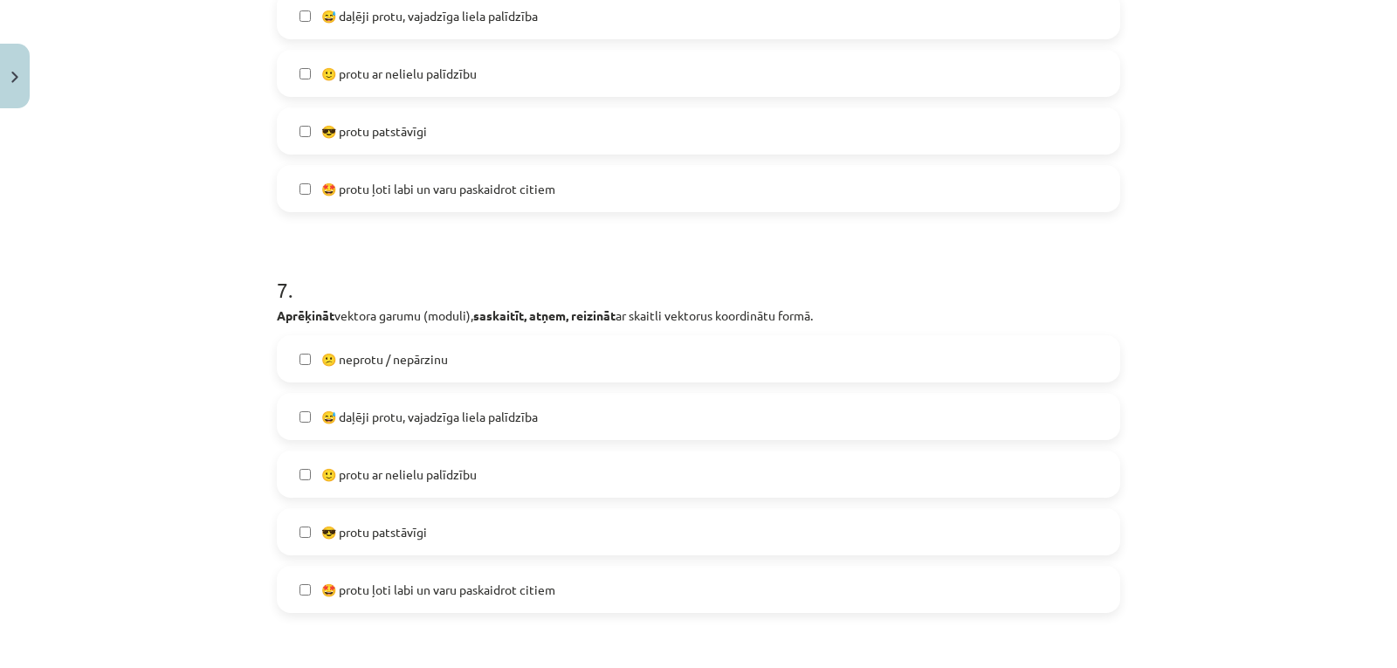
click at [474, 493] on label "🙂 protu ar nelielu palīdzību" at bounding box center [698, 474] width 840 height 44
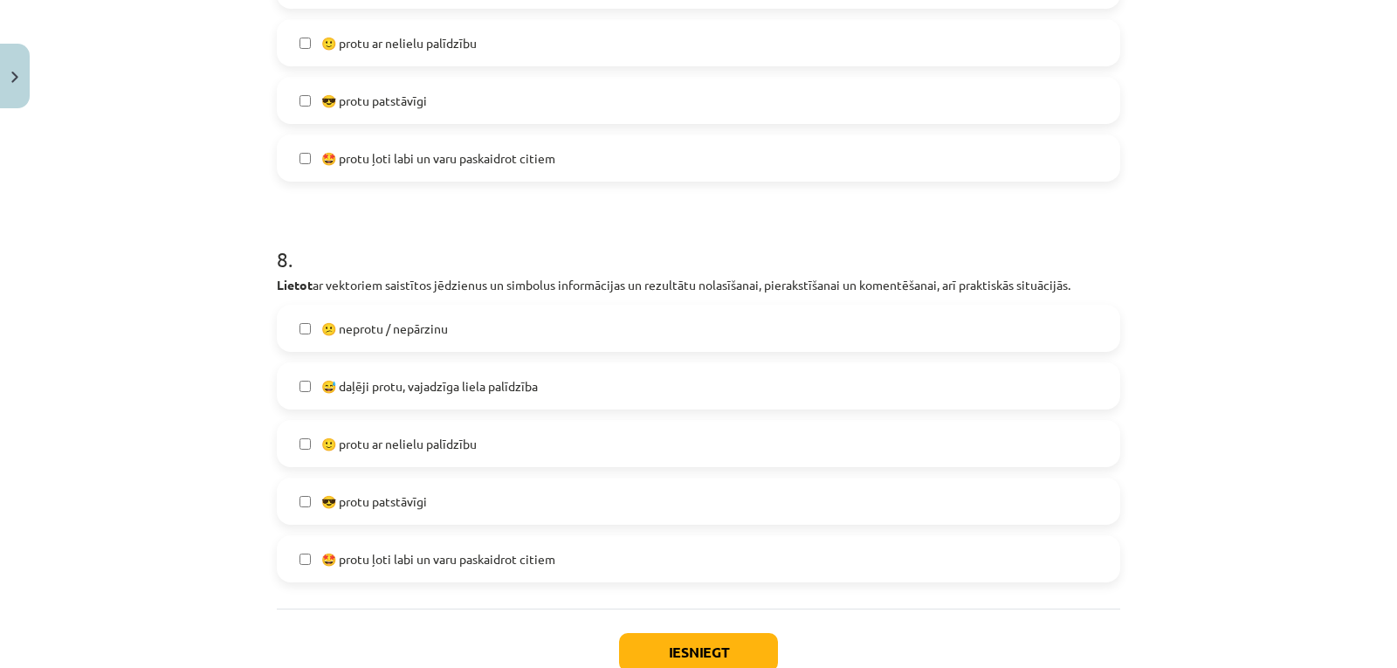
click at [505, 422] on label "🙂 protu ar nelielu palīdzību" at bounding box center [698, 444] width 840 height 44
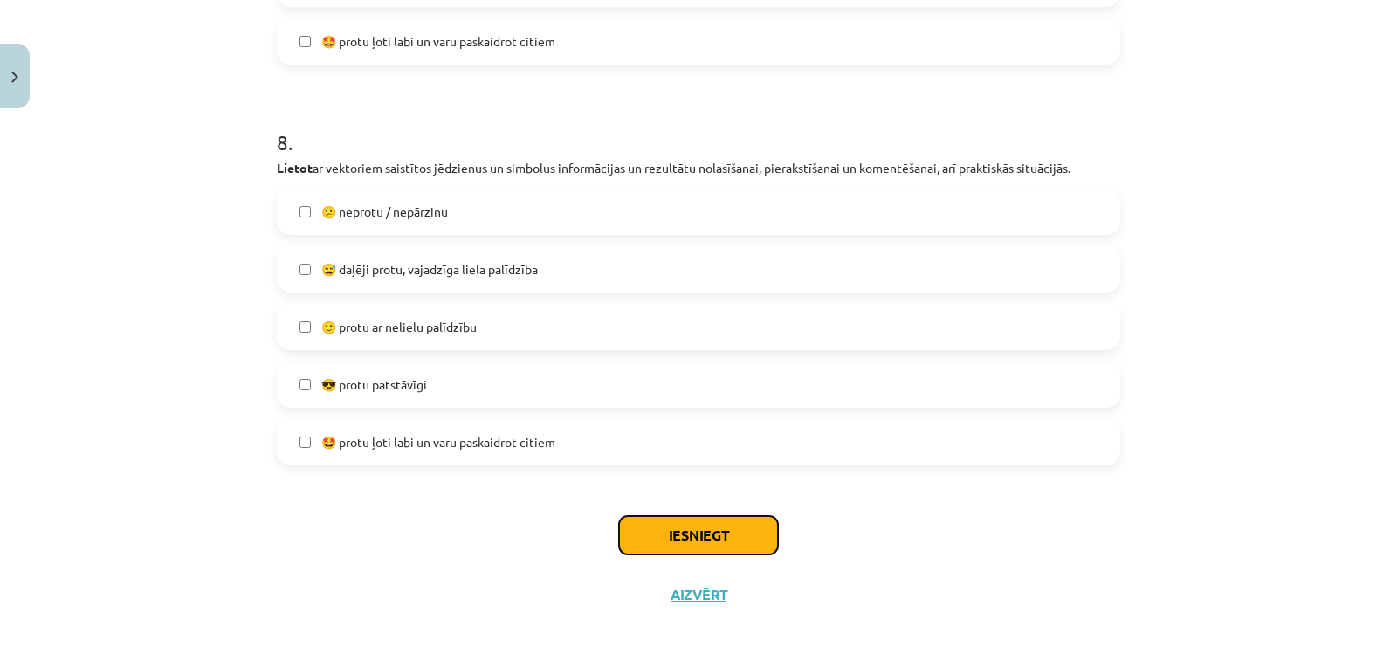
click at [696, 516] on button "Iesniegt" at bounding box center [698, 535] width 159 height 38
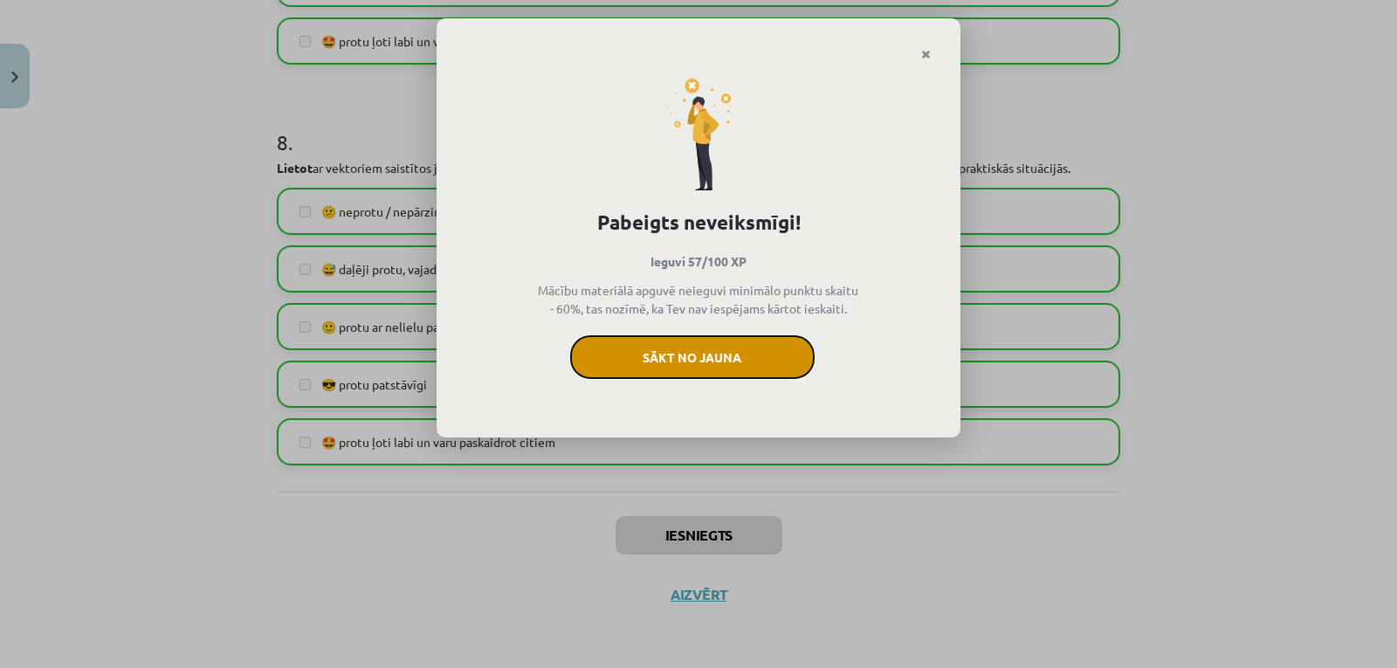
click at [741, 367] on button "Sākt no jauna" at bounding box center [692, 357] width 244 height 44
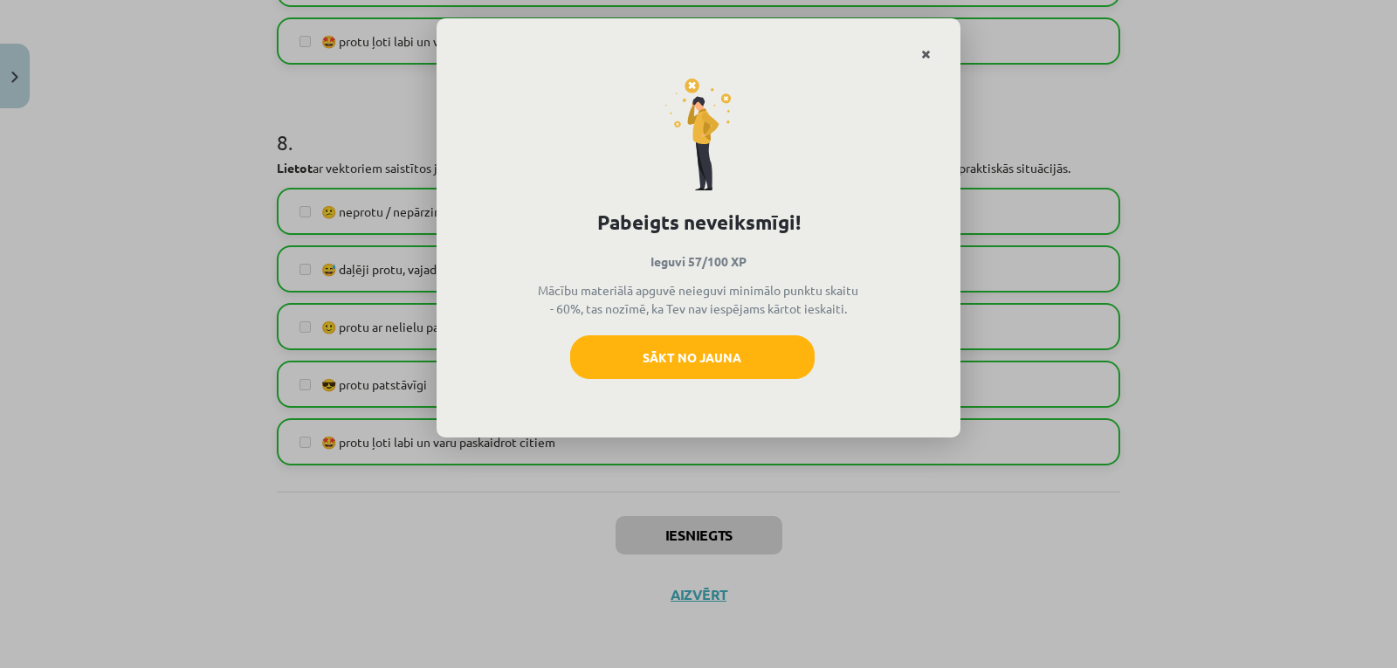
click at [930, 51] on link "Close" at bounding box center [925, 55] width 31 height 34
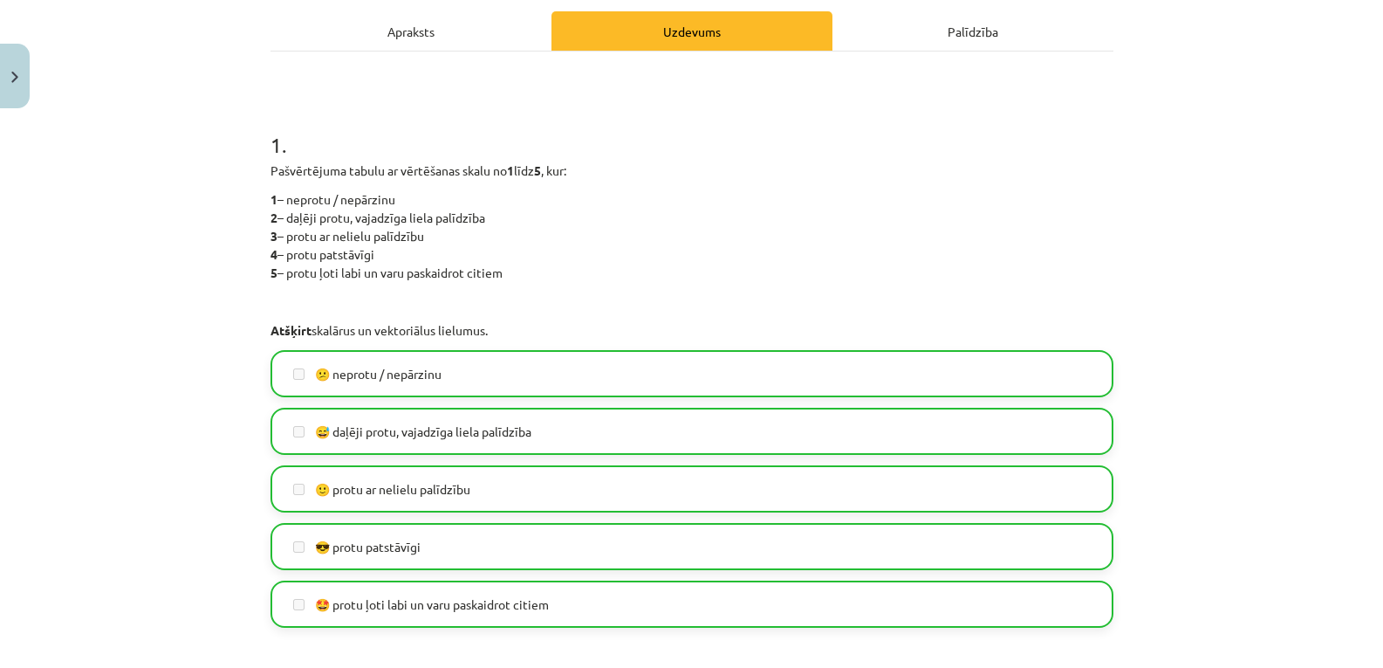
scroll to position [0, 0]
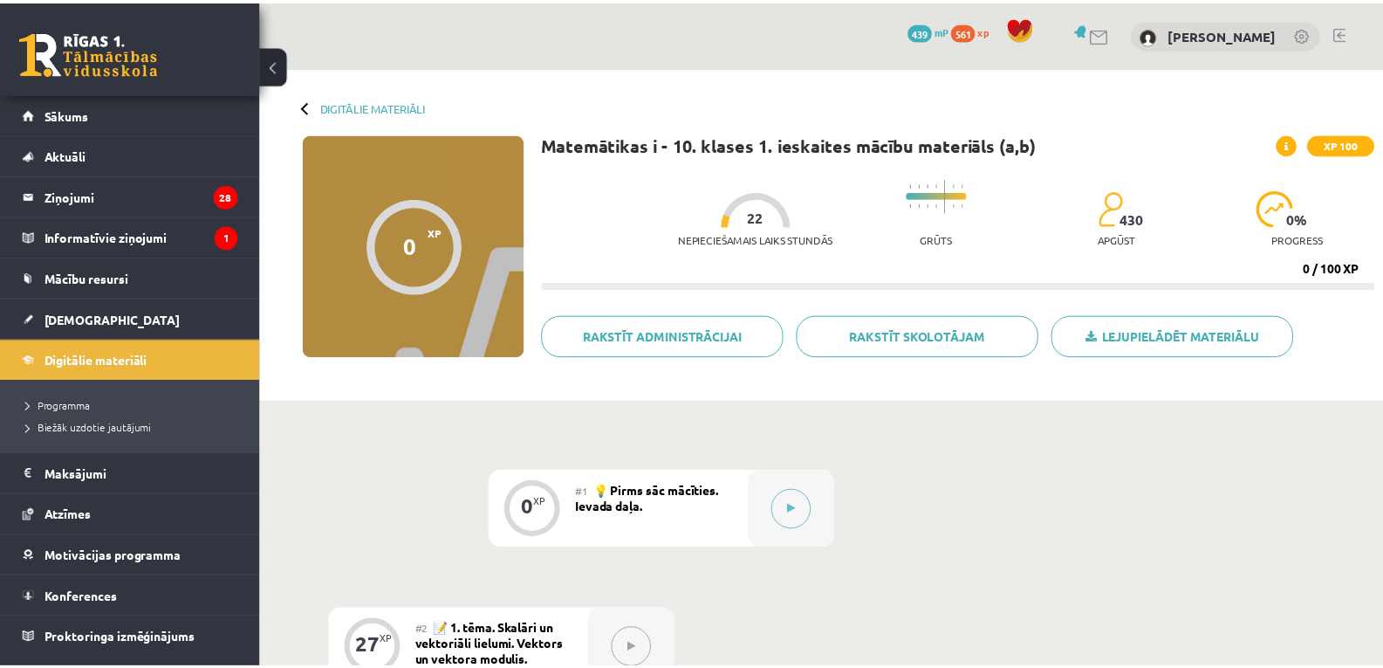
scroll to position [222, 0]
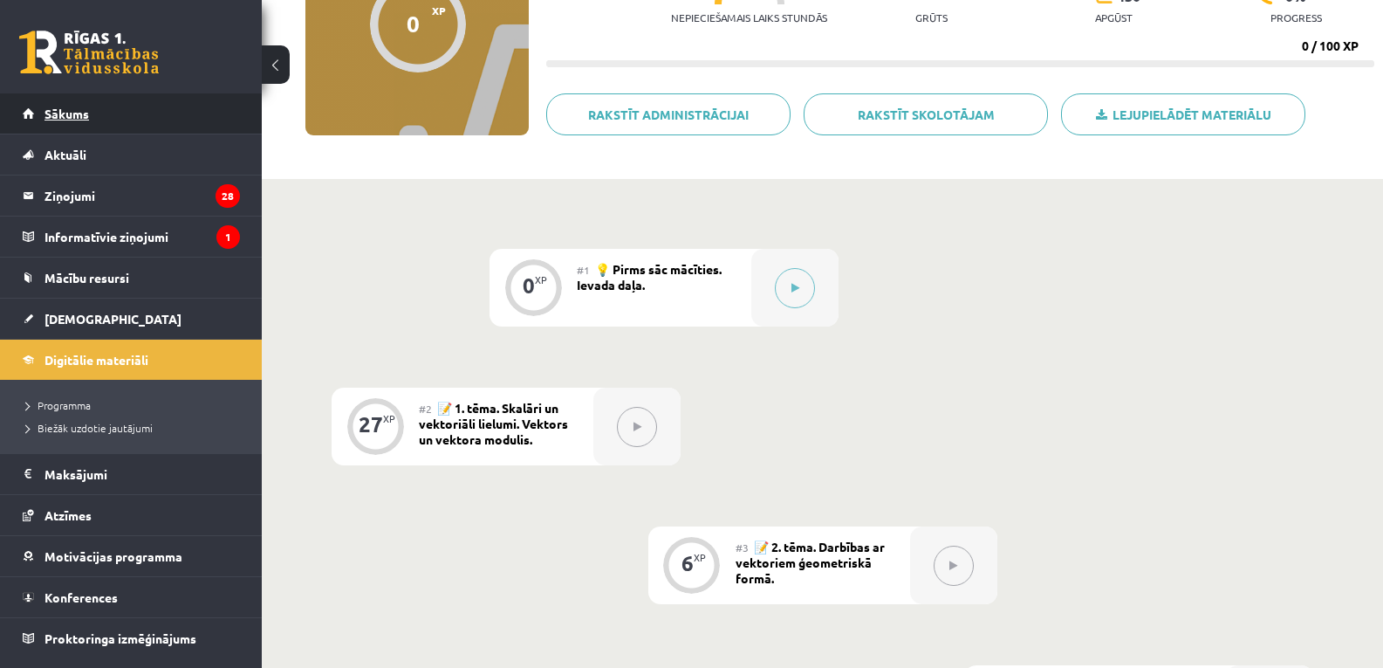
click at [184, 113] on link "Sākums" at bounding box center [131, 113] width 217 height 40
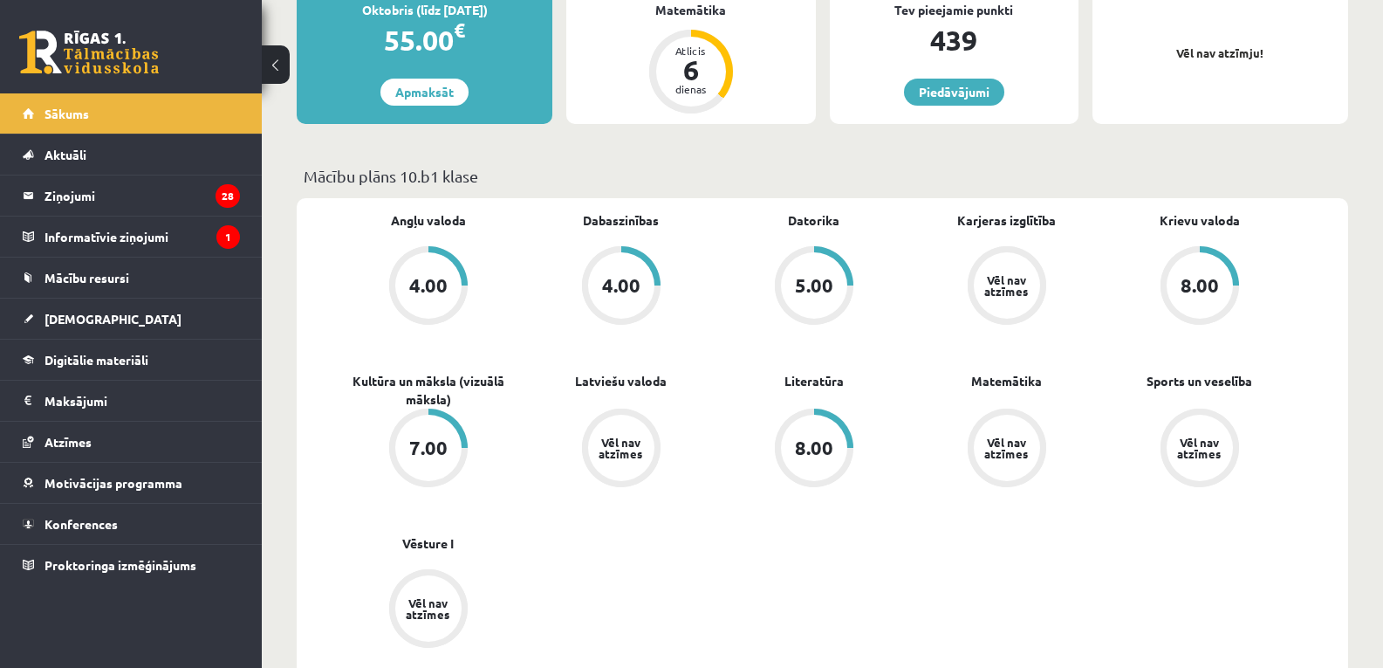
scroll to position [416, 0]
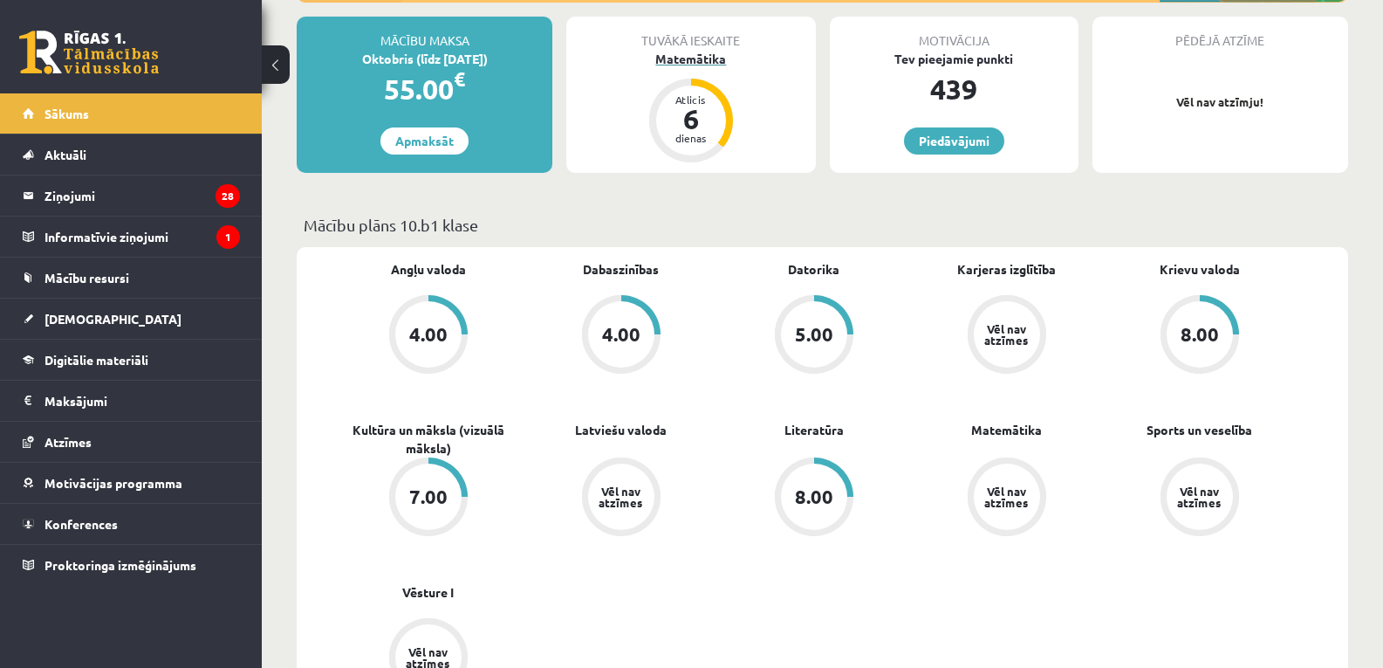
click at [704, 60] on div "Matemātika" at bounding box center [690, 59] width 249 height 18
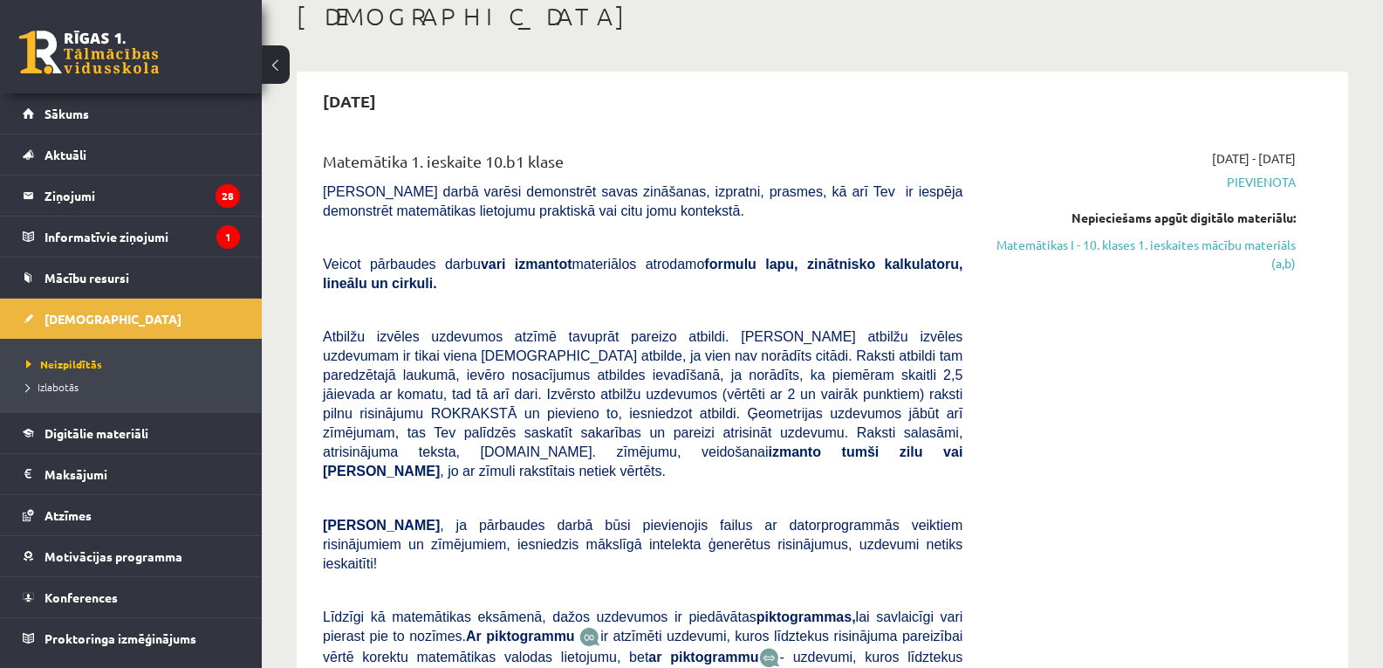
scroll to position [107, 0]
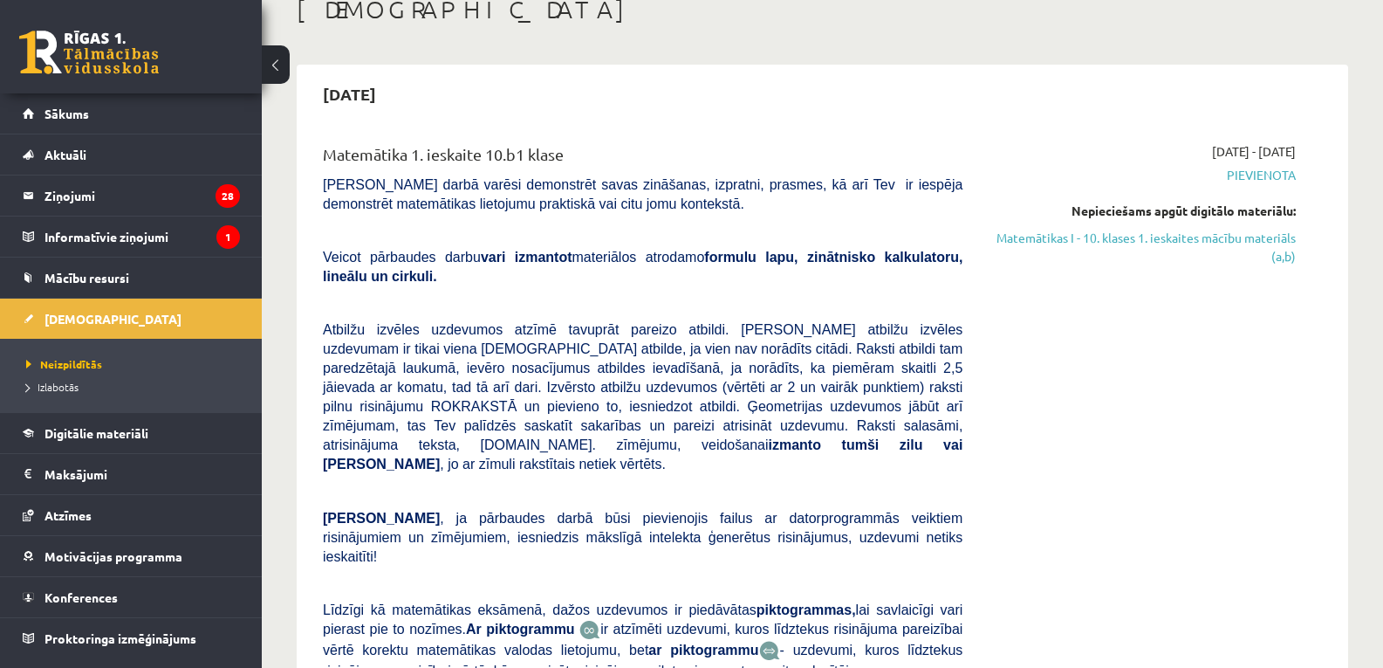
click at [1251, 175] on span "Pievienota" at bounding box center [1142, 175] width 307 height 18
click at [1119, 384] on div "[DATE] - [DATE] [GEOGRAPHIC_DATA] Nepieciešams apgūt digitālo materiālu: Matemā…" at bounding box center [1142, 456] width 333 height 628
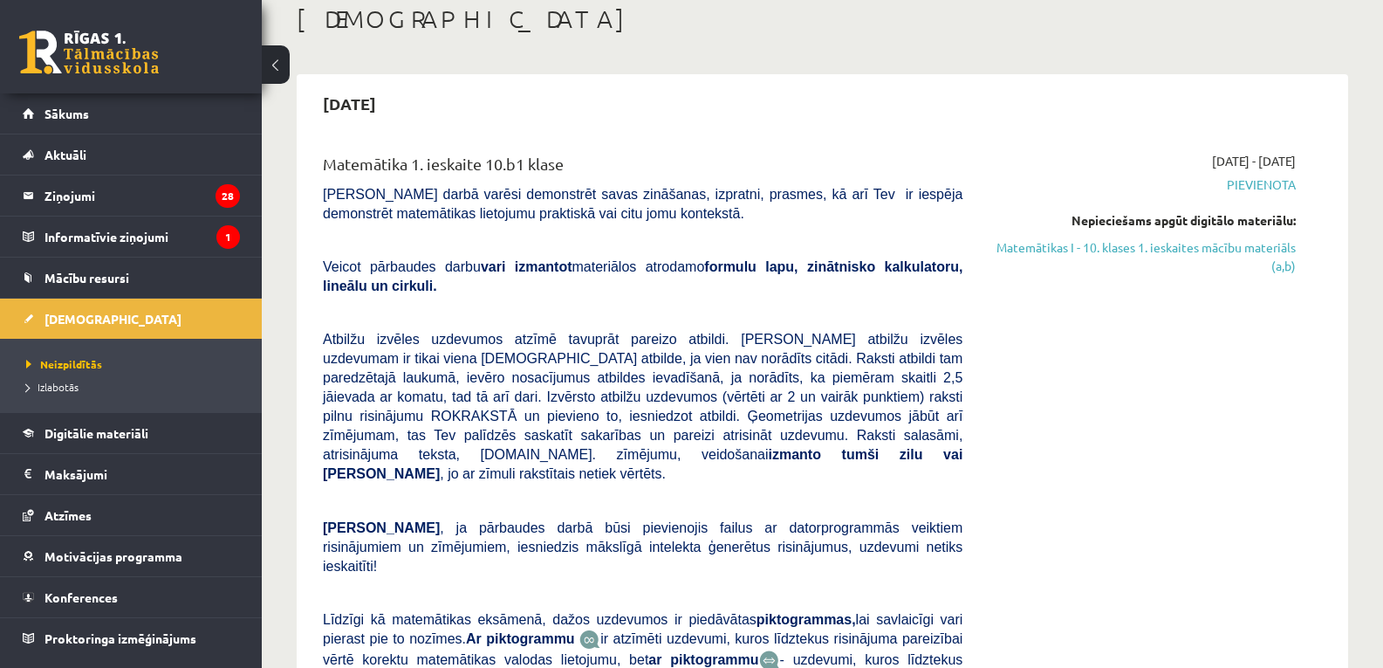
scroll to position [80, 0]
